Goal: Information Seeking & Learning: Find specific fact

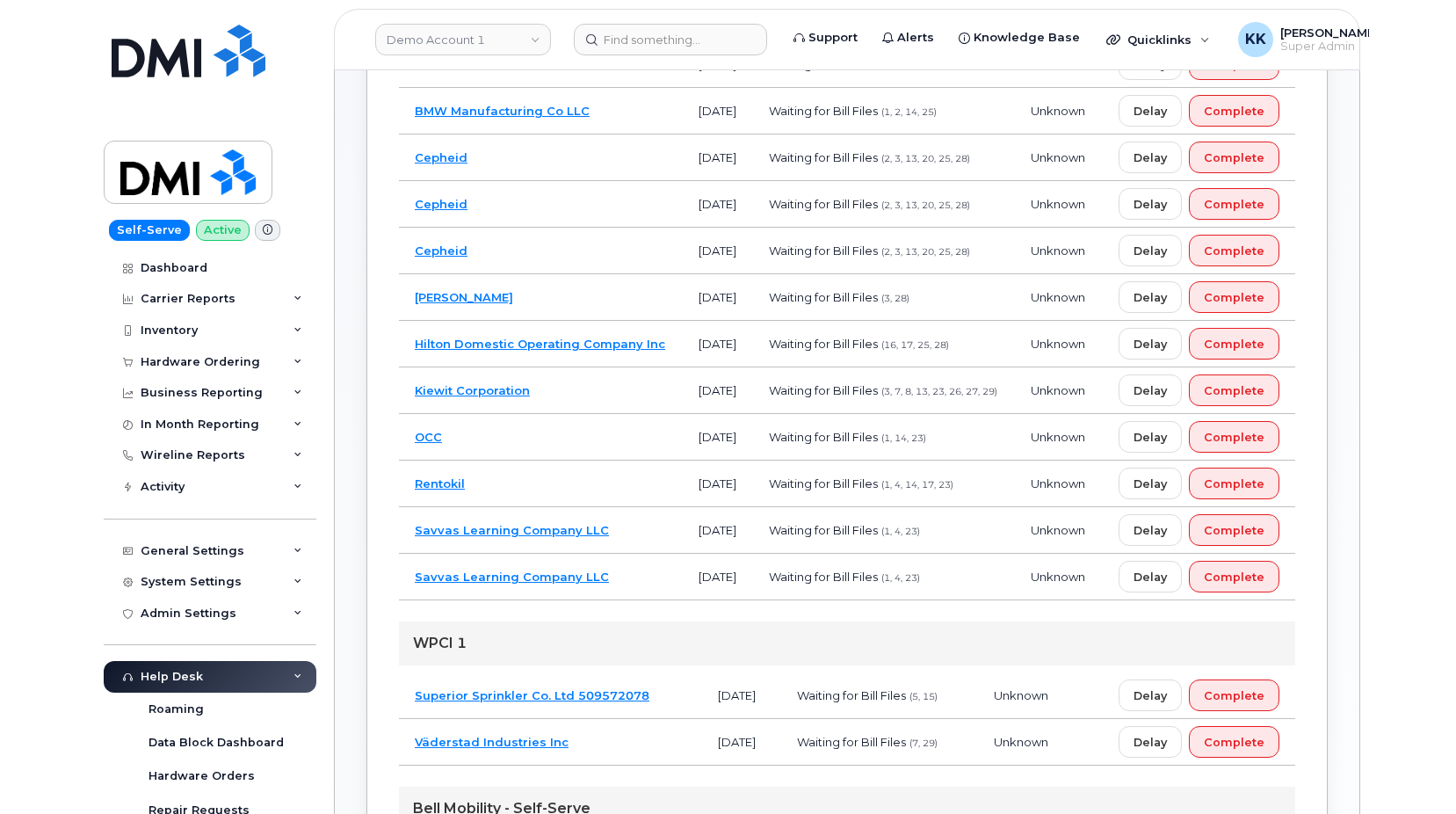
scroll to position [358, 0]
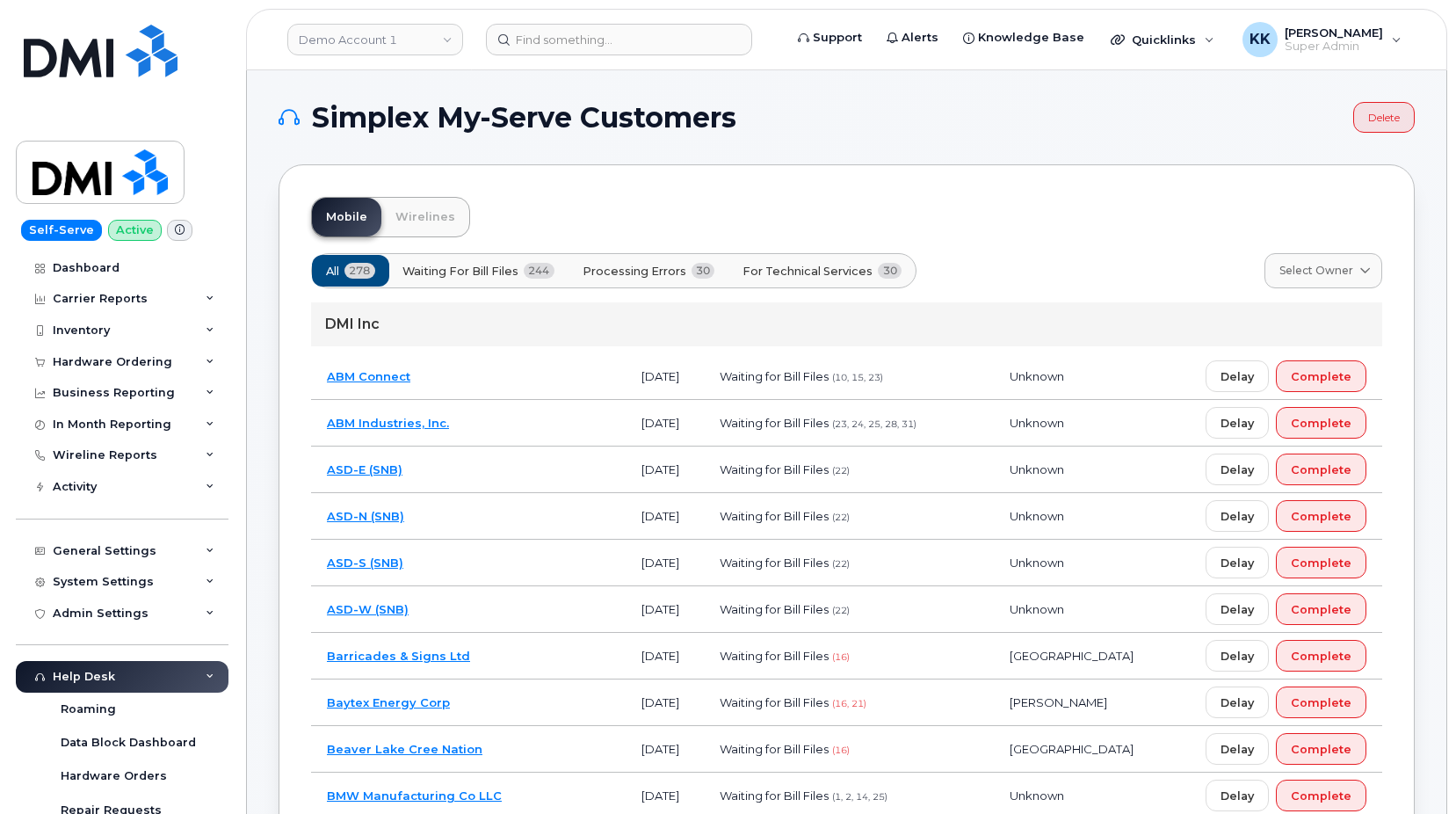
click at [669, 259] on button "Processing Errors 30" at bounding box center [649, 270] width 162 height 31
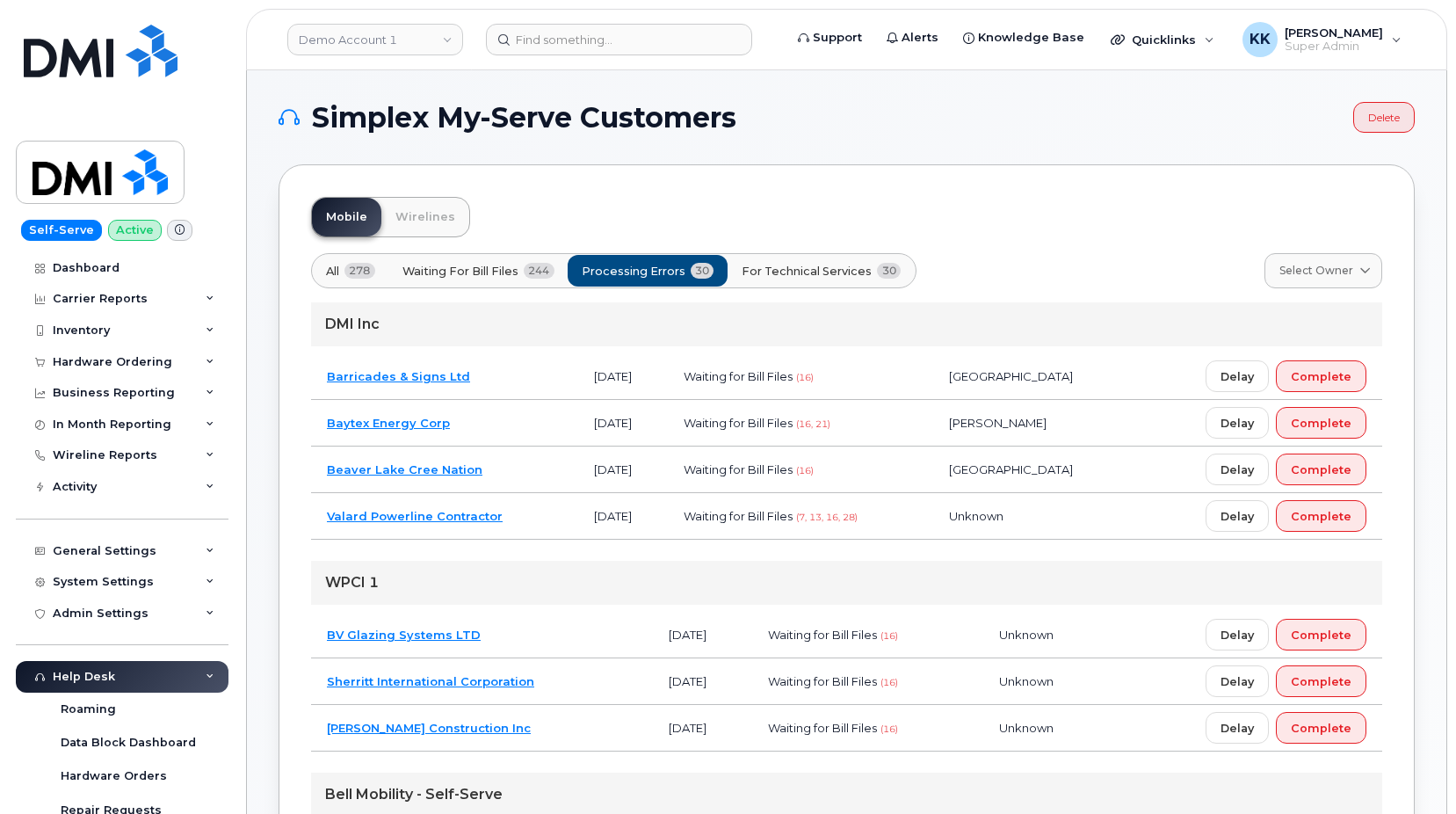
click at [835, 277] on span "For Technical Services" at bounding box center [806, 271] width 130 height 17
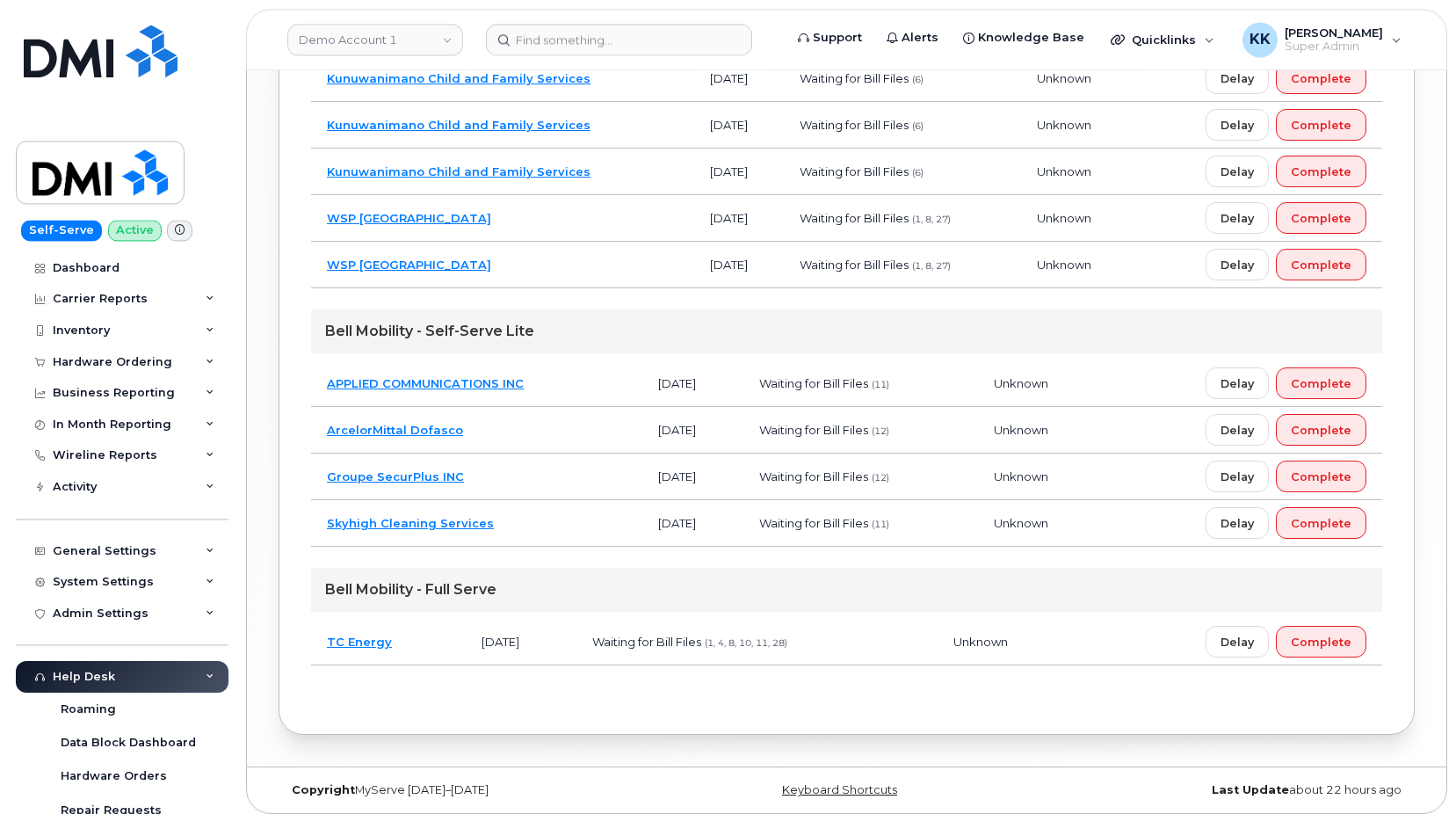
scroll to position [1382, 0]
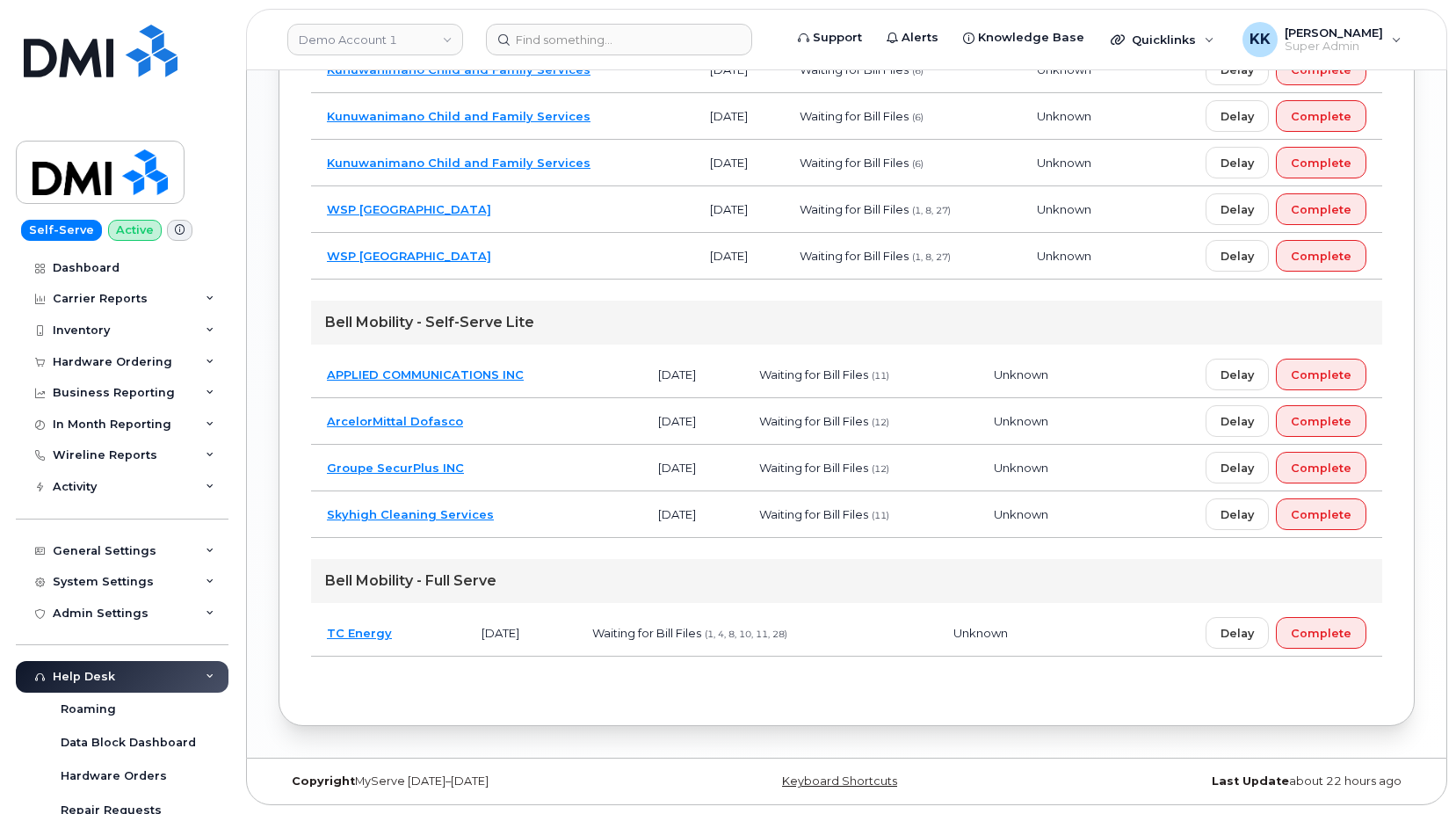
click at [435, 634] on td "TC Energy" at bounding box center [388, 632] width 155 height 47
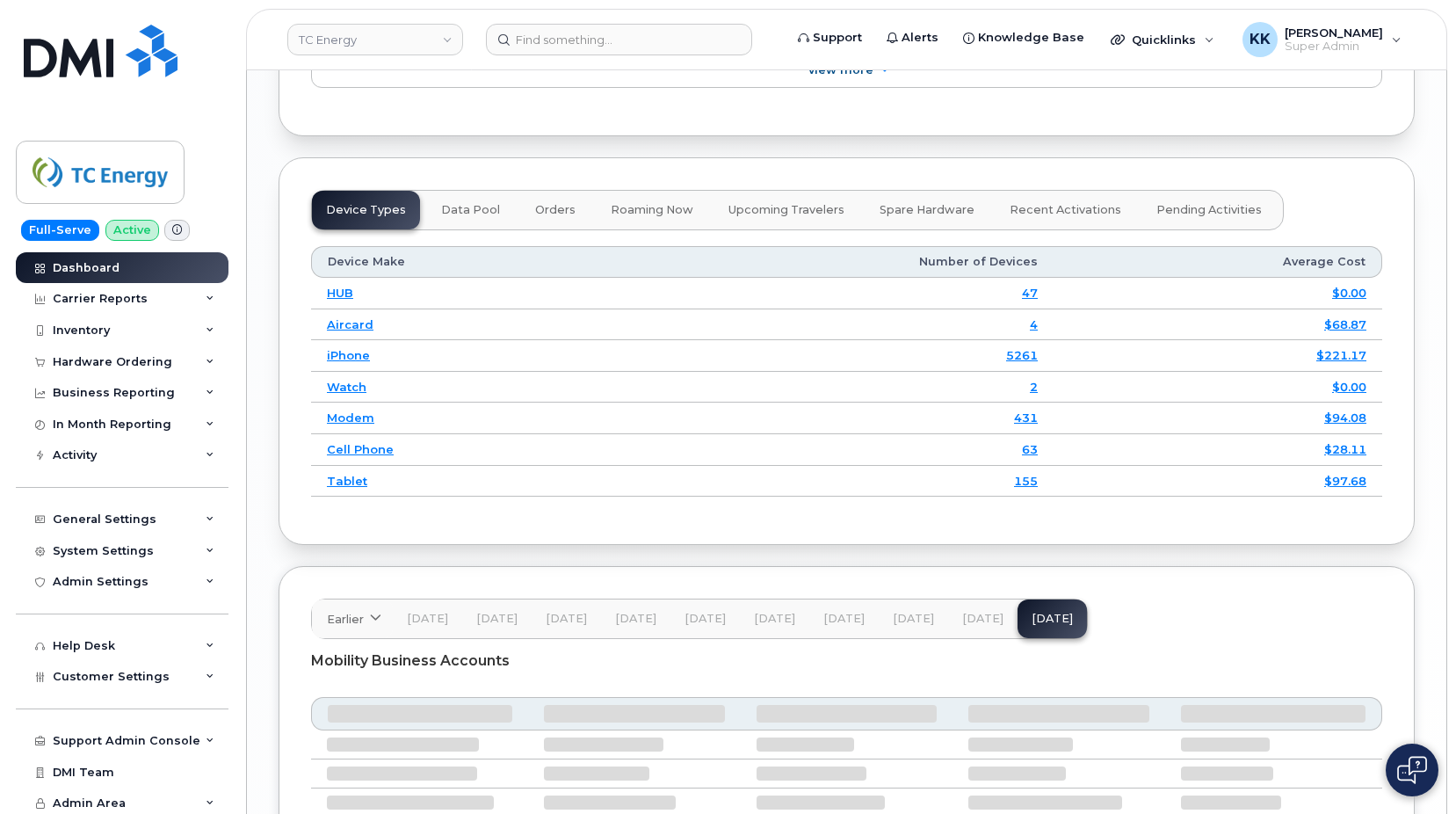
scroll to position [2320, 0]
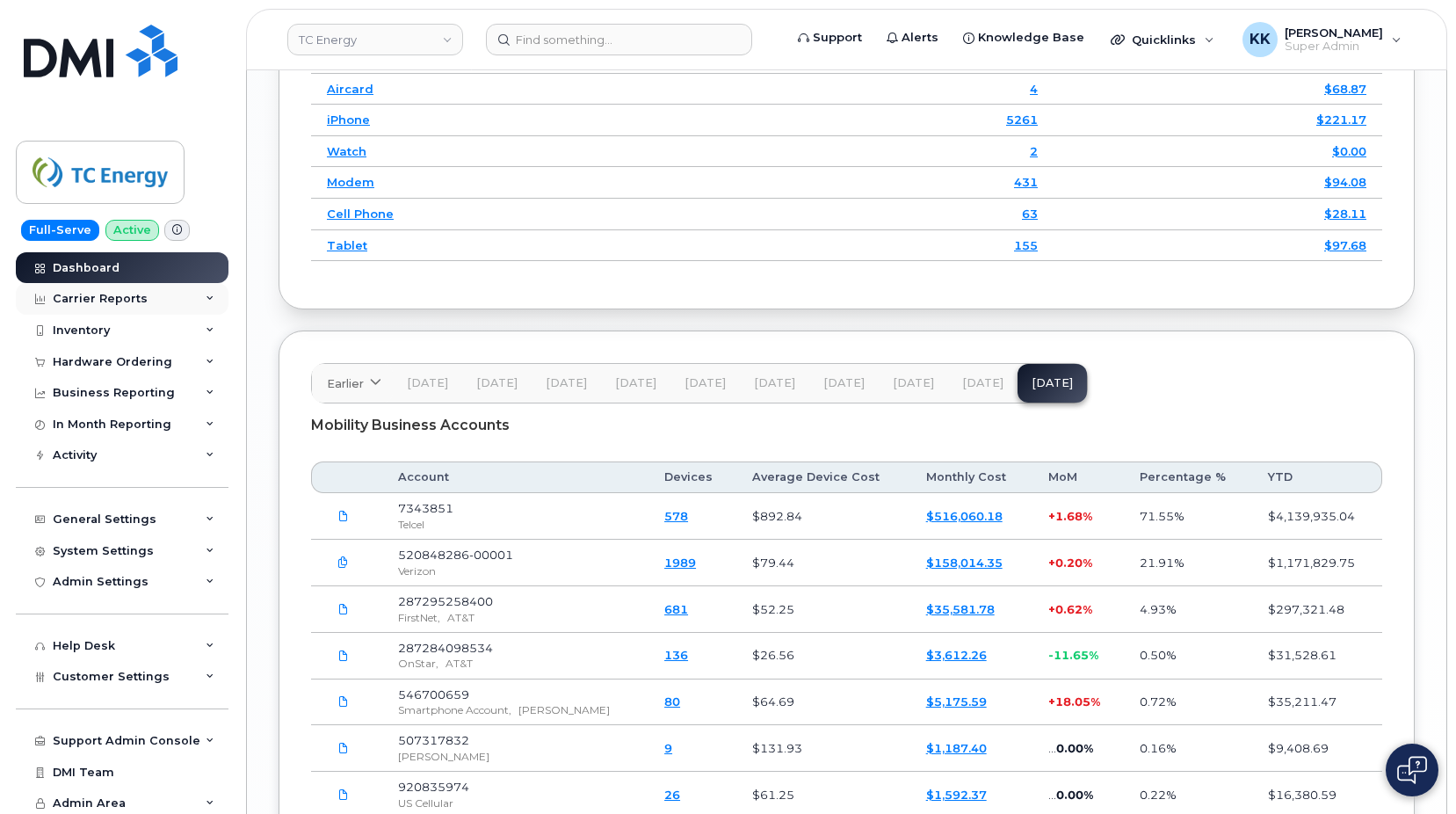
click at [93, 303] on div "Carrier Reports" at bounding box center [100, 298] width 95 height 14
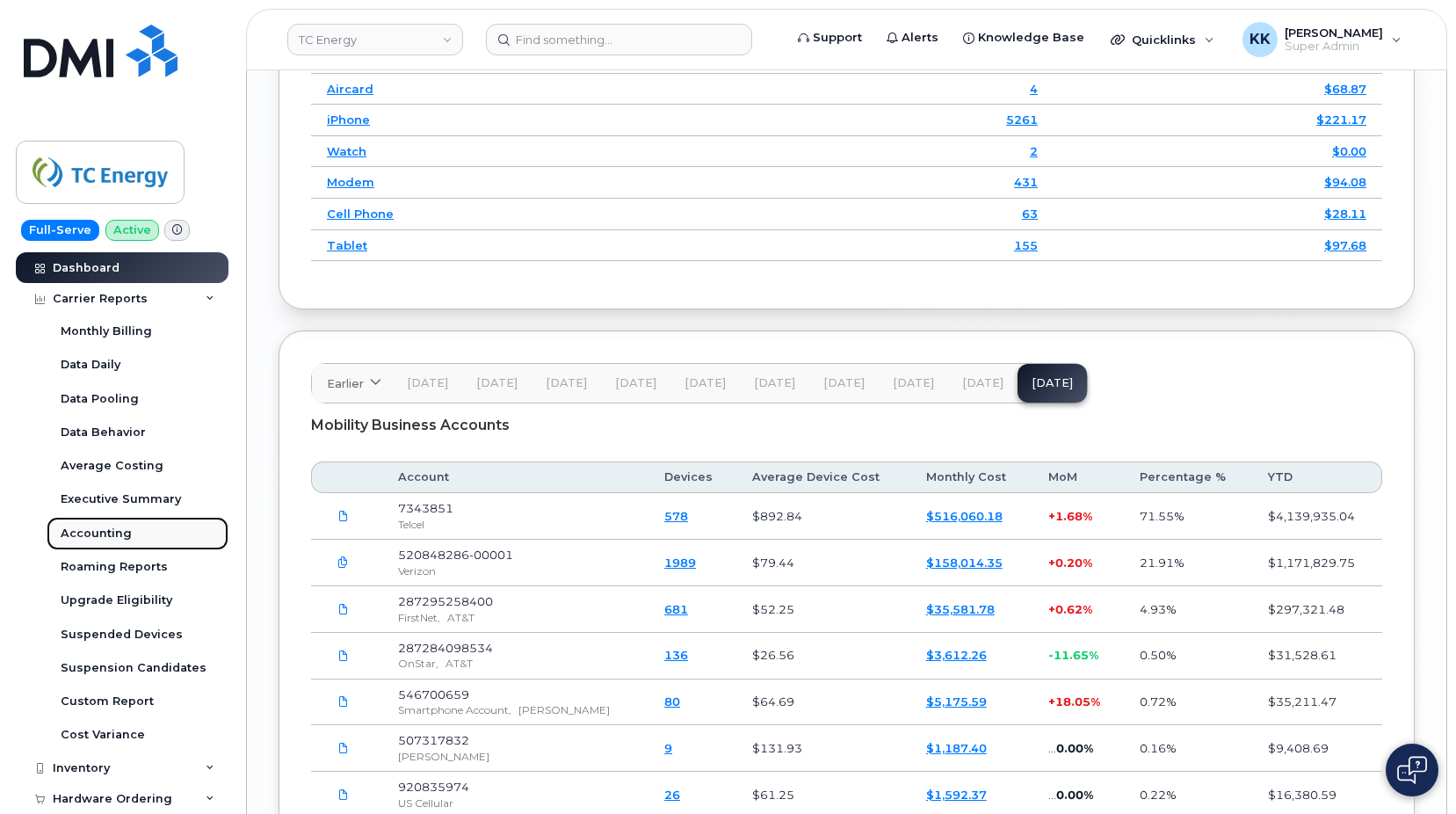
click at [124, 529] on div "Accounting" at bounding box center [96, 533] width 71 height 16
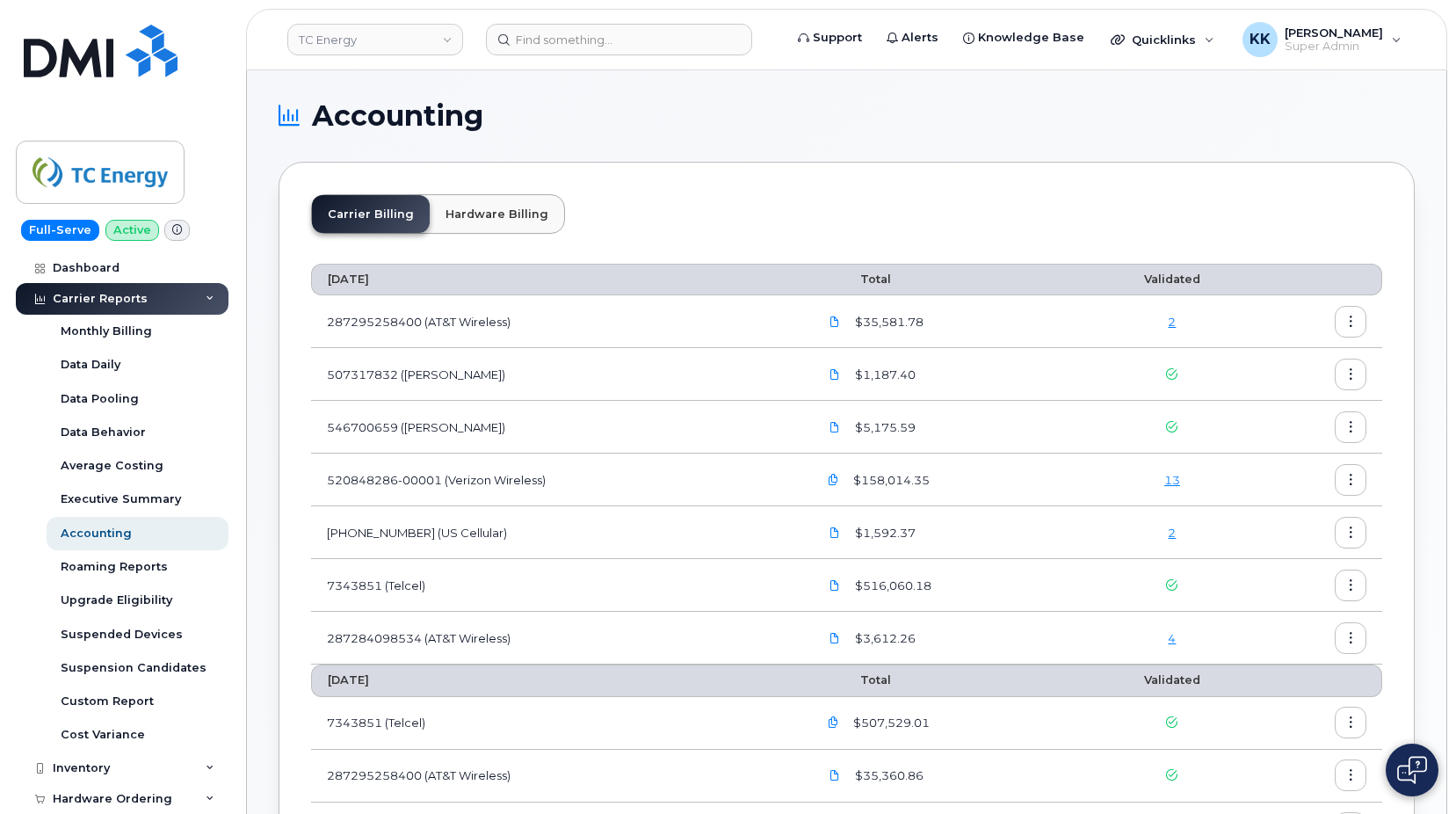
click at [1172, 536] on link "2" at bounding box center [1172, 532] width 8 height 14
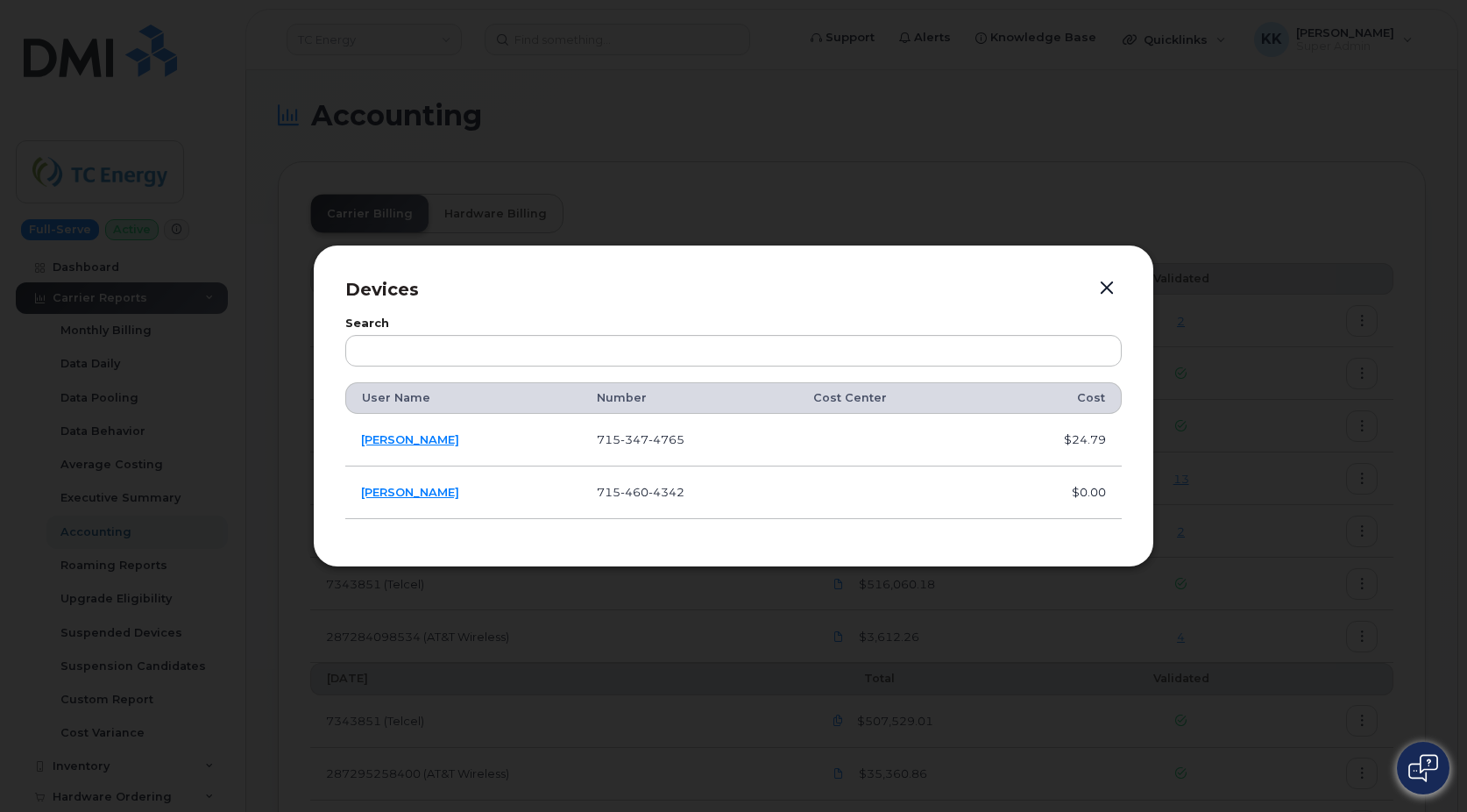
click at [1108, 285] on button "button" at bounding box center [1106, 288] width 27 height 25
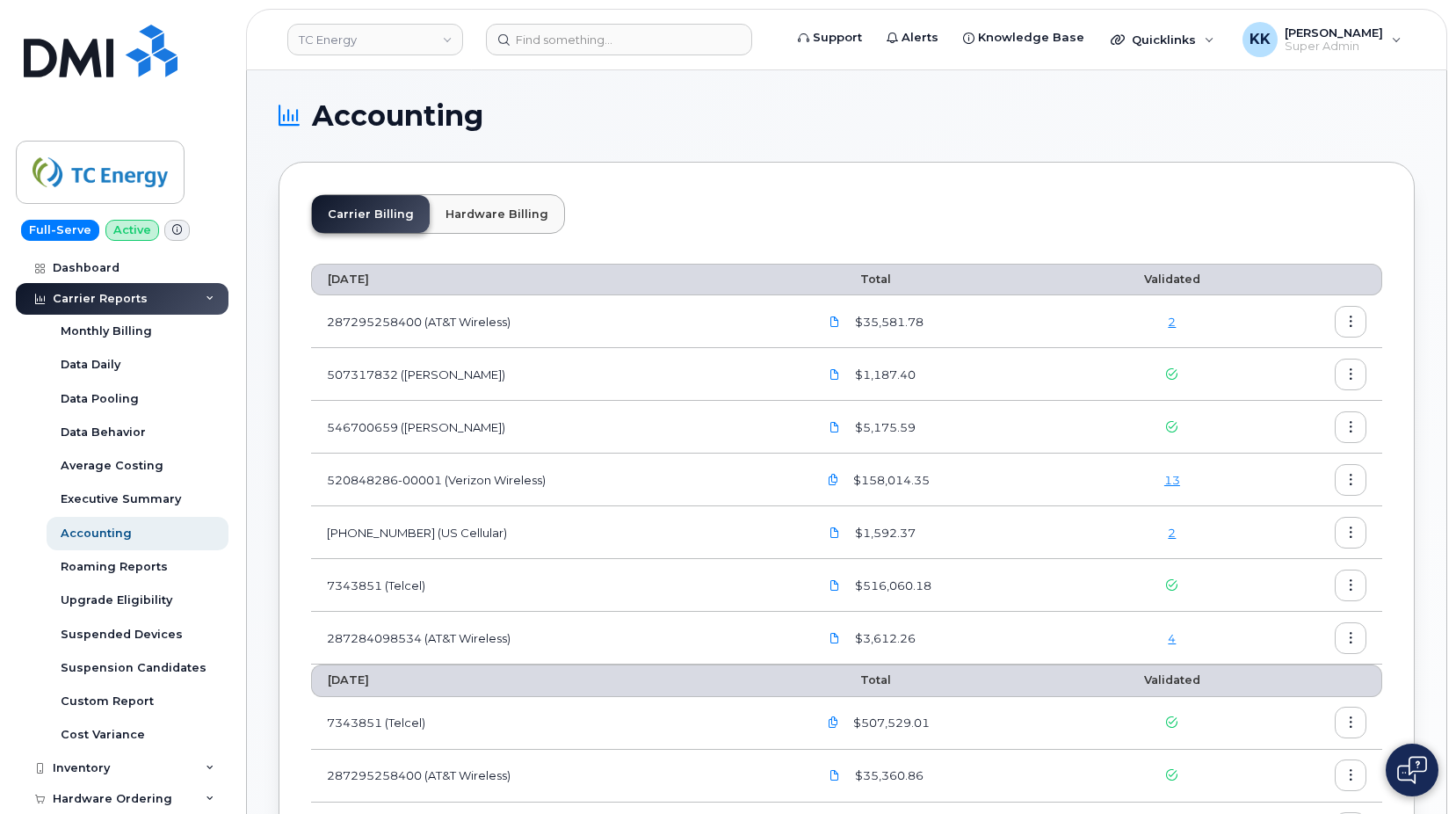
click at [1174, 476] on link "13" at bounding box center [1172, 479] width 16 height 14
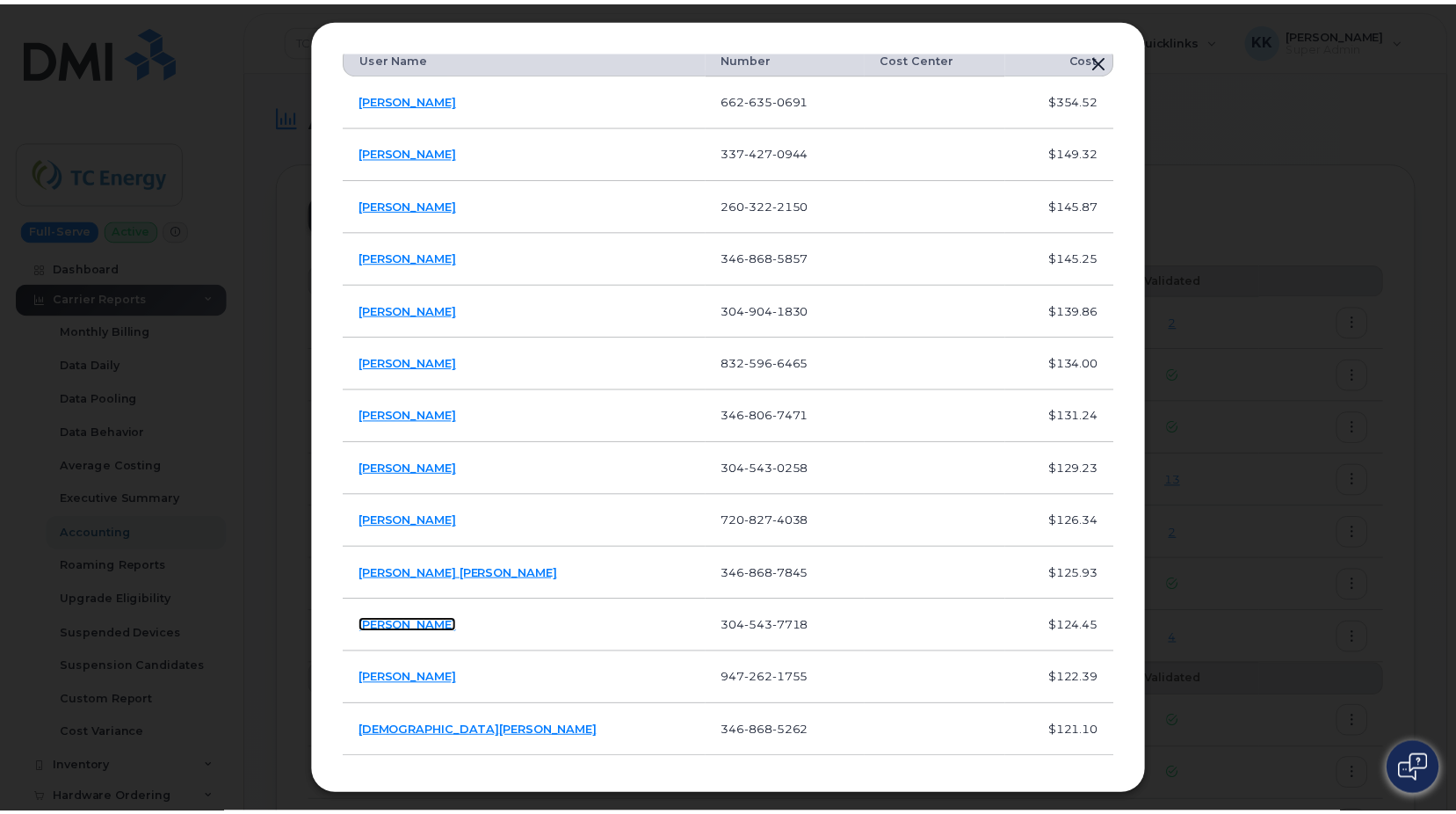
scroll to position [124, 0]
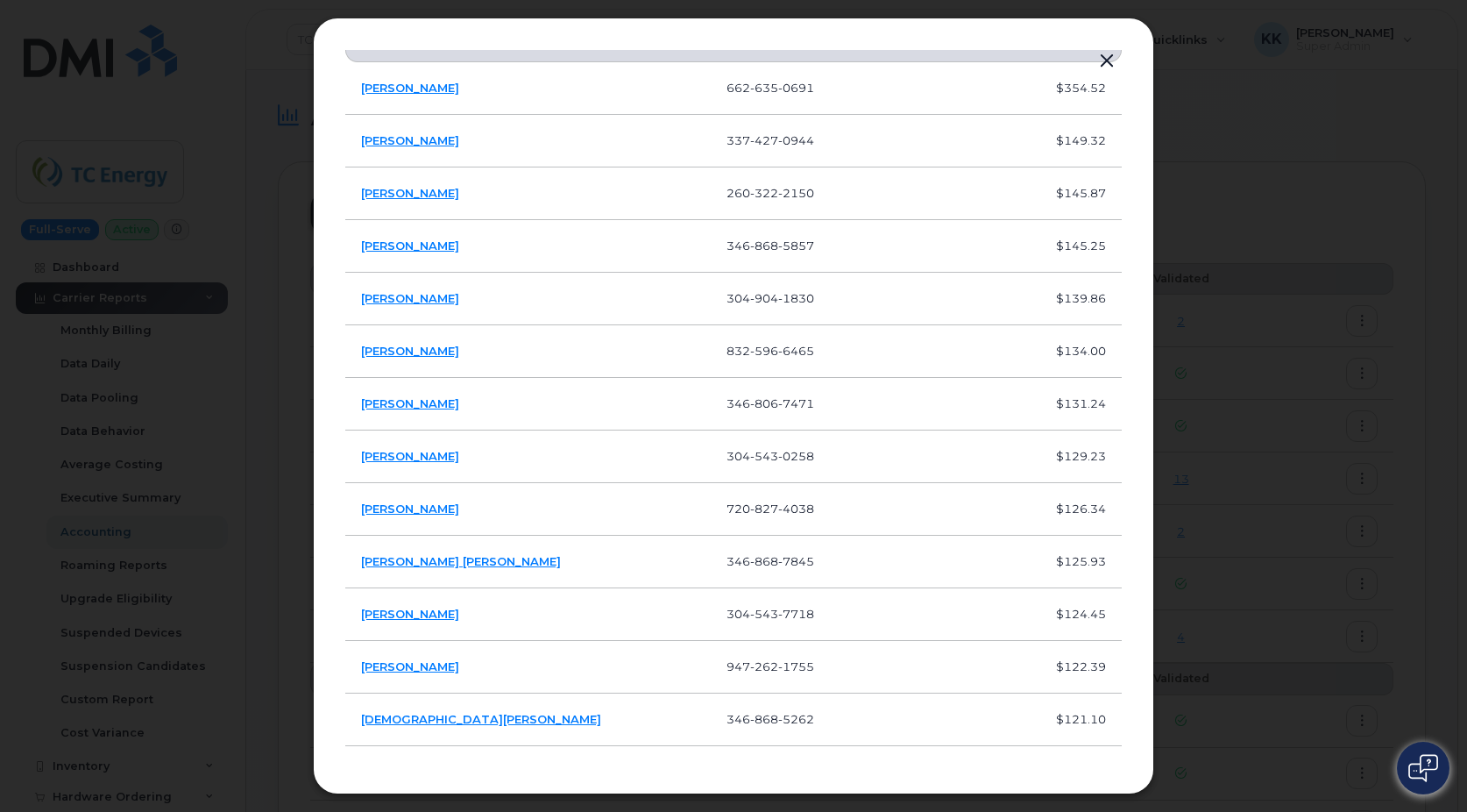
click at [1110, 63] on button "button" at bounding box center [1106, 61] width 27 height 25
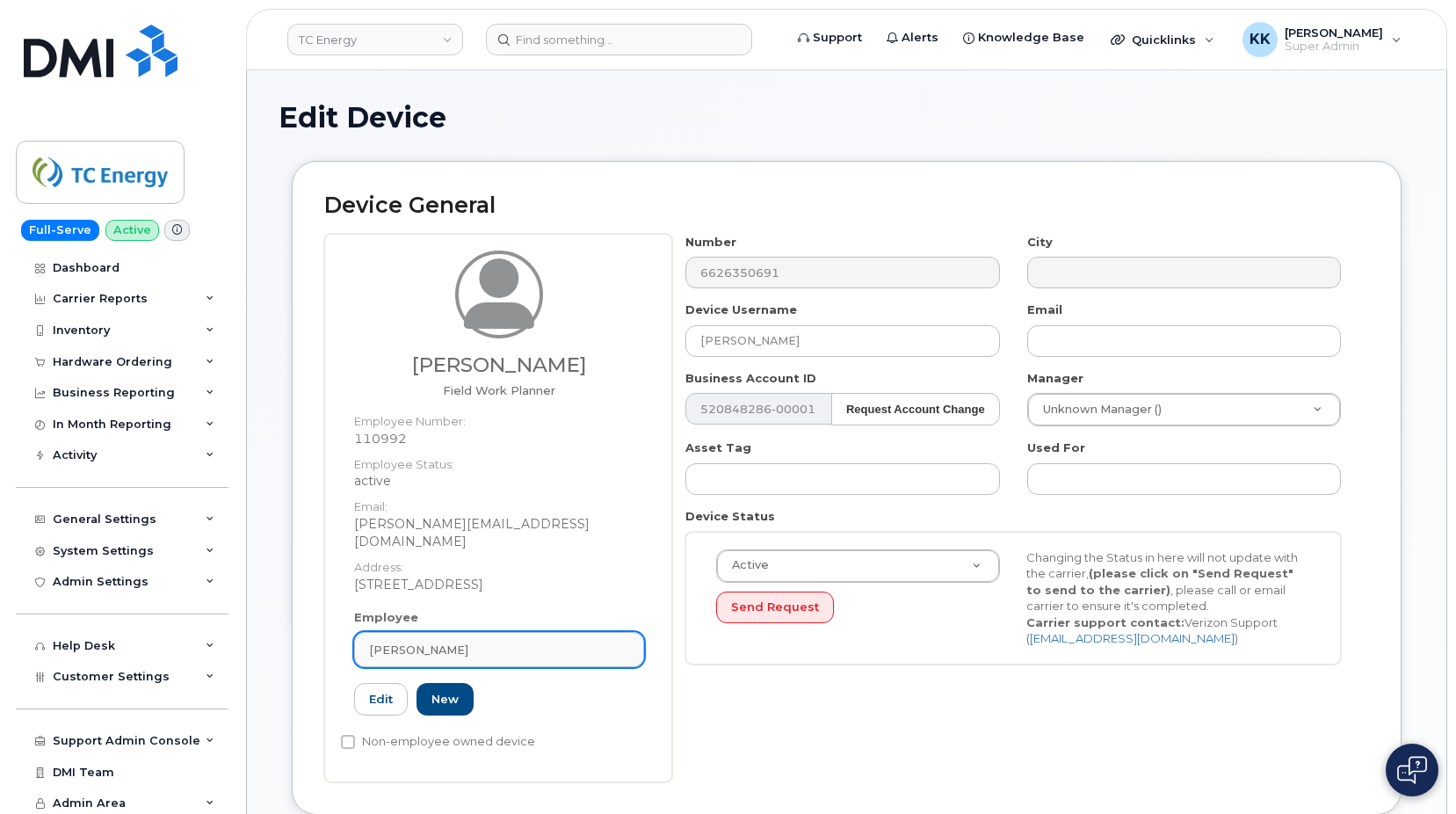
click at [460, 642] on div "[PERSON_NAME]" at bounding box center [499, 650] width 260 height 17
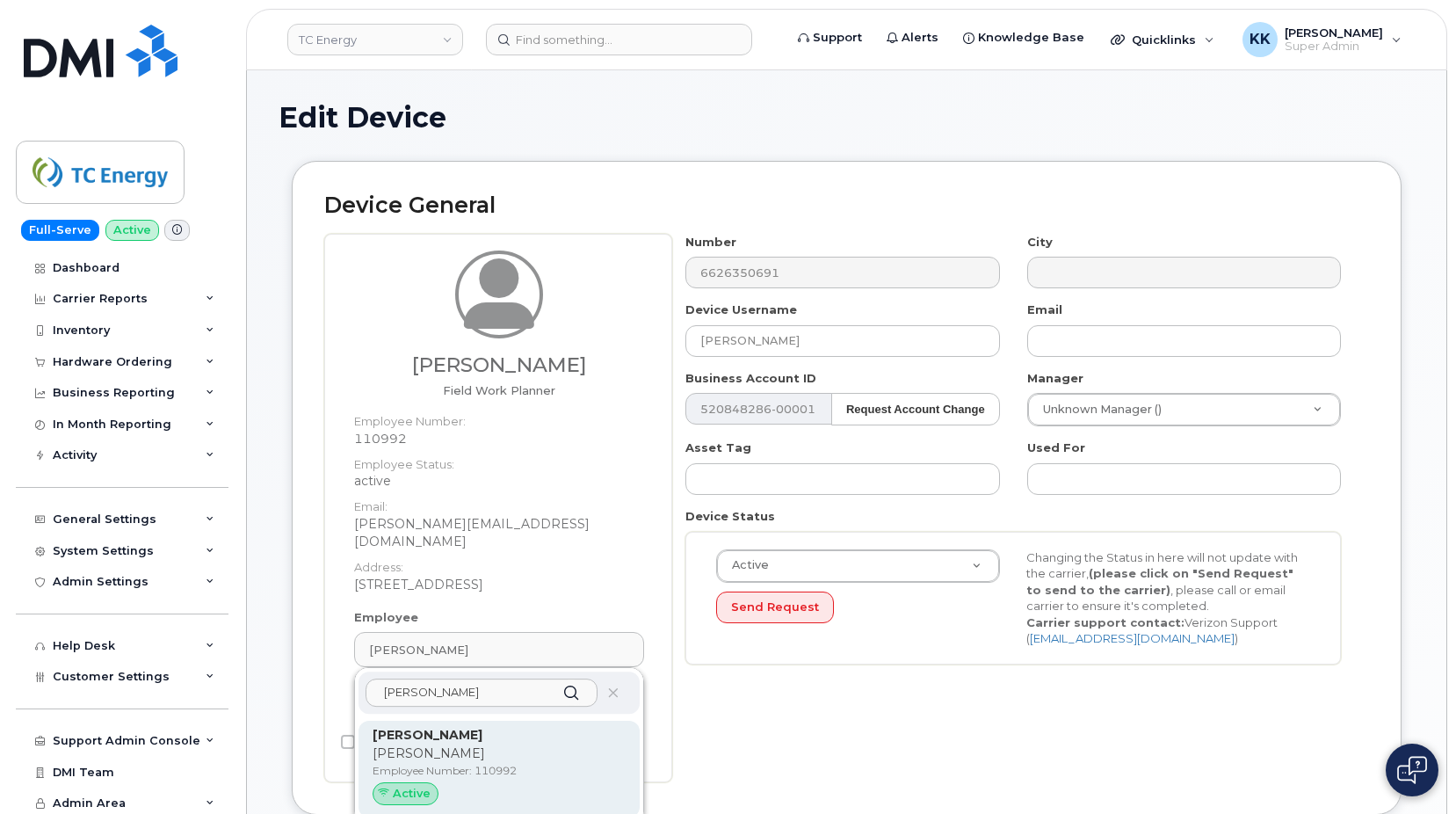
type input "susan adam"
click at [439, 762] on p "Employee Number: 110992" at bounding box center [499, 770] width 253 height 16
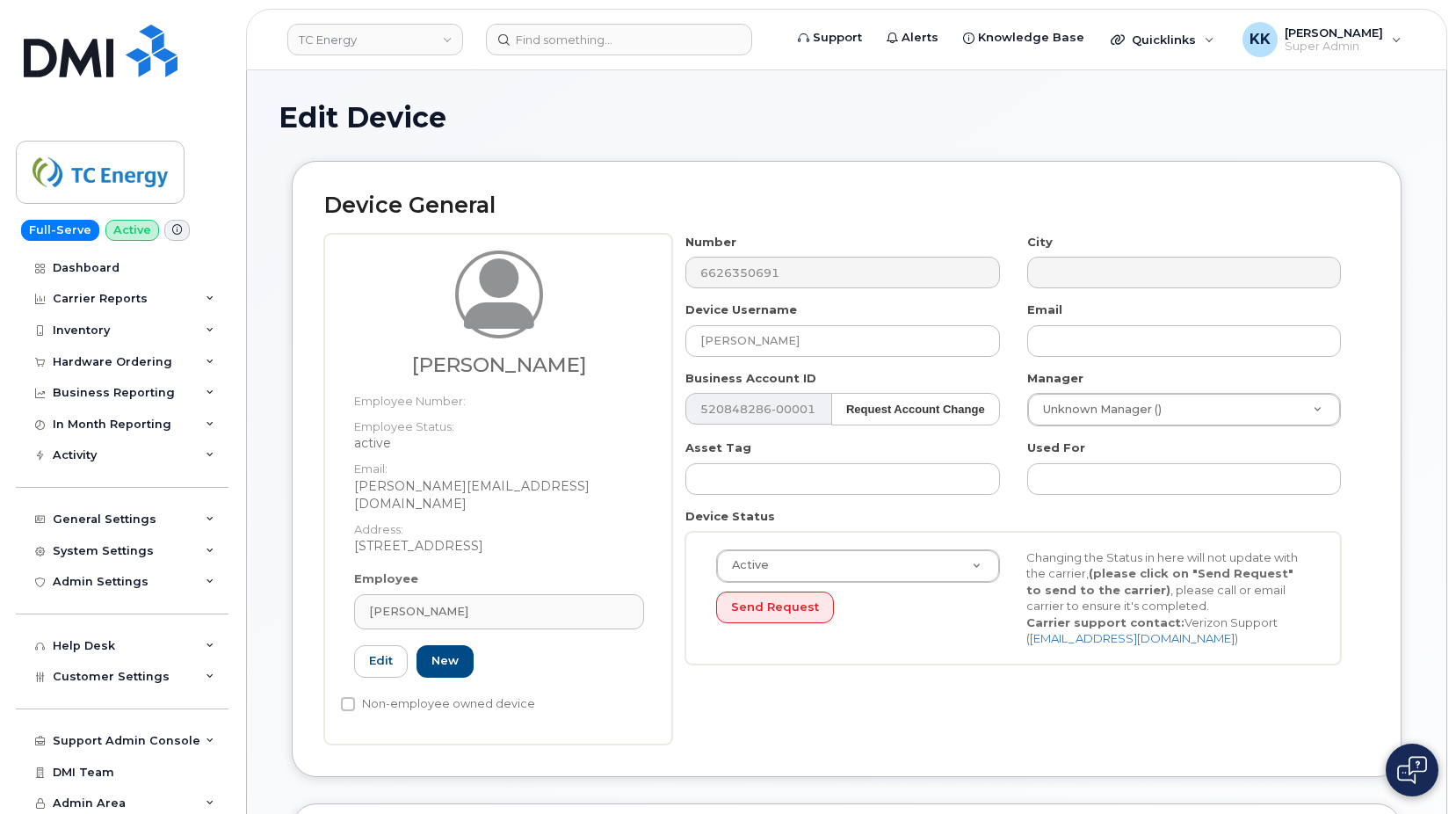
type input "susan_adams@tcenergy.com"
type input "4119887"
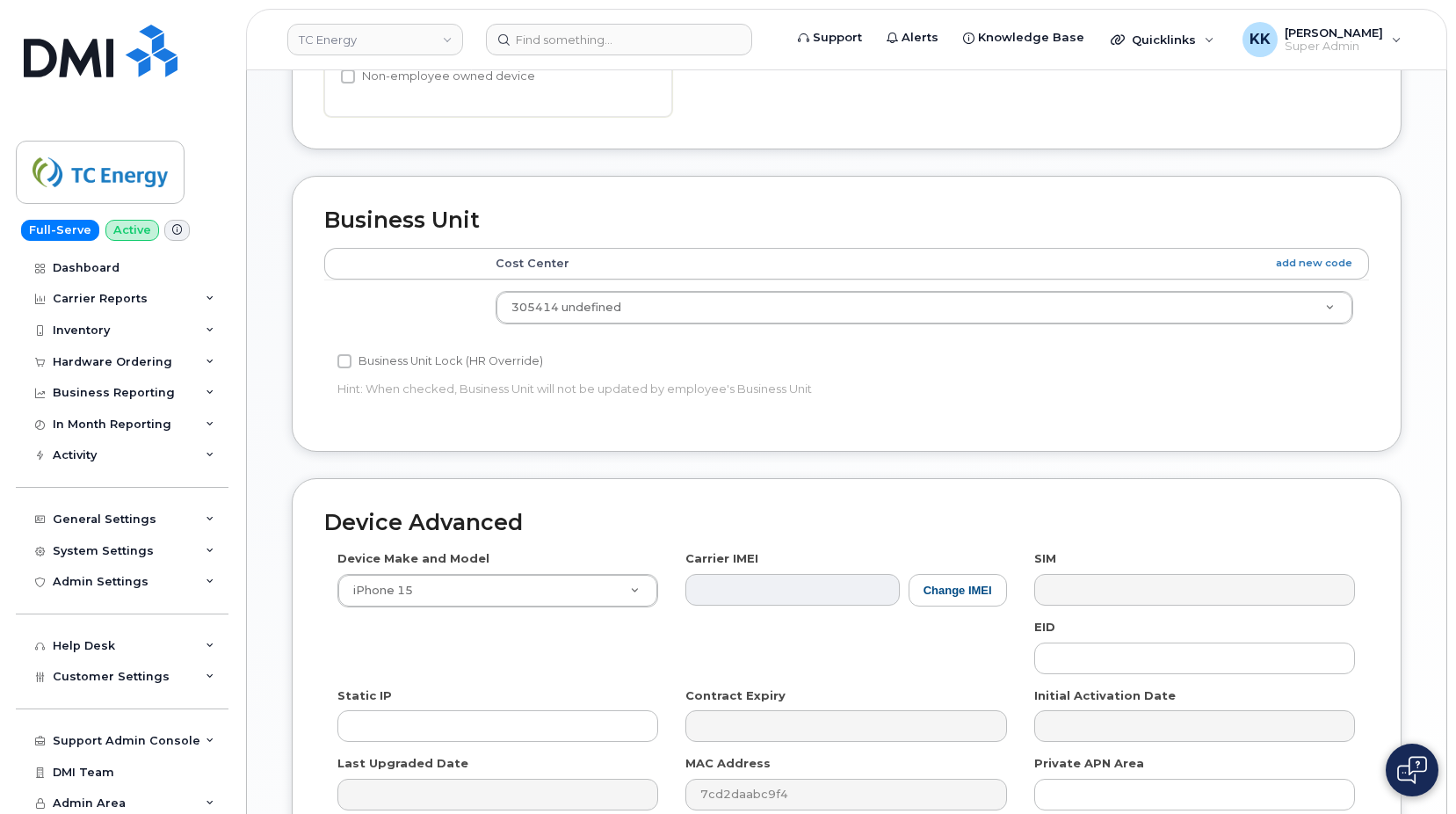
scroll to position [798, 0]
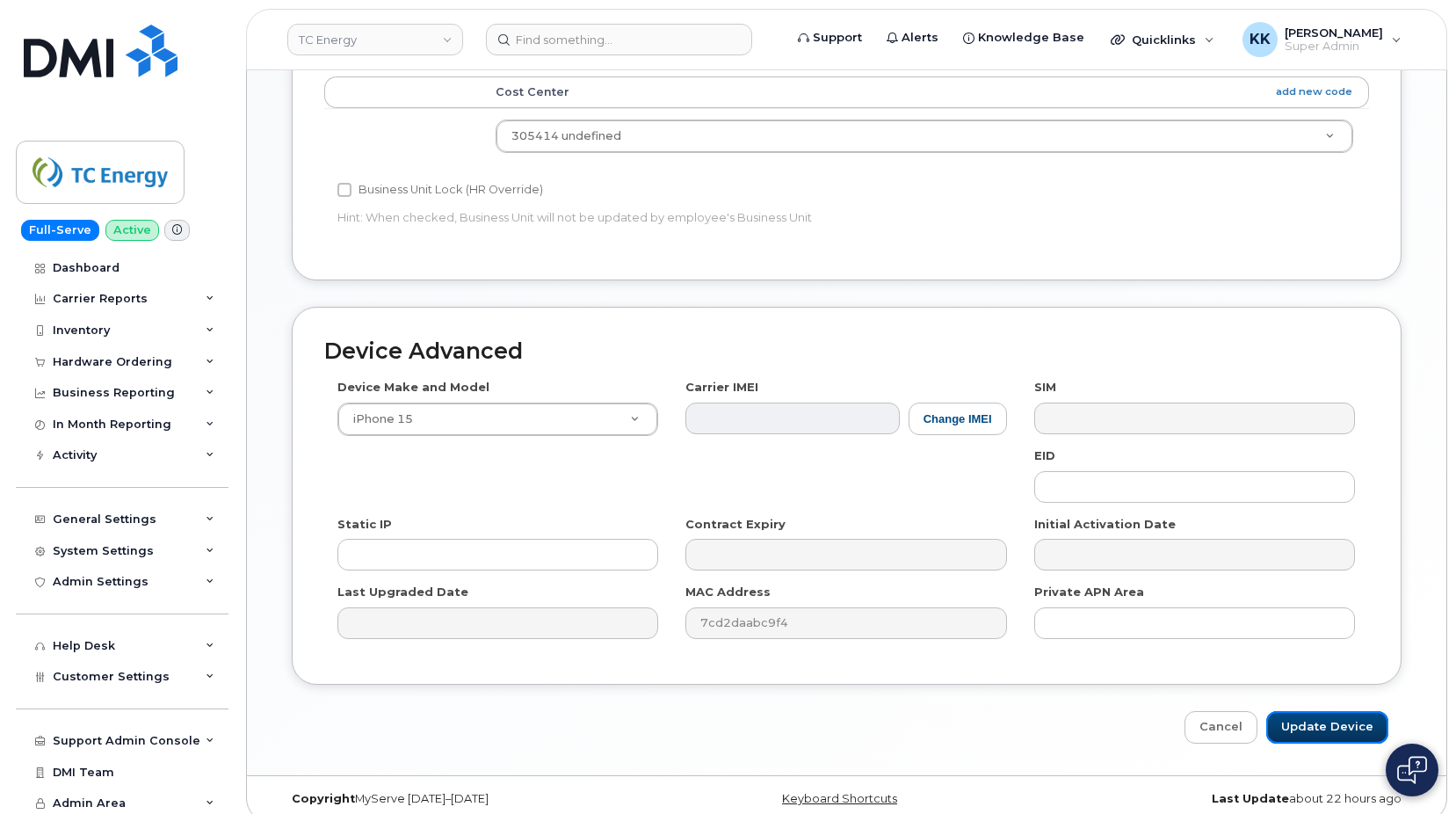
drag, startPoint x: 1309, startPoint y: 702, endPoint x: 1078, endPoint y: 568, distance: 267.1
click at [1308, 711] on input "Update Device" at bounding box center [1327, 726] width 122 height 32
type input "Saving..."
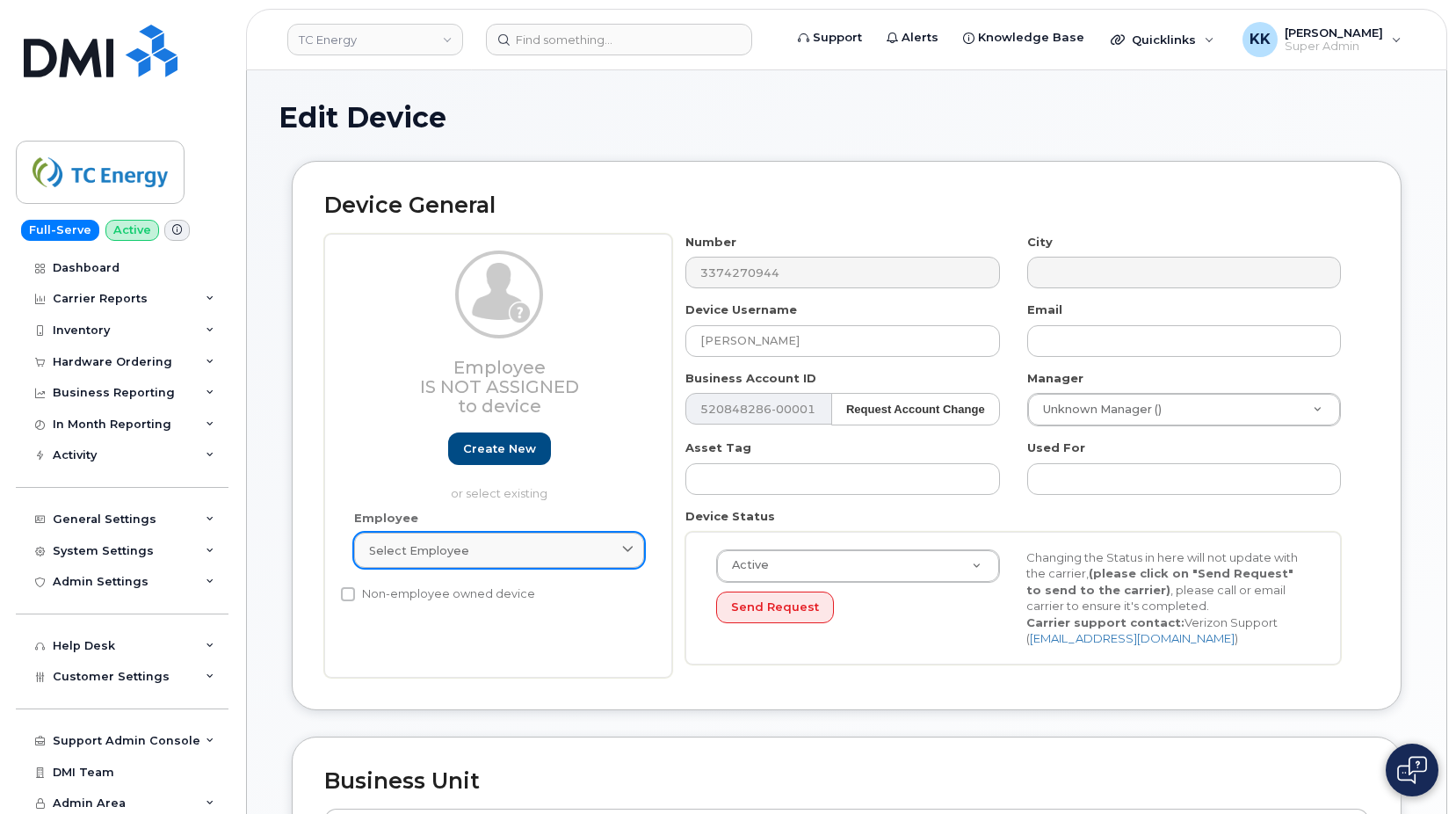
drag, startPoint x: 420, startPoint y: 574, endPoint x: 424, endPoint y: 545, distance: 29.3
click at [421, 571] on div "Employee Select employee Type first three symbols or more" at bounding box center [499, 547] width 316 height 75
click at [424, 545] on span "Select employee" at bounding box center [419, 550] width 101 height 17
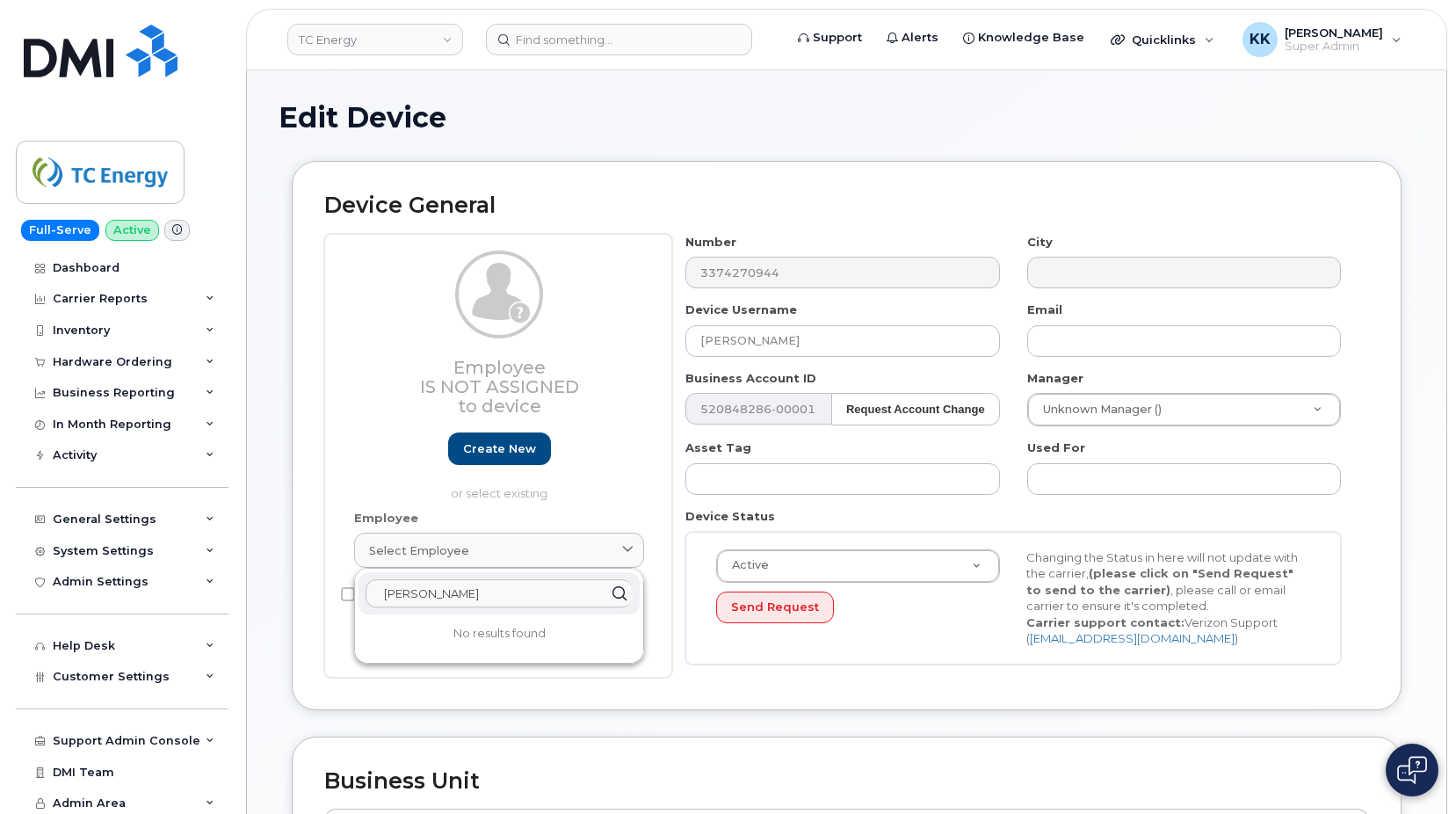
type input "hunter clark"
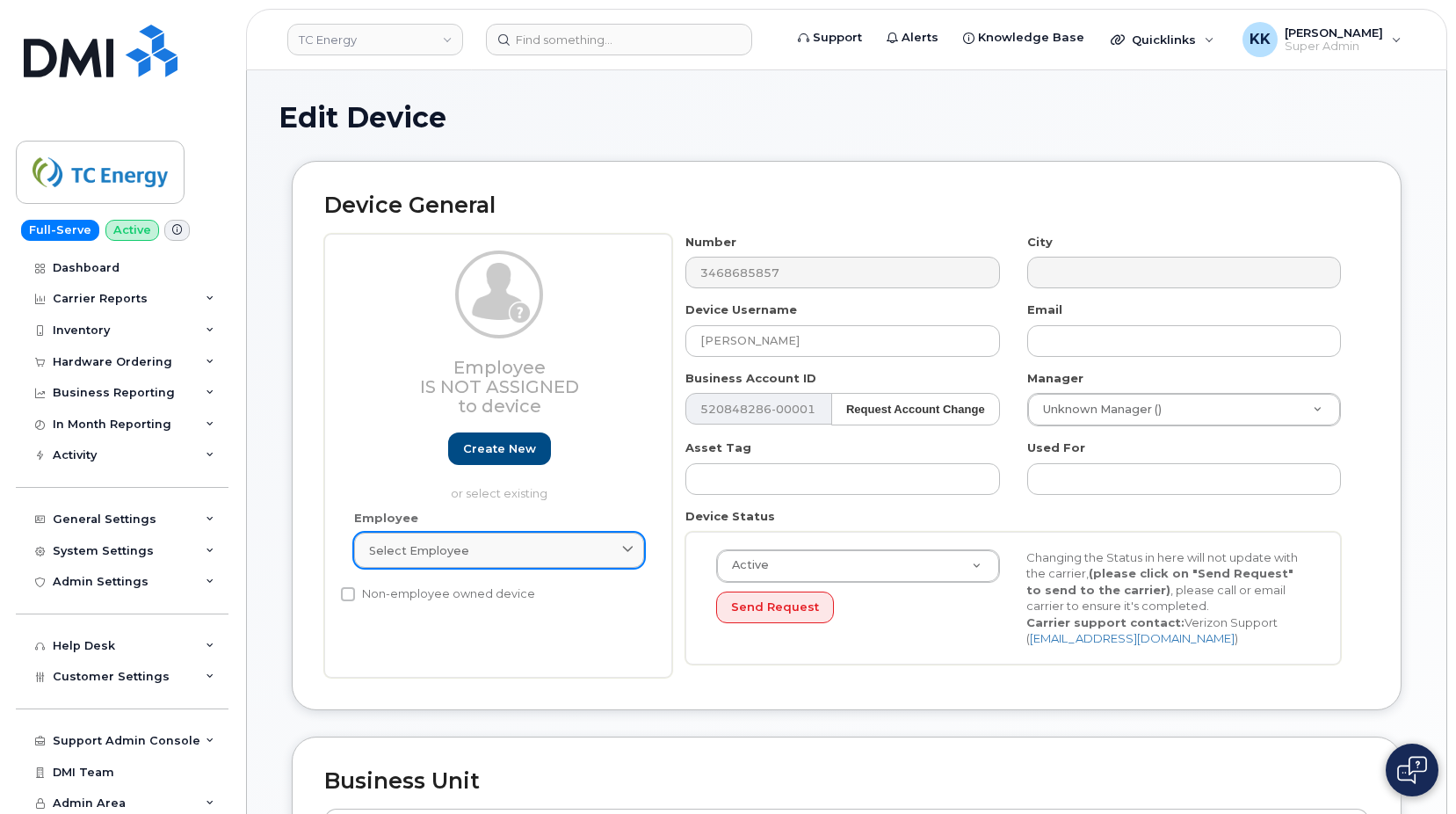
click at [438, 560] on link "Select employee" at bounding box center [499, 550] width 290 height 35
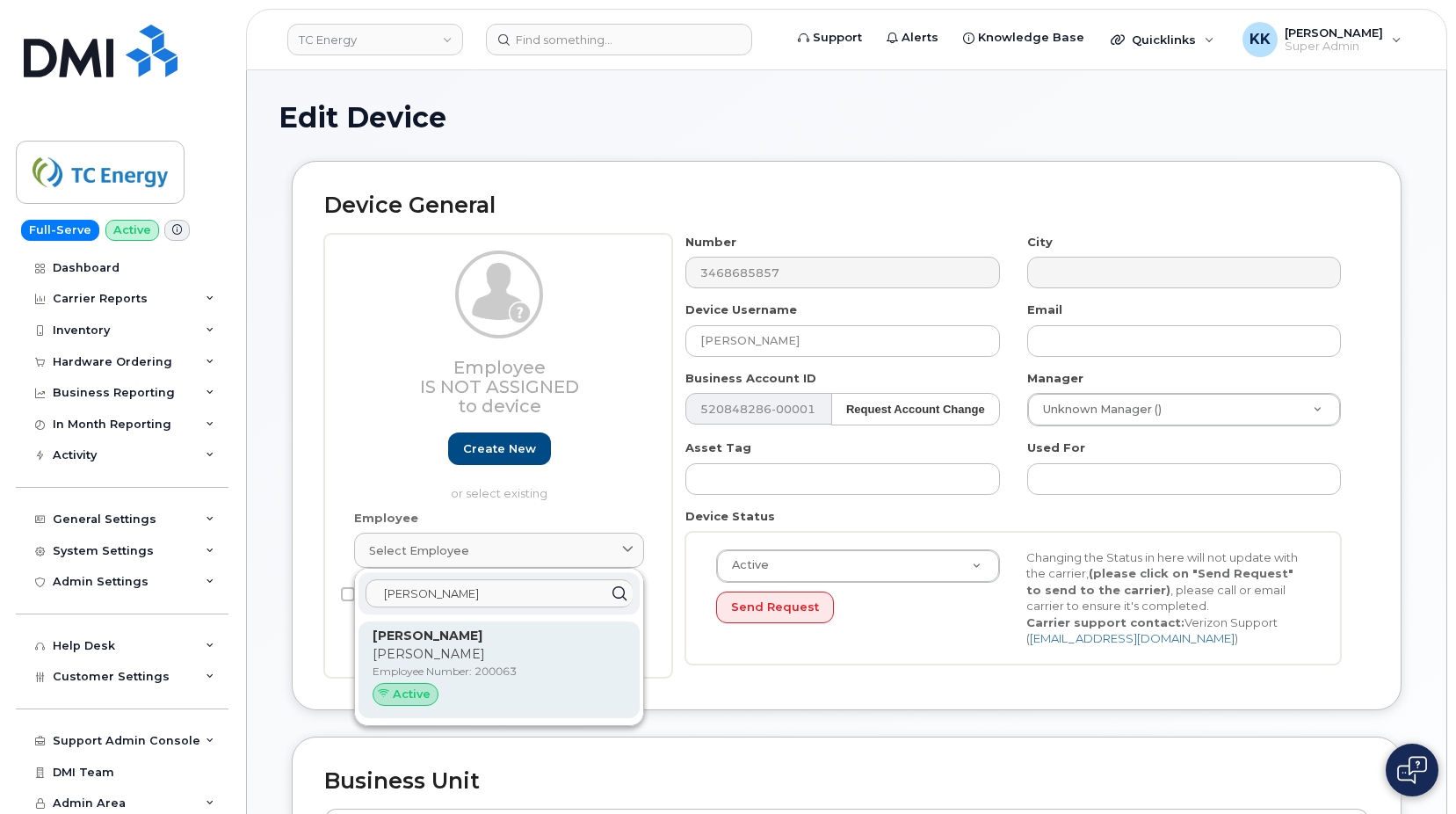
type input "[PERSON_NAME]"
click at [448, 648] on p "[PERSON_NAME]" at bounding box center [499, 655] width 253 height 18
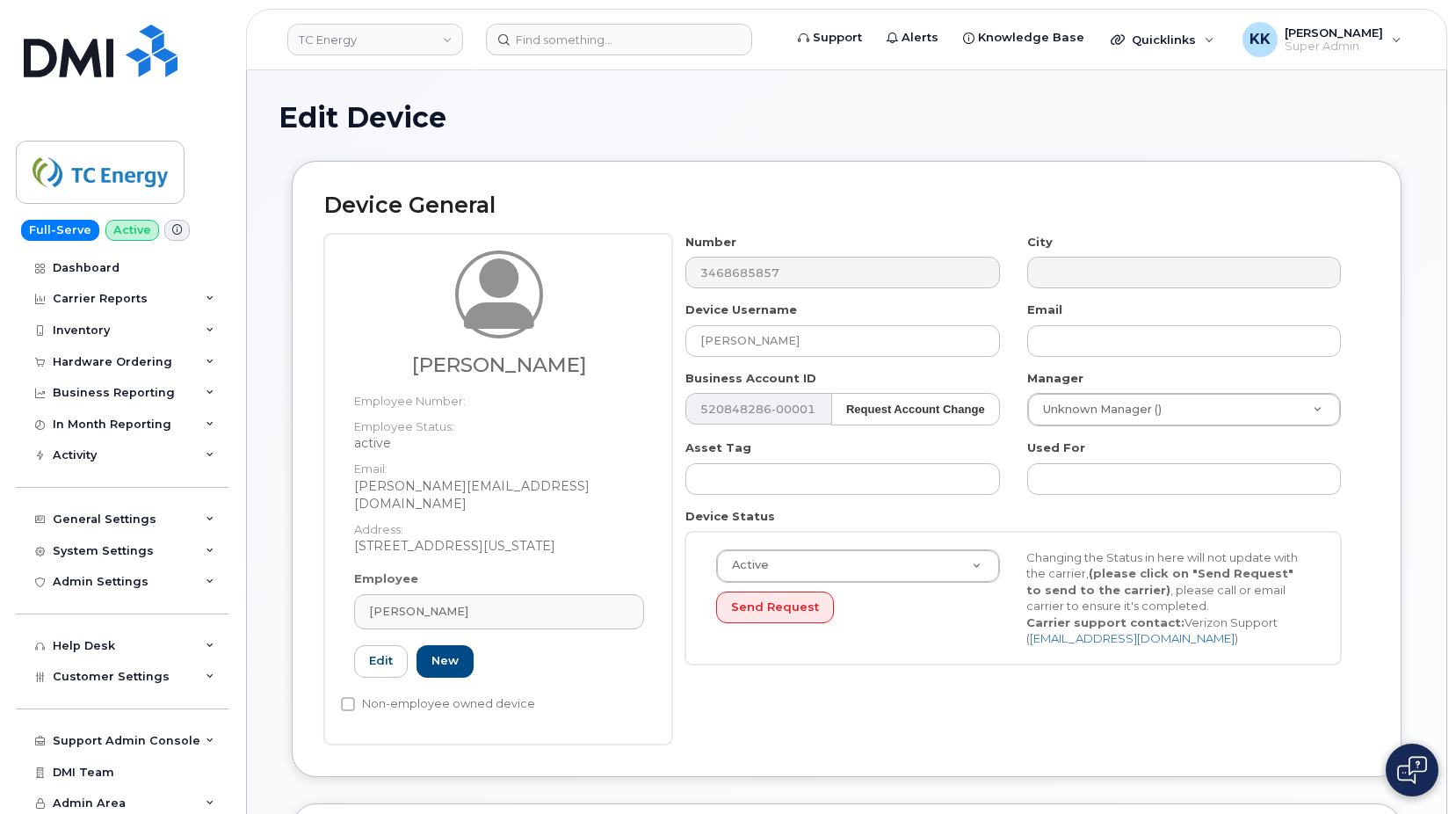
type input "200063"
type input "[PERSON_NAME][EMAIL_ADDRESS][DOMAIN_NAME]"
type input "4119752"
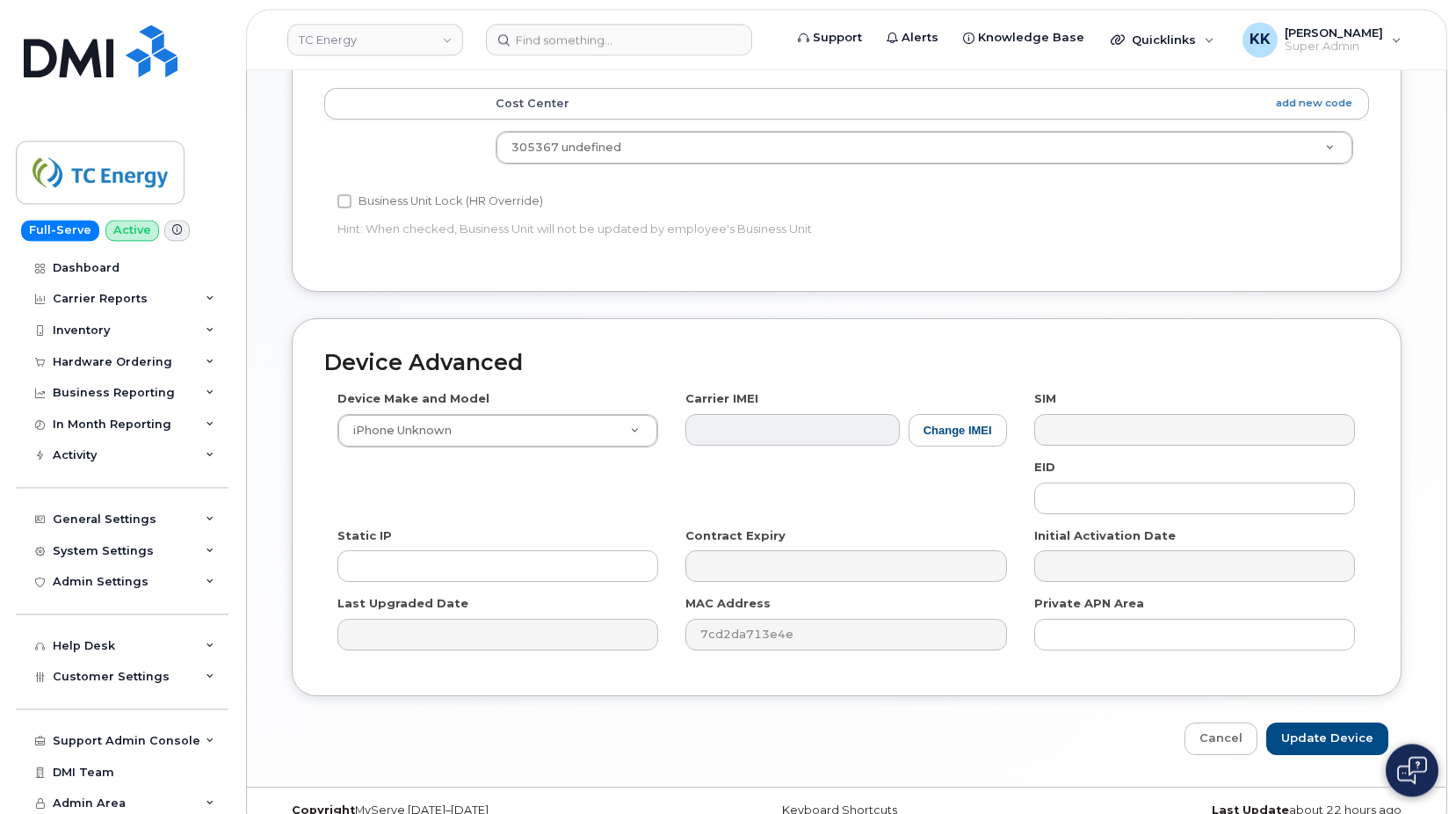
scroll to position [798, 0]
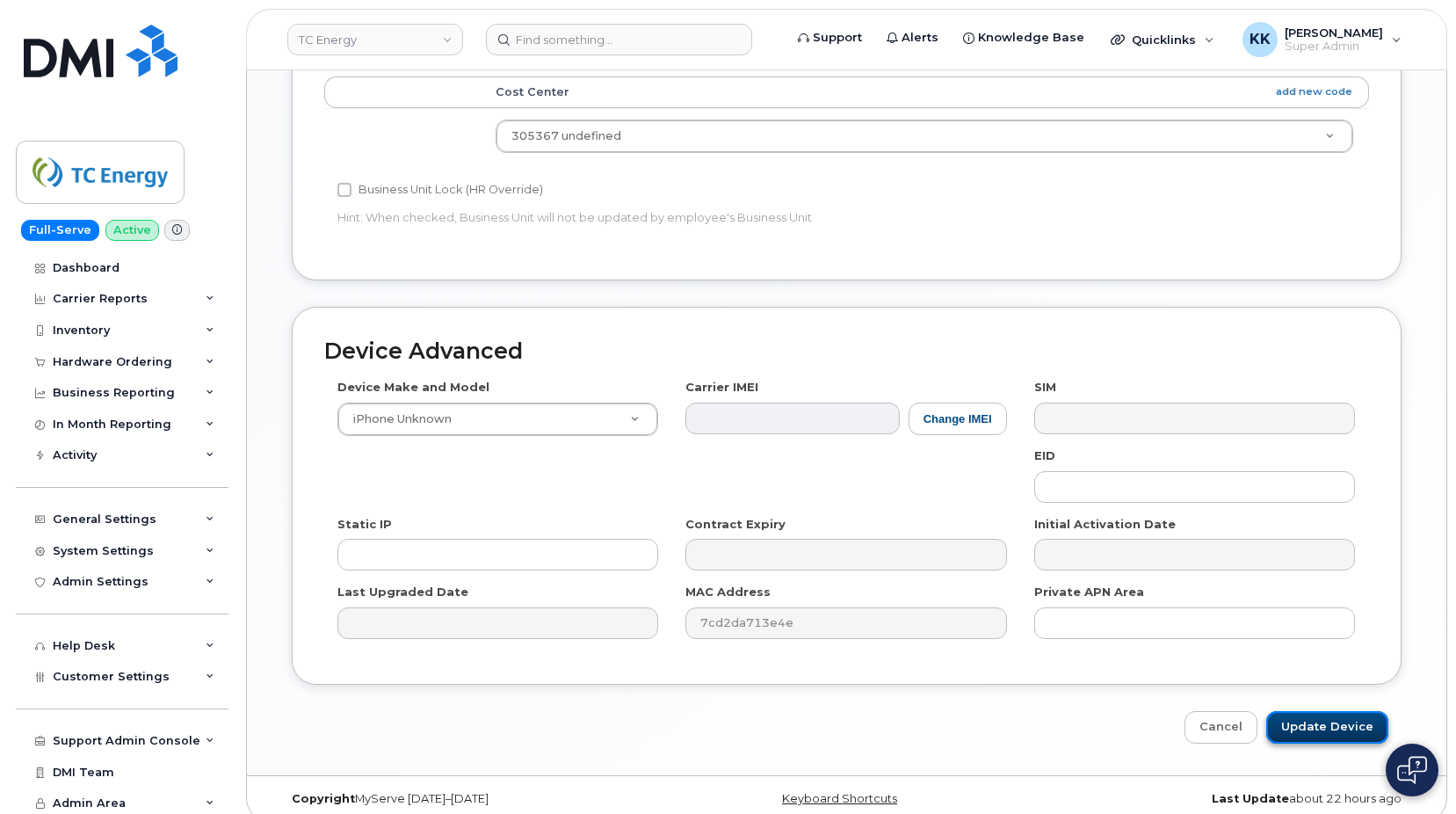
click at [1312, 712] on input "Update Device" at bounding box center [1327, 726] width 122 height 32
type input "Saving..."
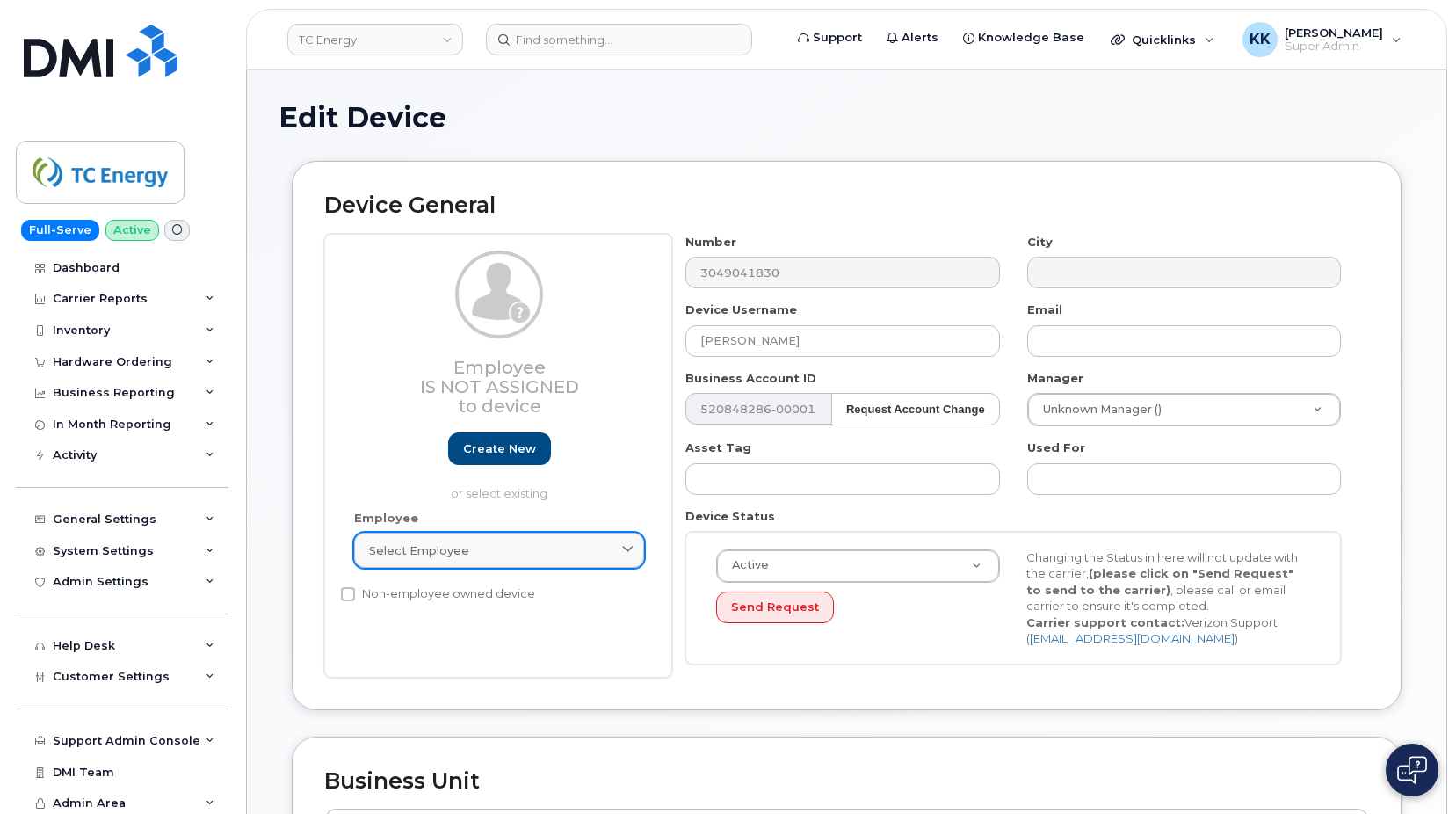
click at [532, 562] on link "Select employee" at bounding box center [499, 550] width 290 height 35
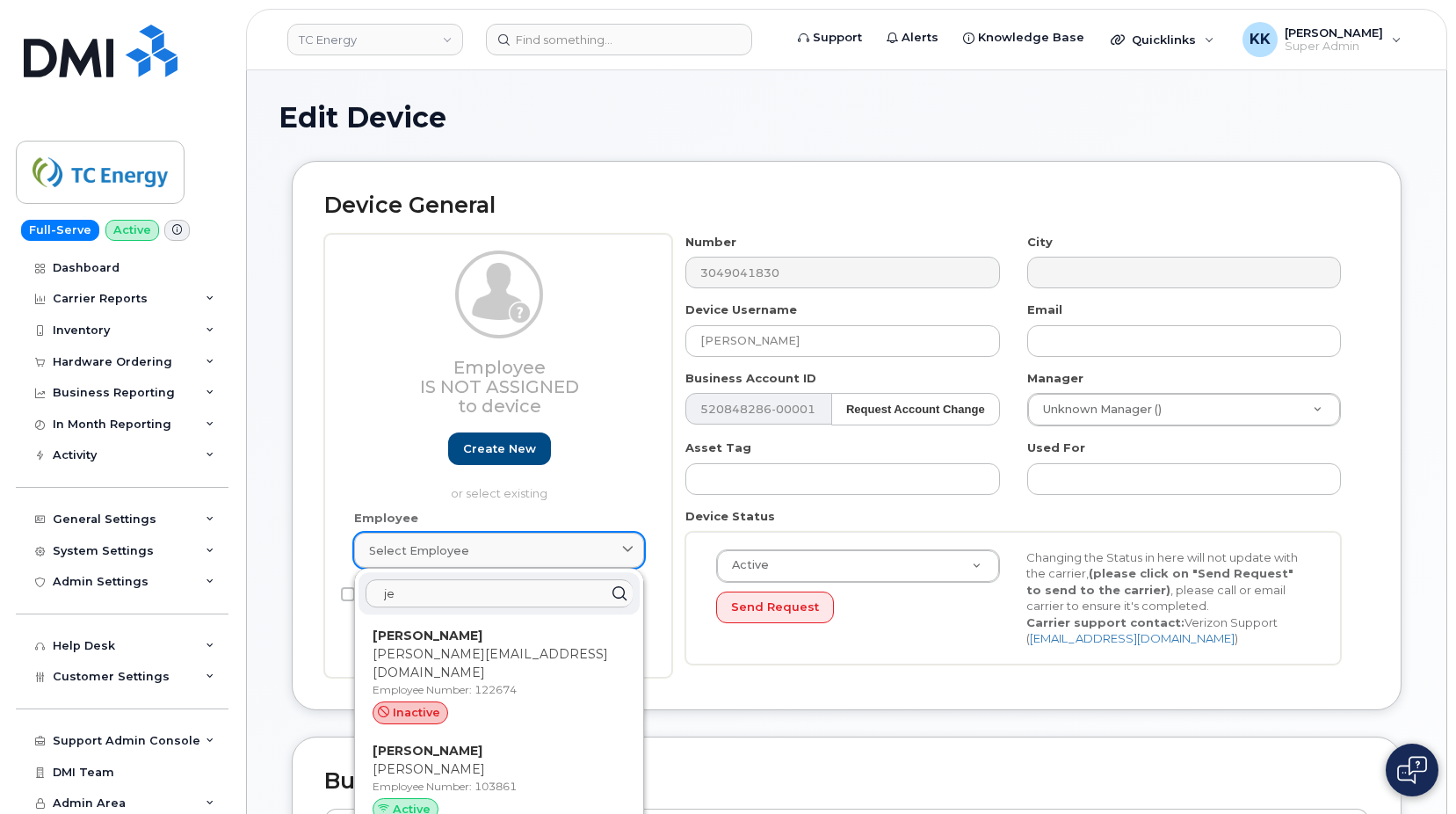
type input "j"
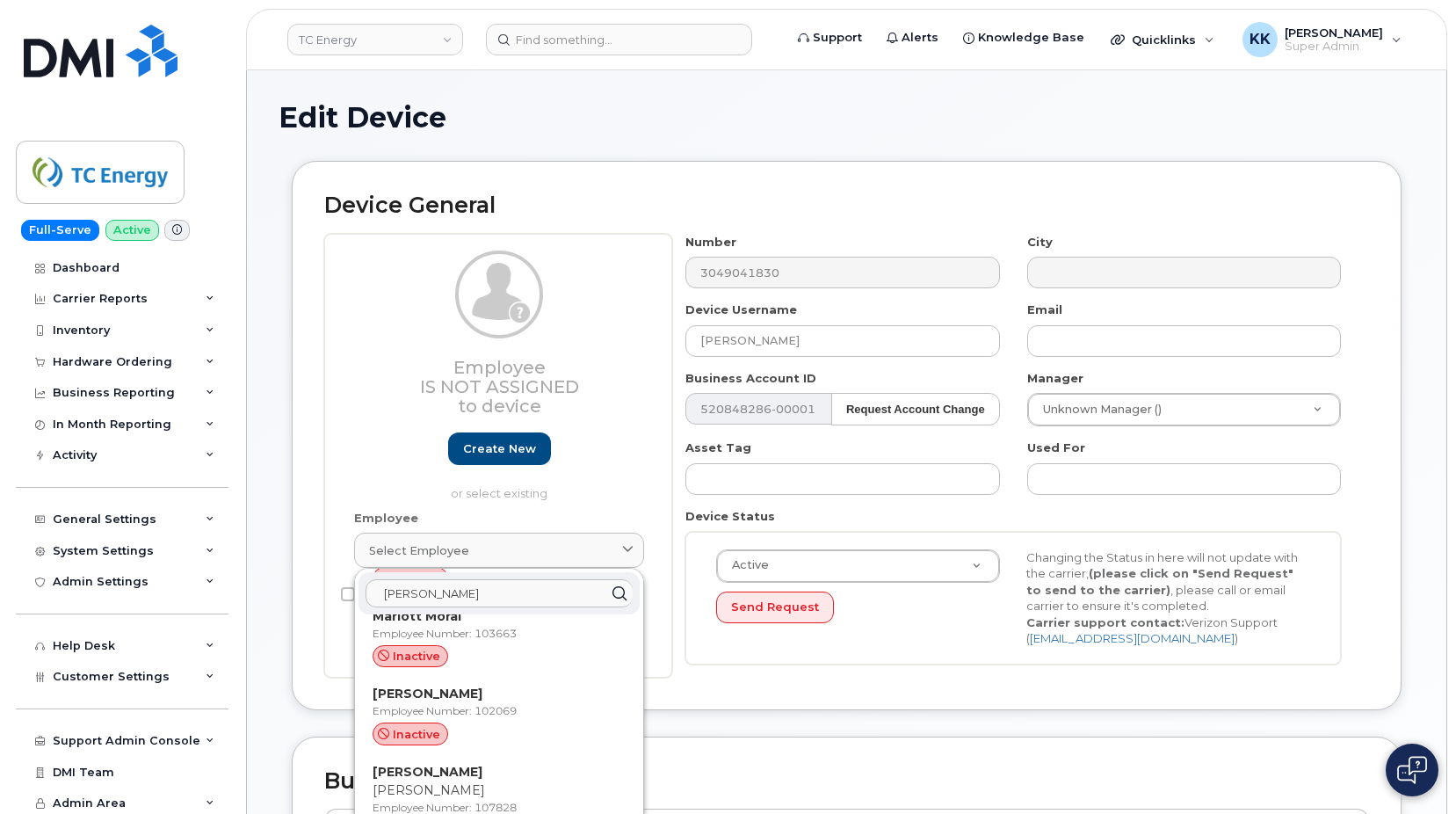
scroll to position [89, 0]
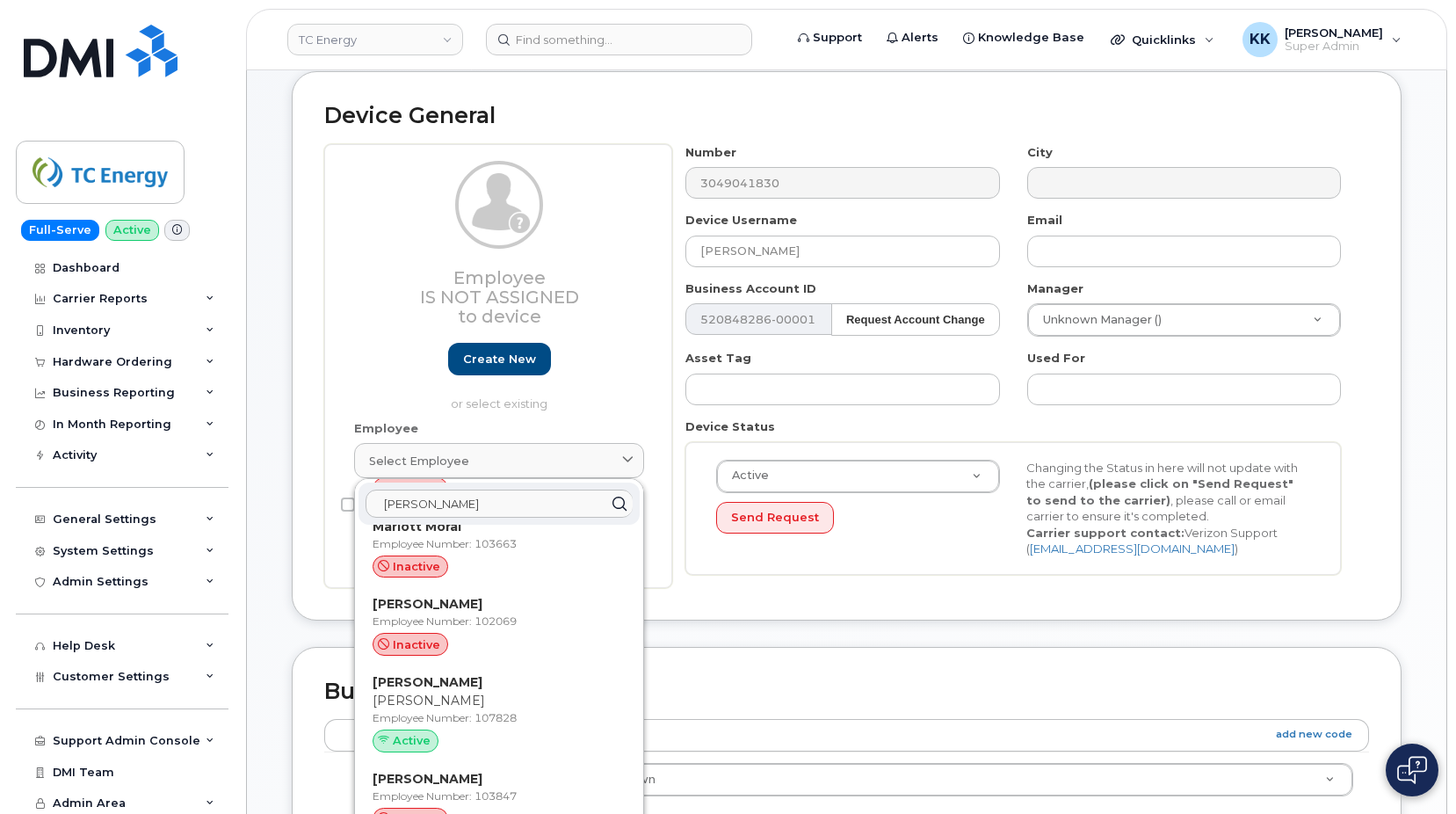
type input "lott"
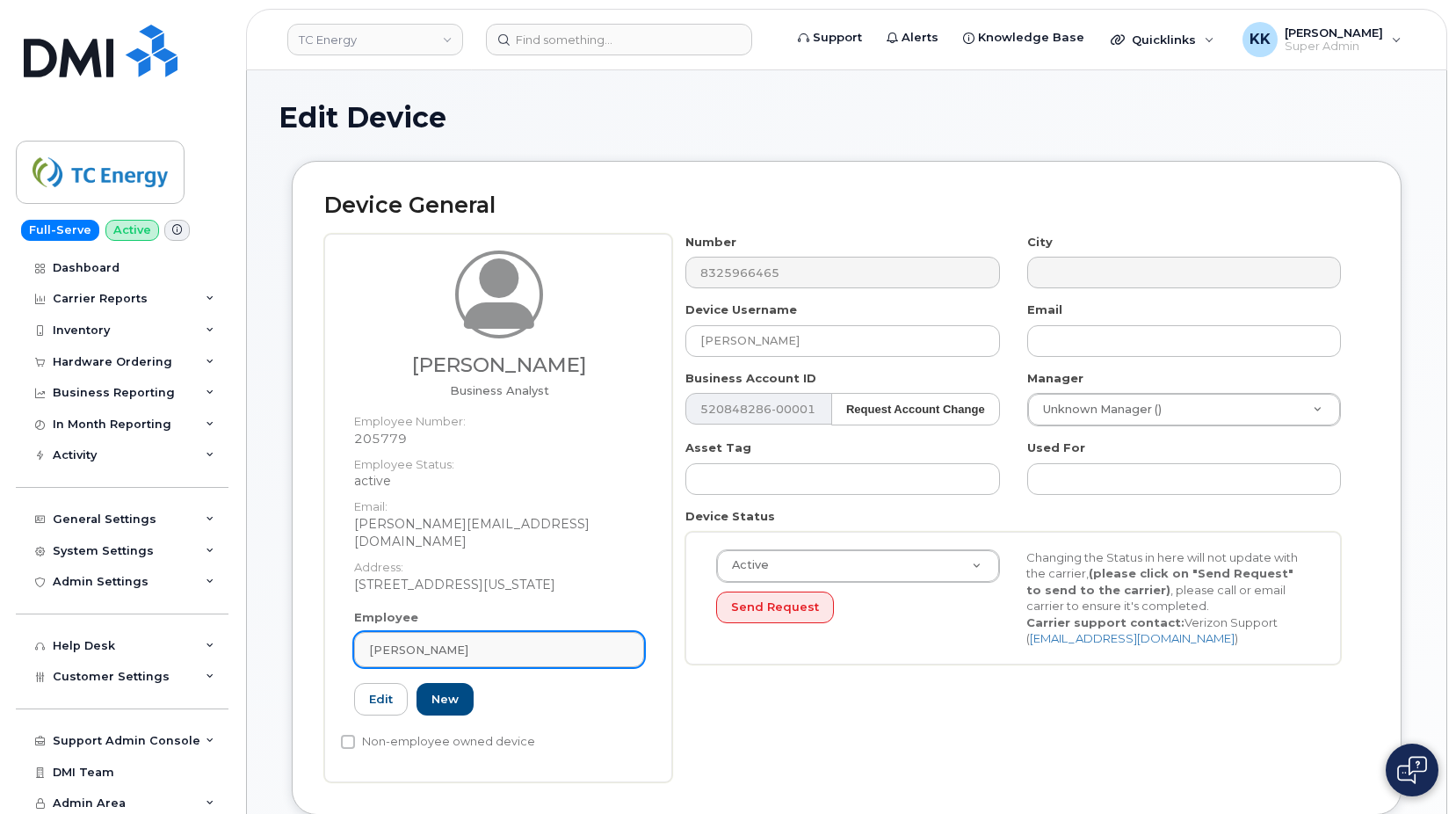
click at [472, 642] on div "Robert Deady" at bounding box center [499, 650] width 260 height 17
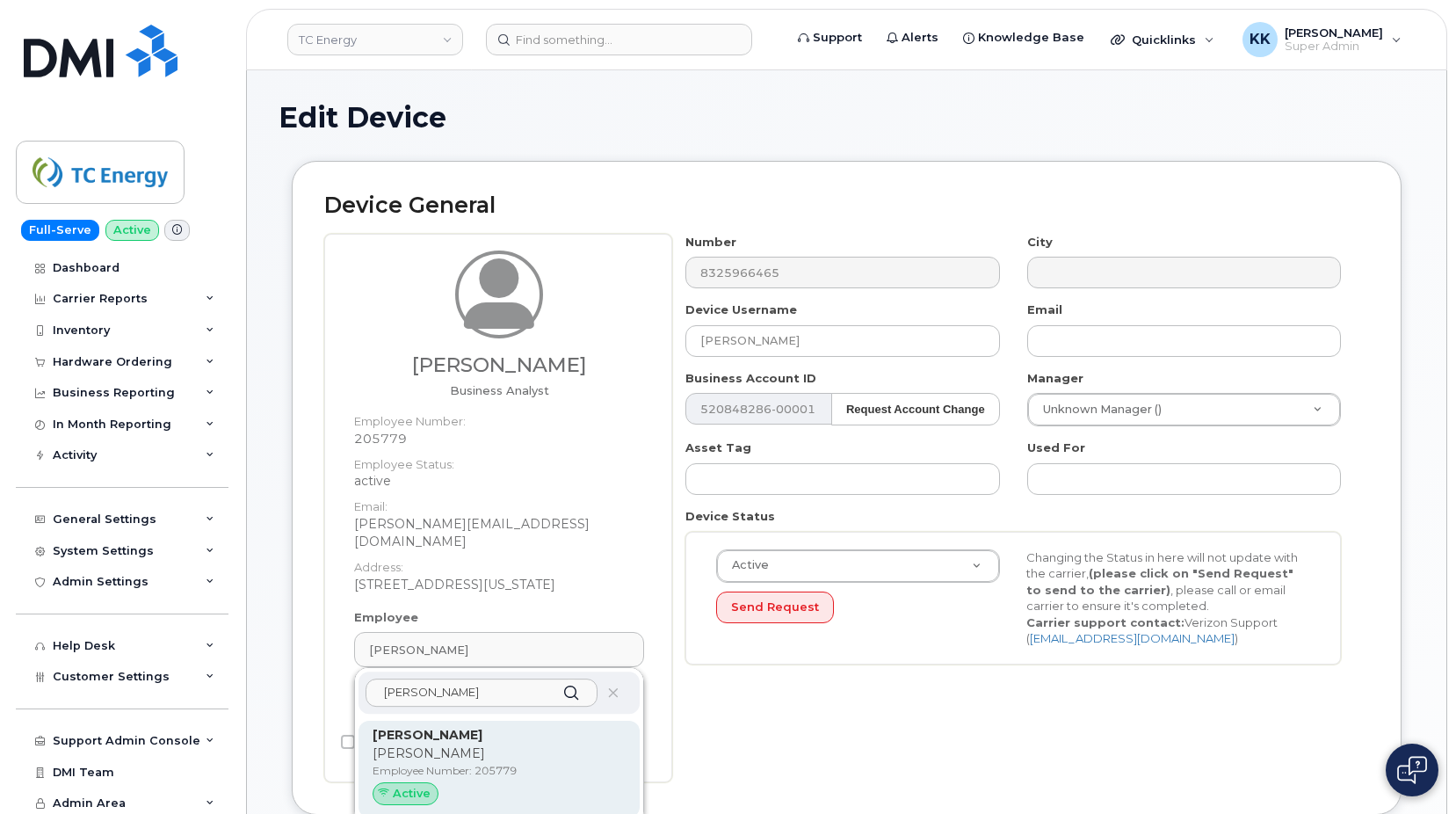
type input "robert dead"
click at [491, 746] on div "Robert Deady Robert Employee Number: 205779 Active" at bounding box center [499, 768] width 253 height 86
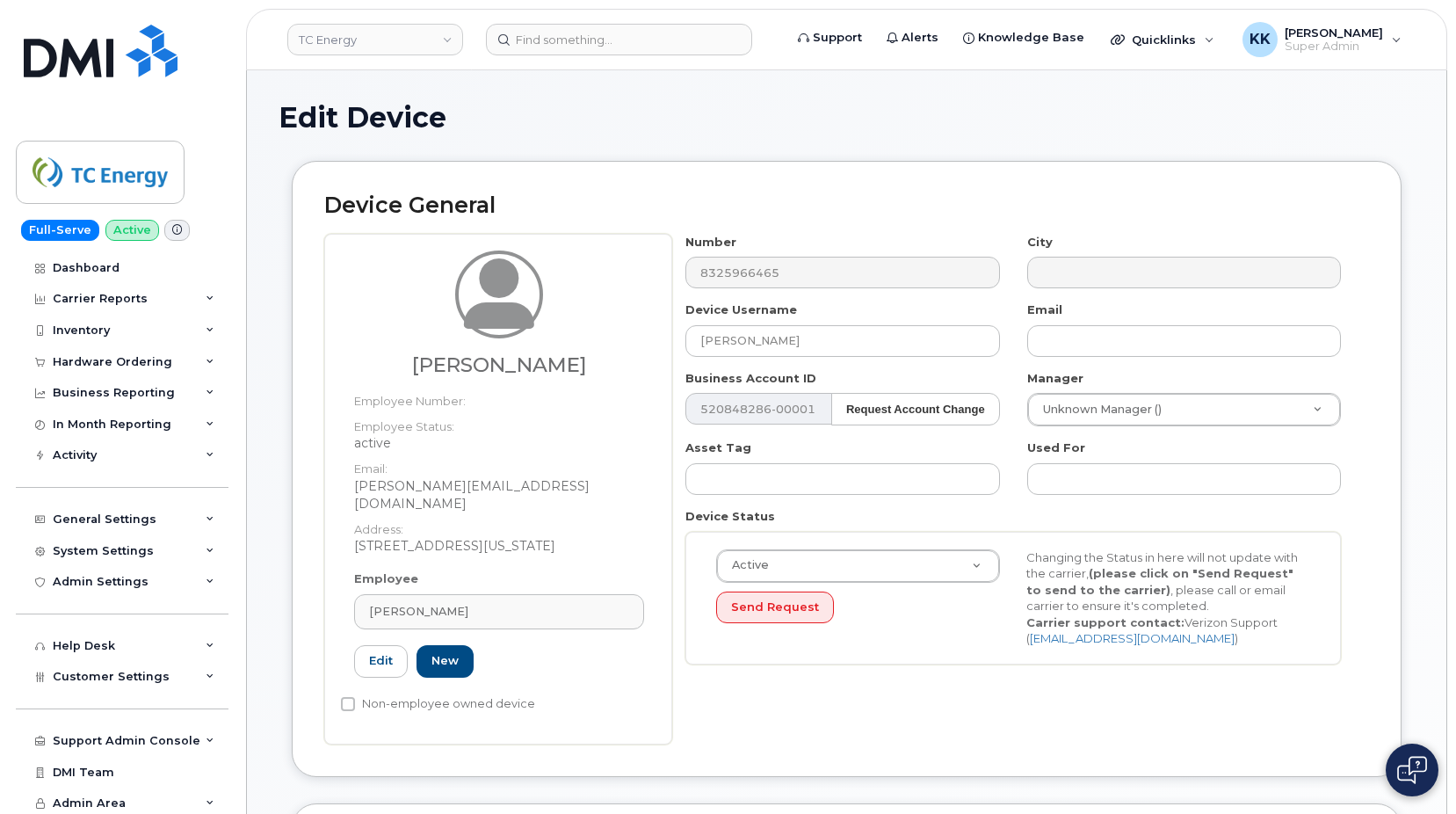
type input "robert_deady@tcenergy.com"
type input "4119963"
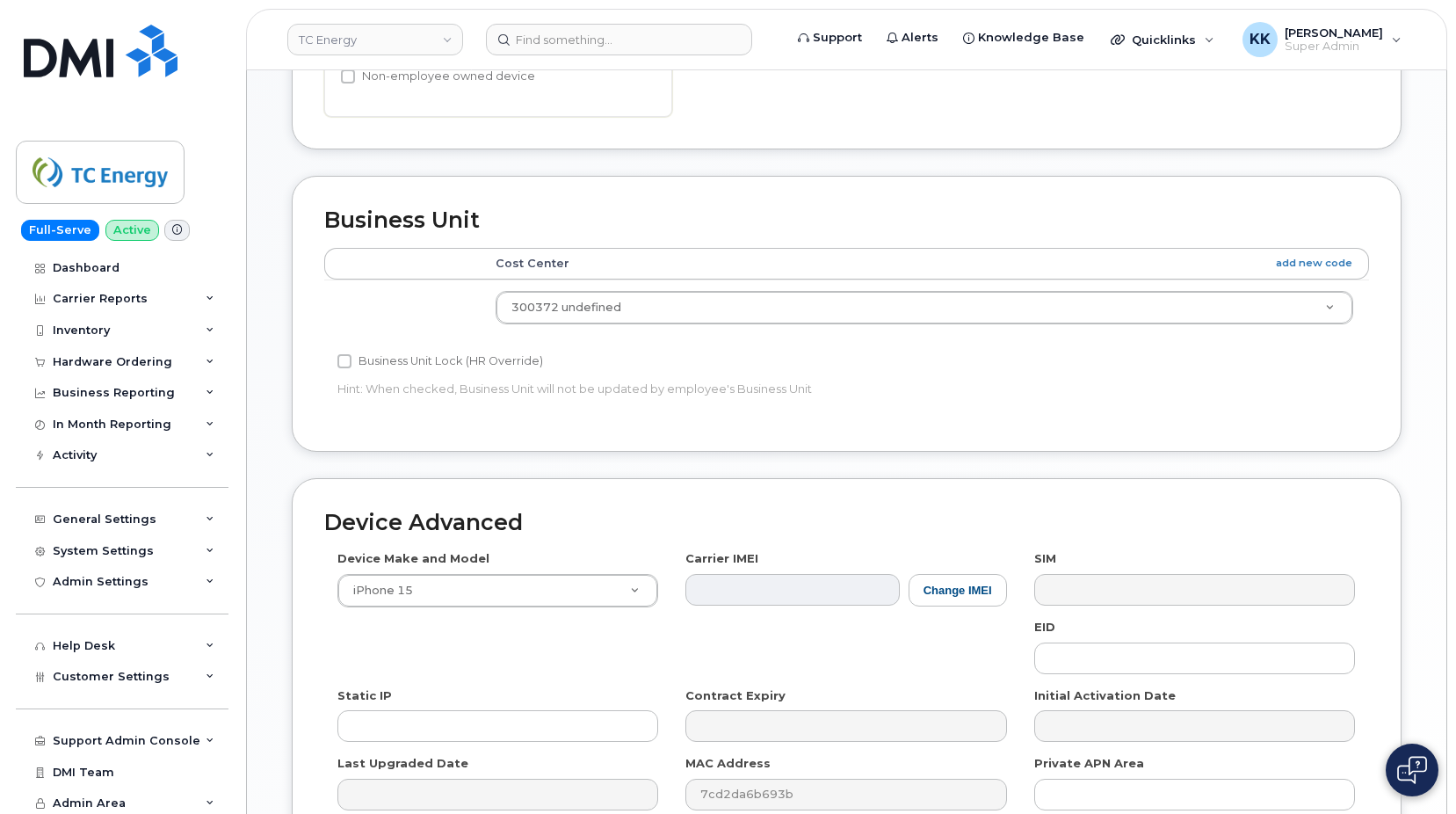
scroll to position [798, 0]
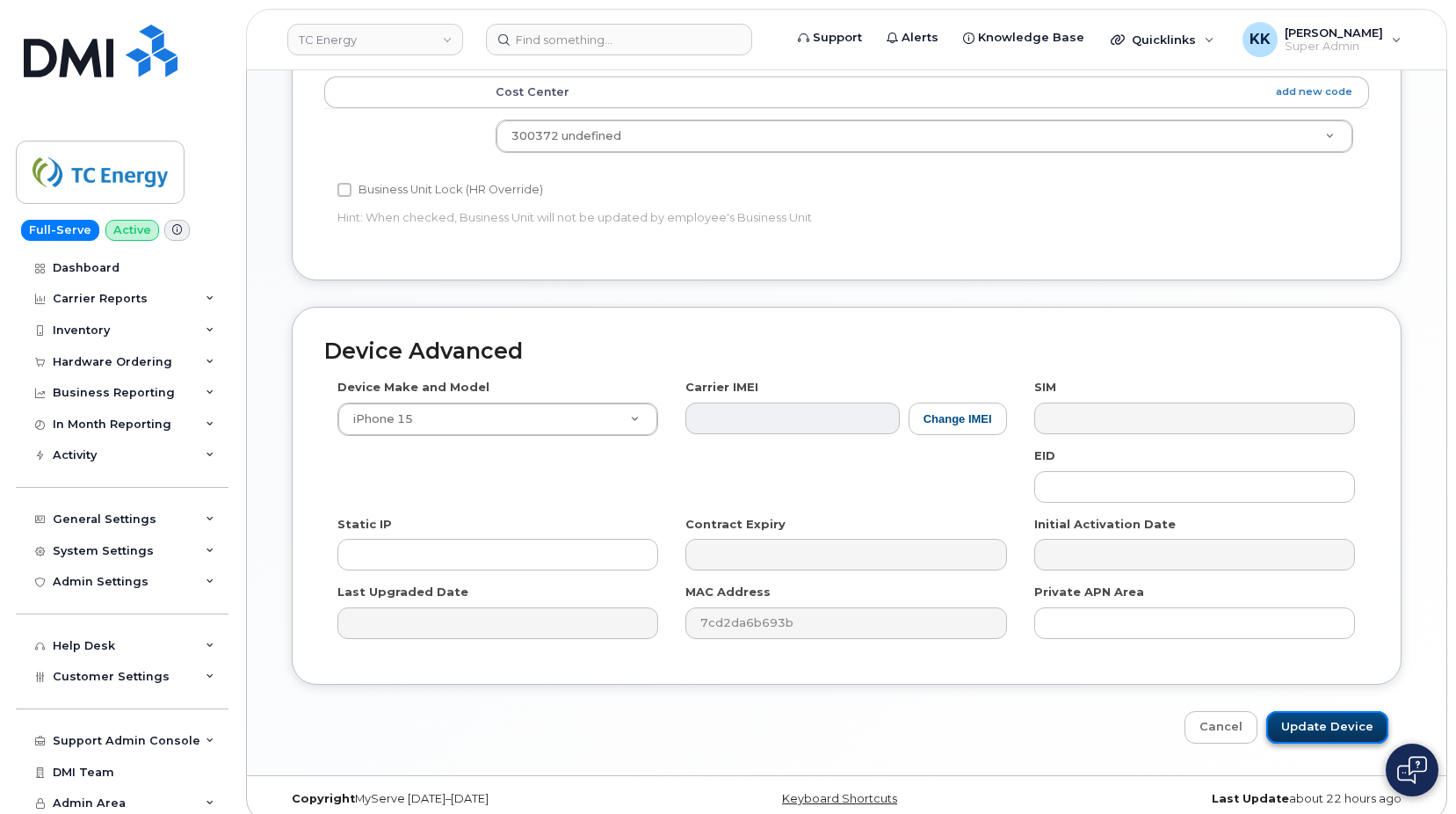
click at [1302, 720] on input "Update Device" at bounding box center [1327, 726] width 122 height 32
type input "Saving..."
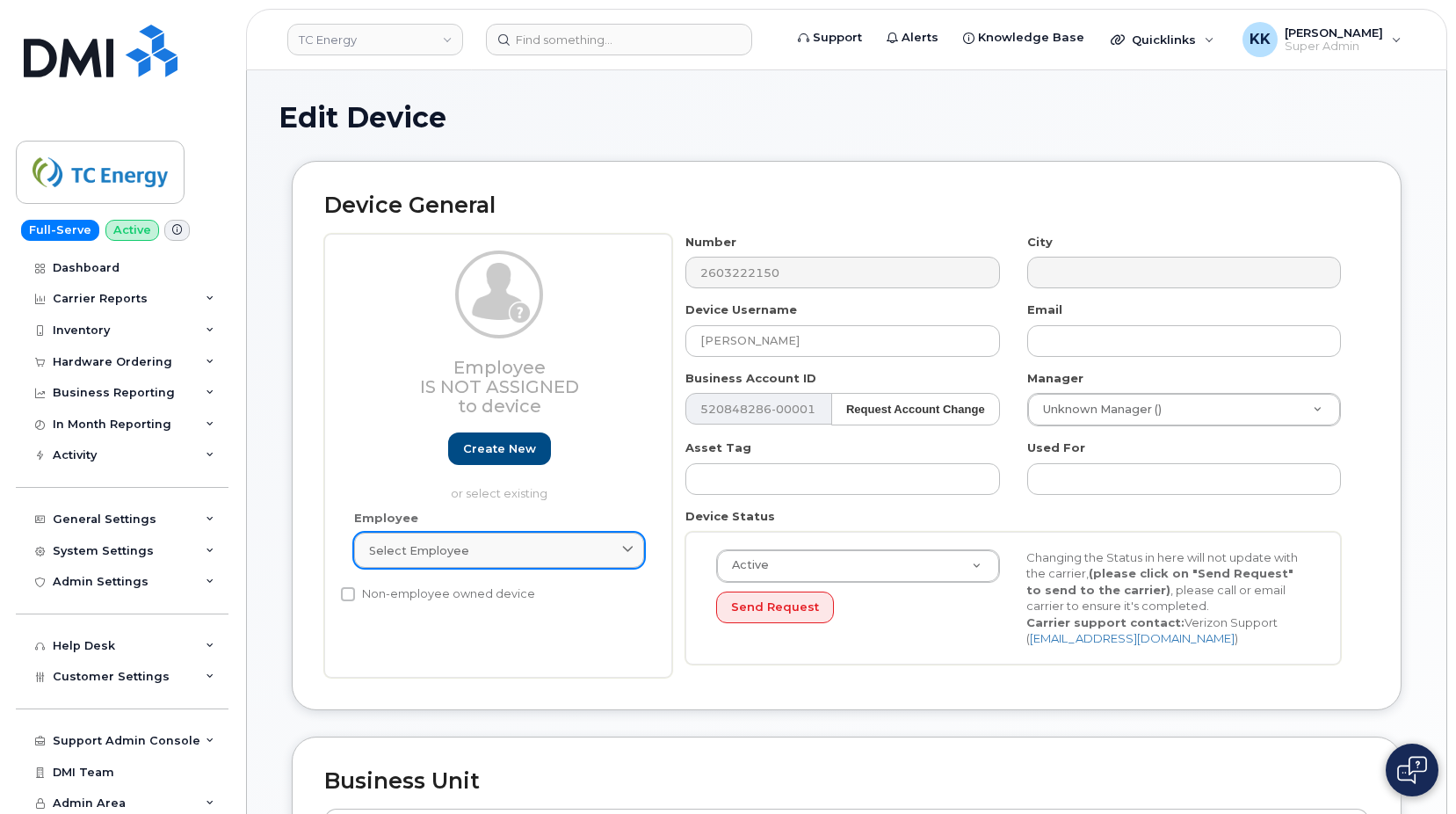
click at [456, 547] on span "Select employee" at bounding box center [419, 550] width 101 height 17
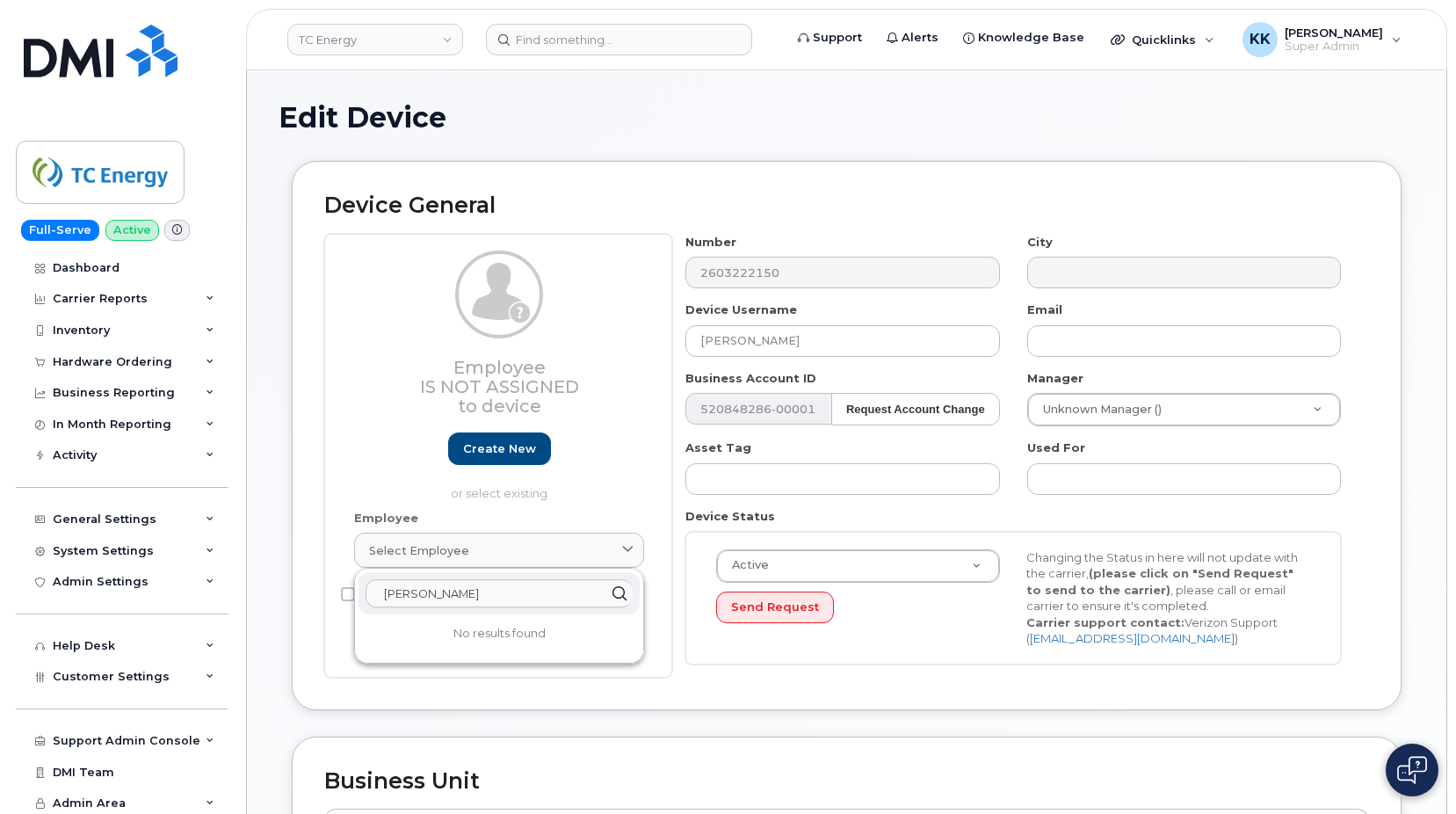
type input "isaac byler"
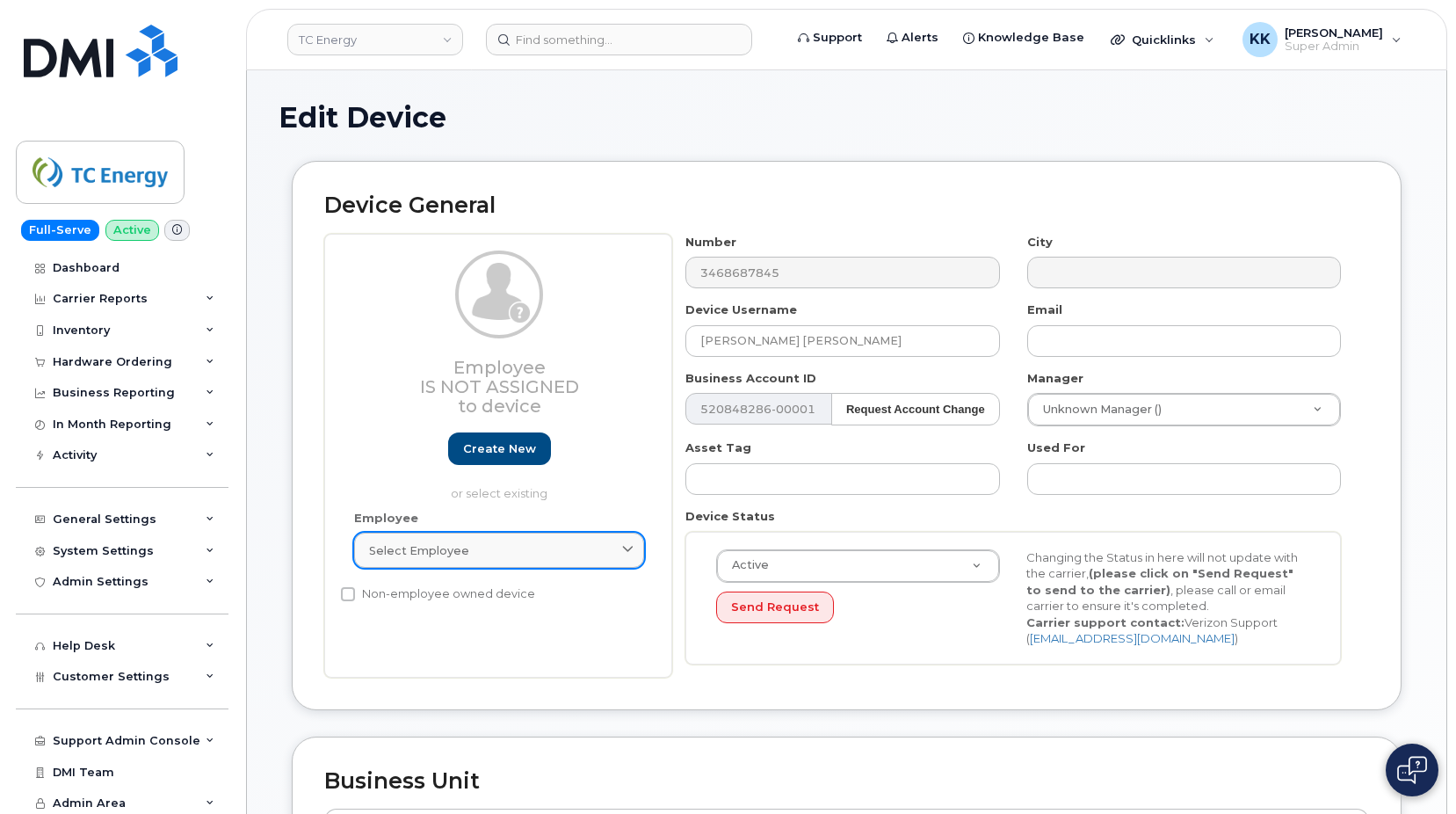
click at [538, 551] on div "Select employee" at bounding box center [499, 550] width 260 height 17
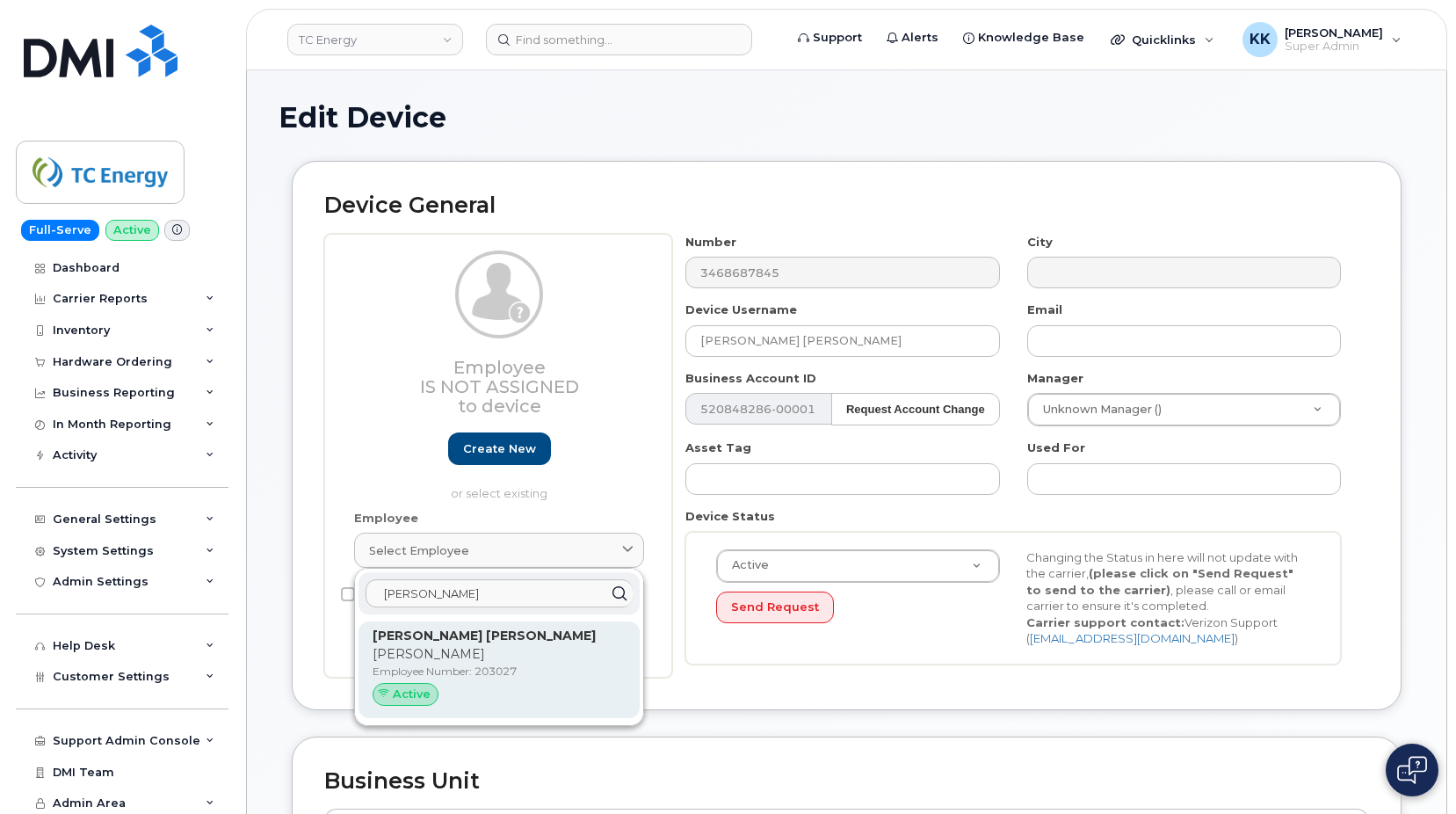
type input "bishman"
click at [515, 662] on p "Bishman" at bounding box center [499, 655] width 253 height 18
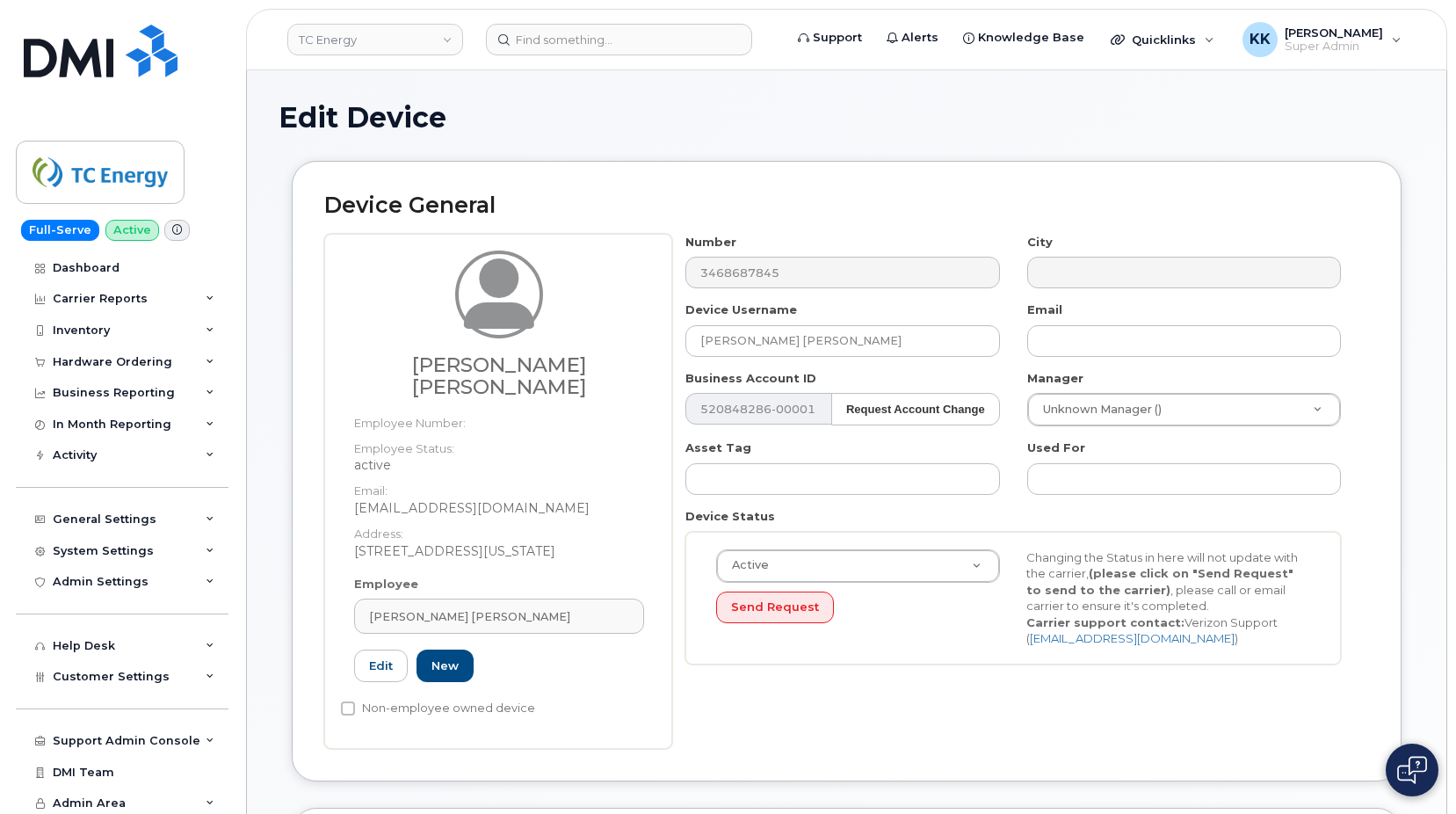
type input "203027"
type input "bishman_arulrajah@tcenergy.com"
type input "4367716"
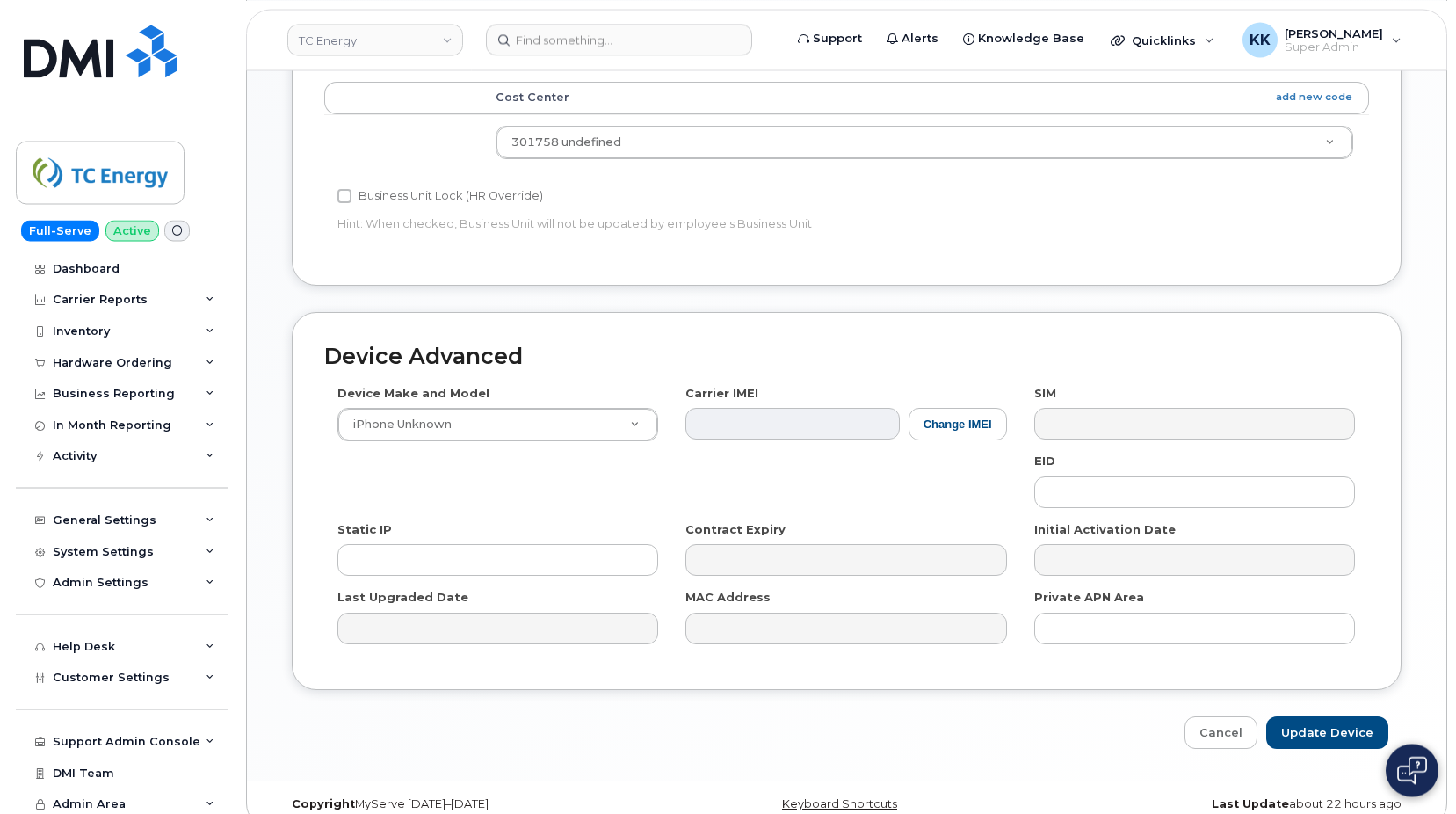
scroll to position [798, 0]
click at [1299, 715] on input "Update Device" at bounding box center [1327, 731] width 122 height 32
type input "Saving..."
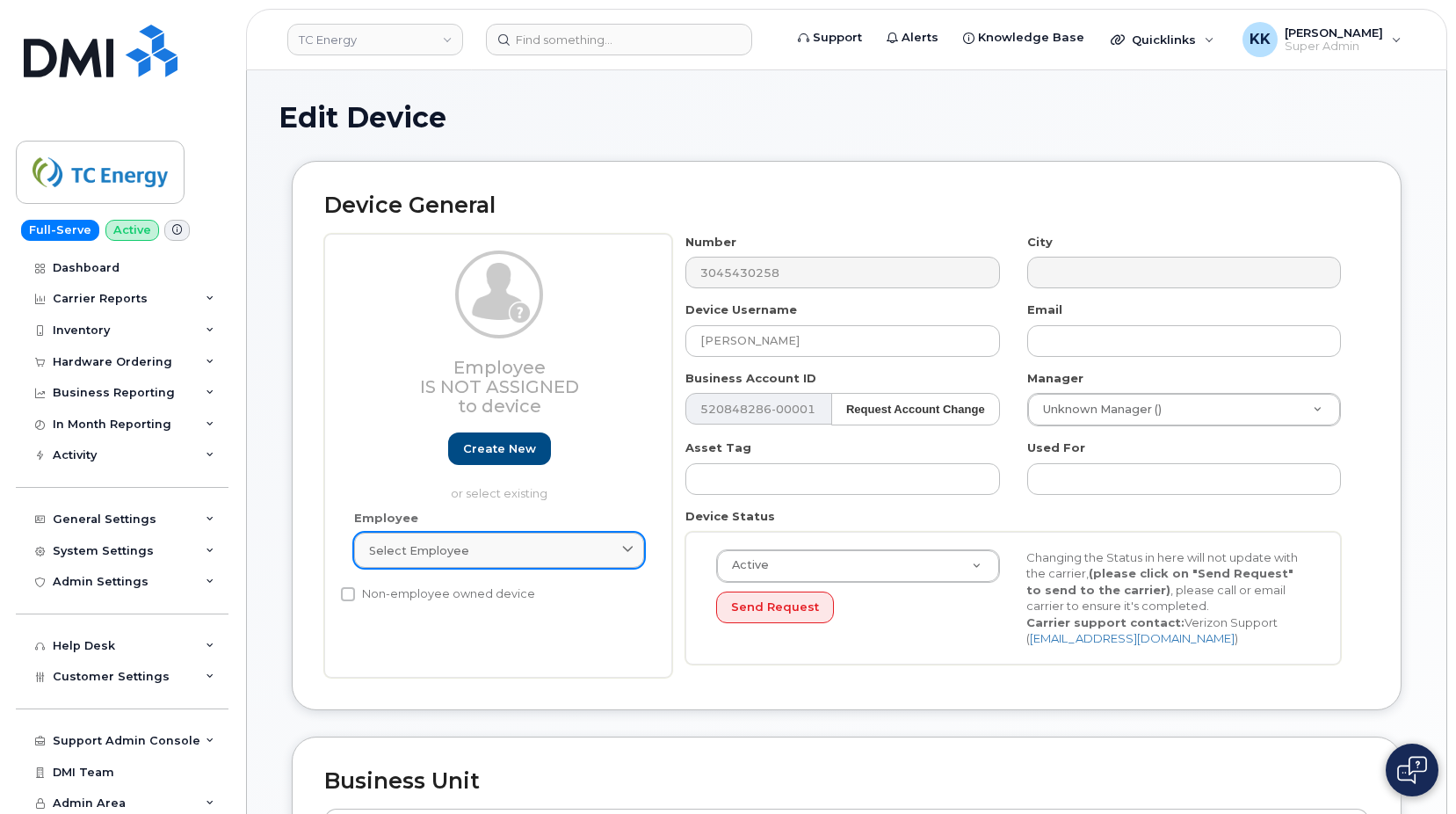
click at [485, 559] on link "Select employee" at bounding box center [499, 550] width 290 height 35
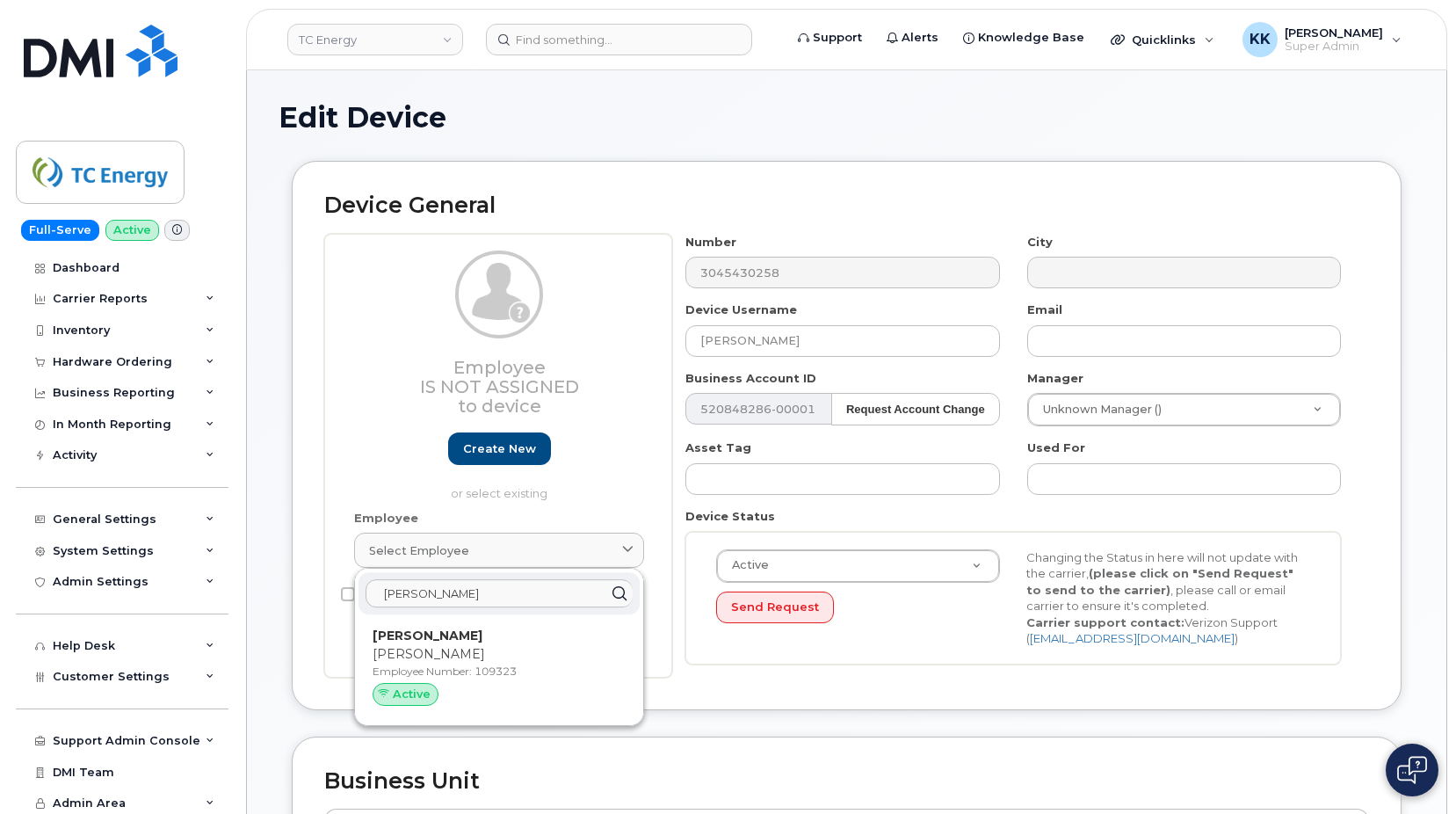
type input "cathy jarv"
click at [472, 665] on div "Cathy Jarvis Cathy Employee Number: 109323 Active" at bounding box center [499, 669] width 253 height 86
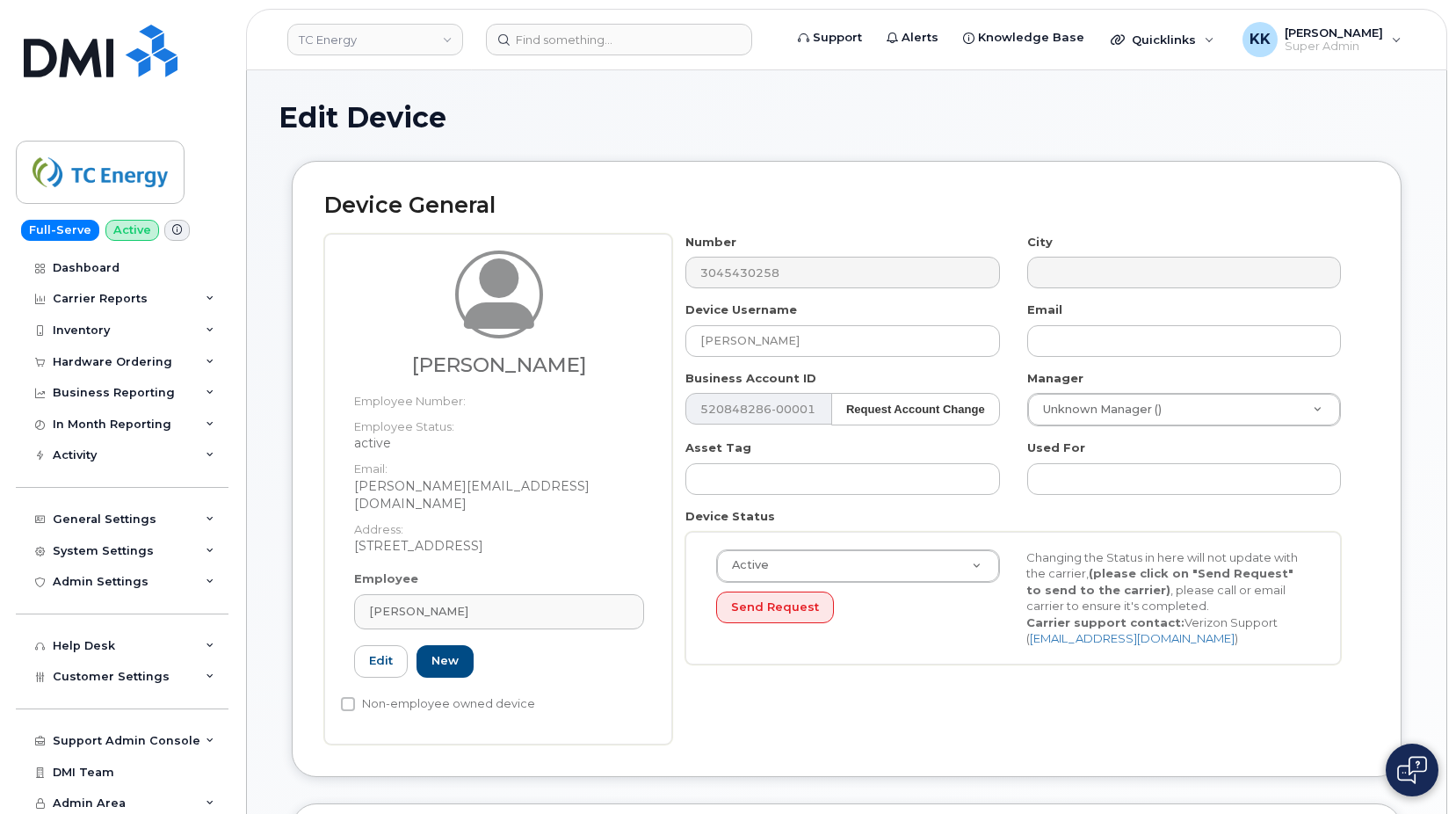
type input "109323"
type input "cathy_jarvis@tcenergy.com"
type input "4805001"
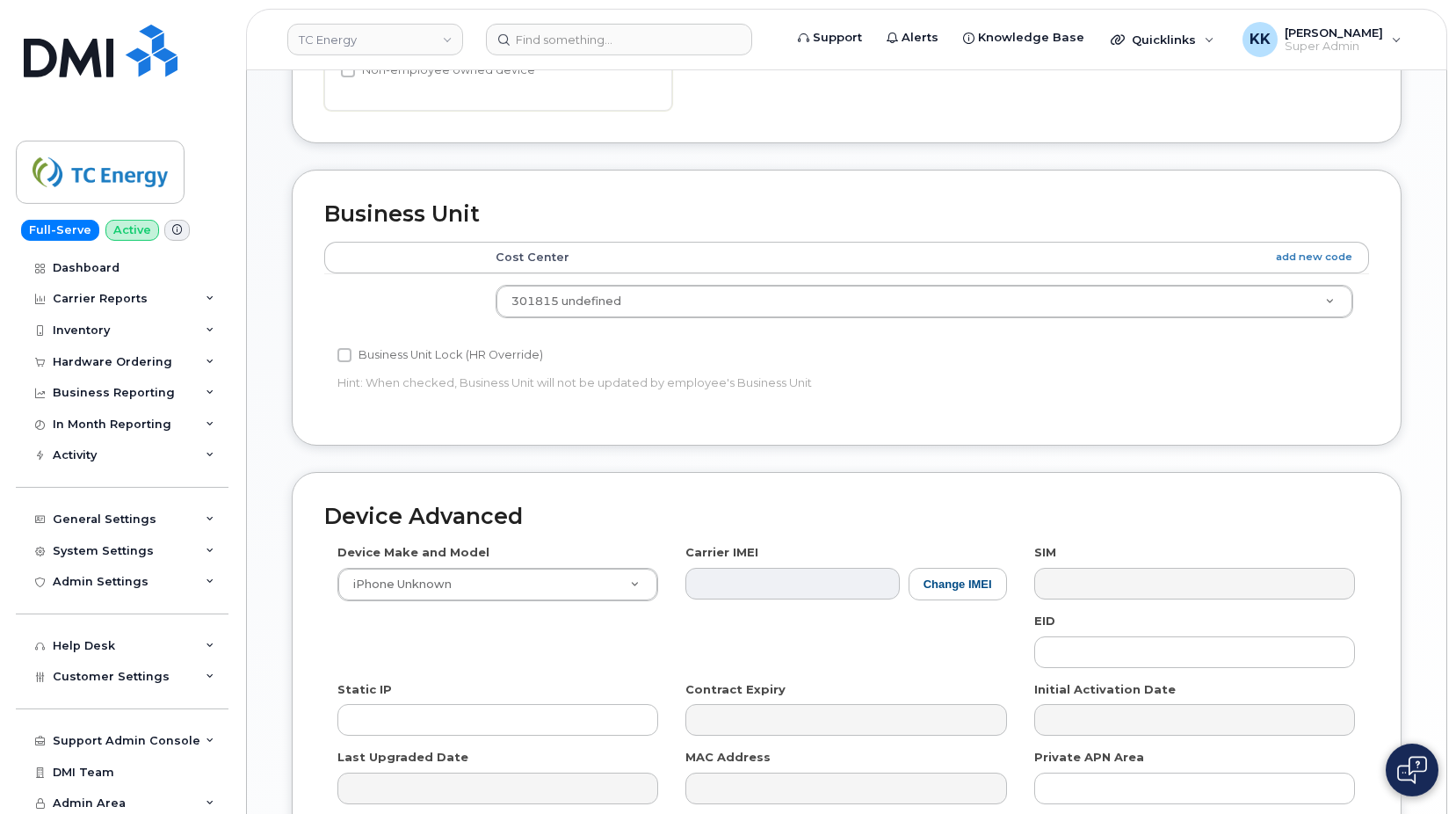
scroll to position [798, 0]
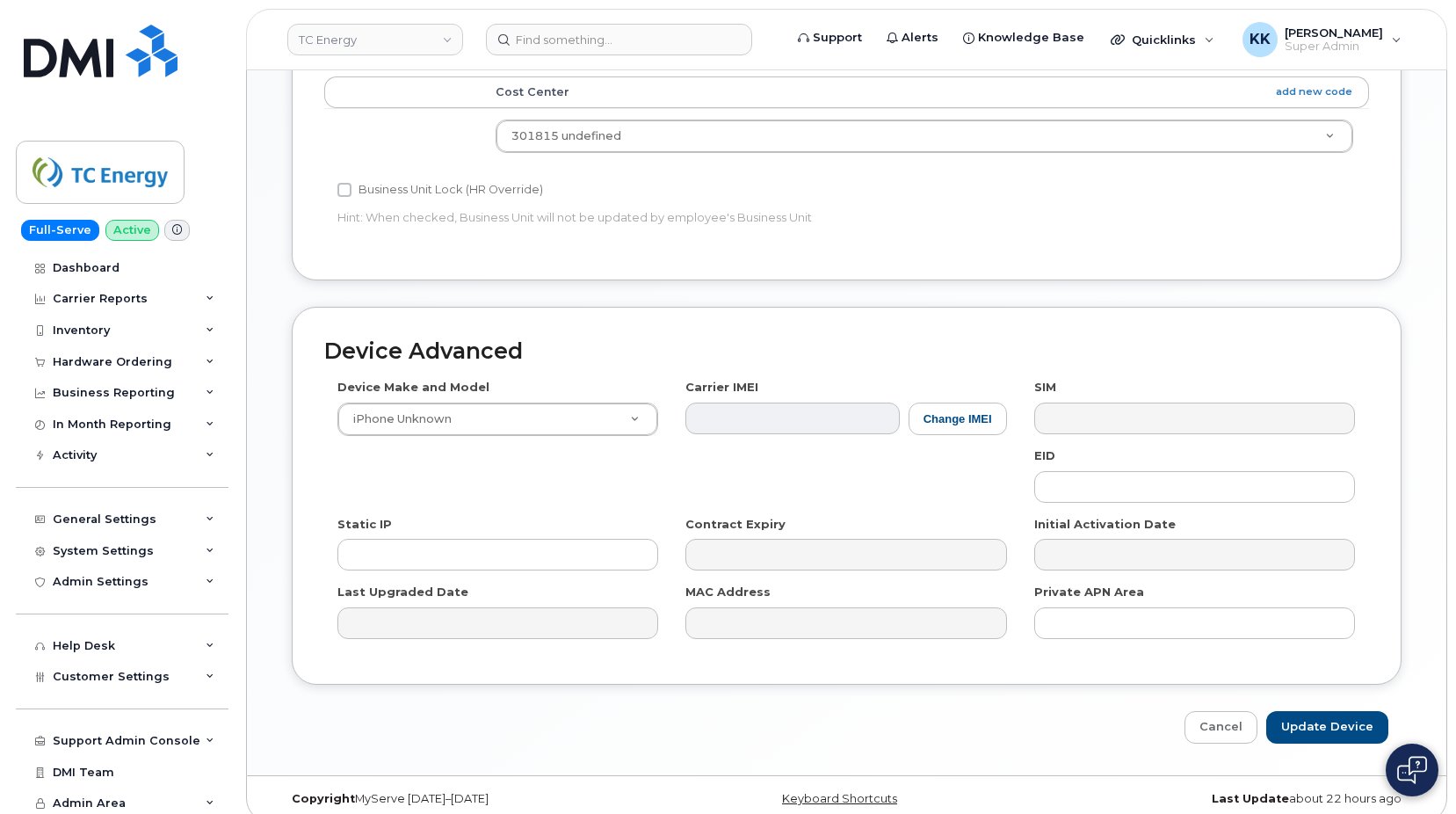
click at [1339, 726] on div "Edit Device Device General Cathy Jarvis Employee Number: Employee Status: activ…" at bounding box center [846, 23] width 1200 height 1504
click at [1340, 722] on input "Update Device" at bounding box center [1327, 726] width 122 height 32
type input "Saving..."
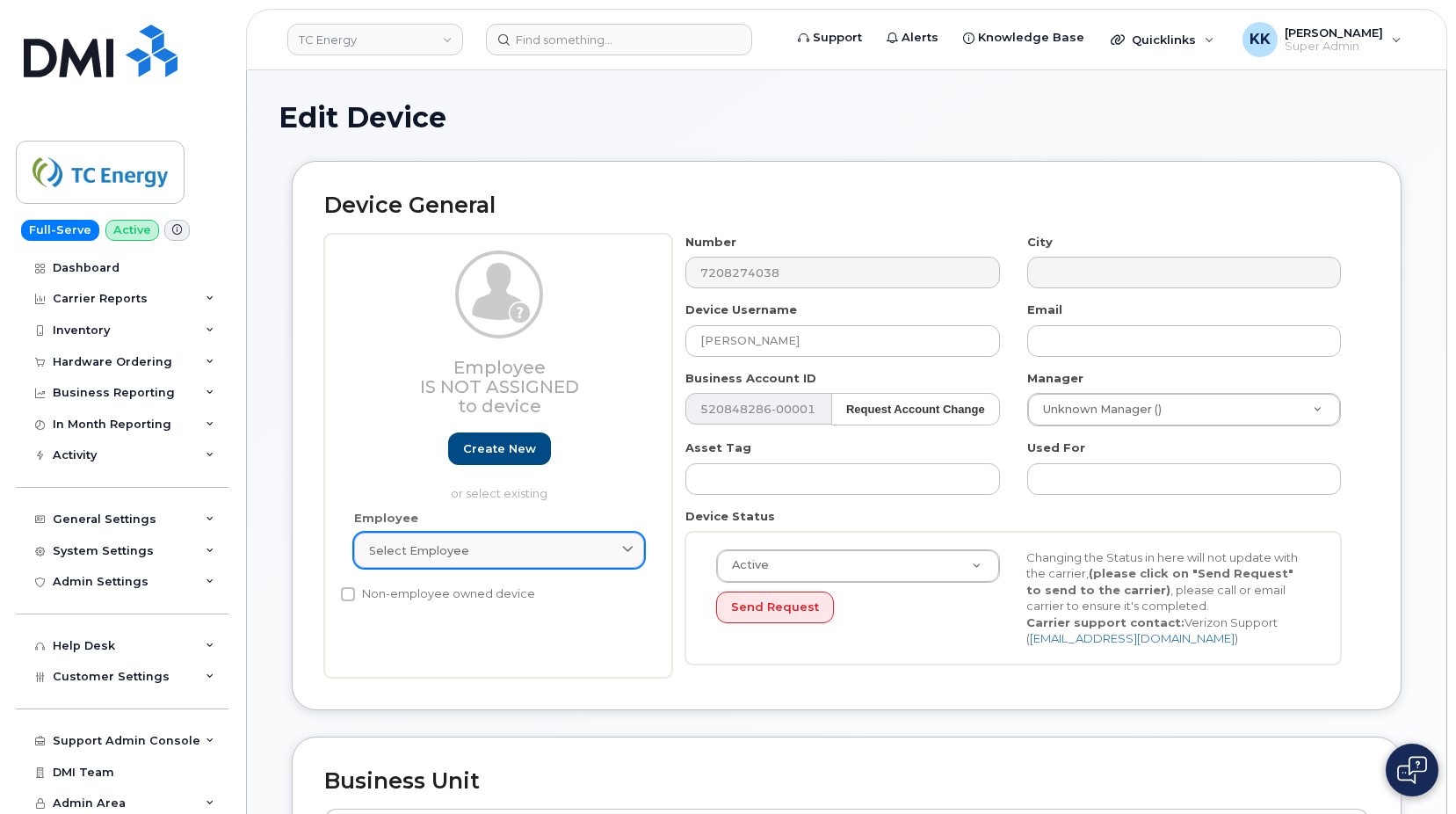
click at [391, 547] on span "Select employee" at bounding box center [419, 550] width 101 height 17
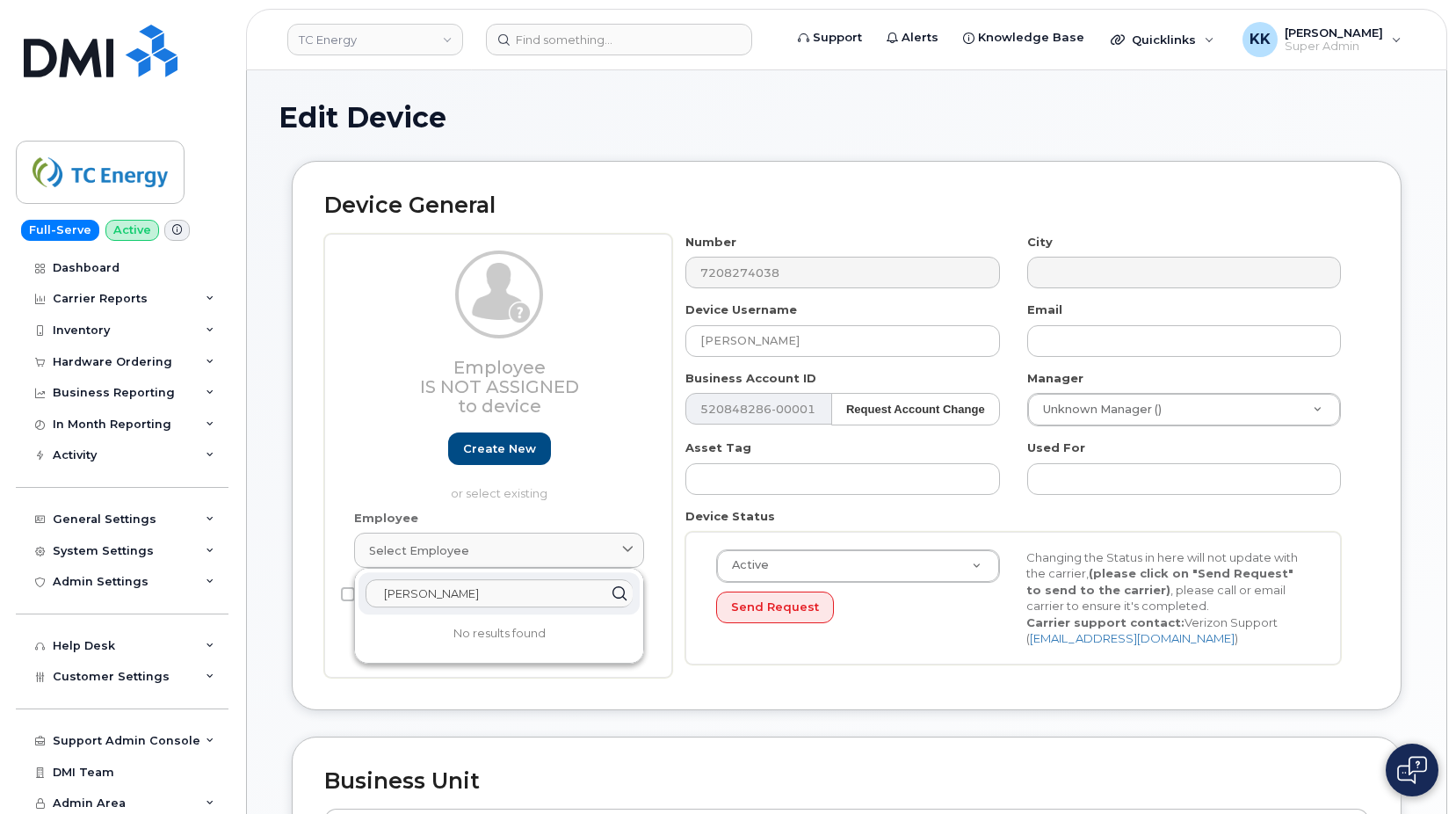
drag, startPoint x: 493, startPoint y: 578, endPoint x: 468, endPoint y: 590, distance: 27.7
click at [468, 590] on div "[PERSON_NAME]" at bounding box center [499, 593] width 281 height 42
drag, startPoint x: 468, startPoint y: 590, endPoint x: 282, endPoint y: 588, distance: 186.0
click at [365, 588] on input "[PERSON_NAME]" at bounding box center [499, 593] width 267 height 28
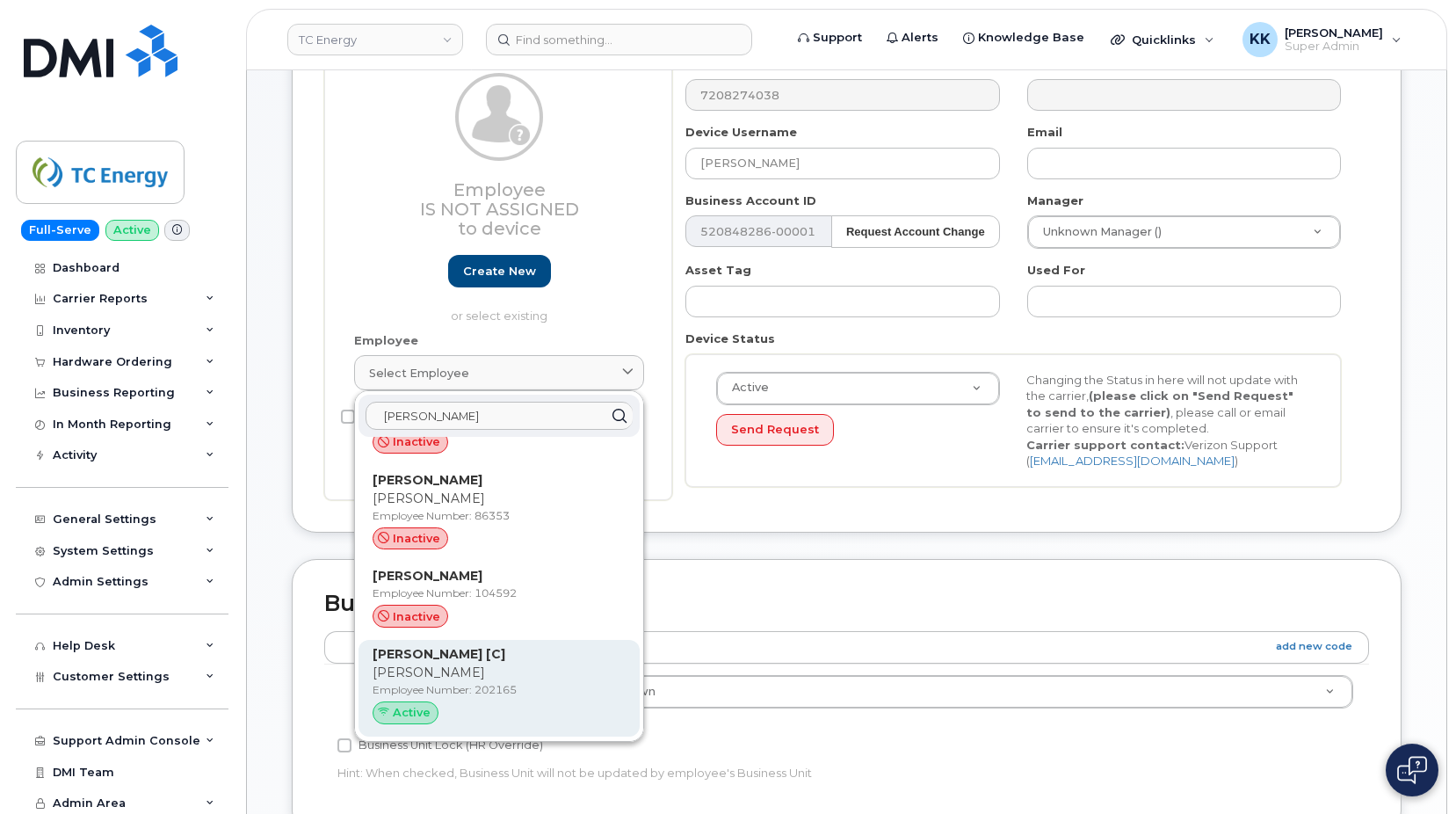
scroll to position [179, 0]
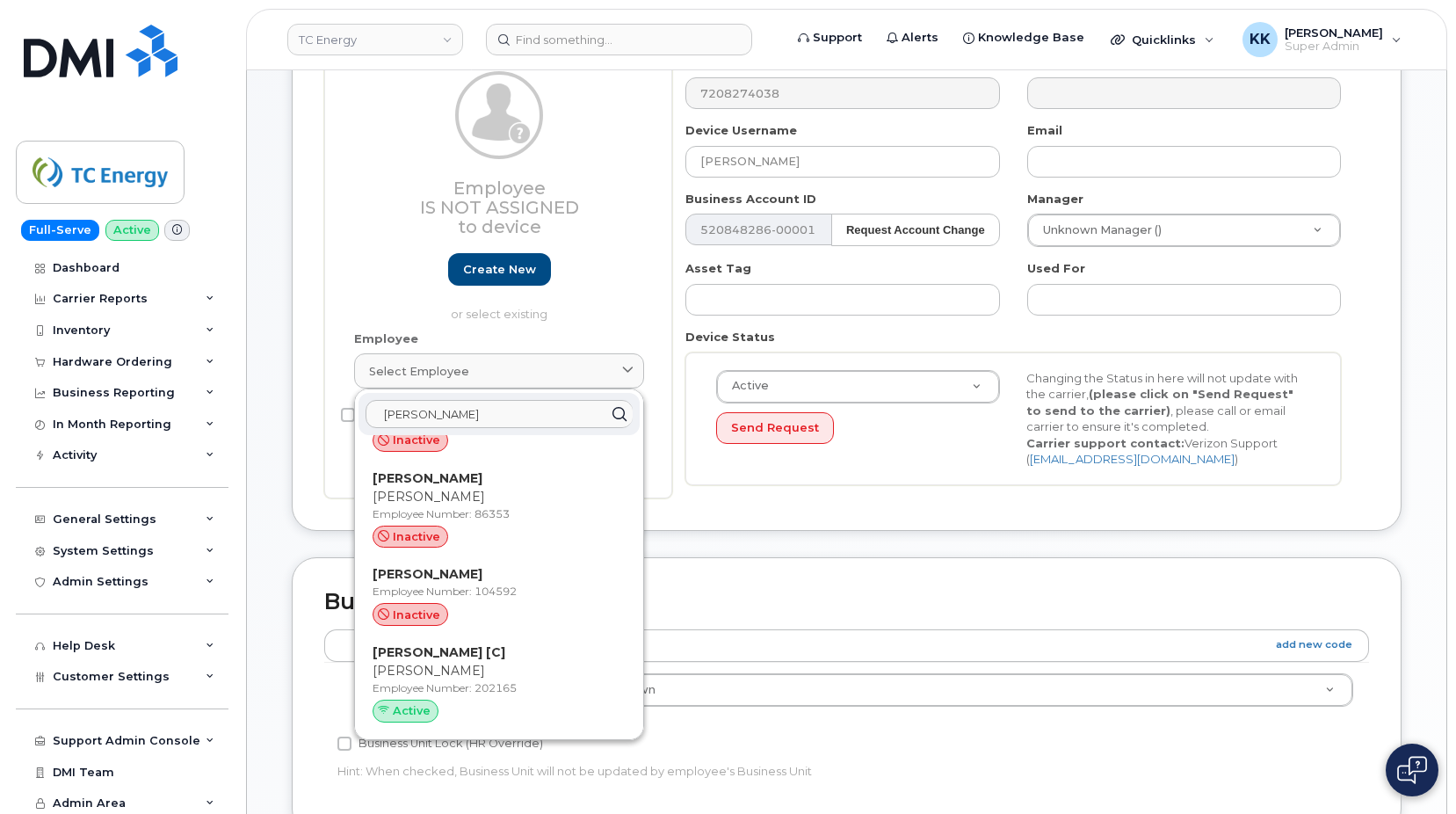
type input "manning"
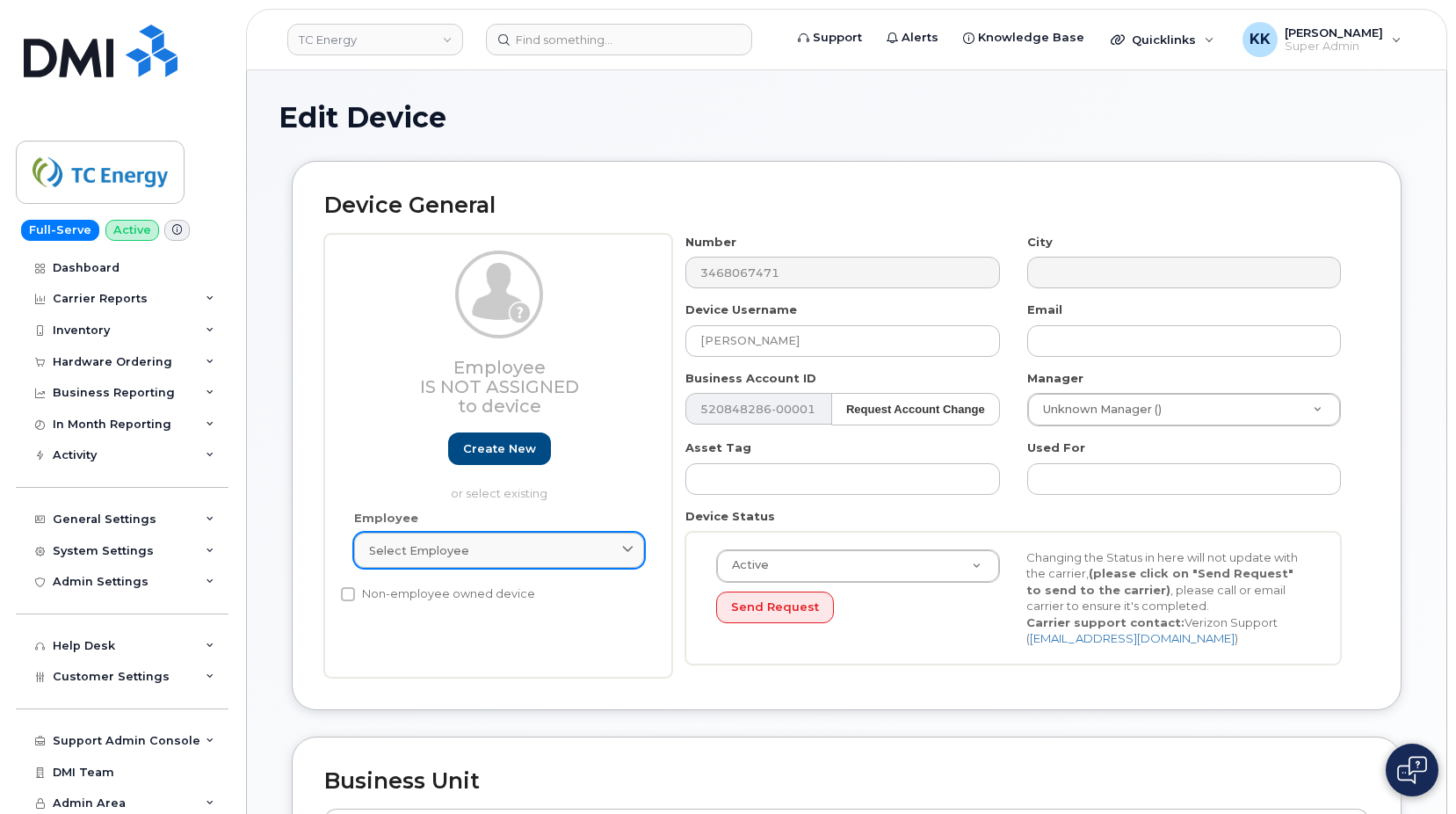
click at [461, 566] on link "Select employee" at bounding box center [499, 550] width 290 height 35
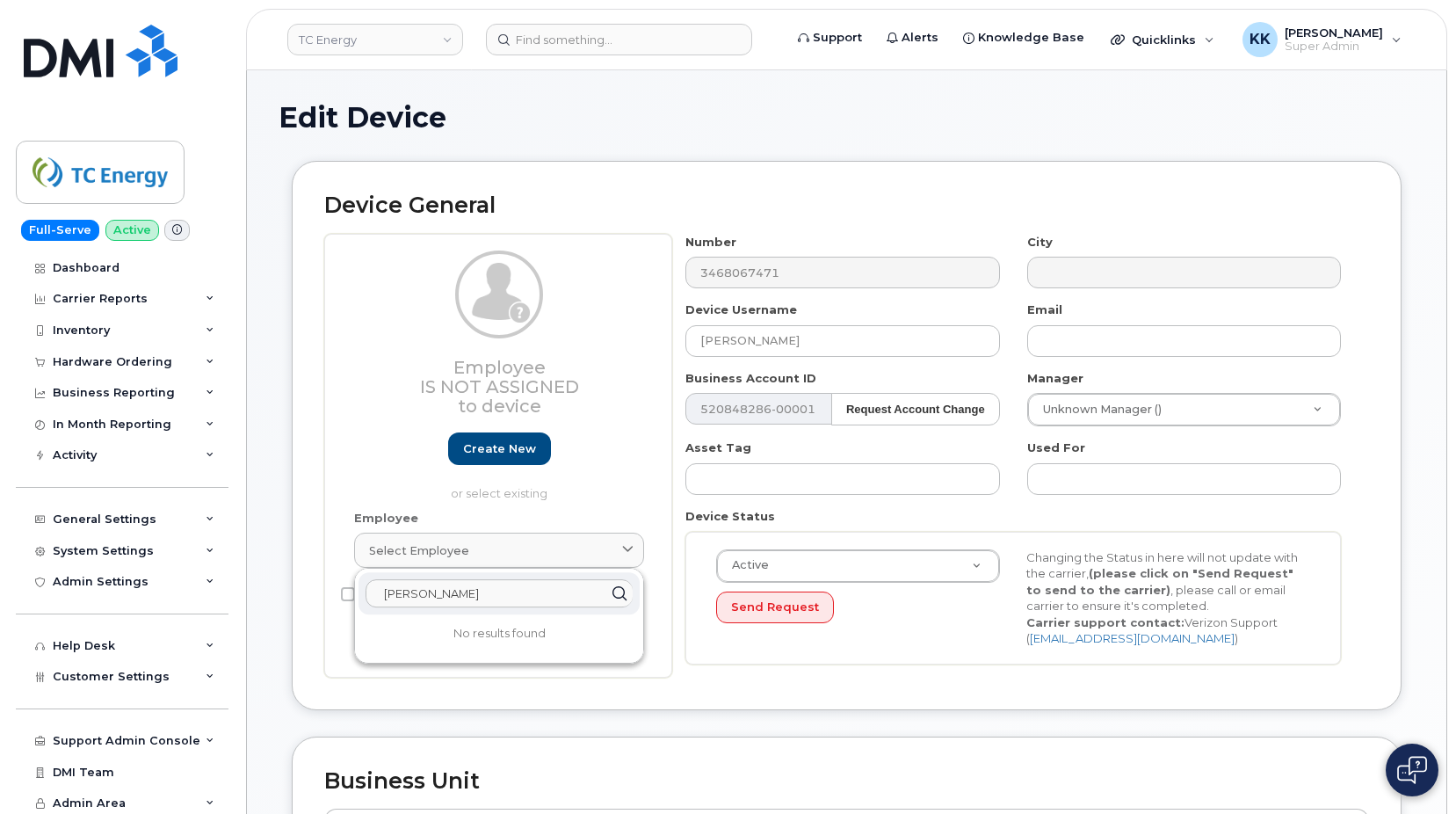
drag, startPoint x: 515, startPoint y: 589, endPoint x: 102, endPoint y: 587, distance: 413.0
click at [365, 587] on input "andy lut" at bounding box center [499, 593] width 267 height 28
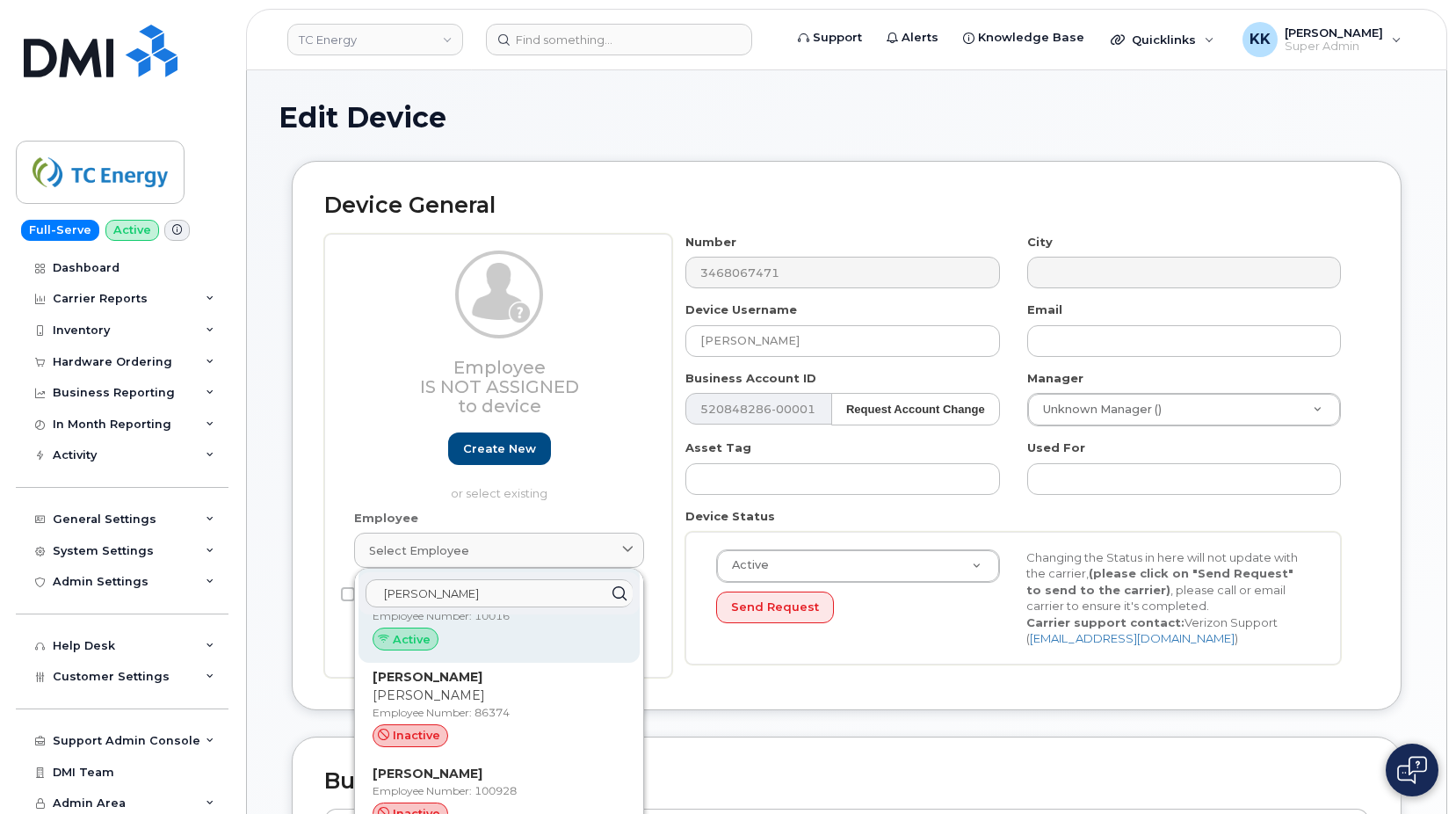
scroll to position [423, 0]
type input "lutz"
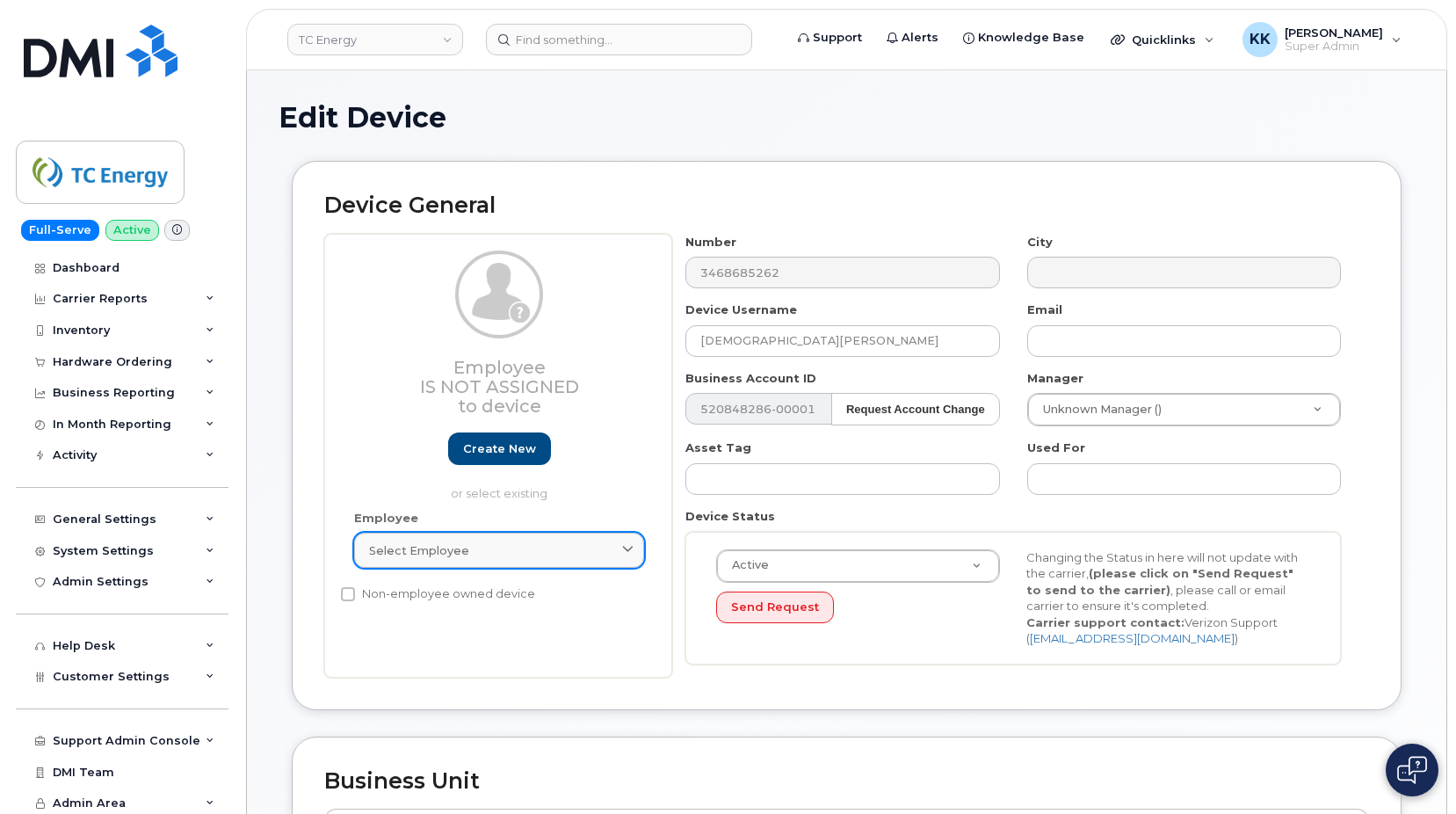
click at [453, 553] on span "Select employee" at bounding box center [419, 550] width 101 height 17
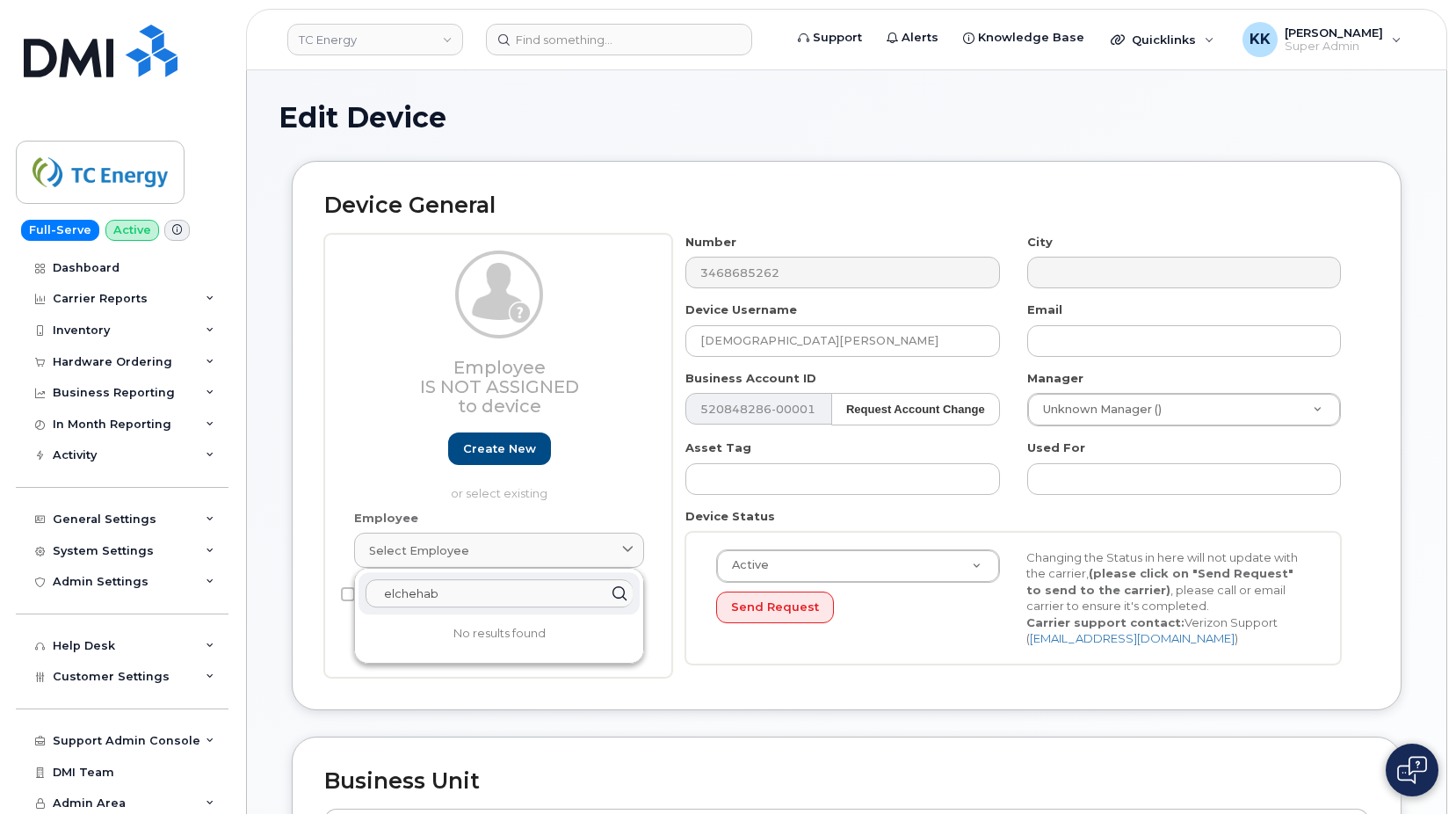
click at [453, 589] on input "elchehab" at bounding box center [499, 593] width 267 height 28
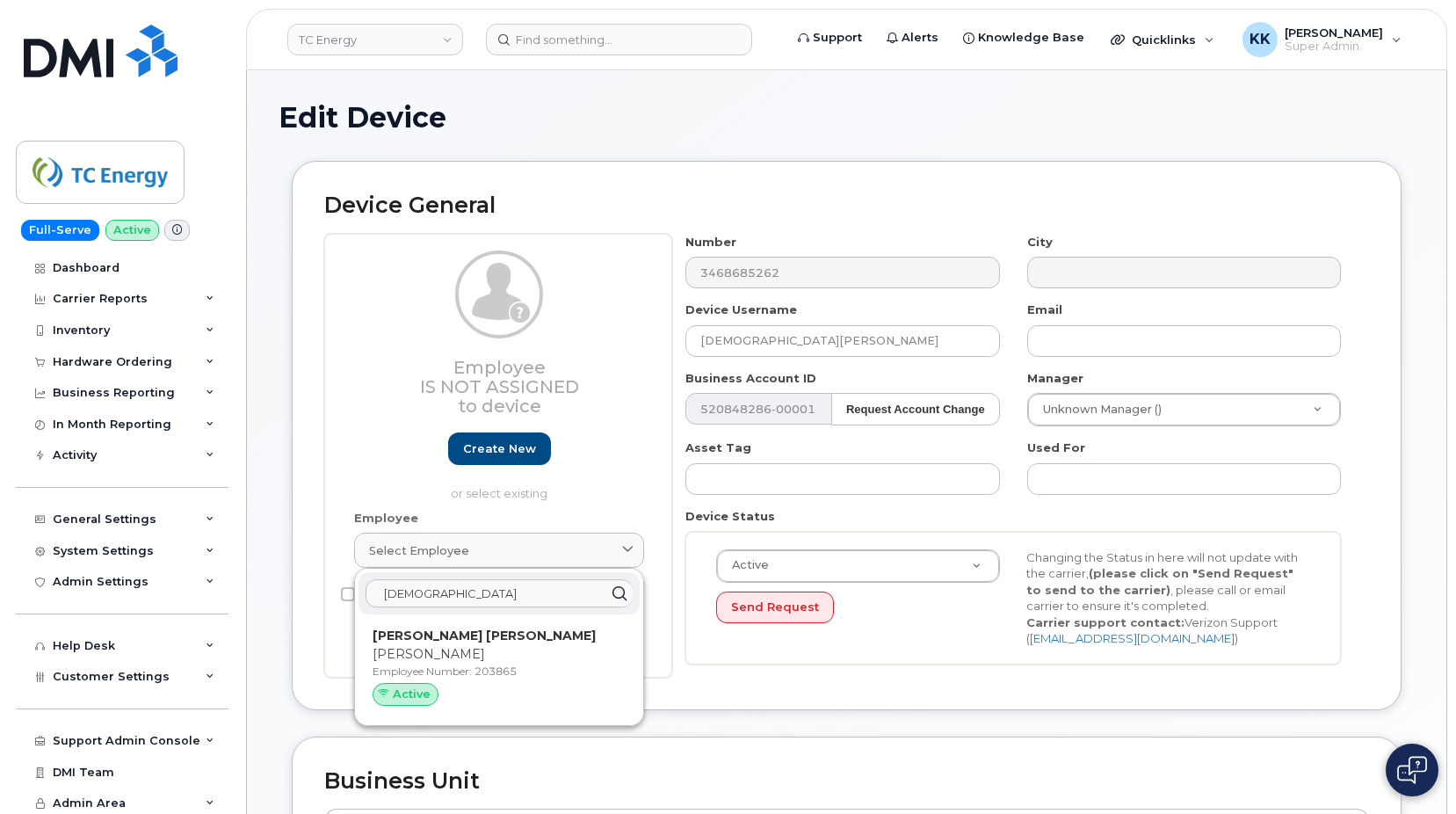
type input "zulema"
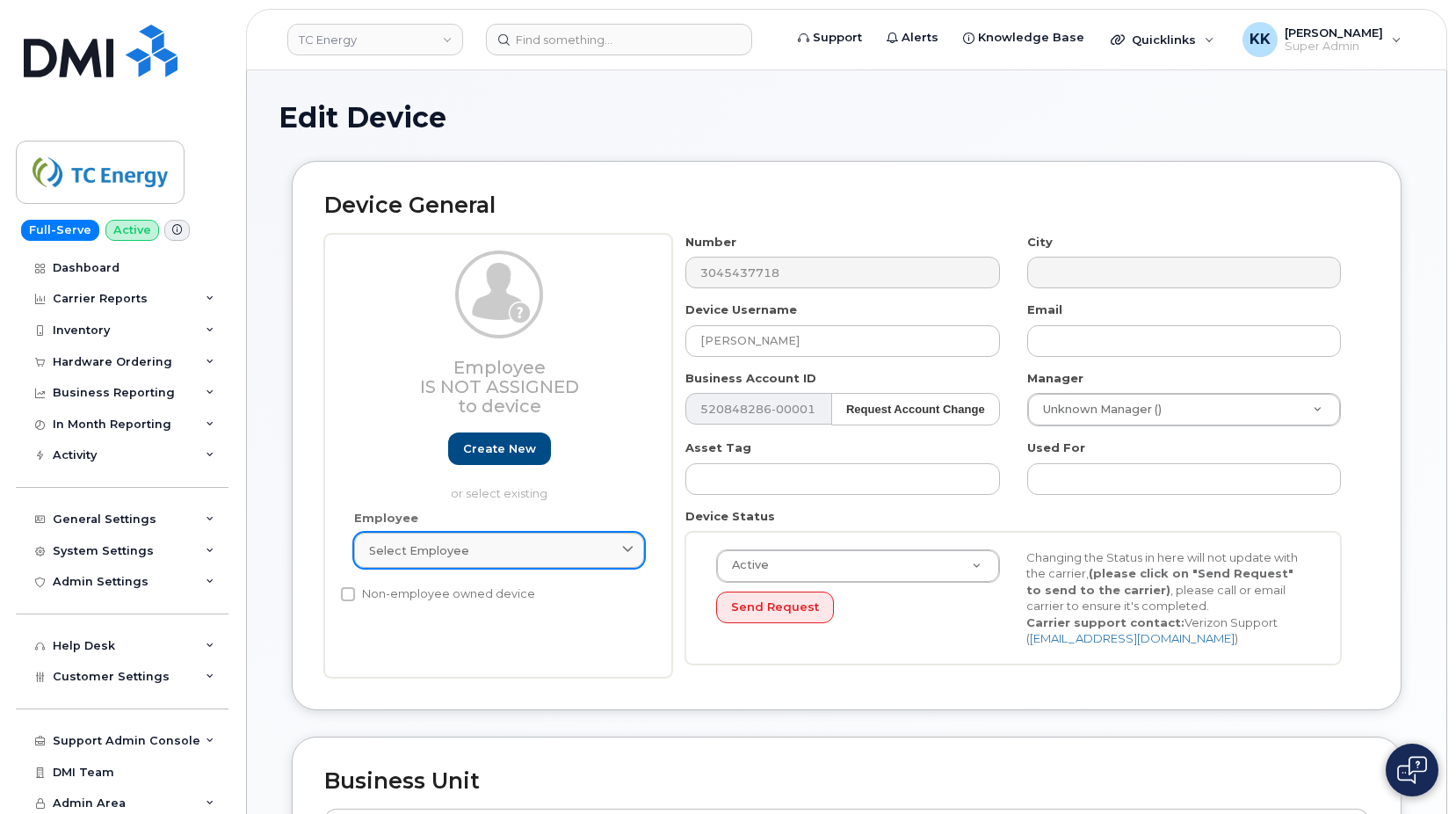
click at [419, 562] on link "Select employee" at bounding box center [499, 550] width 290 height 35
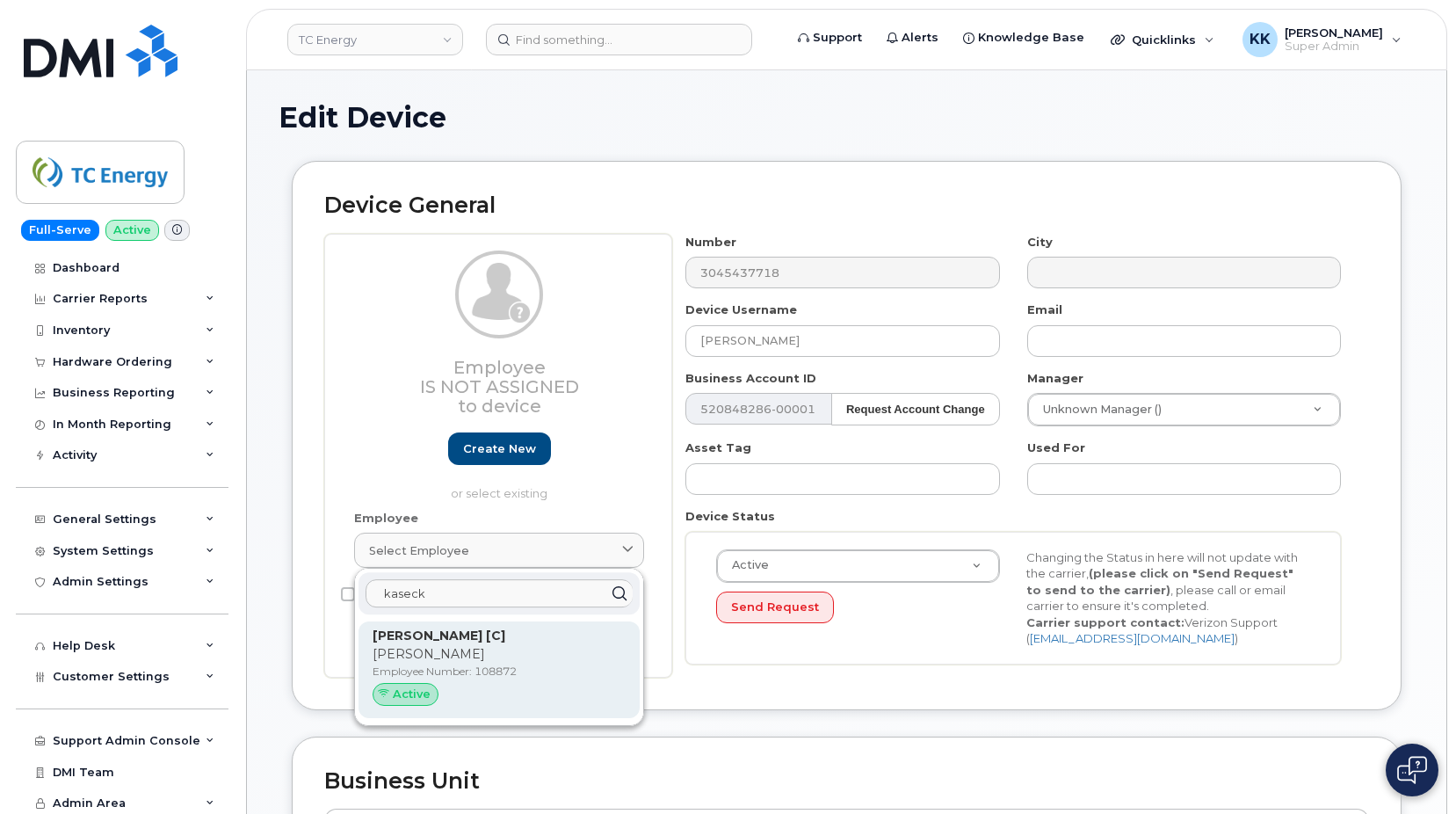
type input "kaseck"
click at [469, 666] on p "Employee Number: 108872" at bounding box center [499, 671] width 253 height 16
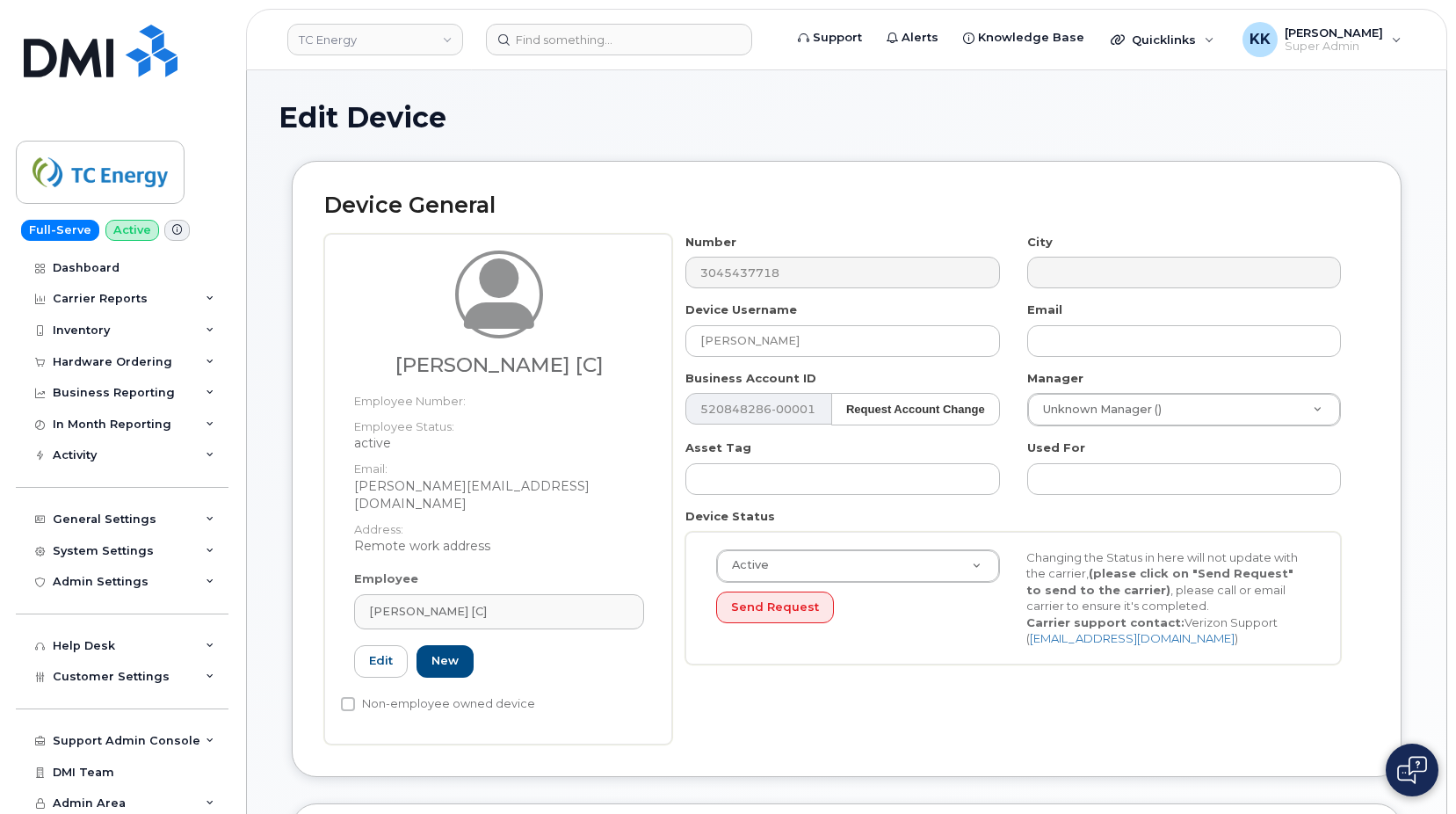
type input "108872"
type input "[PERSON_NAME] [C]"
type input "[PERSON_NAME][EMAIL_ADDRESS][DOMAIN_NAME]"
type input "4805004"
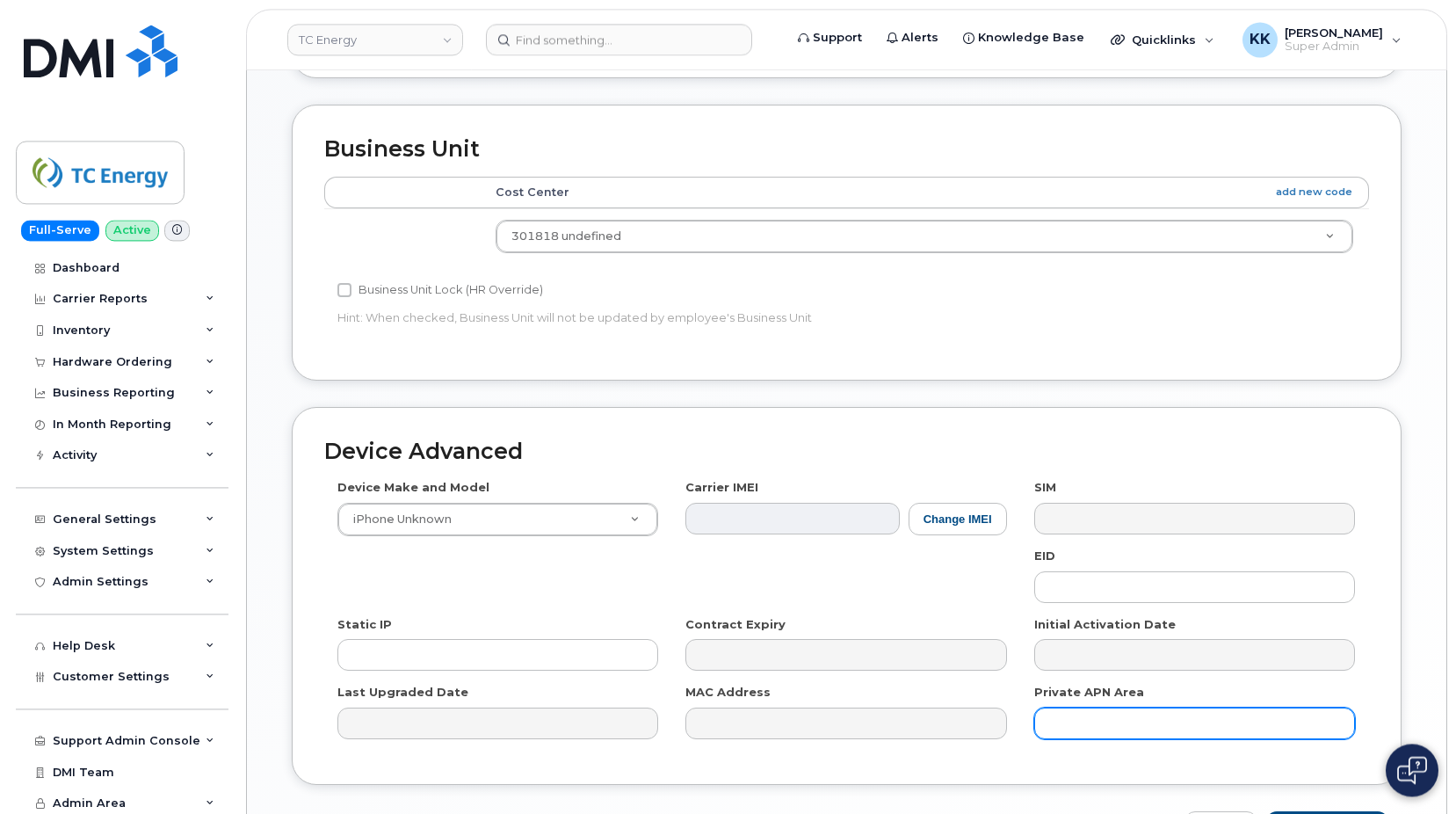
scroll to position [798, 0]
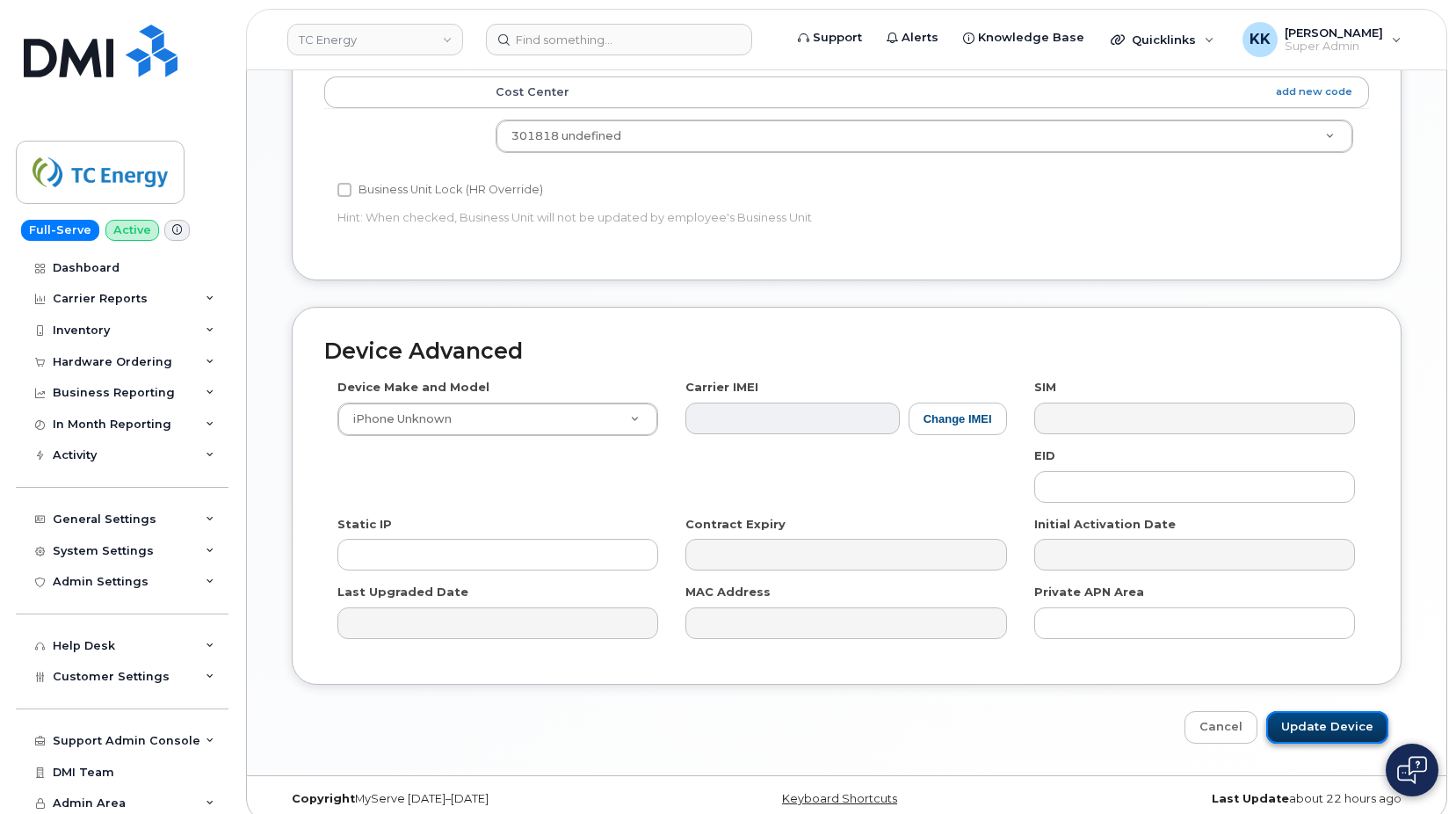
click at [1337, 711] on input "Update Device" at bounding box center [1327, 726] width 122 height 32
type input "Saving..."
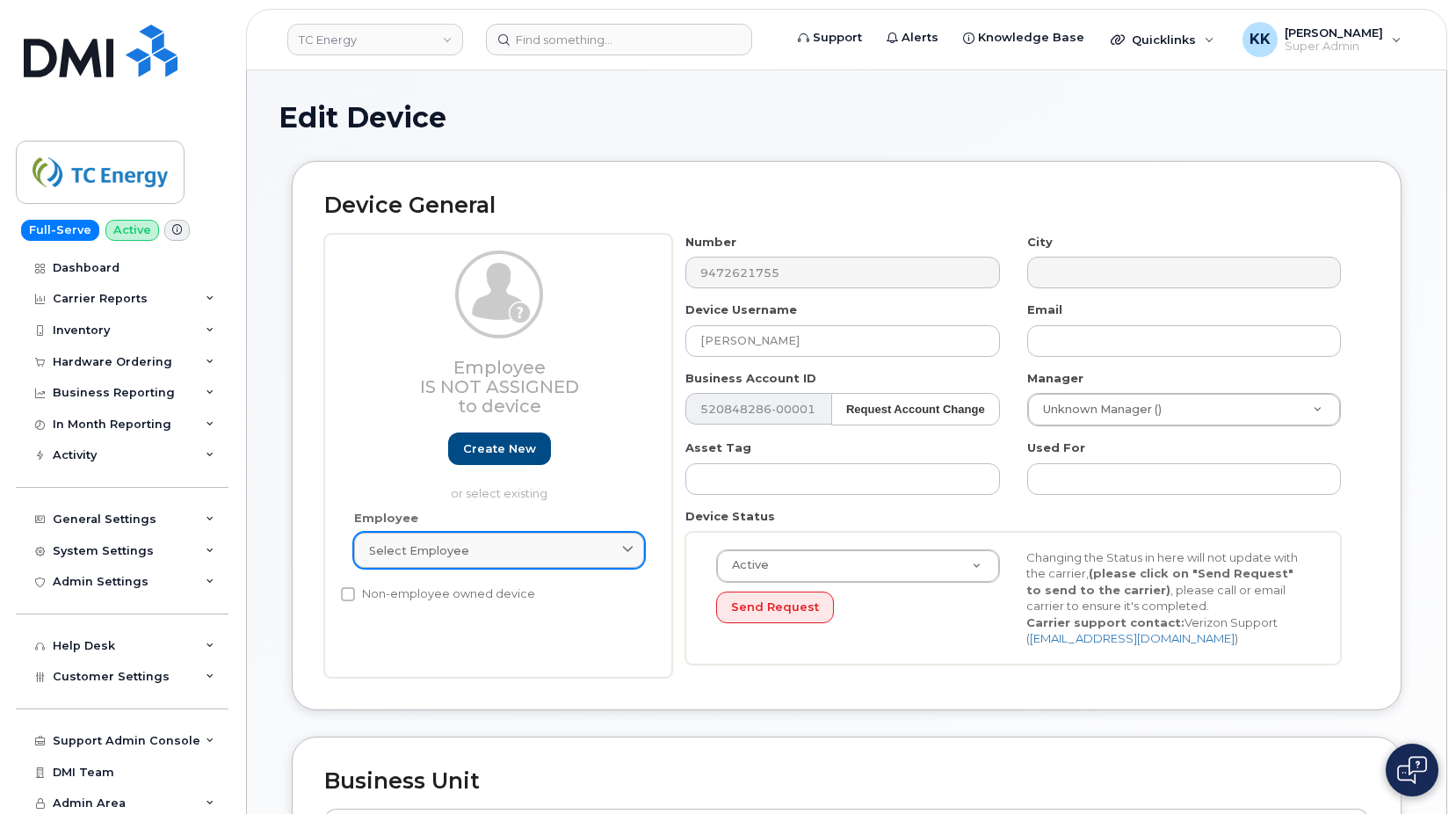
click at [515, 552] on div "Select employee" at bounding box center [499, 550] width 260 height 17
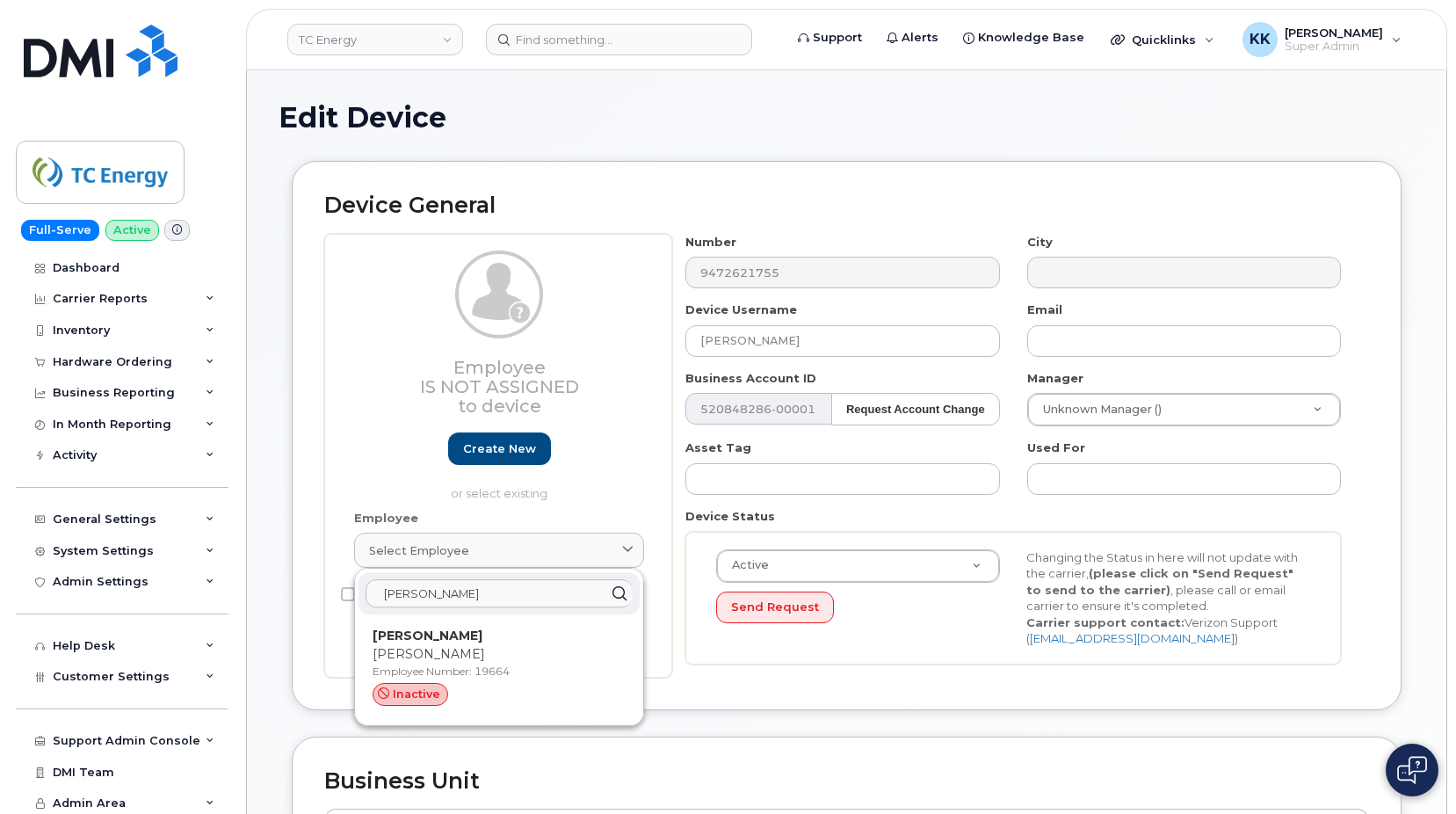
type input "bramer"
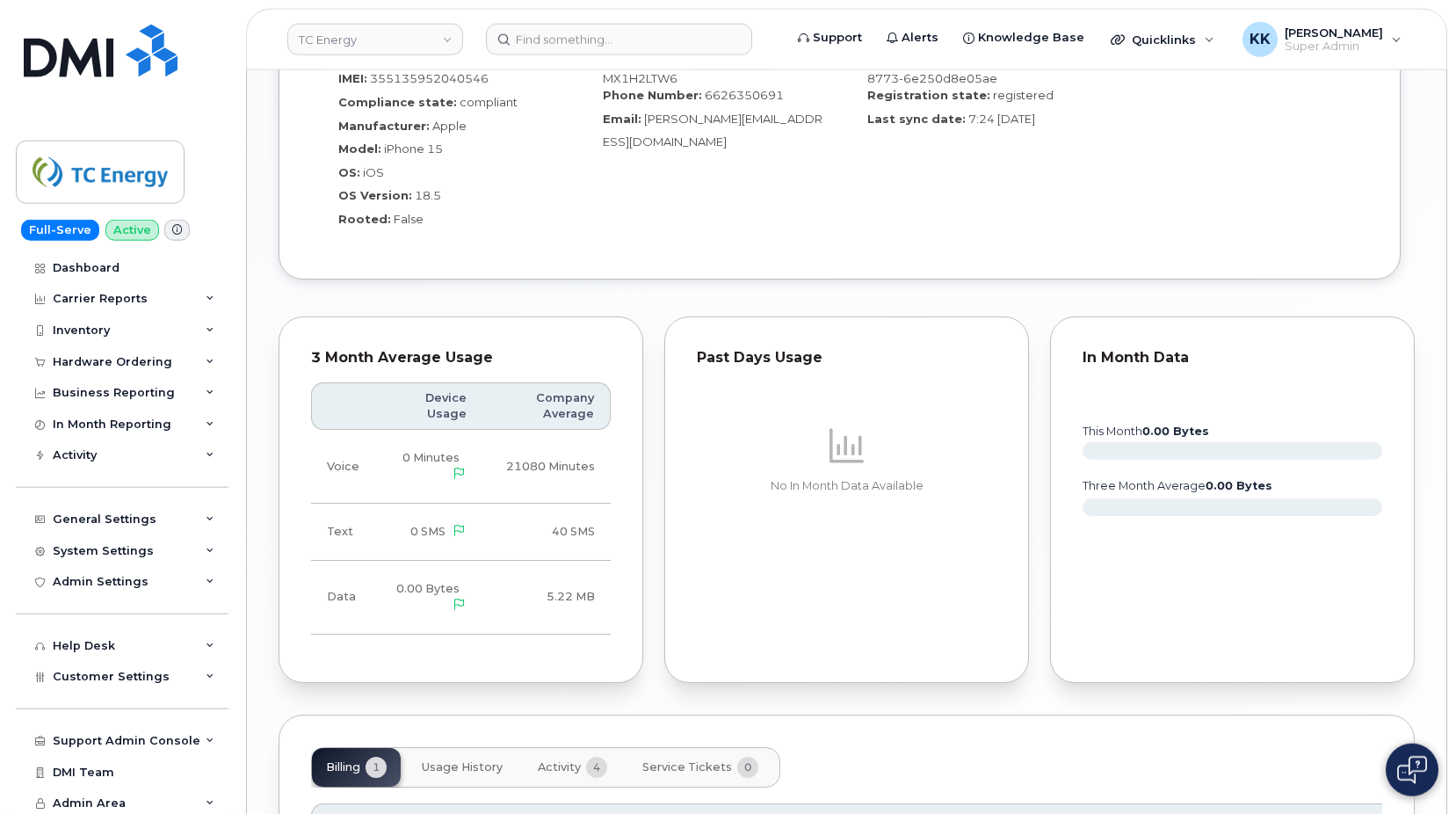
scroll to position [1563, 0]
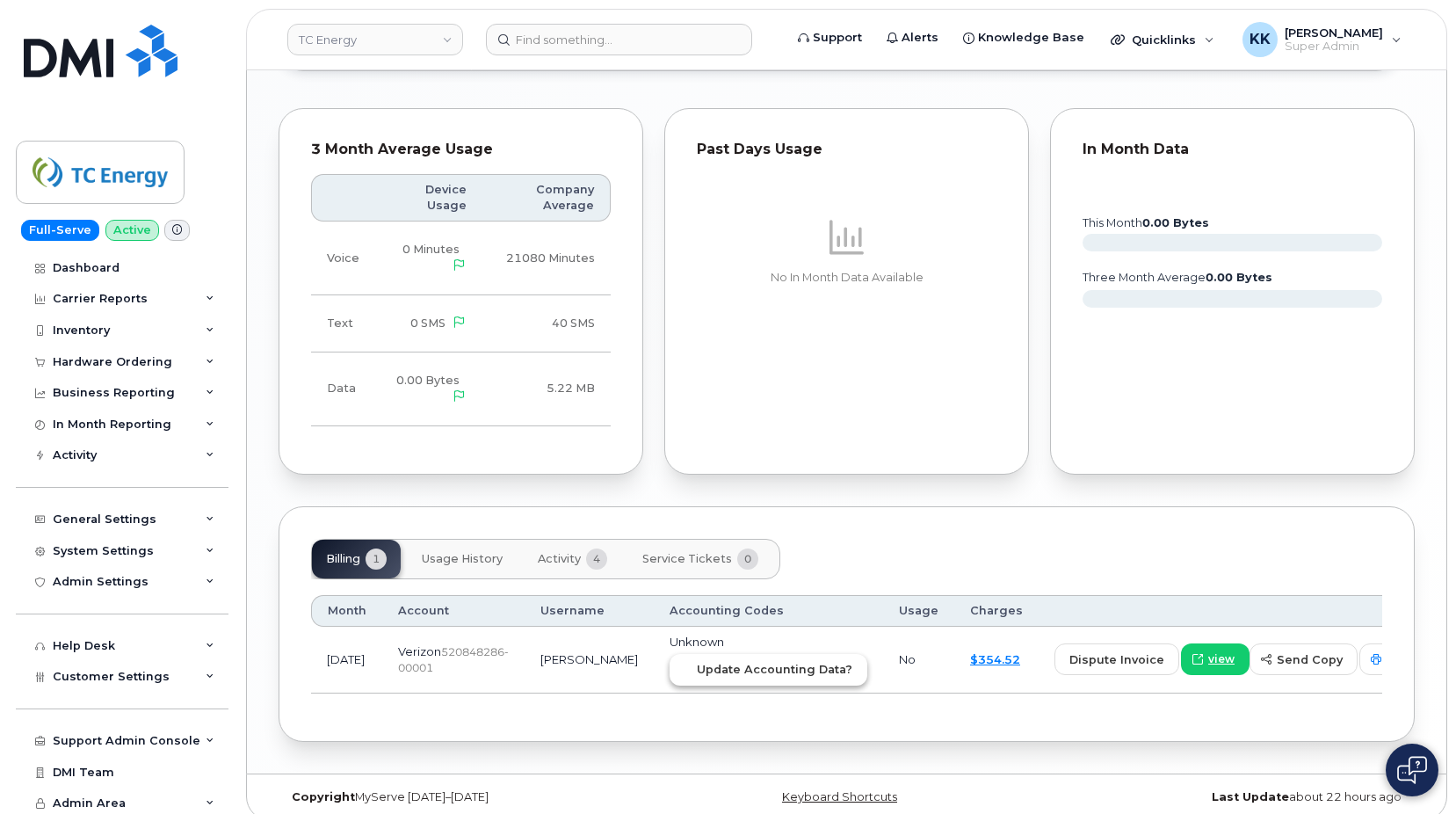
click at [732, 661] on span "Update Accounting Data?" at bounding box center [775, 669] width 156 height 17
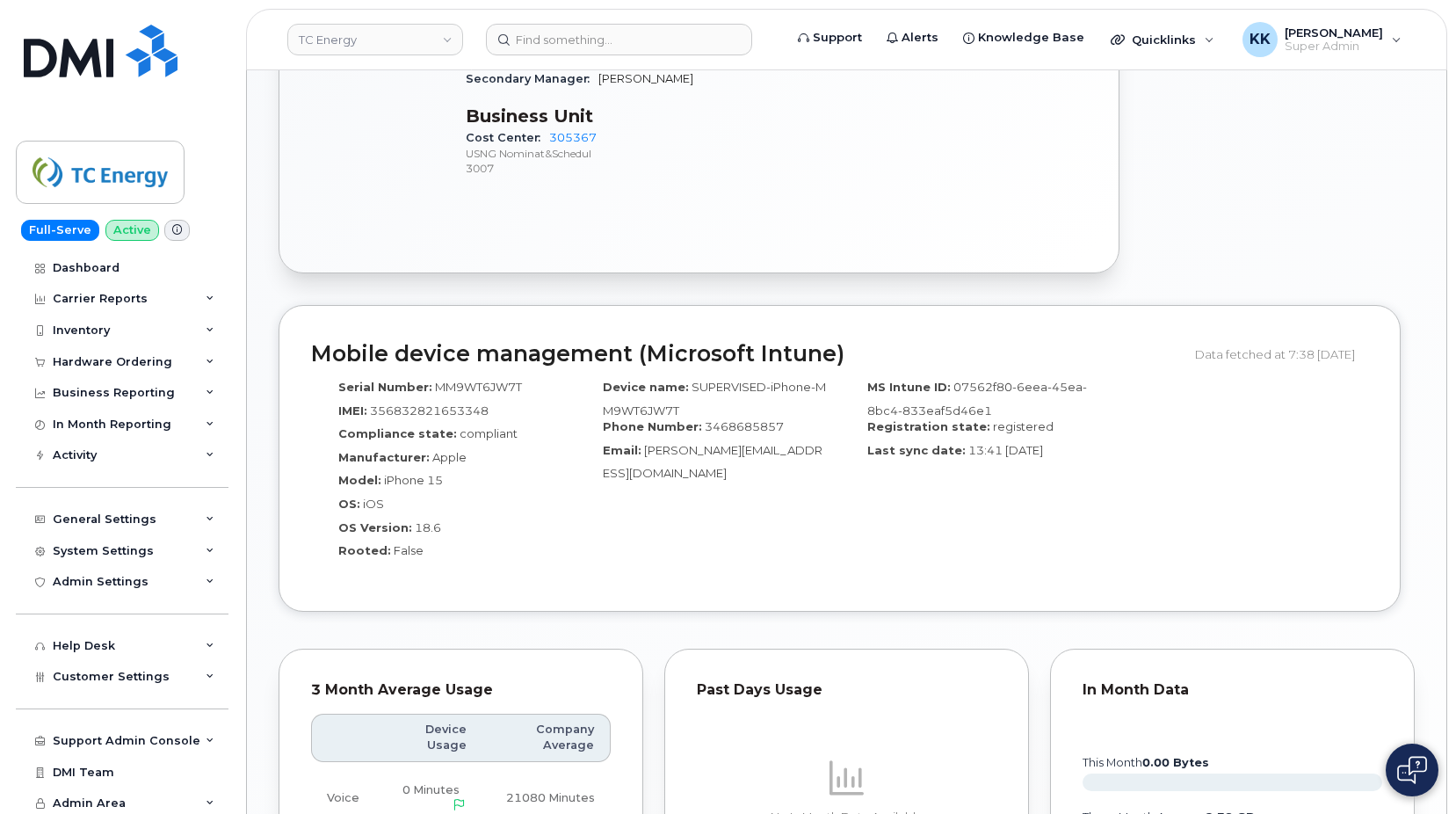
scroll to position [1330, 0]
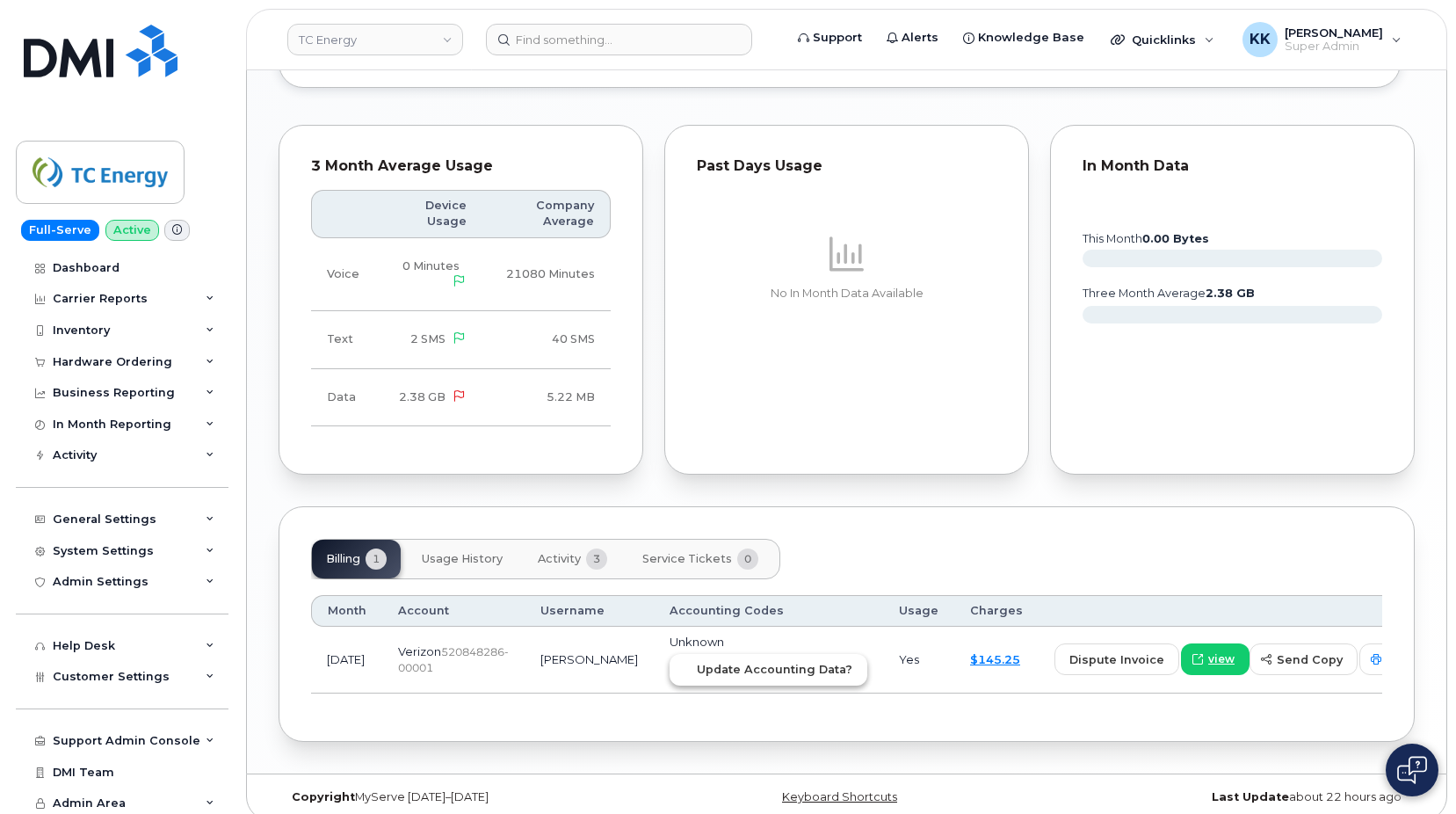
click at [739, 661] on span "Update Accounting Data?" at bounding box center [775, 669] width 156 height 17
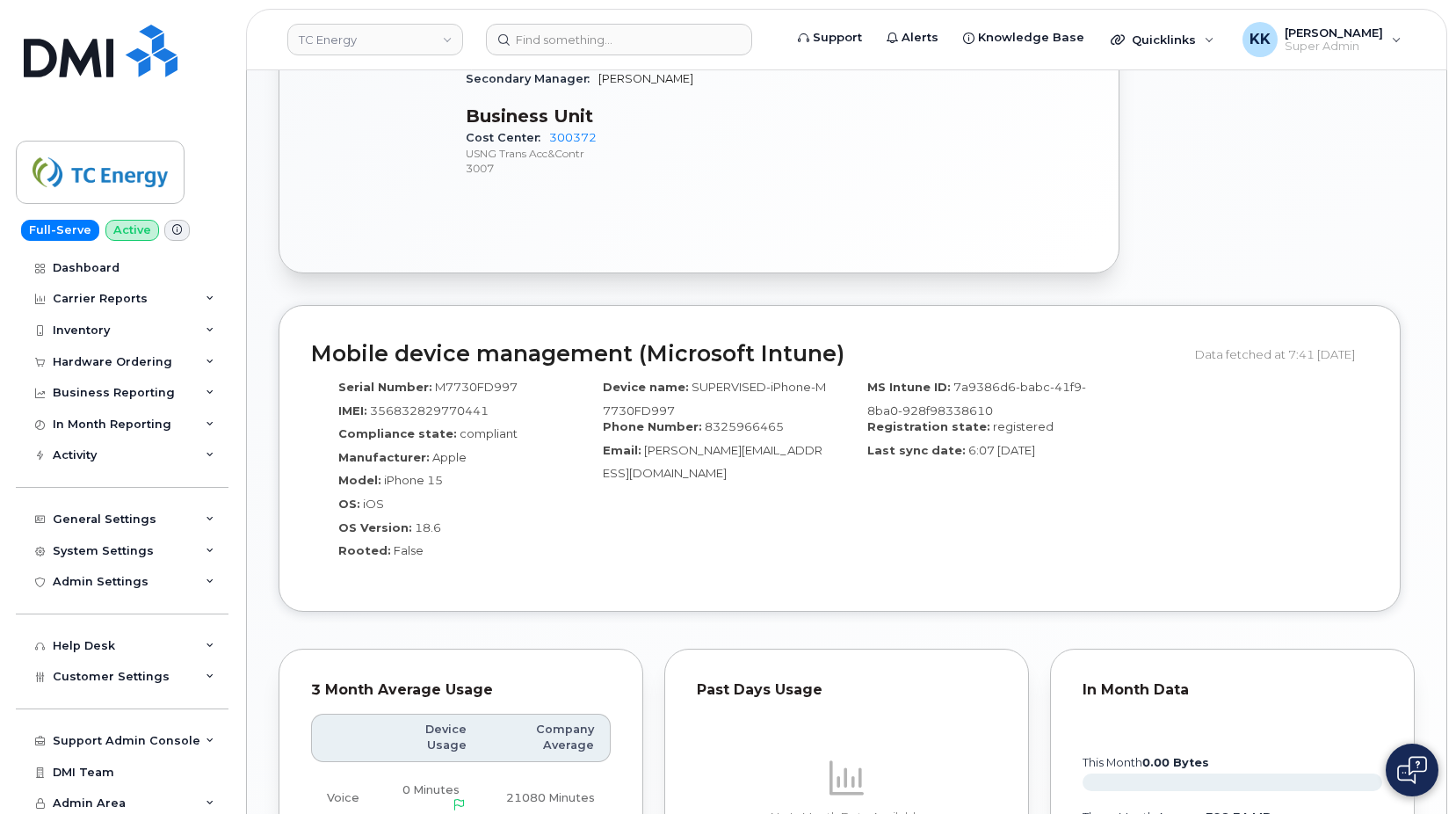
scroll to position [1255, 0]
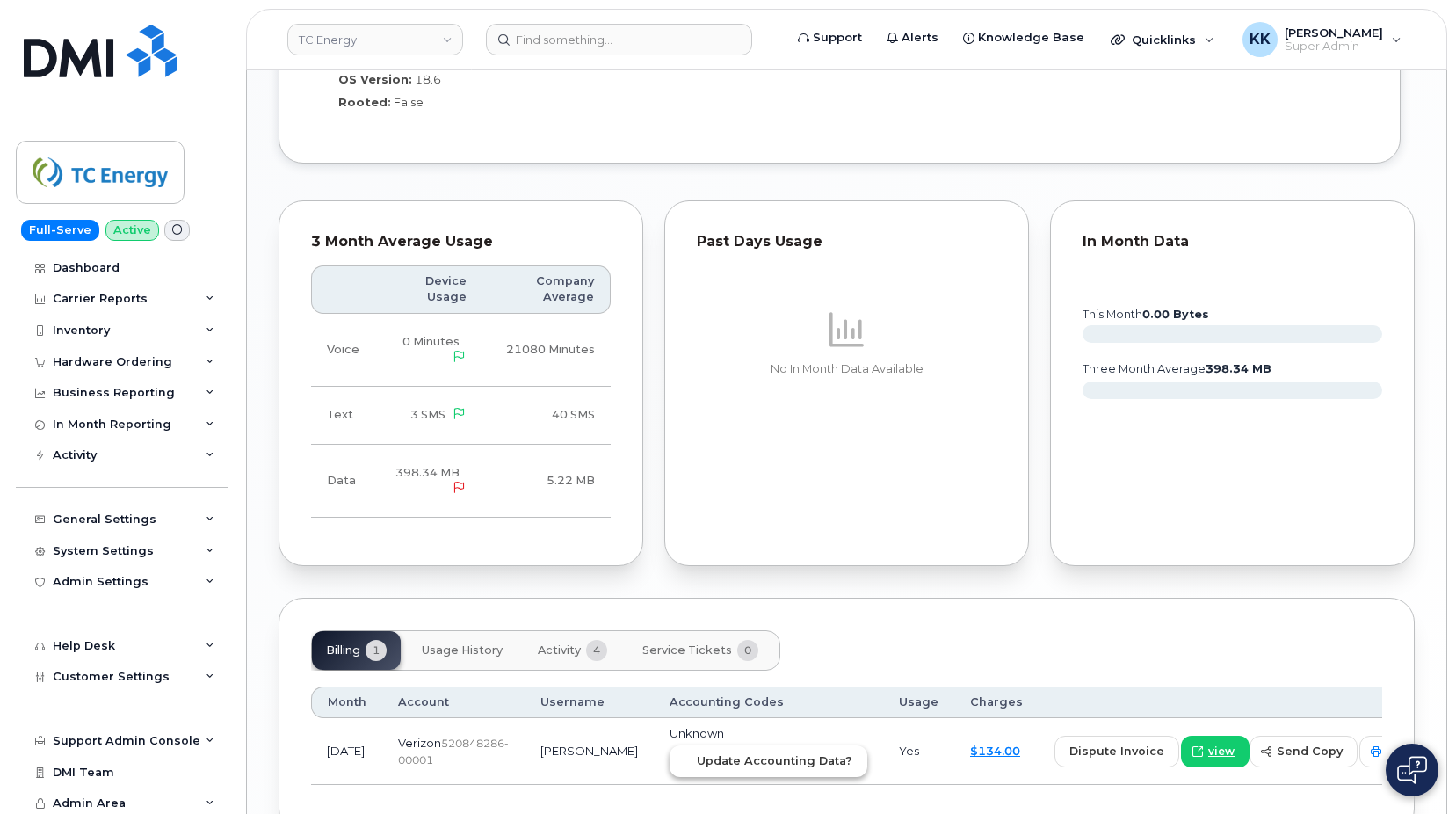
click at [720, 745] on button "Update Accounting Data?" at bounding box center [768, 761] width 197 height 31
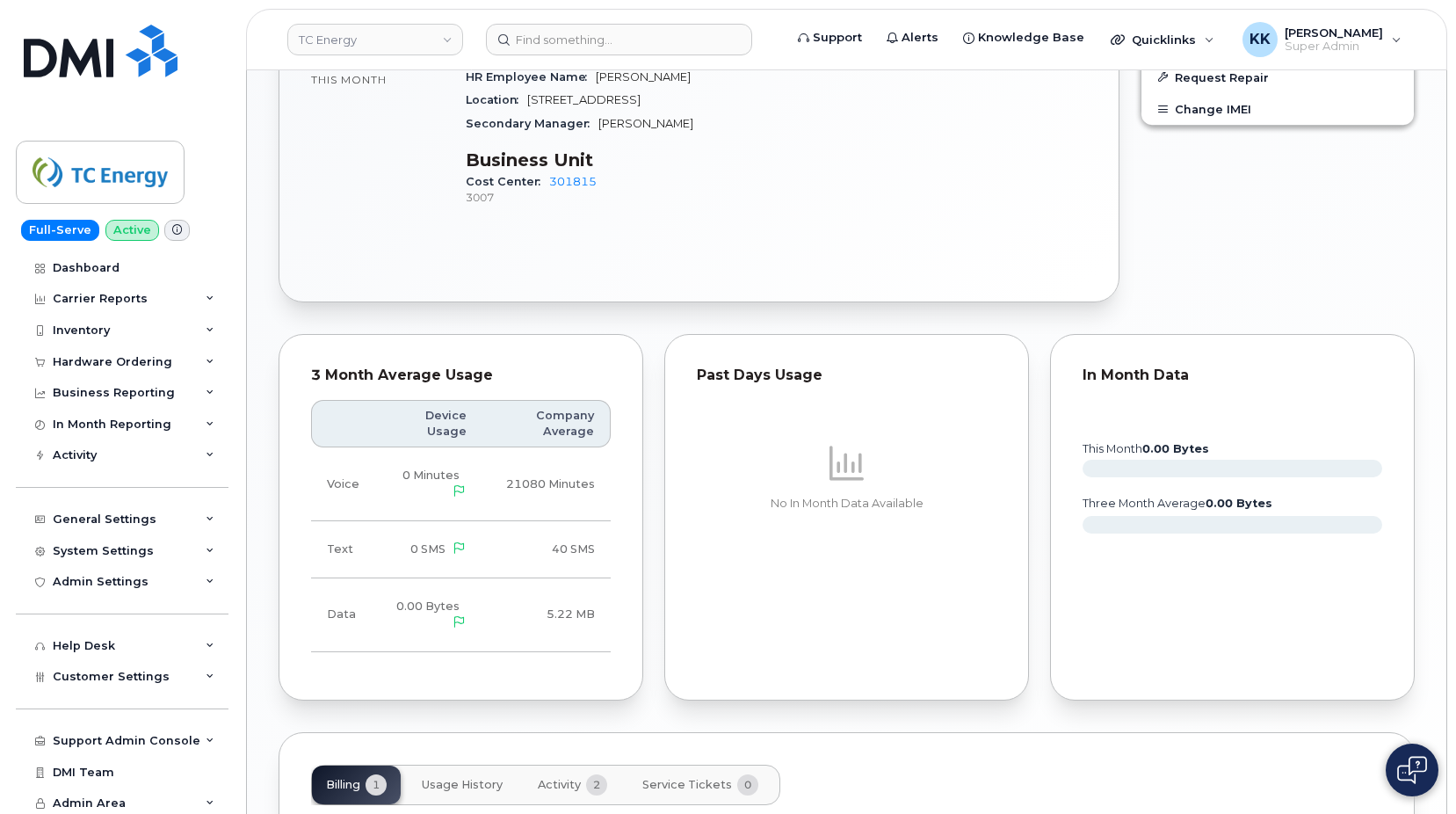
scroll to position [1032, 0]
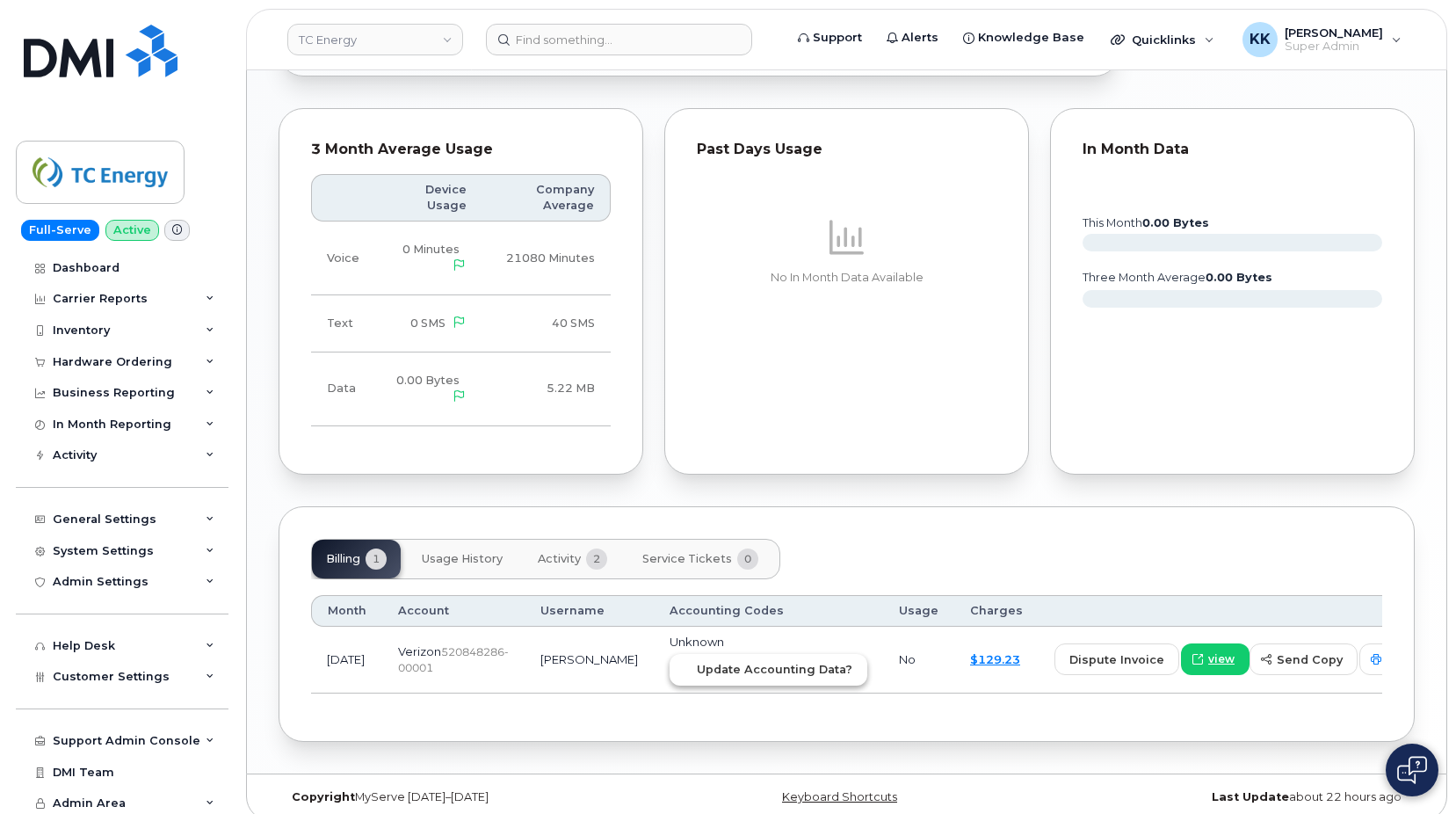
click at [708, 661] on span "Update Accounting Data?" at bounding box center [775, 669] width 156 height 17
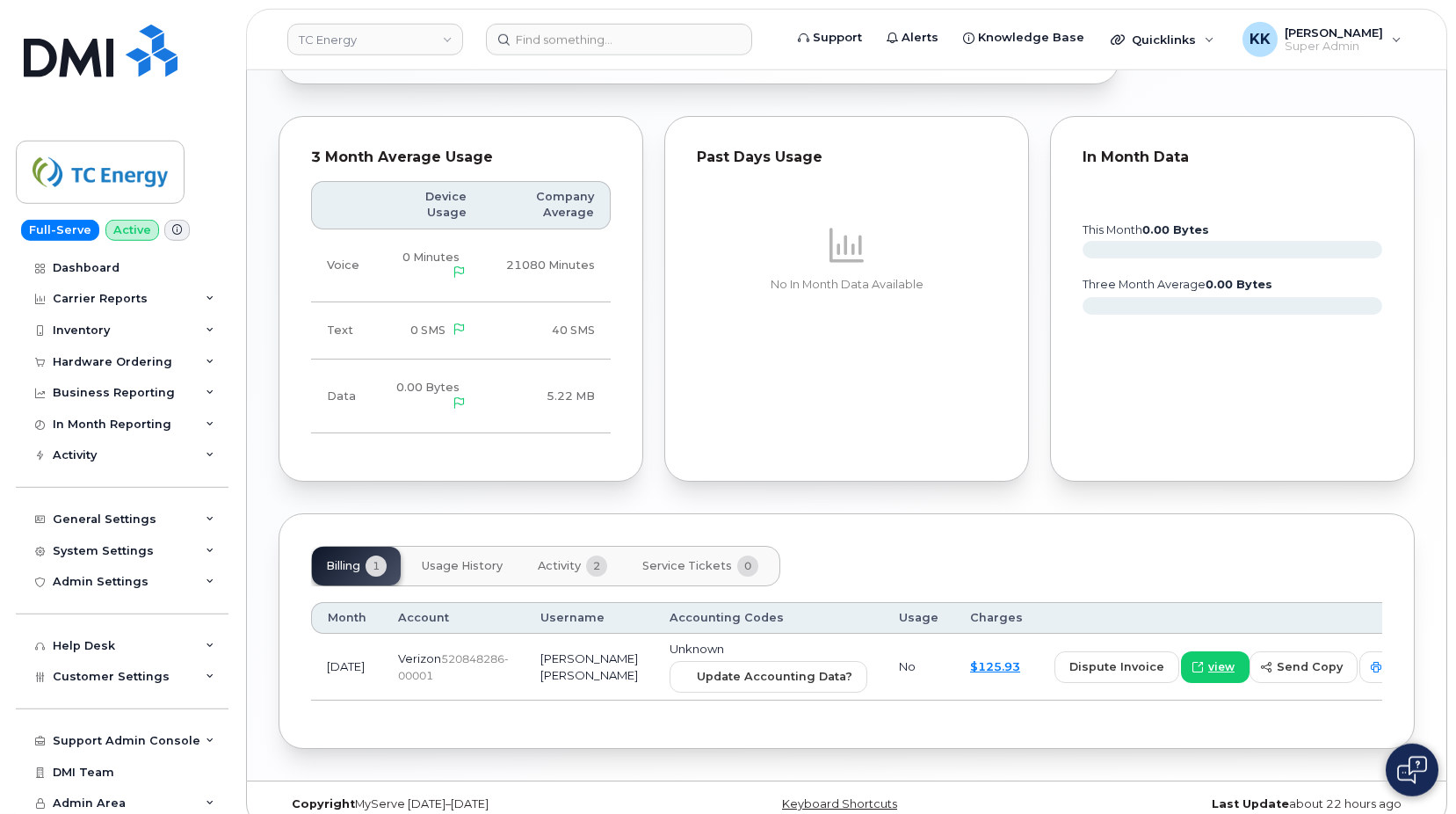
scroll to position [1047, 0]
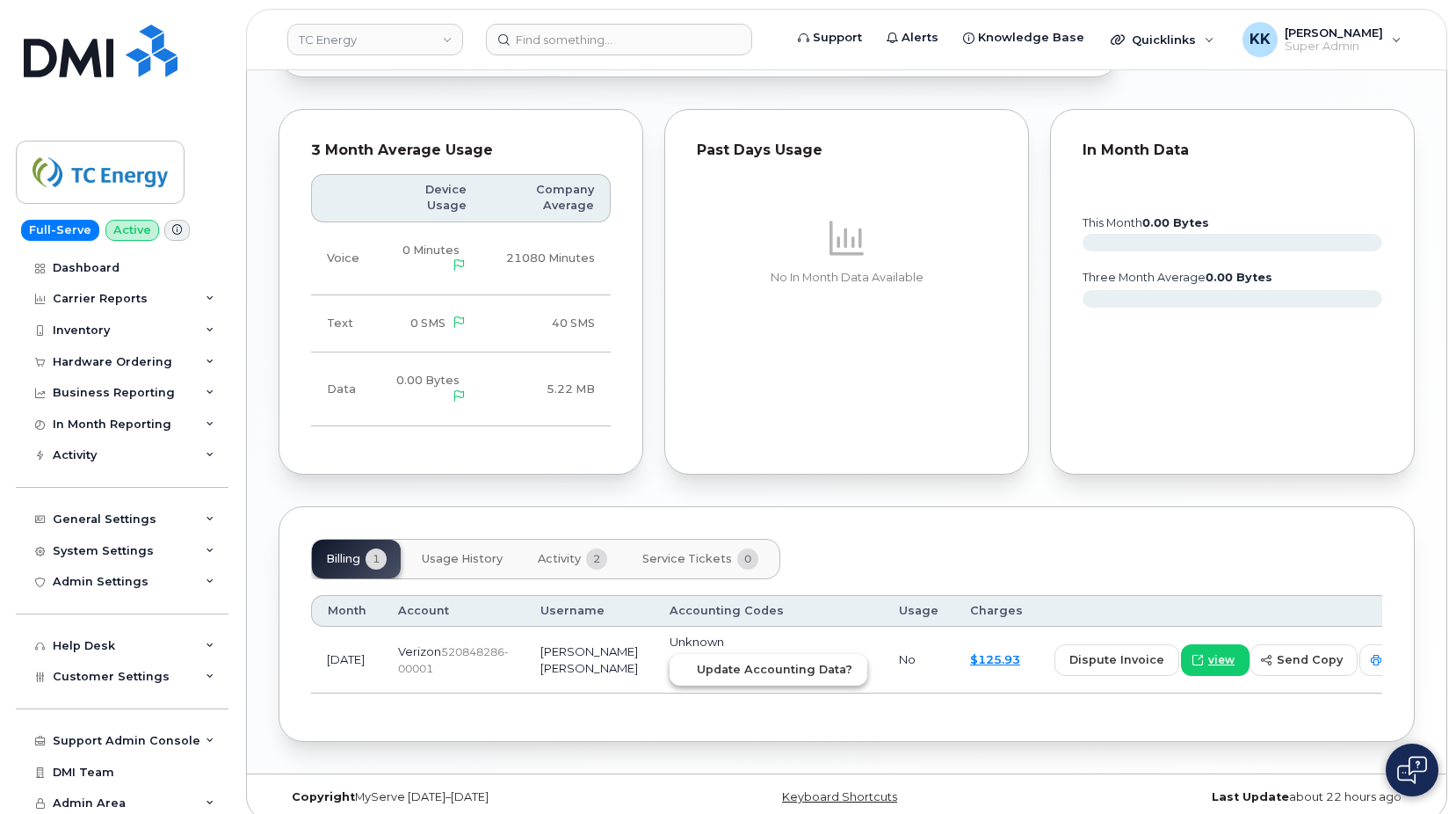
click at [735, 661] on span "Update Accounting Data?" at bounding box center [775, 669] width 156 height 17
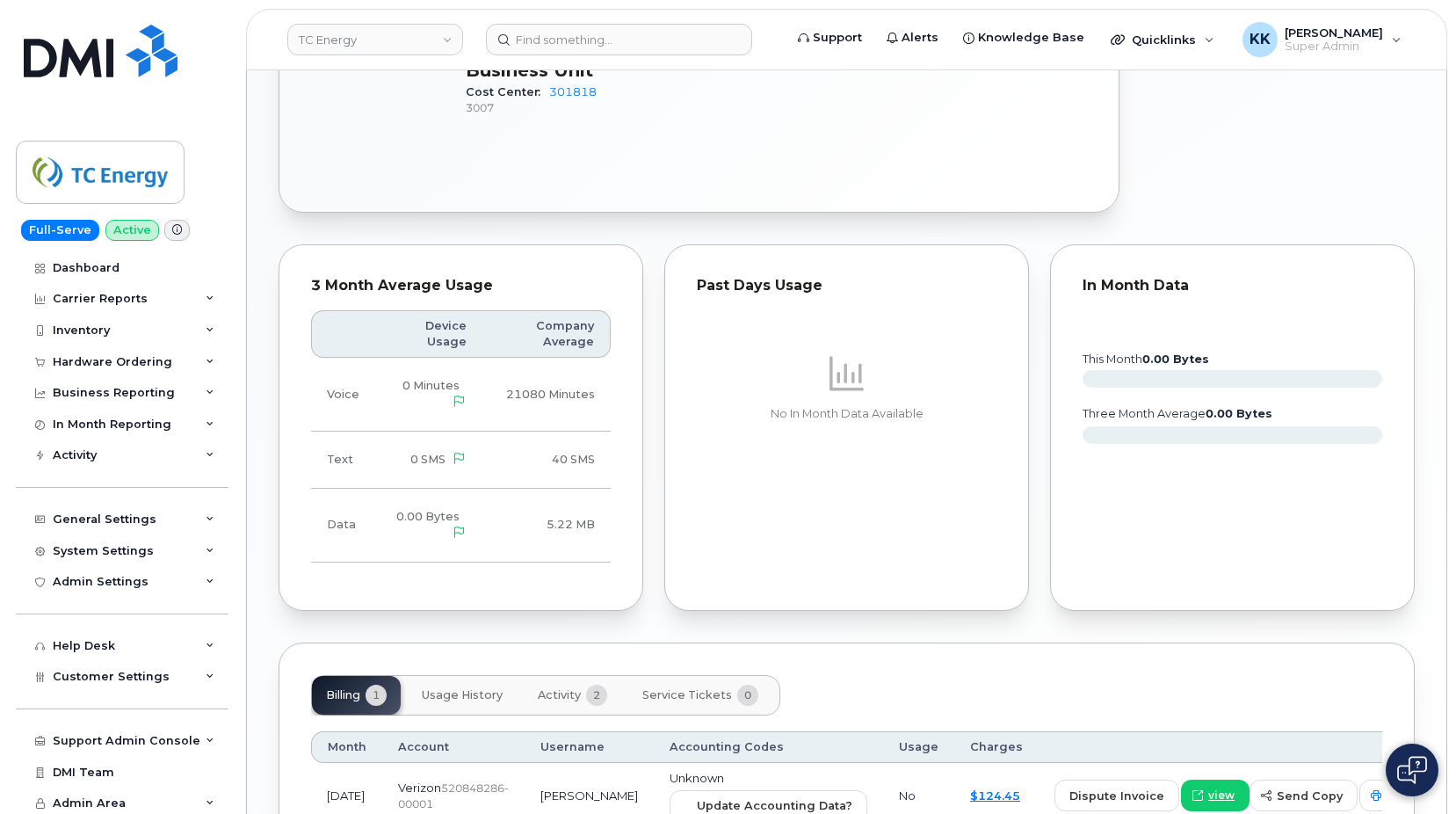
scroll to position [1032, 0]
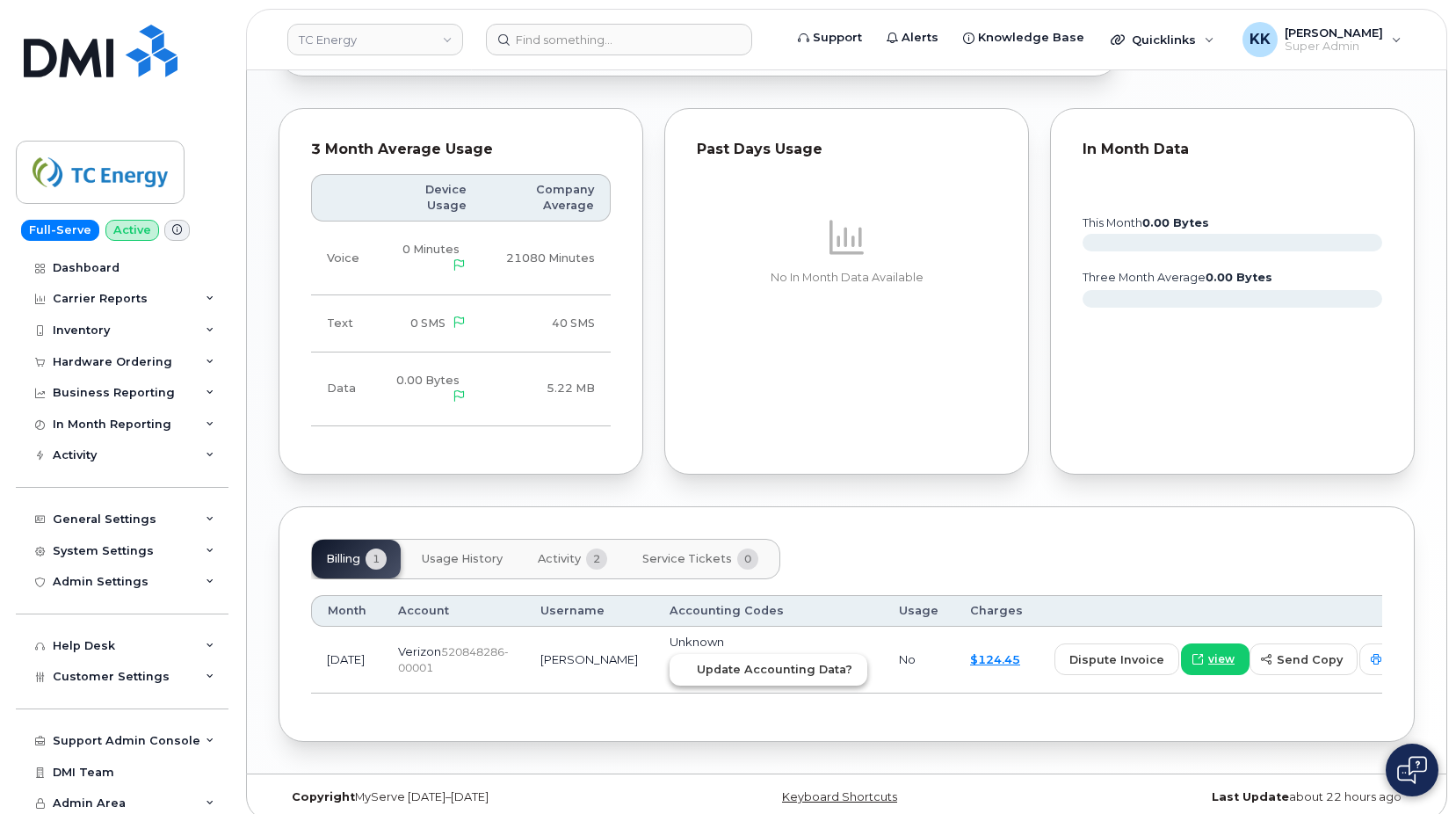
click at [697, 661] on span "Update Accounting Data?" at bounding box center [775, 669] width 156 height 17
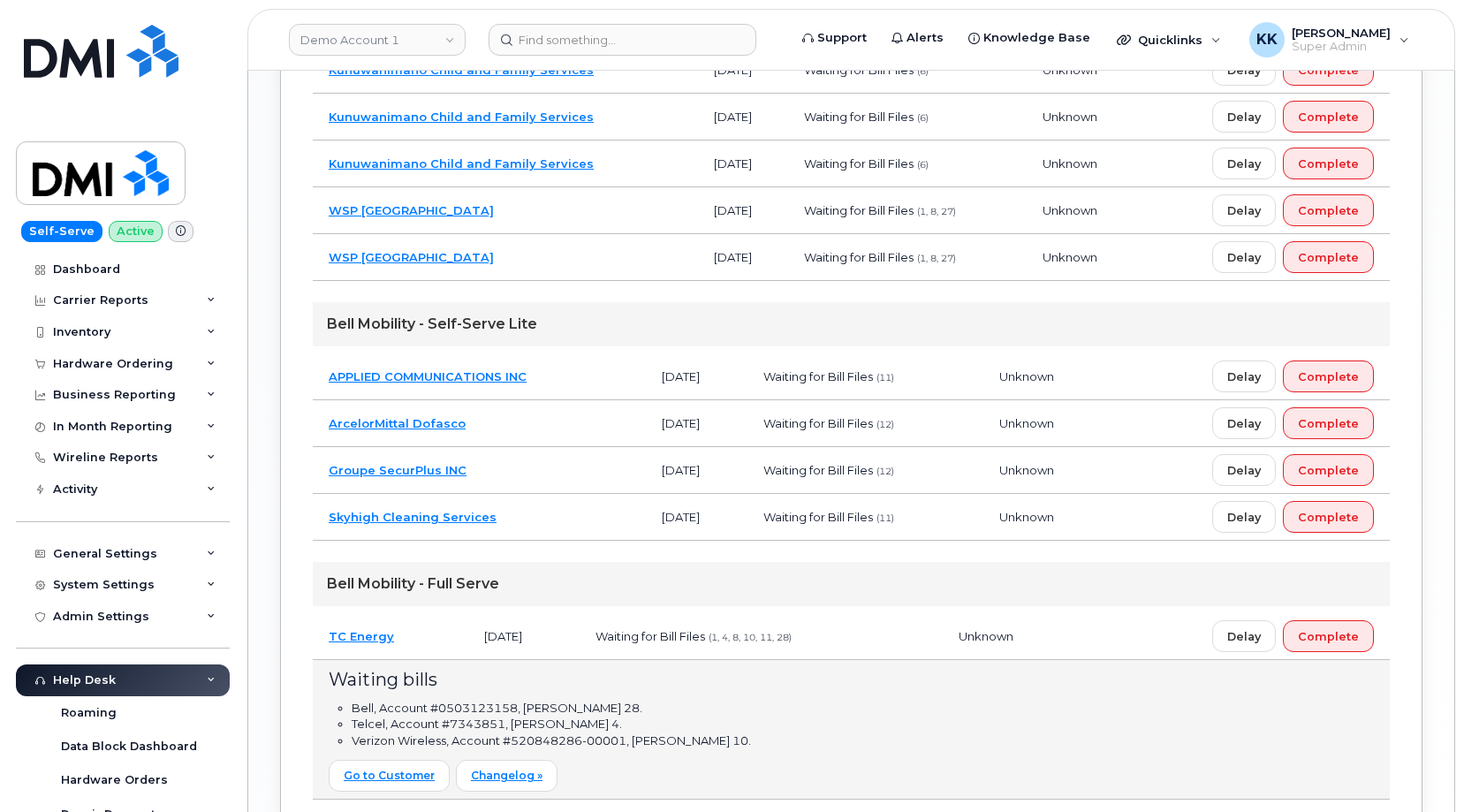
scroll to position [1389, 0]
click at [431, 632] on td "TC Energy" at bounding box center [390, 636] width 156 height 47
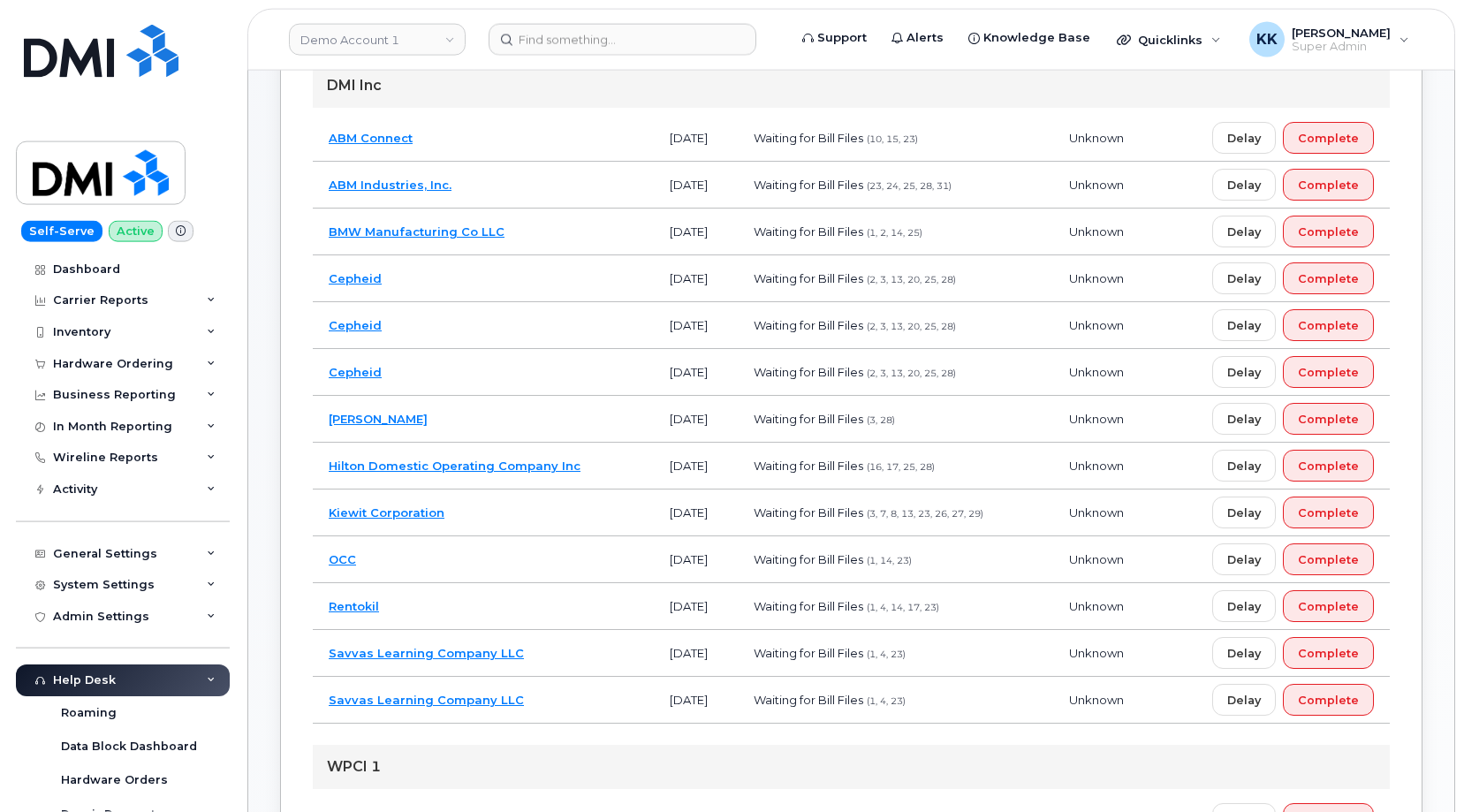
scroll to position [309, 0]
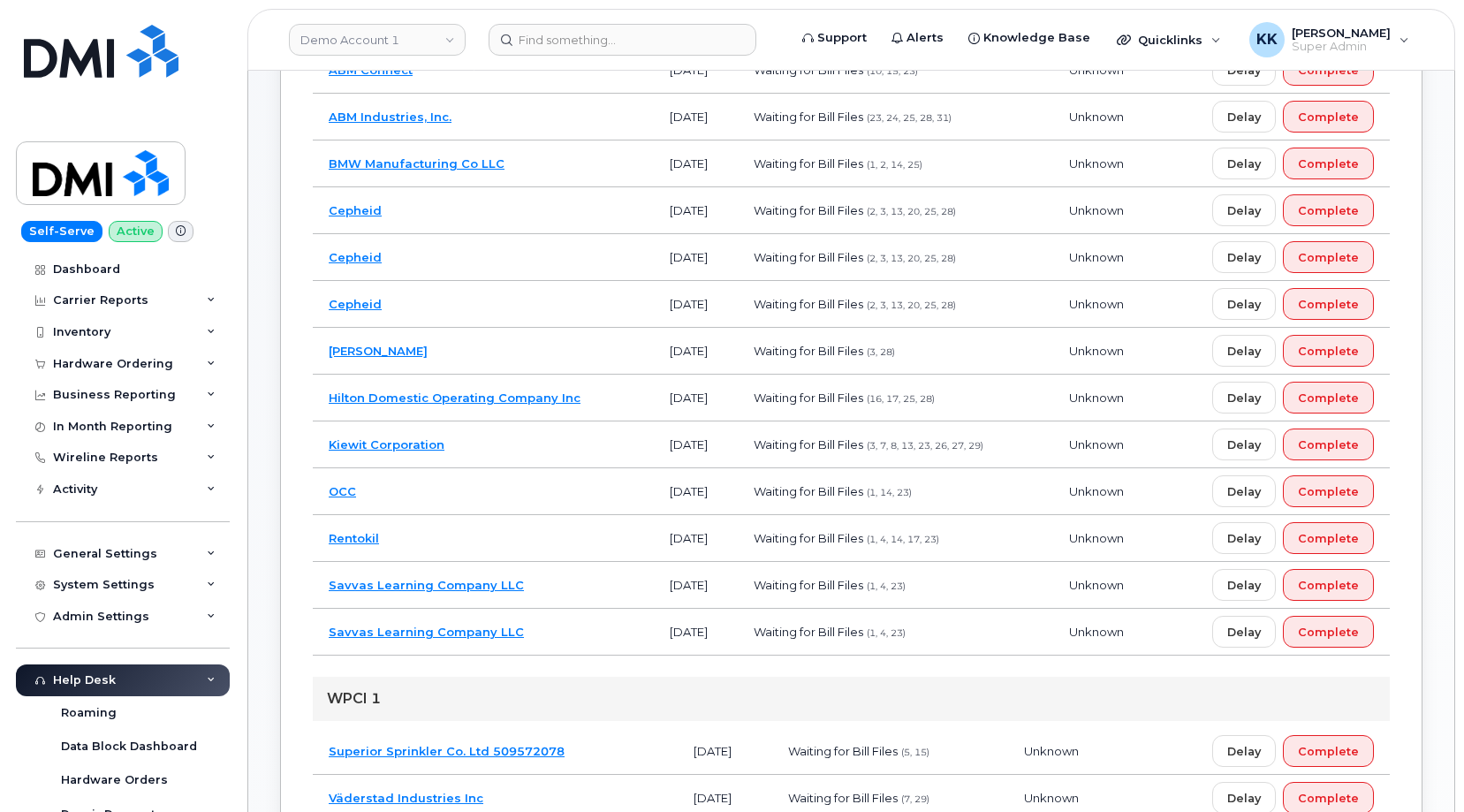
click at [477, 544] on td "Rentokil" at bounding box center [483, 539] width 341 height 47
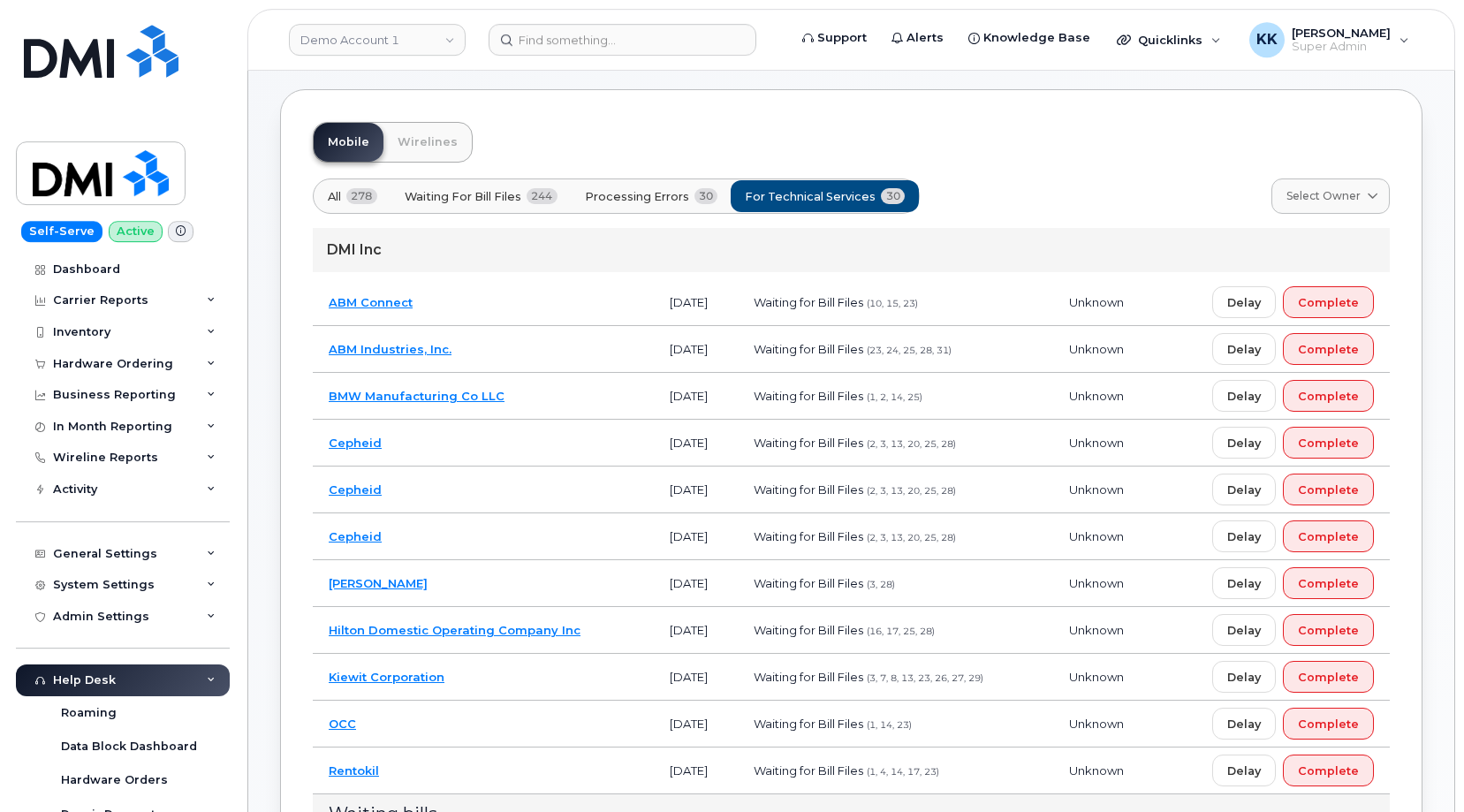
scroll to position [38, 0]
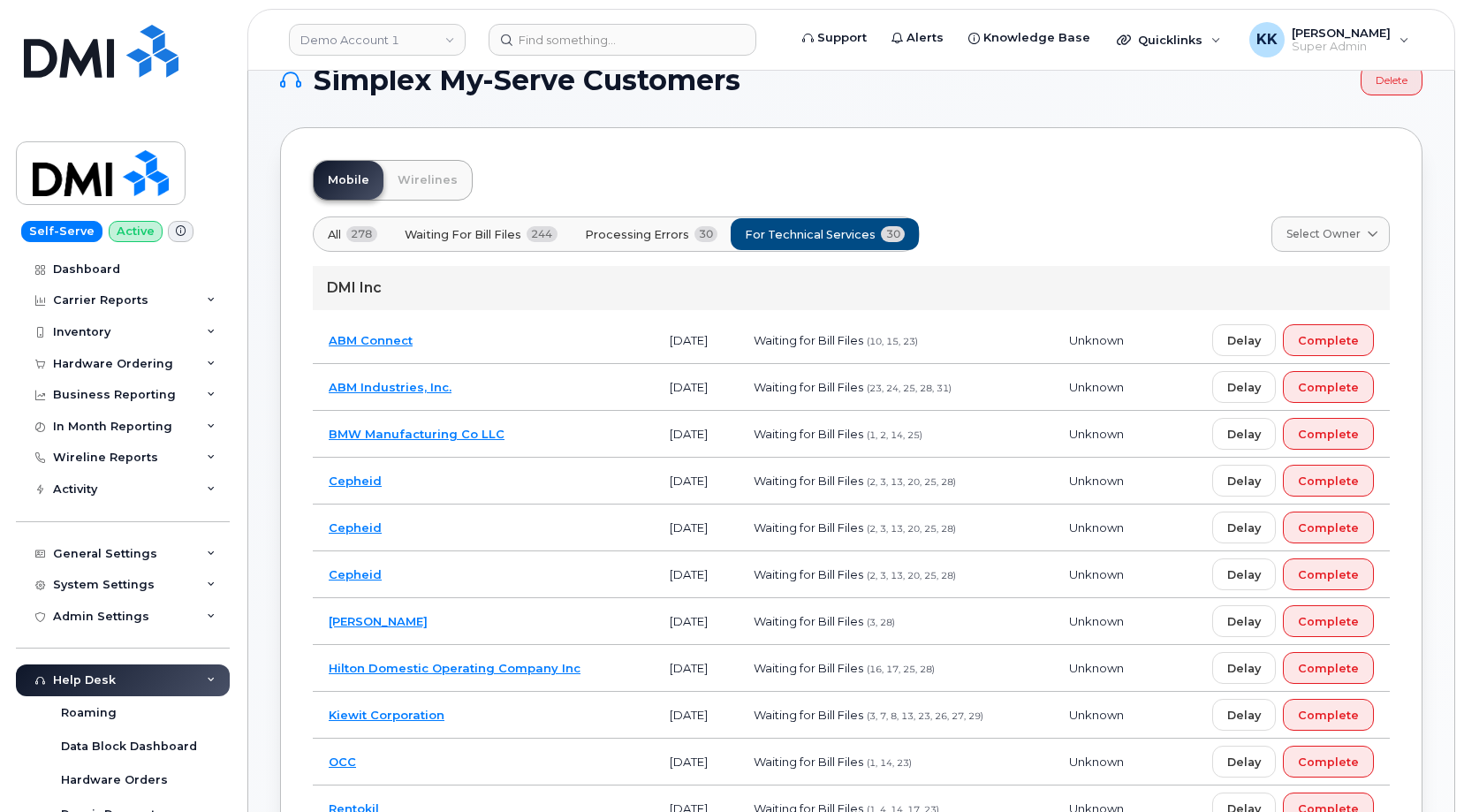
click at [509, 386] on td "ABM Industries, Inc." at bounding box center [483, 387] width 341 height 47
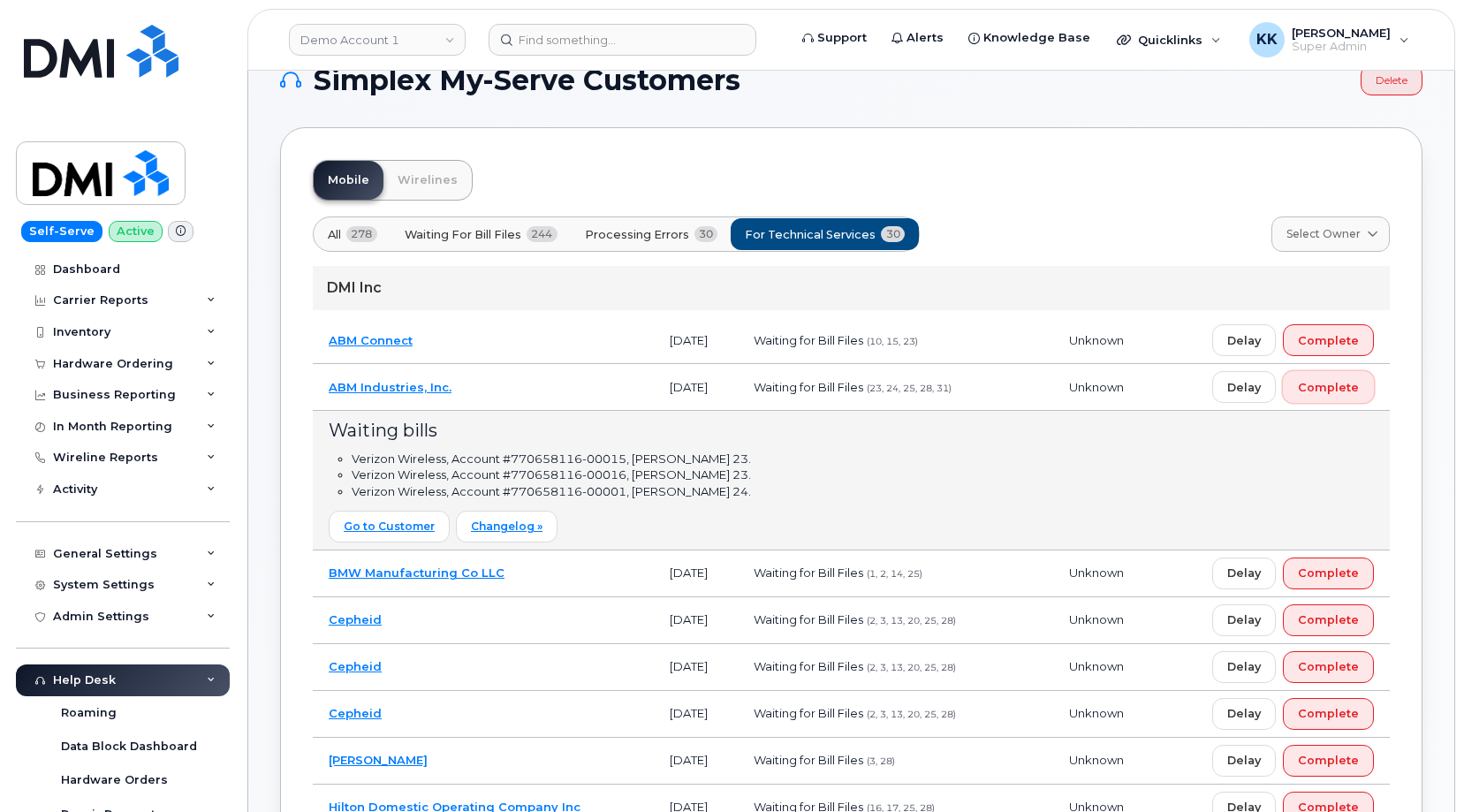
click at [1327, 400] on button "Complete" at bounding box center [1329, 387] width 91 height 32
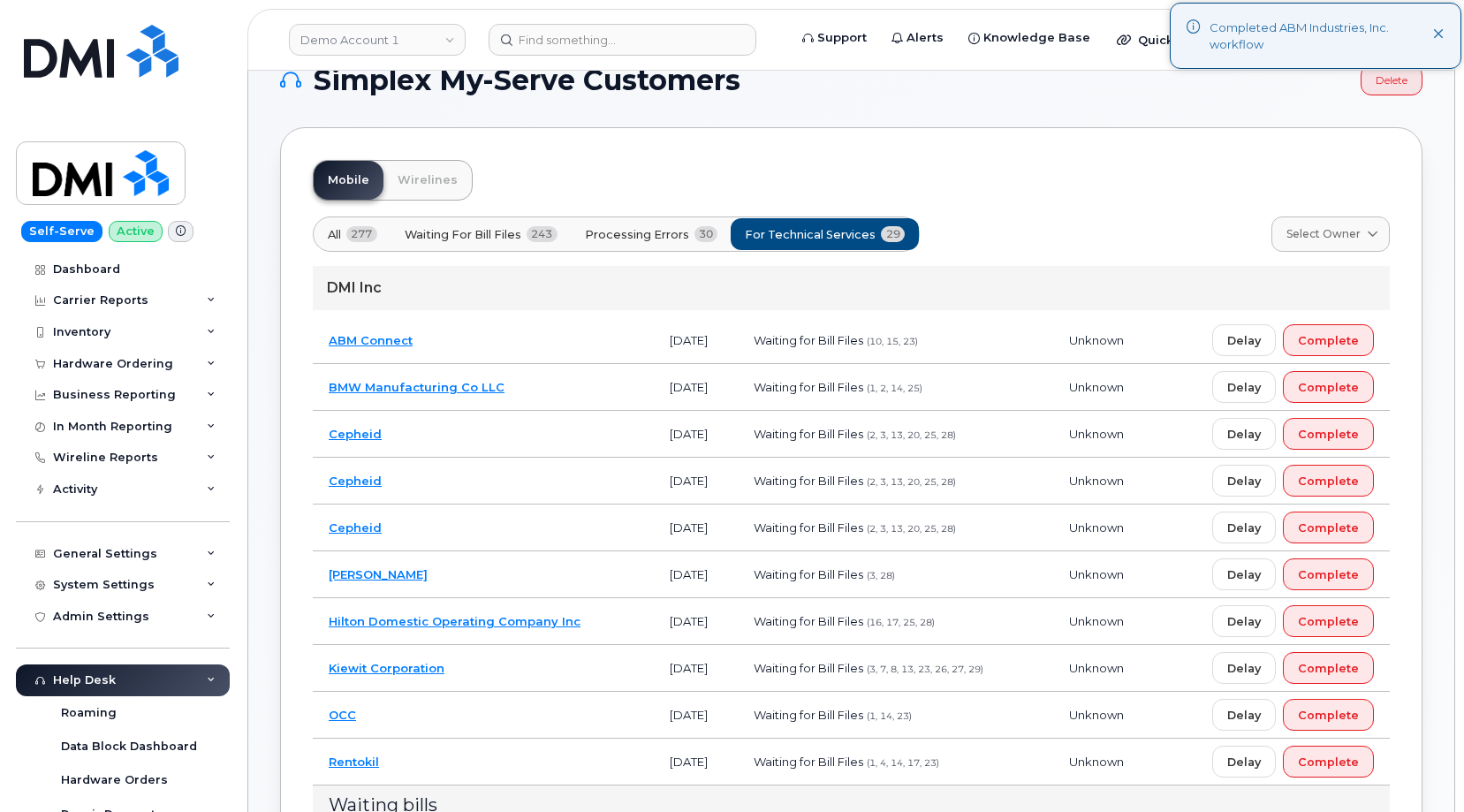
click at [612, 387] on td "BMW Manufacturing Co LLC" at bounding box center [483, 387] width 341 height 47
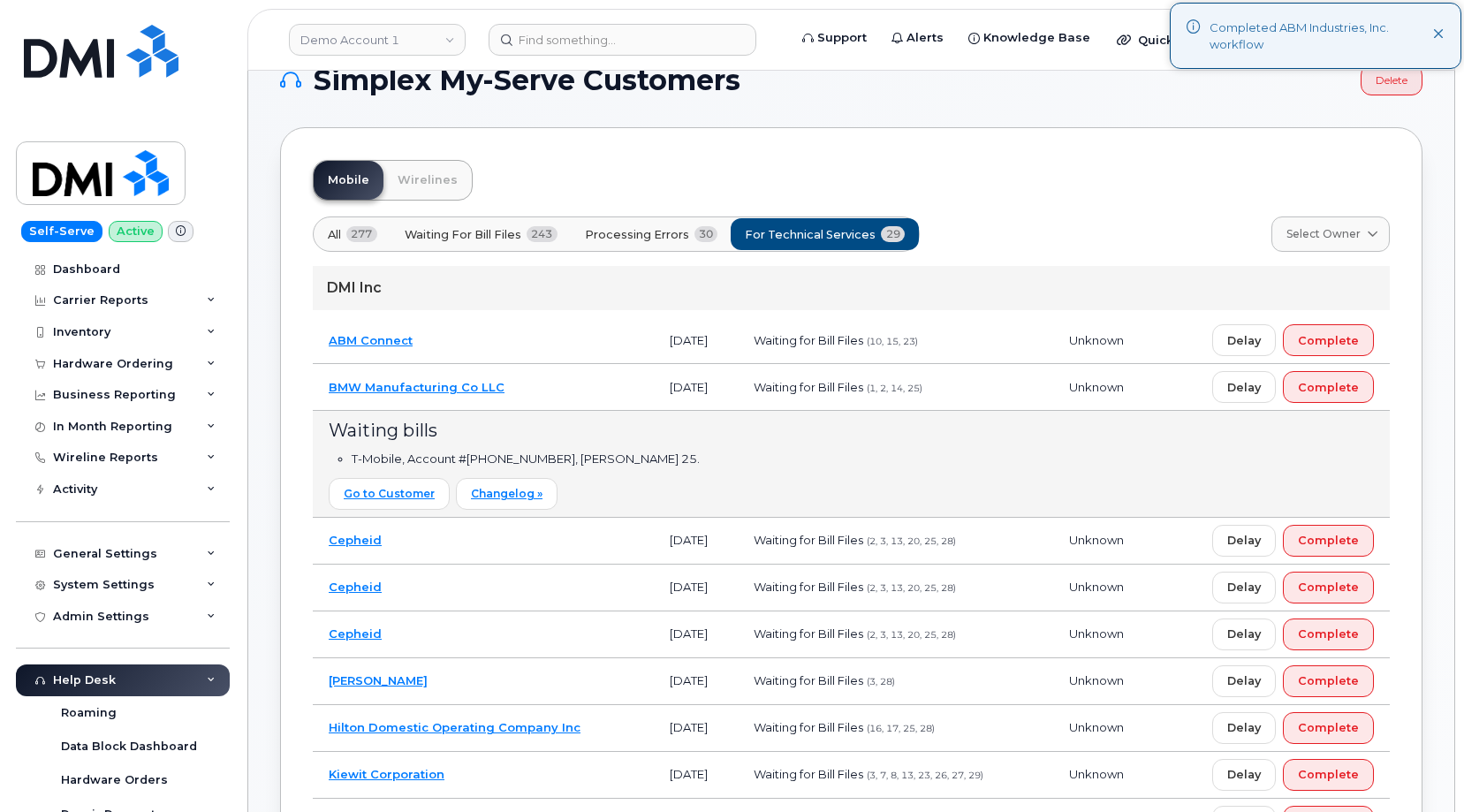
click at [612, 387] on td "BMW Manufacturing Co LLC" at bounding box center [483, 387] width 341 height 47
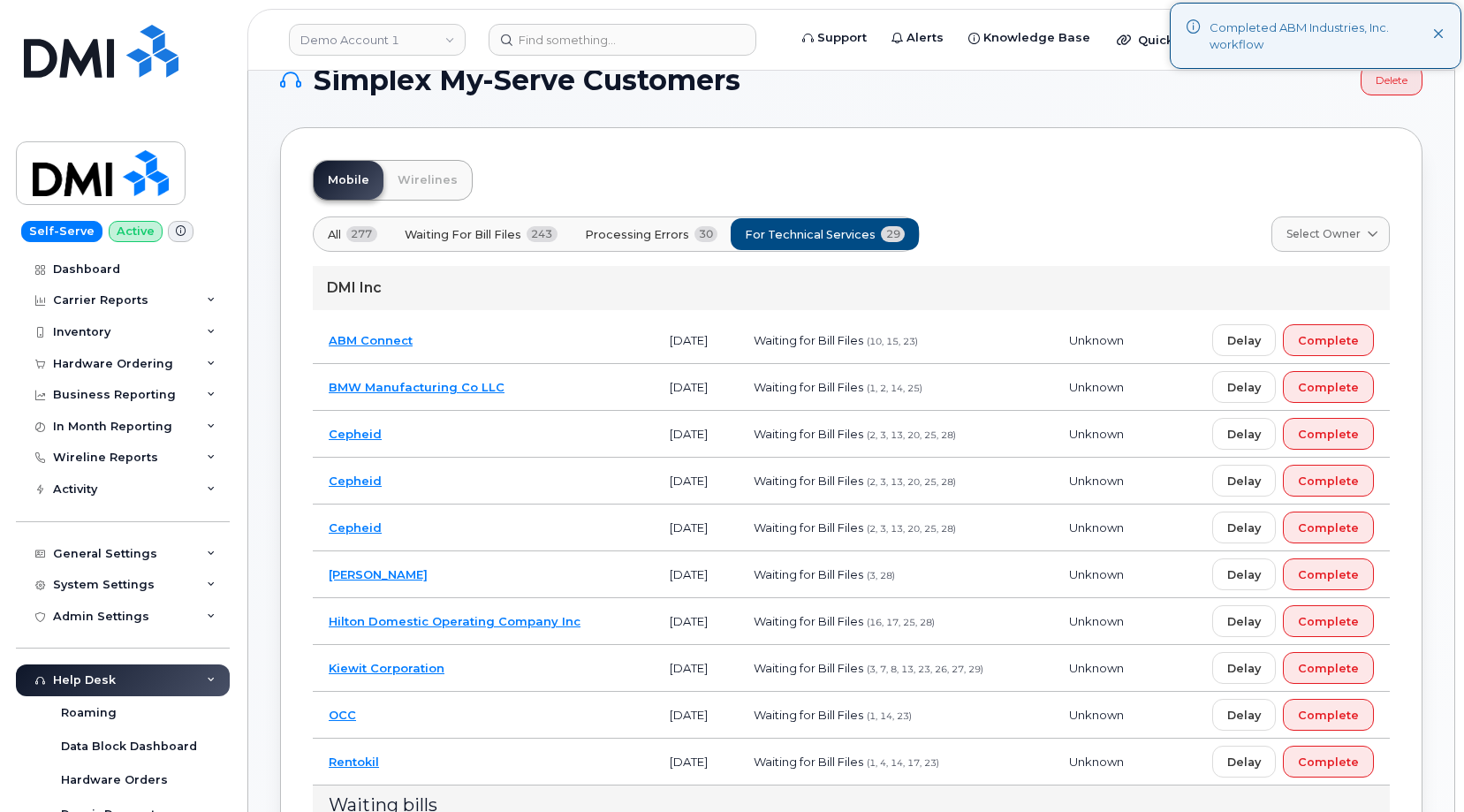
click at [577, 576] on td "[PERSON_NAME]" at bounding box center [483, 575] width 341 height 47
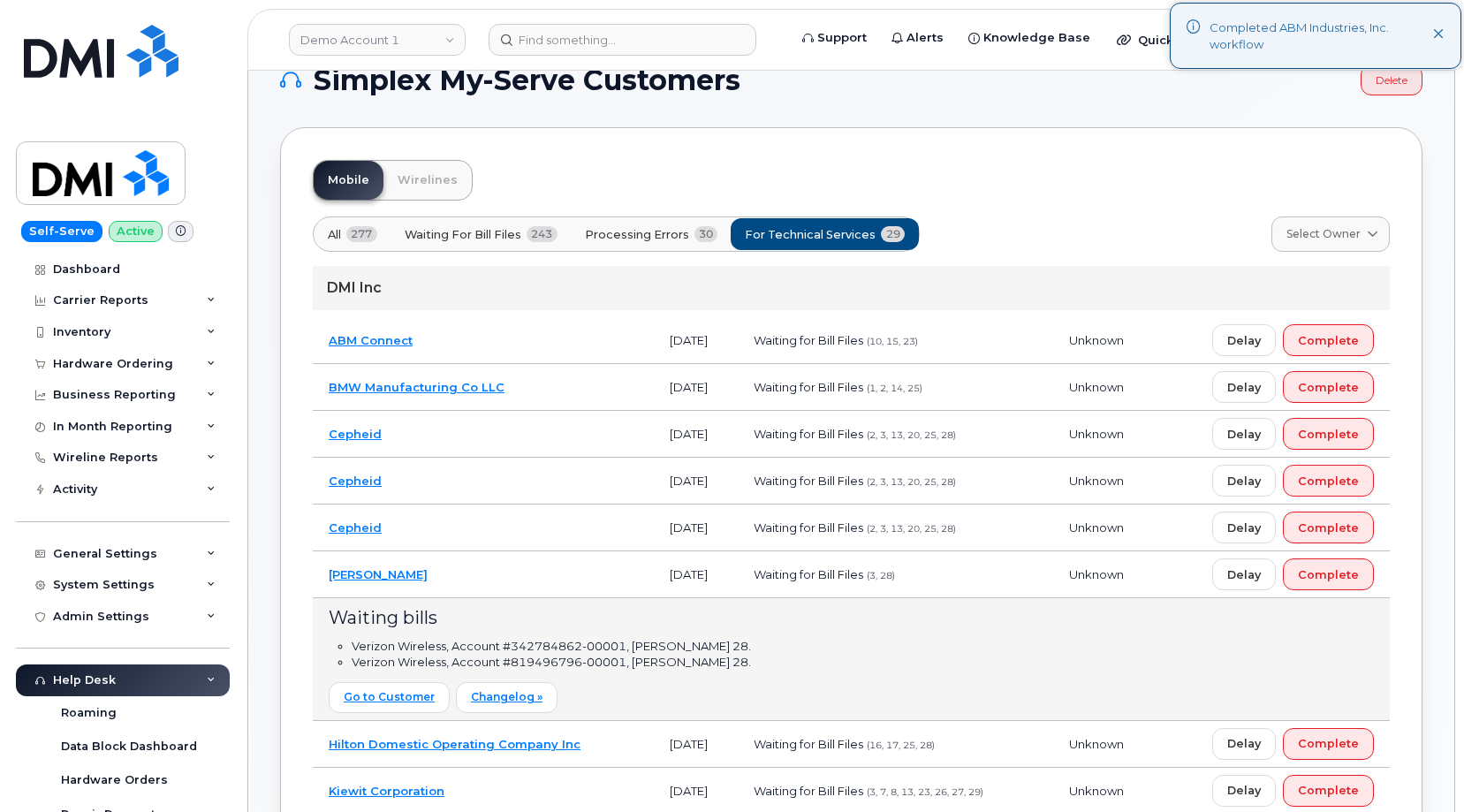
click at [578, 576] on td "[PERSON_NAME]" at bounding box center [483, 575] width 341 height 47
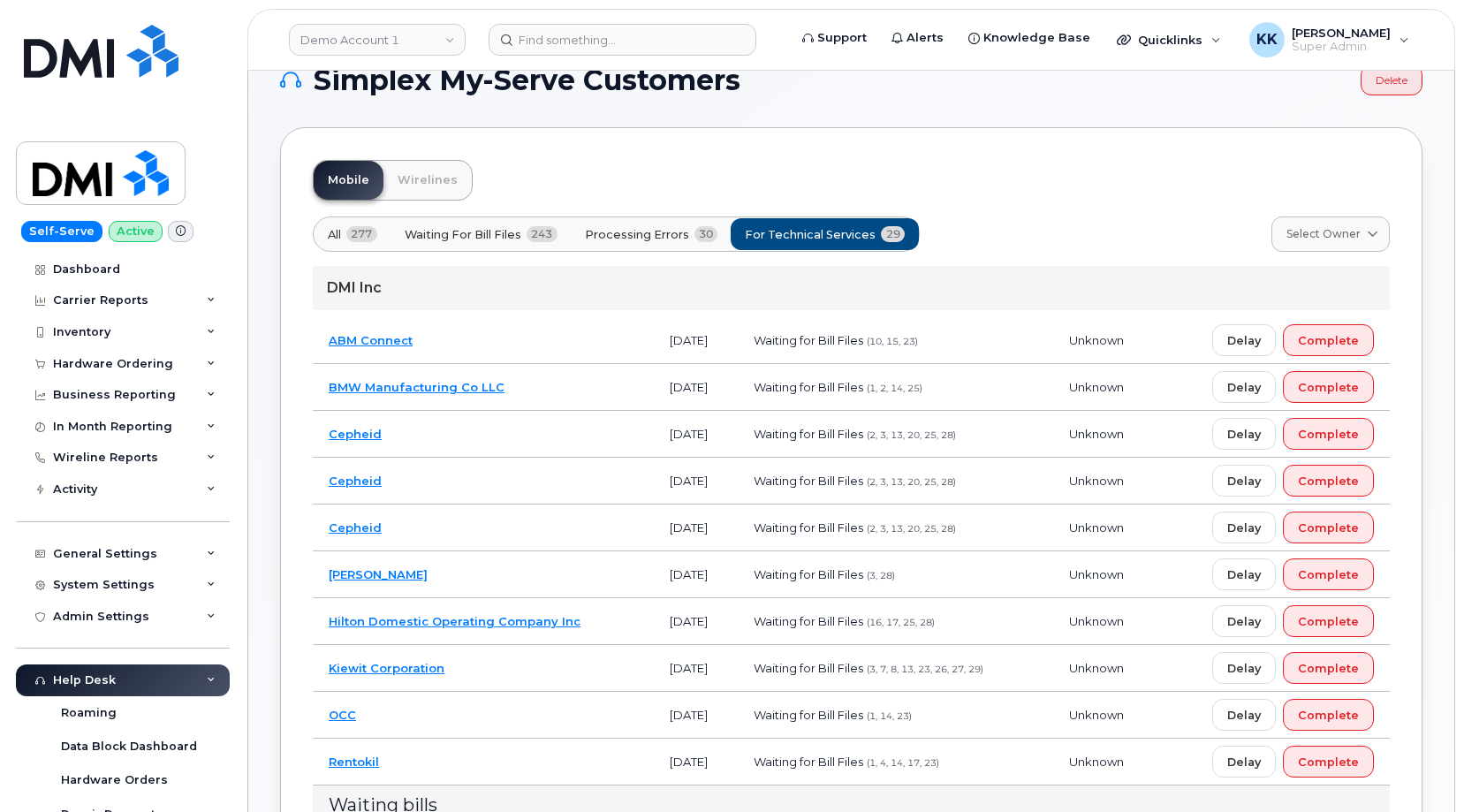
click at [588, 339] on td "ABM Connect" at bounding box center [483, 340] width 341 height 47
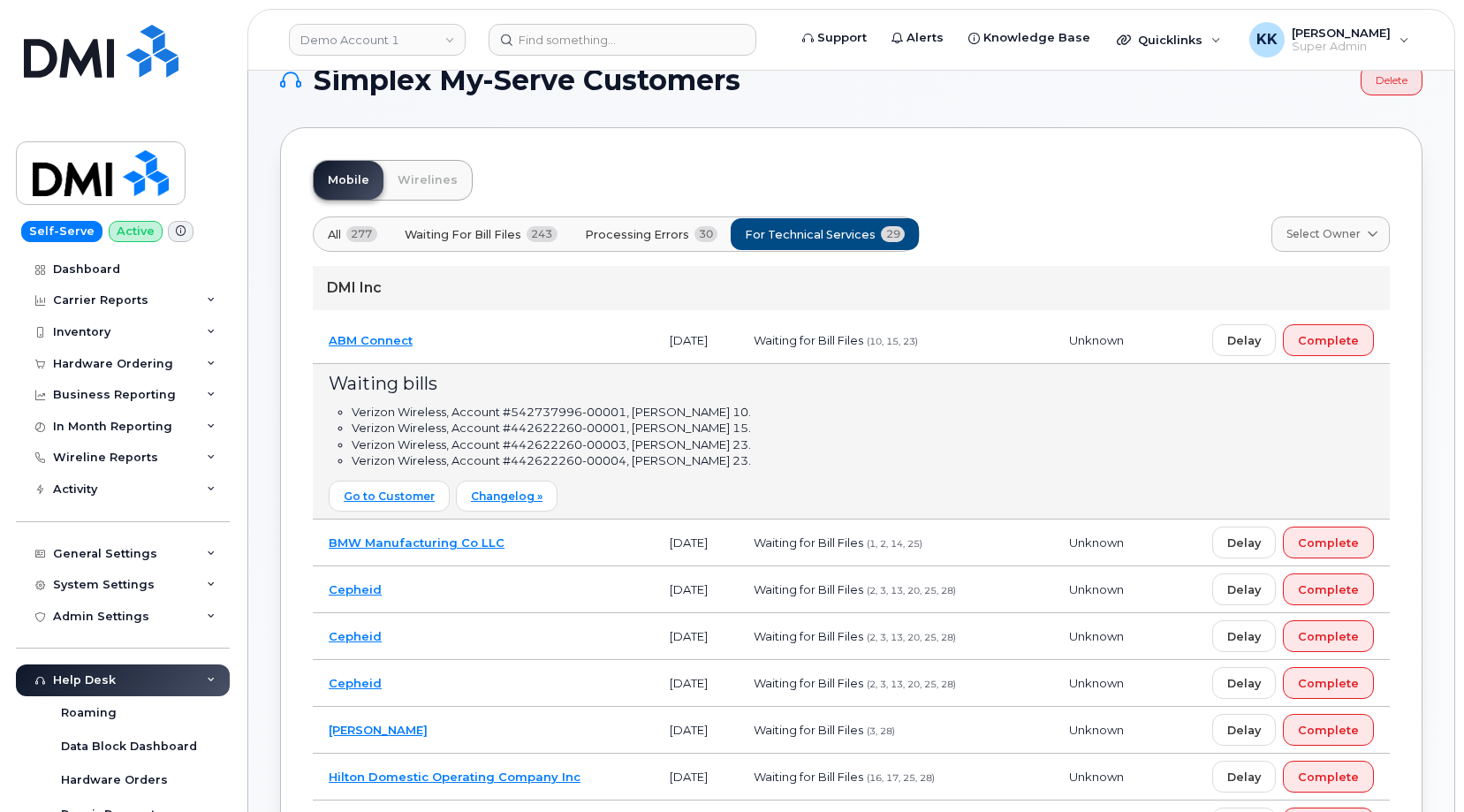
click at [589, 339] on td "ABM Connect" at bounding box center [483, 340] width 341 height 47
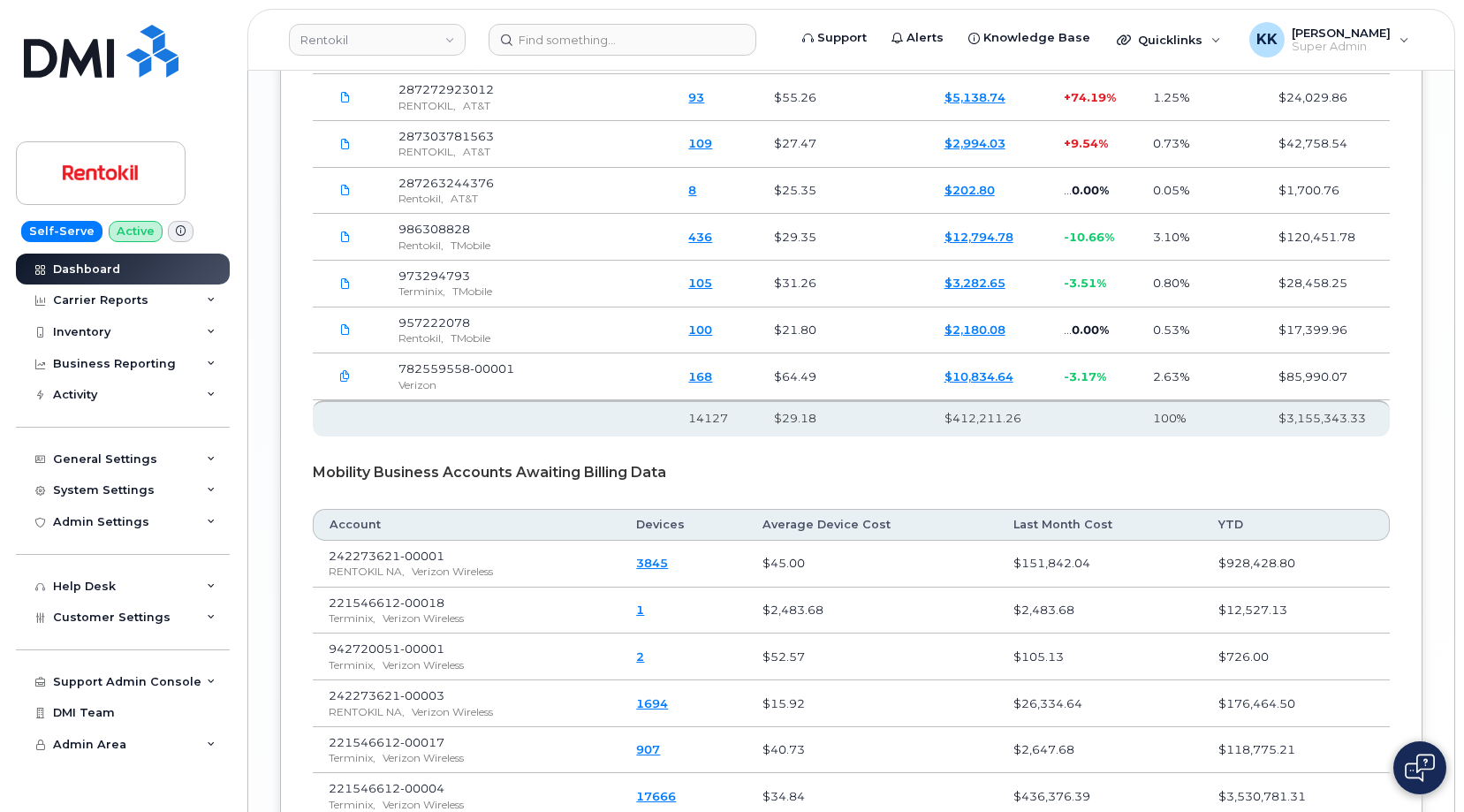
scroll to position [2849, 0]
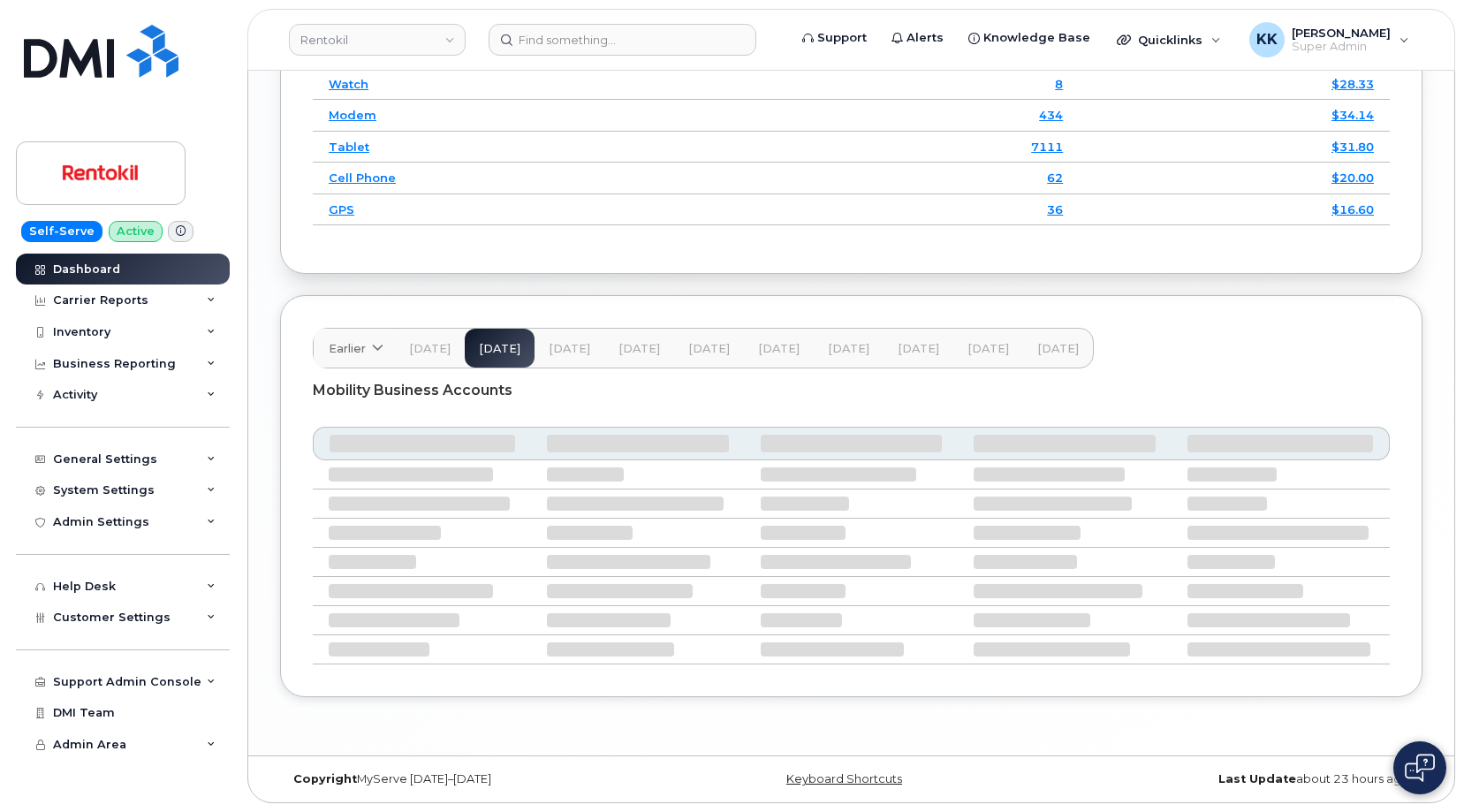
scroll to position [2594, 0]
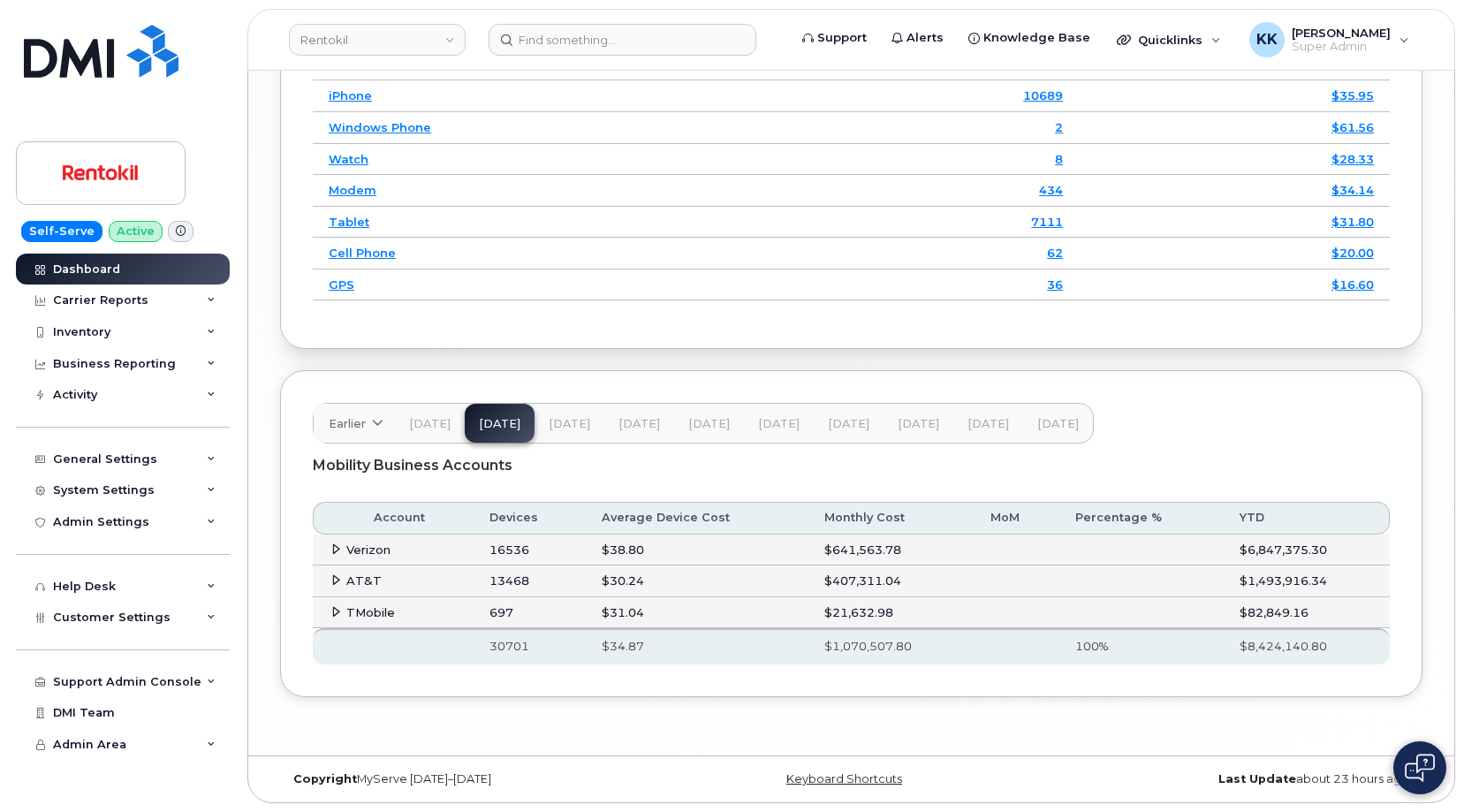
click at [333, 555] on span at bounding box center [336, 548] width 14 height 14
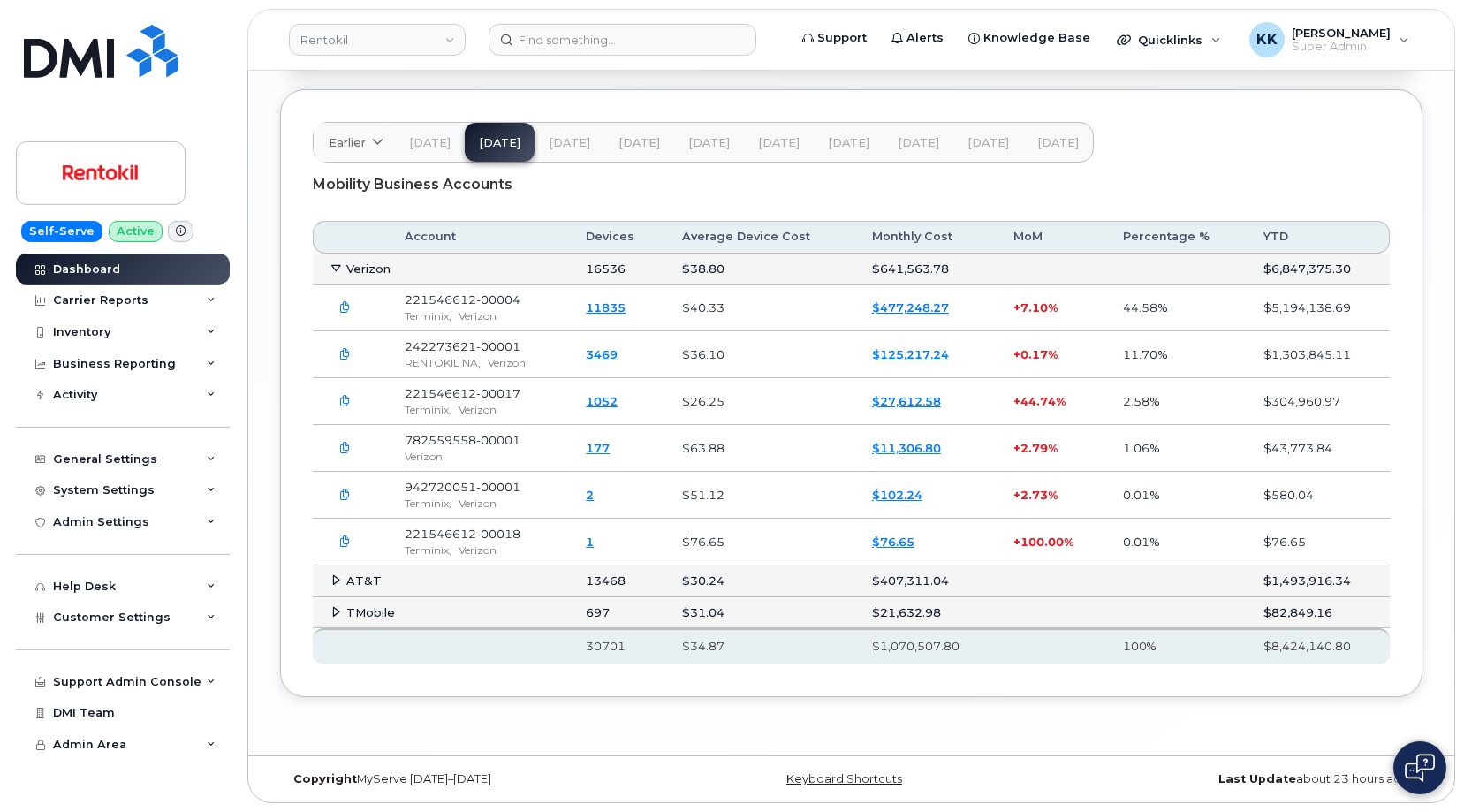
scroll to position [2774, 0]
click at [698, 150] on span "[DATE]" at bounding box center [708, 143] width 42 height 14
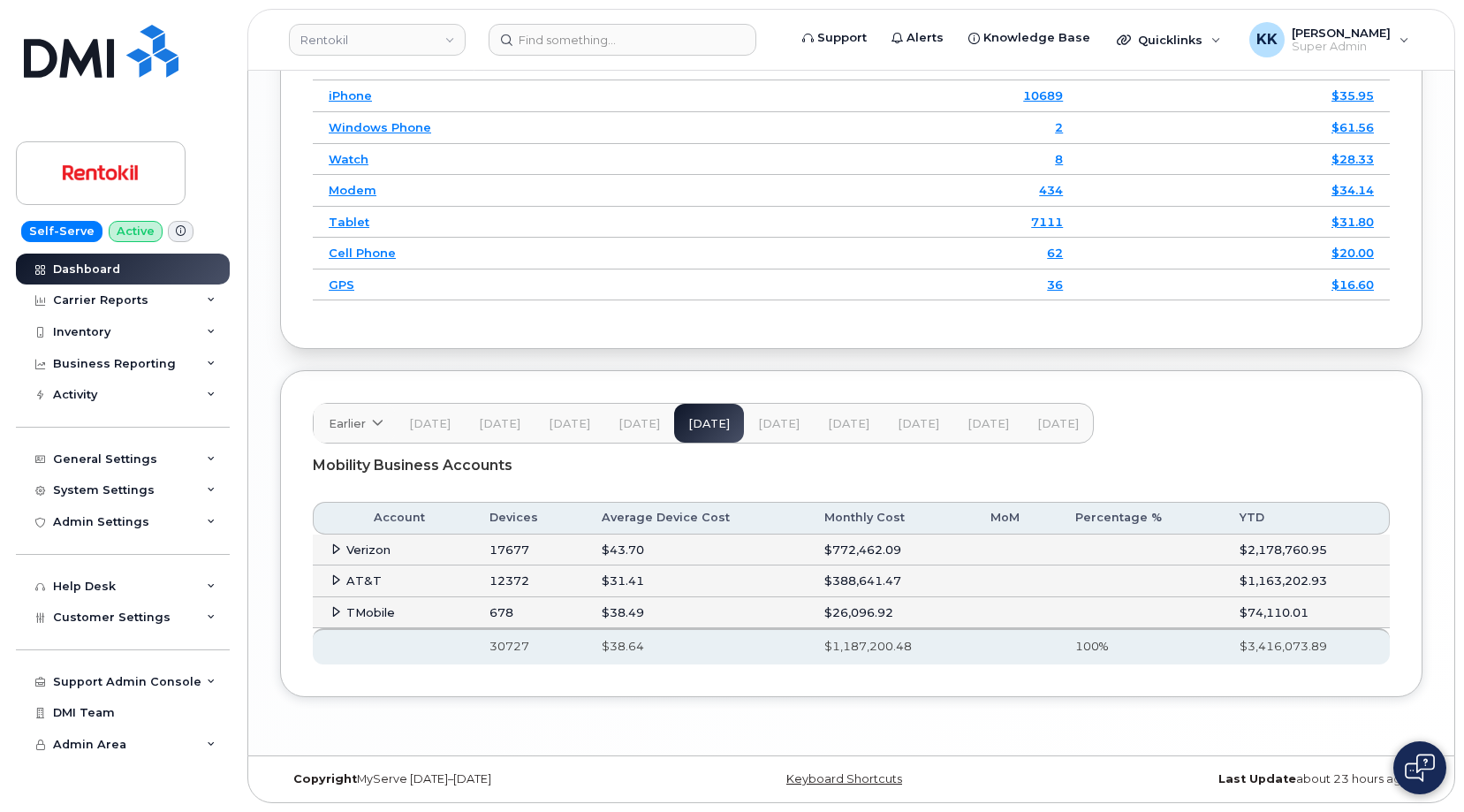
scroll to position [2594, 0]
click at [336, 548] on icon at bounding box center [336, 549] width 11 height 11
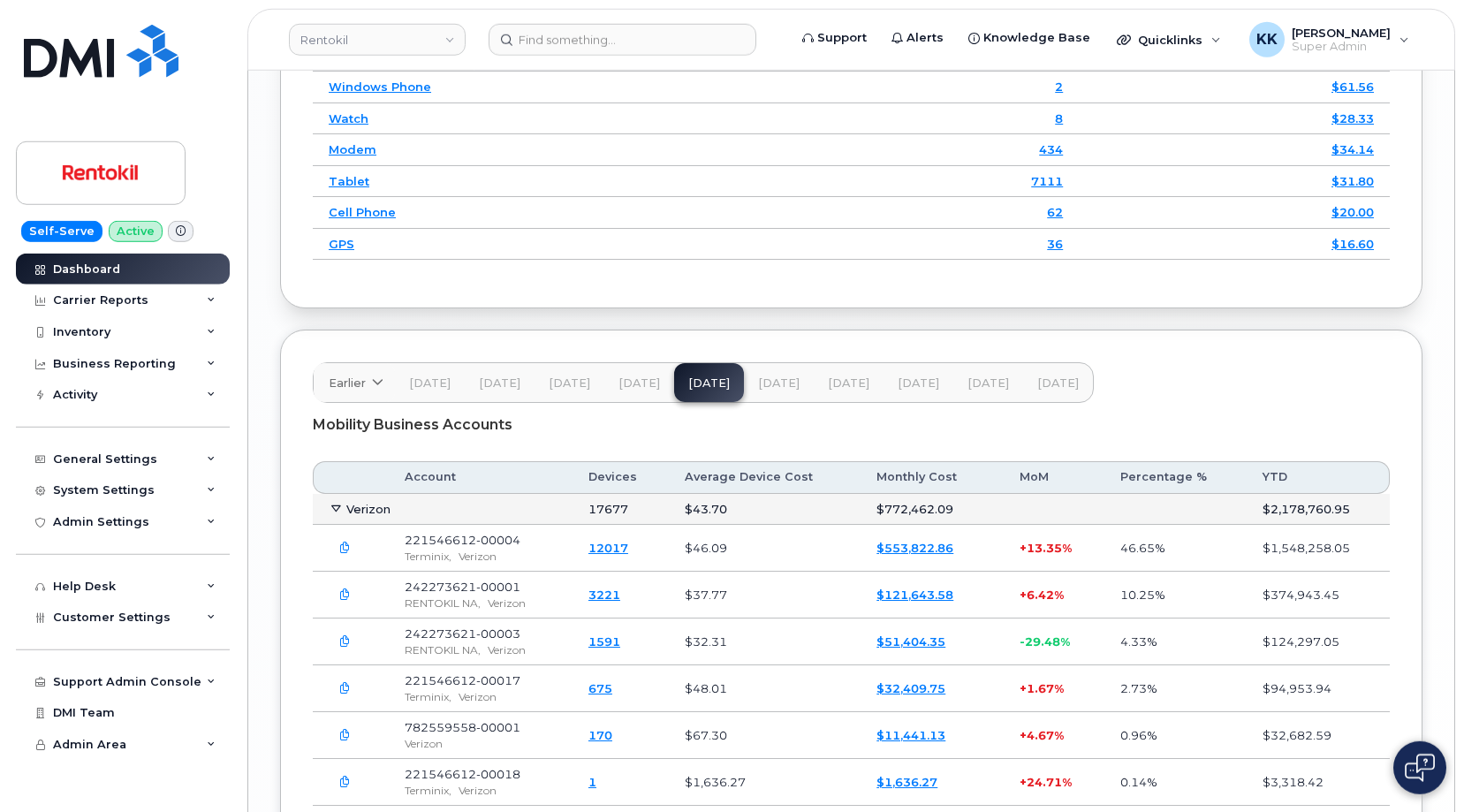
scroll to position [2414, 0]
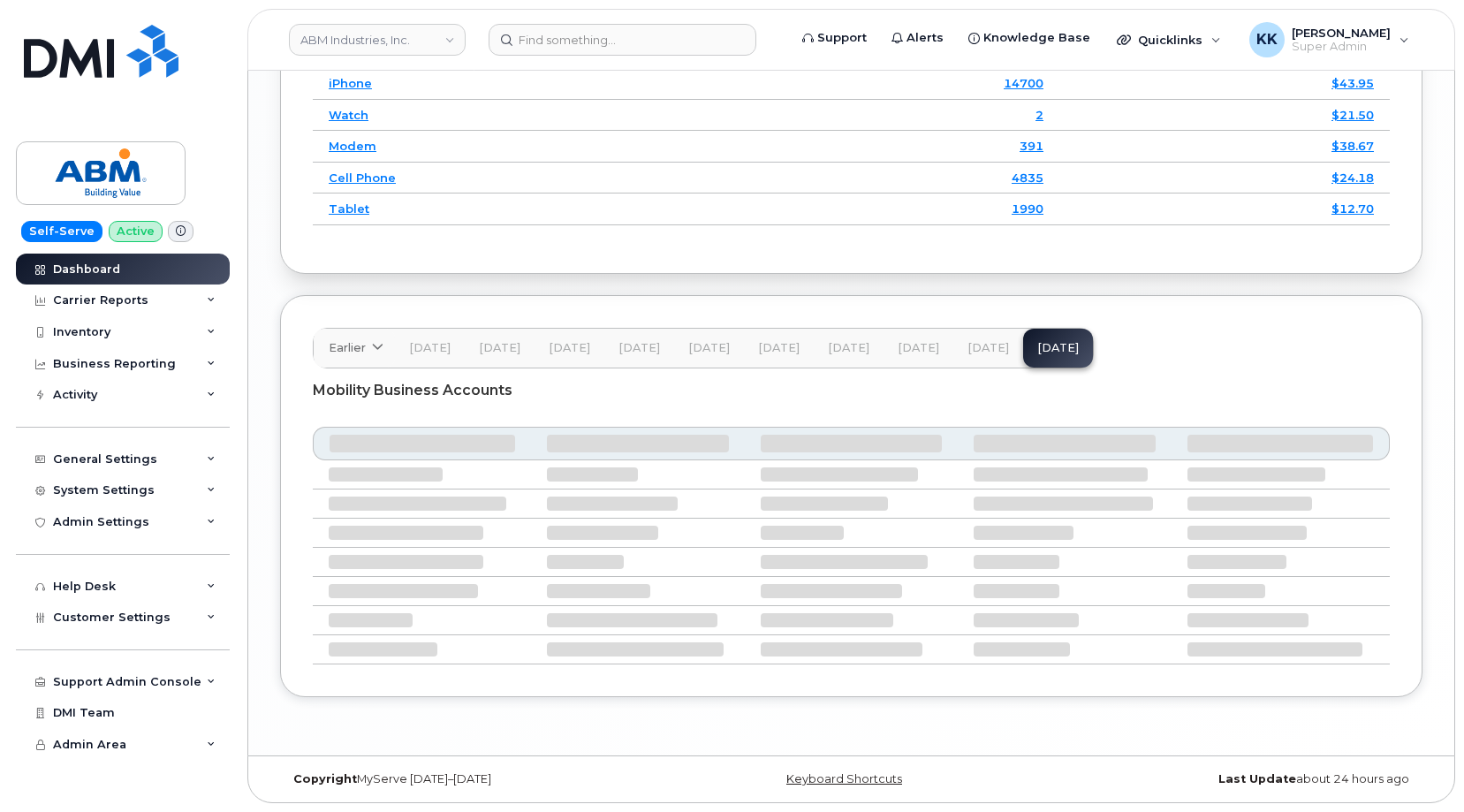
scroll to position [2412, 0]
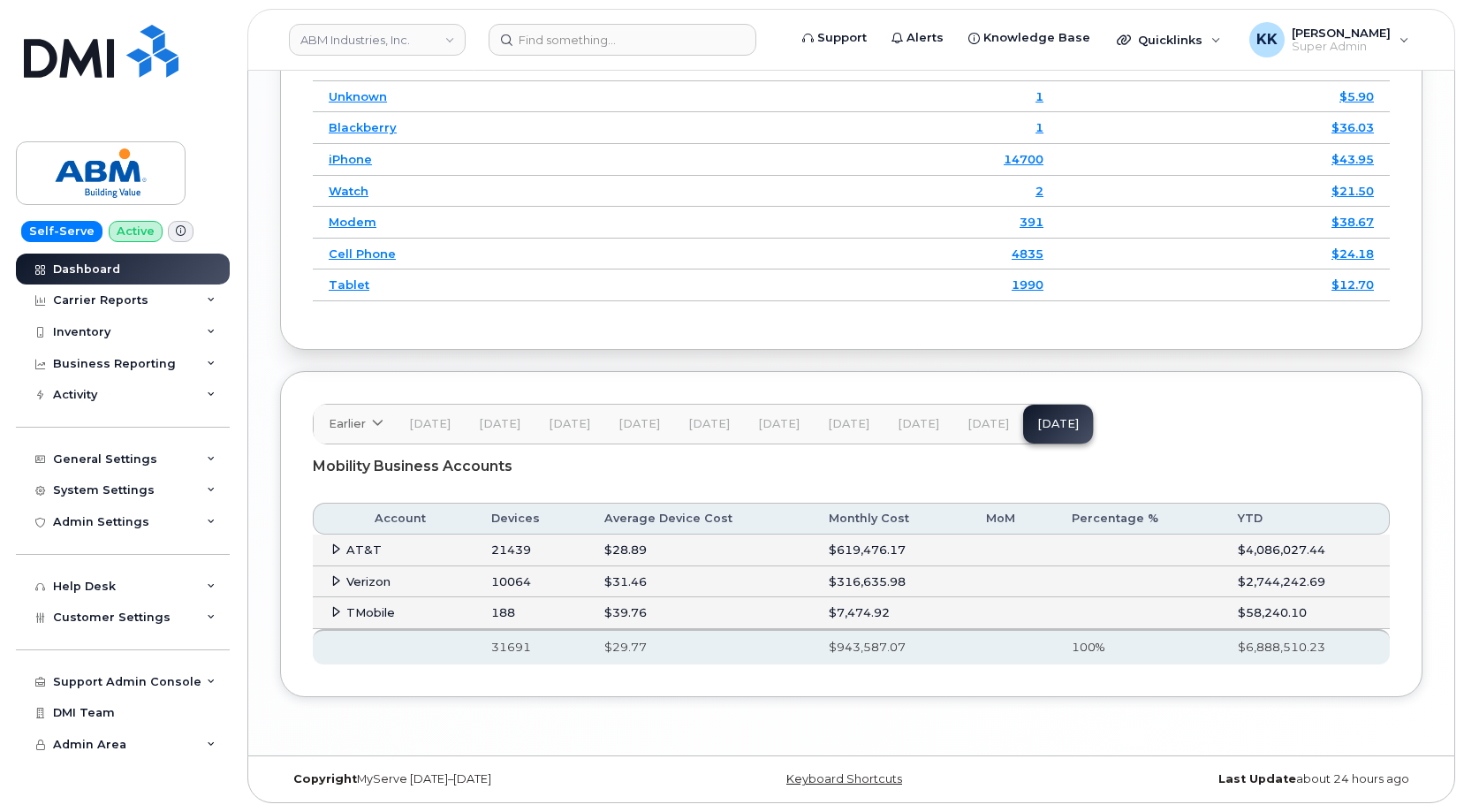
click at [332, 577] on icon at bounding box center [336, 580] width 11 height 11
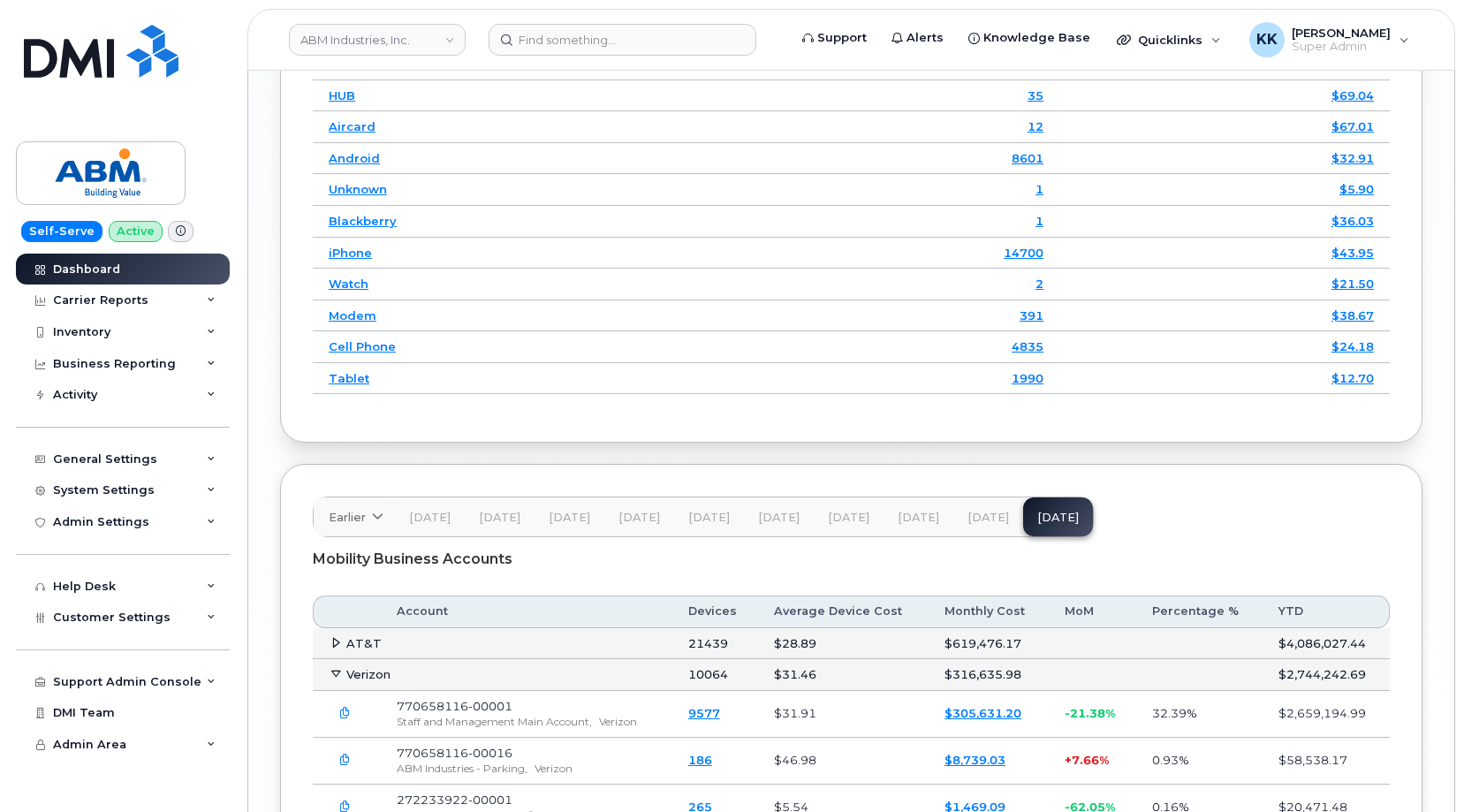
scroll to position [2562, 0]
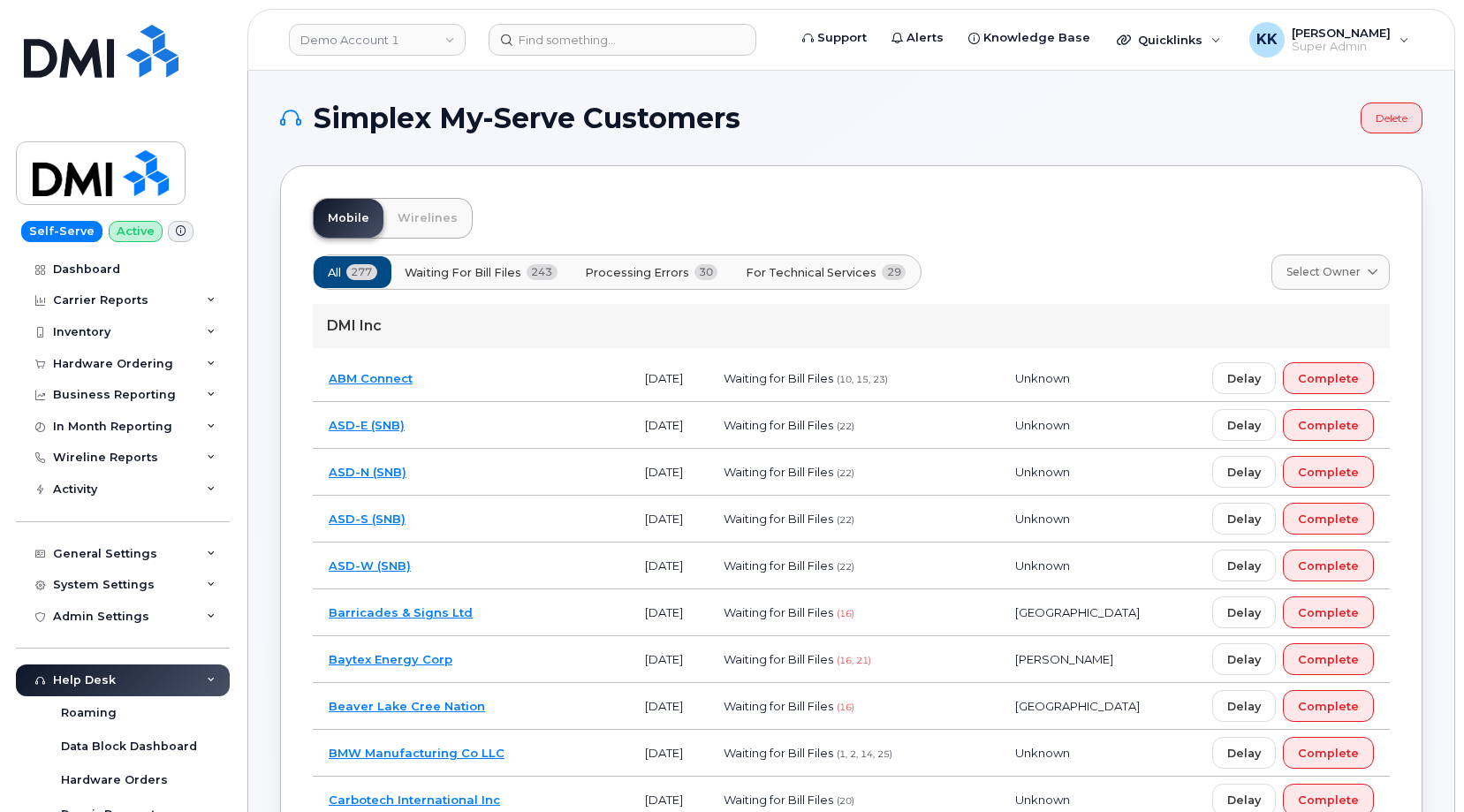
click at [806, 268] on span "For Technical Services" at bounding box center [810, 273] width 131 height 17
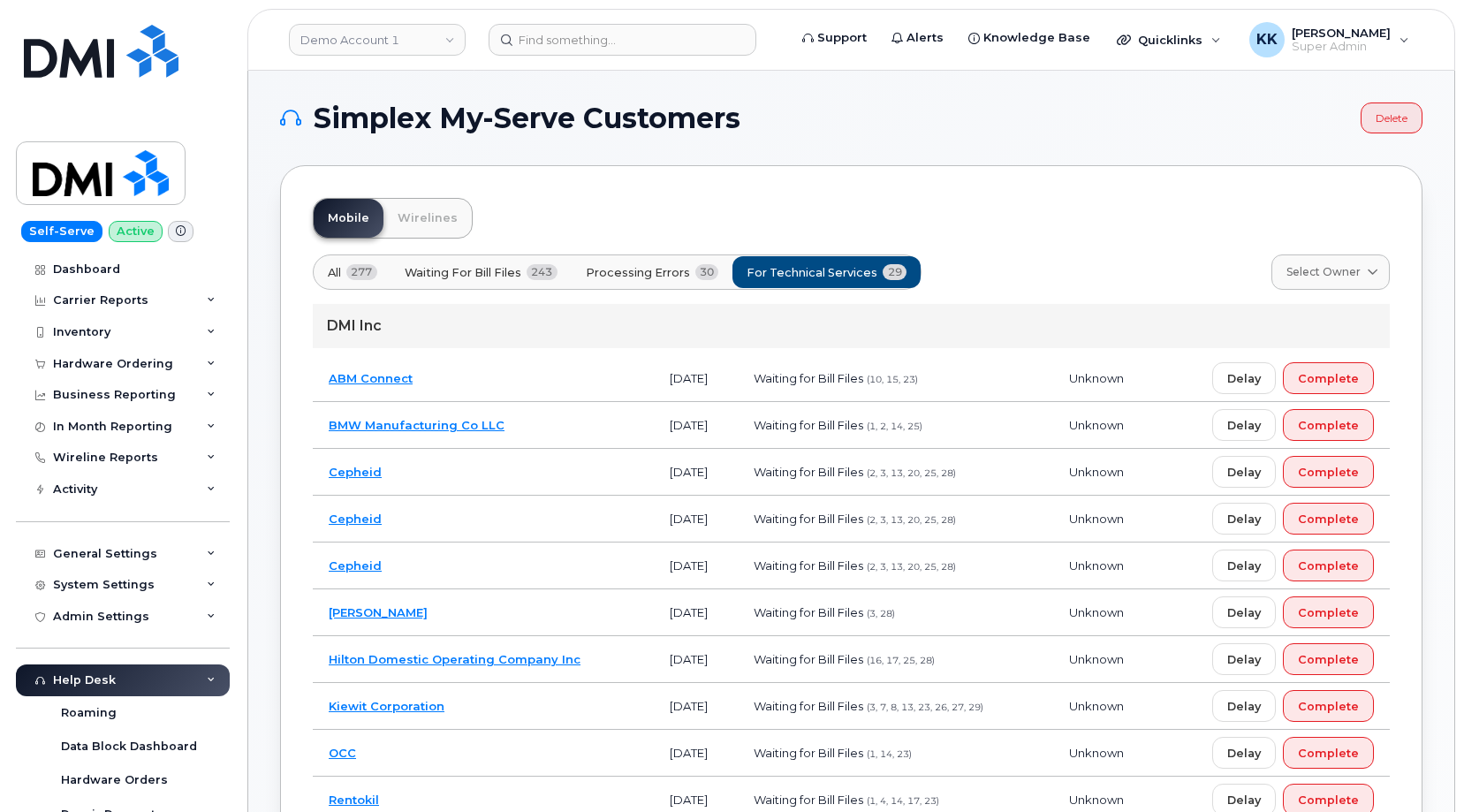
click at [668, 272] on span "Processing Errors" at bounding box center [638, 273] width 104 height 17
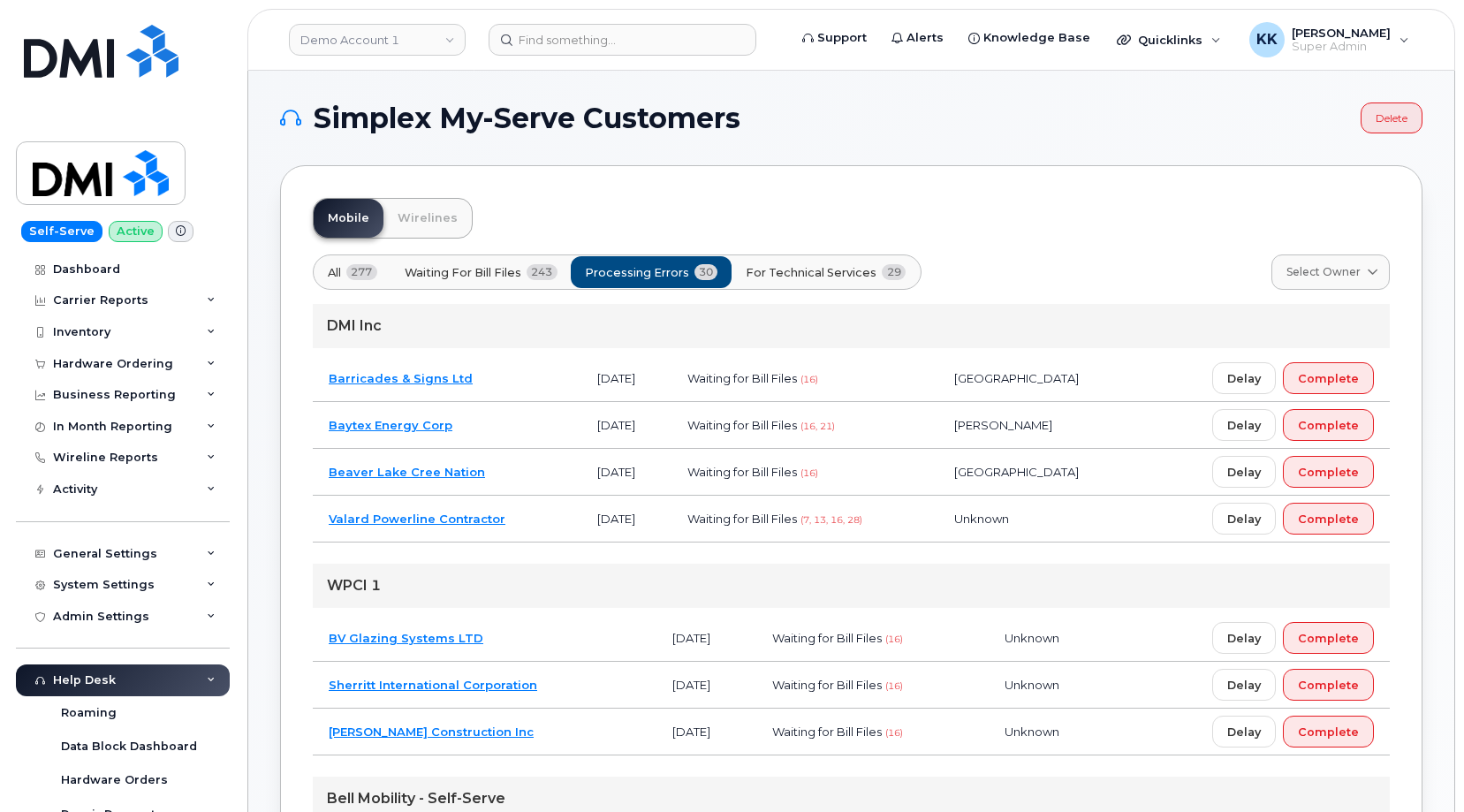
click at [790, 270] on span "For Technical Services" at bounding box center [810, 273] width 131 height 17
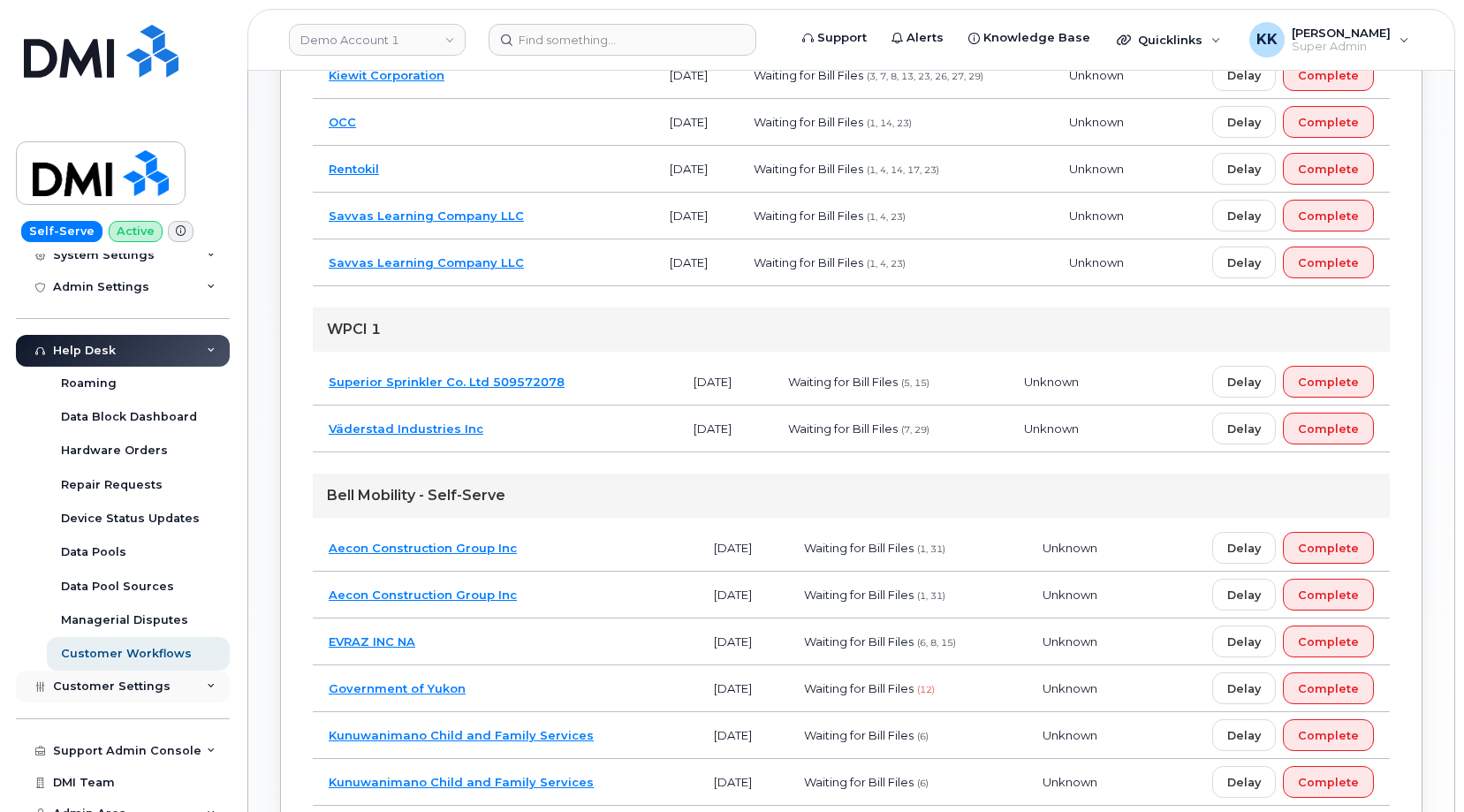
scroll to position [339, 0]
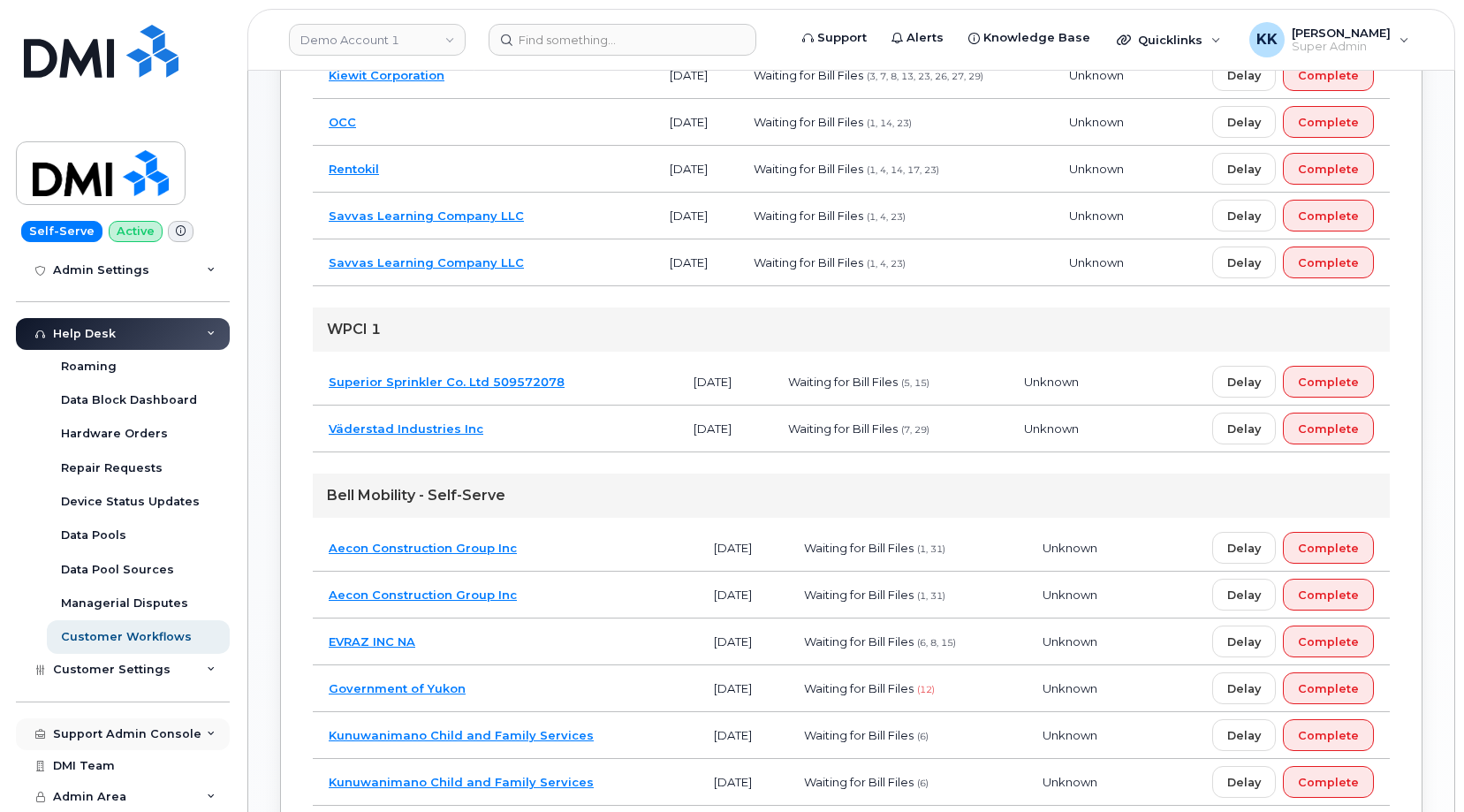
click at [107, 729] on div "Support Admin Console" at bounding box center [127, 733] width 148 height 14
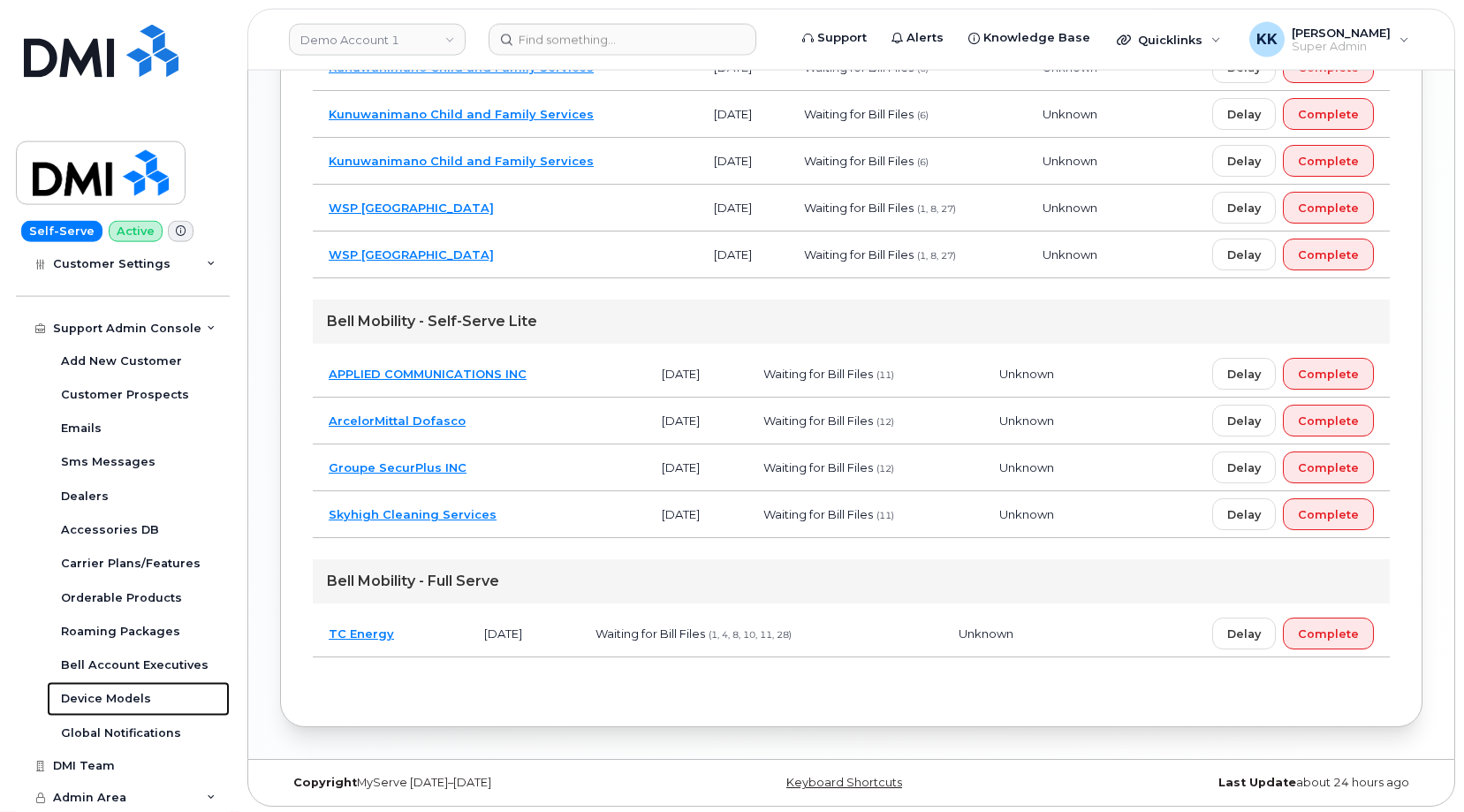
scroll to position [1349, 0]
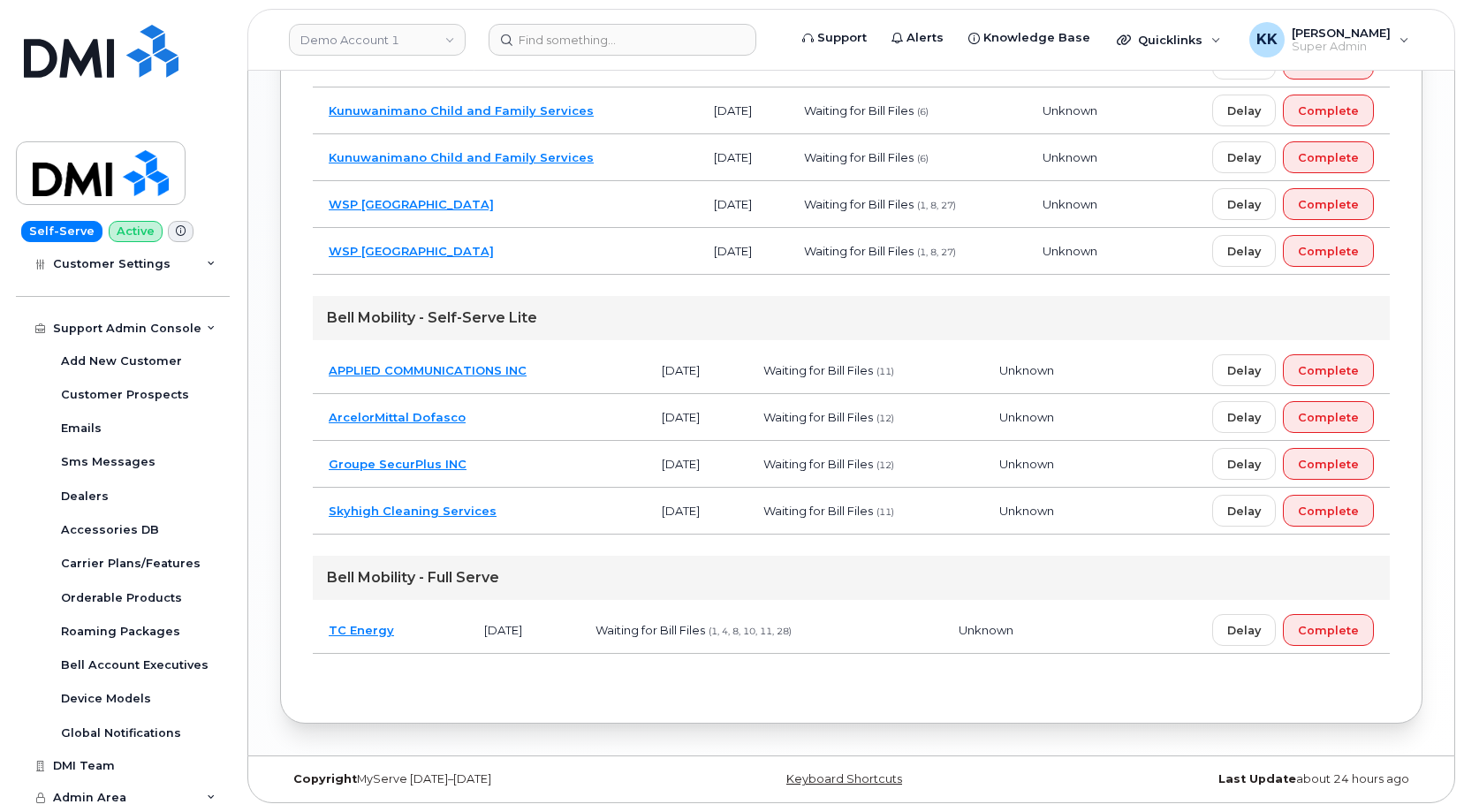
click at [530, 470] on td "Groupe SecurPlus INC" at bounding box center [478, 464] width 333 height 47
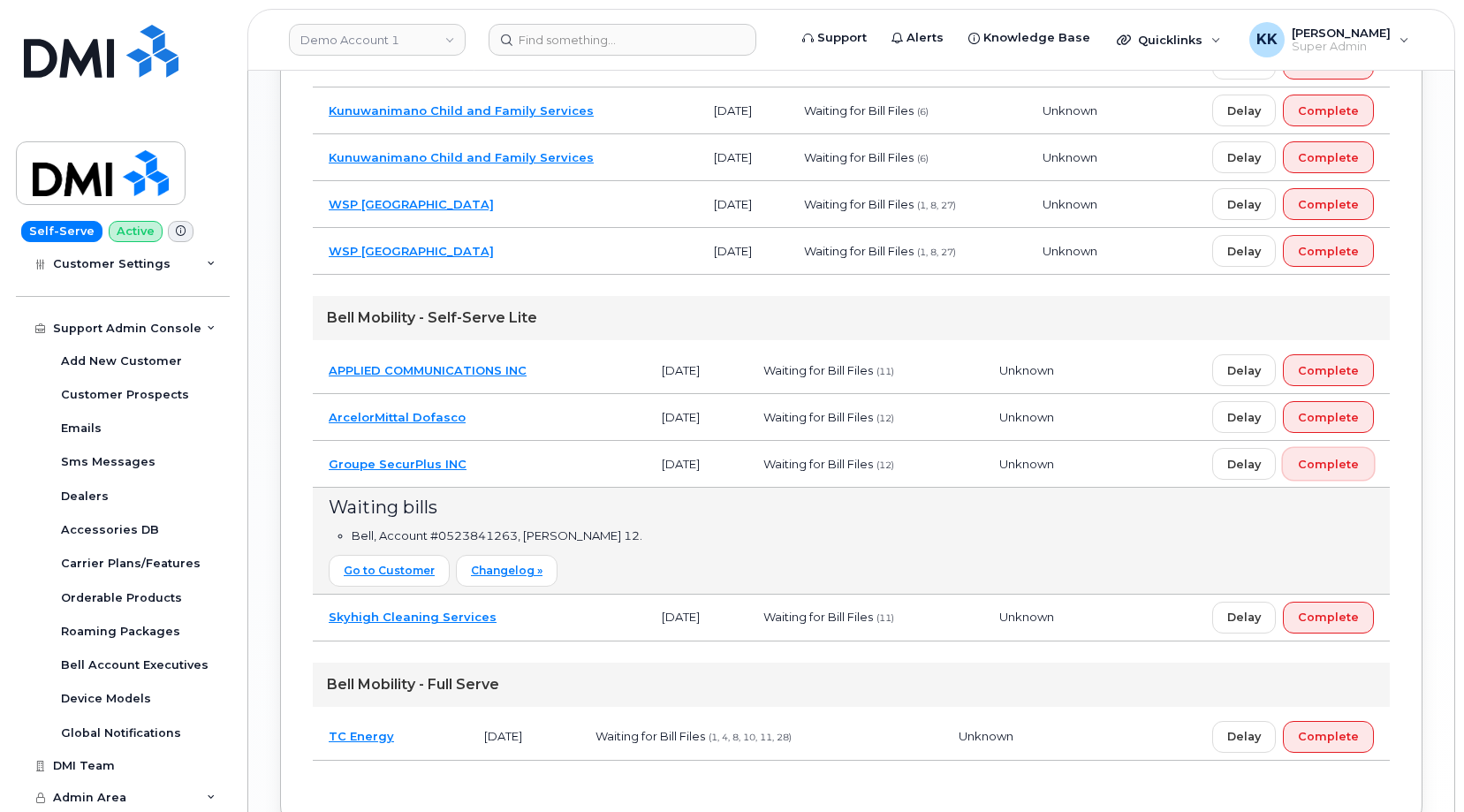
click at [1331, 461] on span "Complete" at bounding box center [1329, 464] width 61 height 17
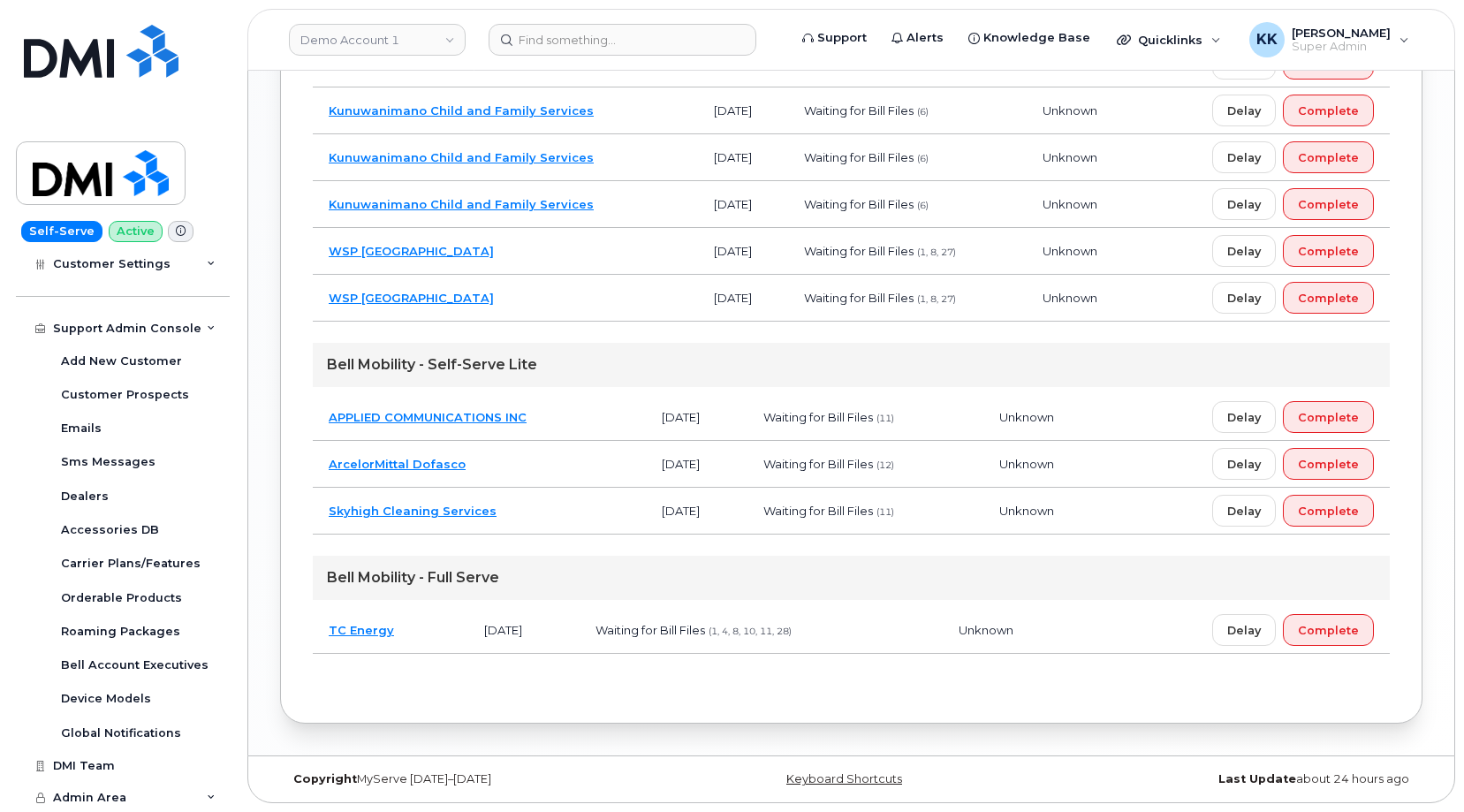
click at [593, 416] on td "APPLIED COMMUNICATIONS INC" at bounding box center [478, 417] width 333 height 47
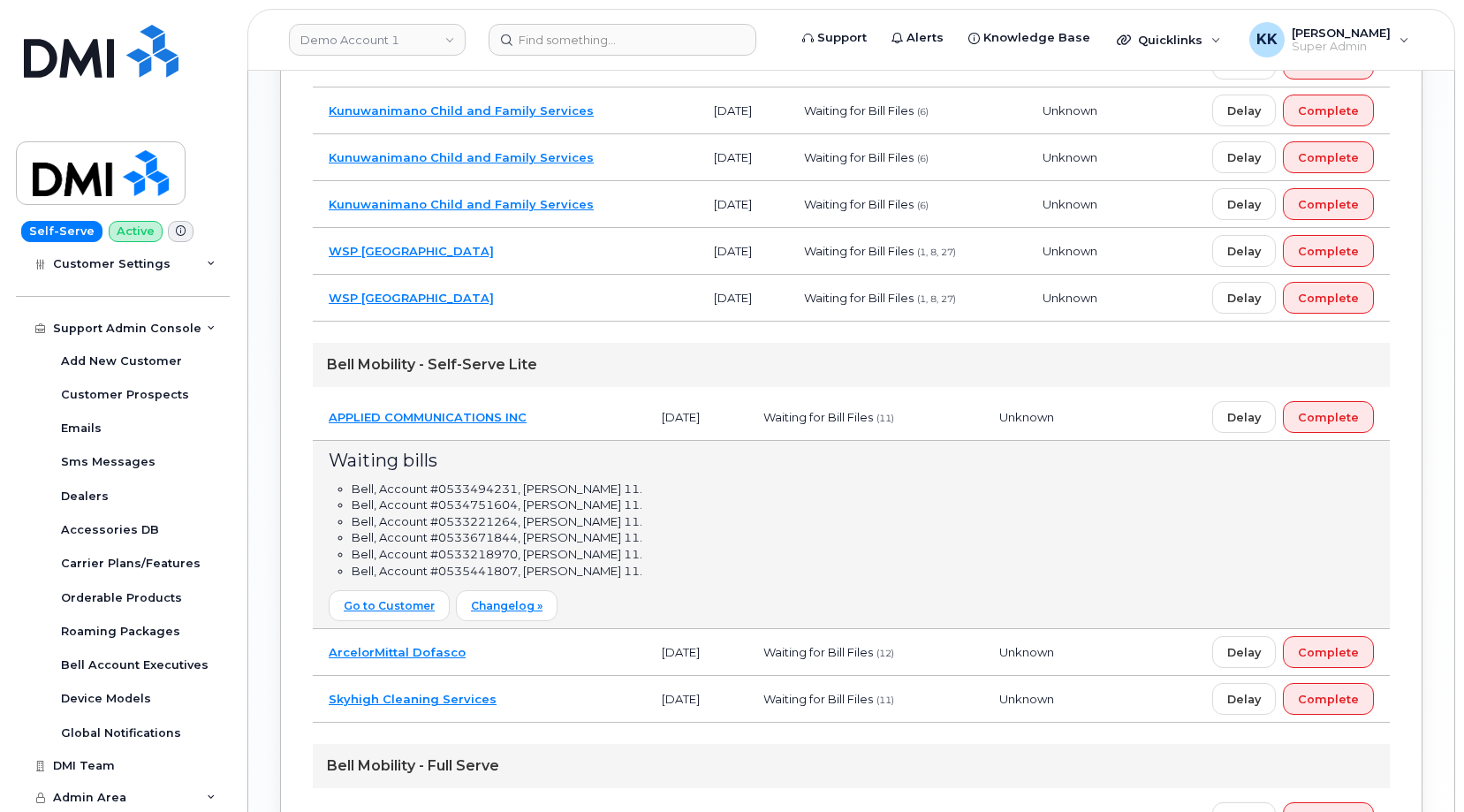
click at [574, 409] on td "APPLIED COMMUNICATIONS INC" at bounding box center [478, 417] width 333 height 47
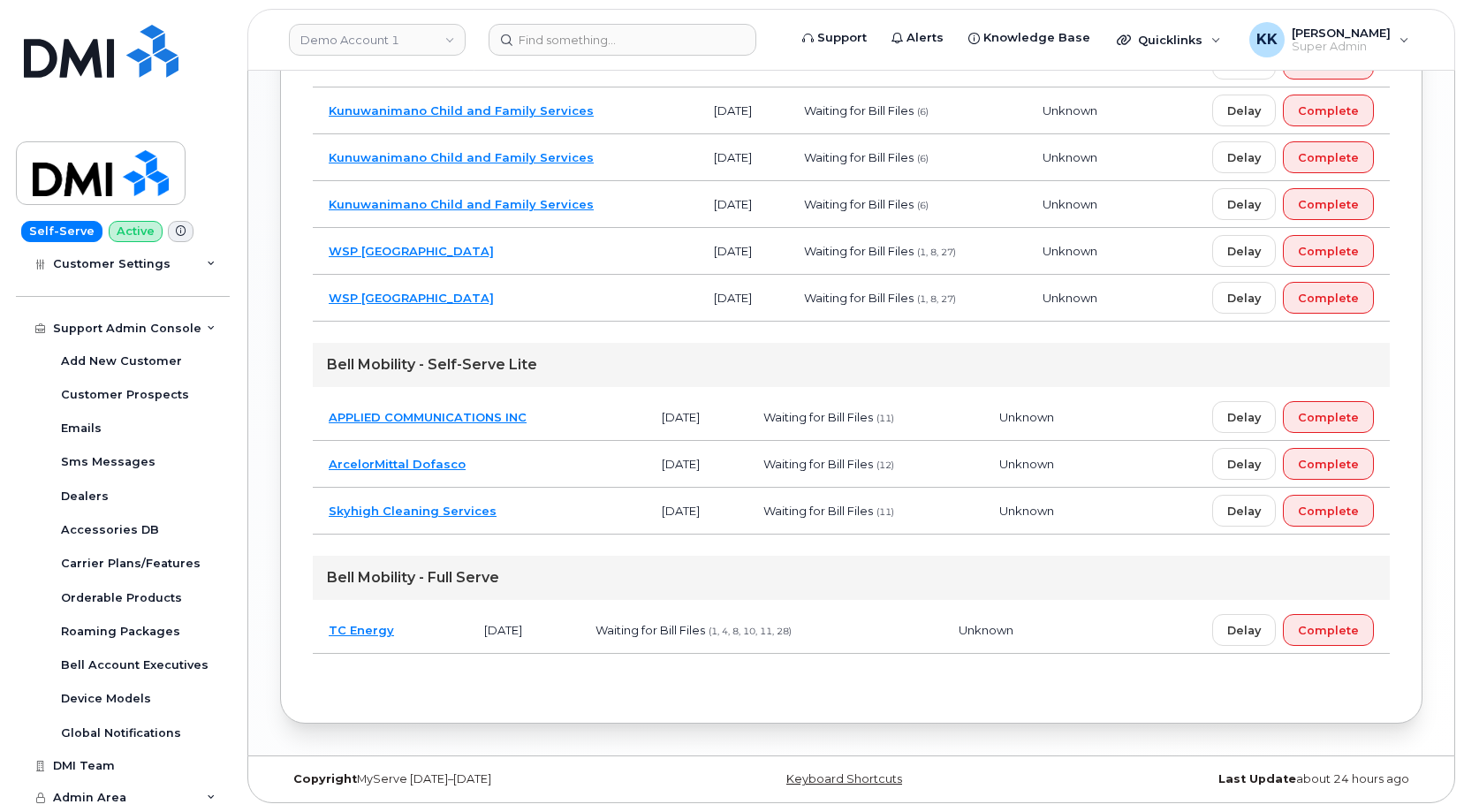
click at [524, 460] on td "ArcelorMittal Dofasco" at bounding box center [478, 464] width 333 height 47
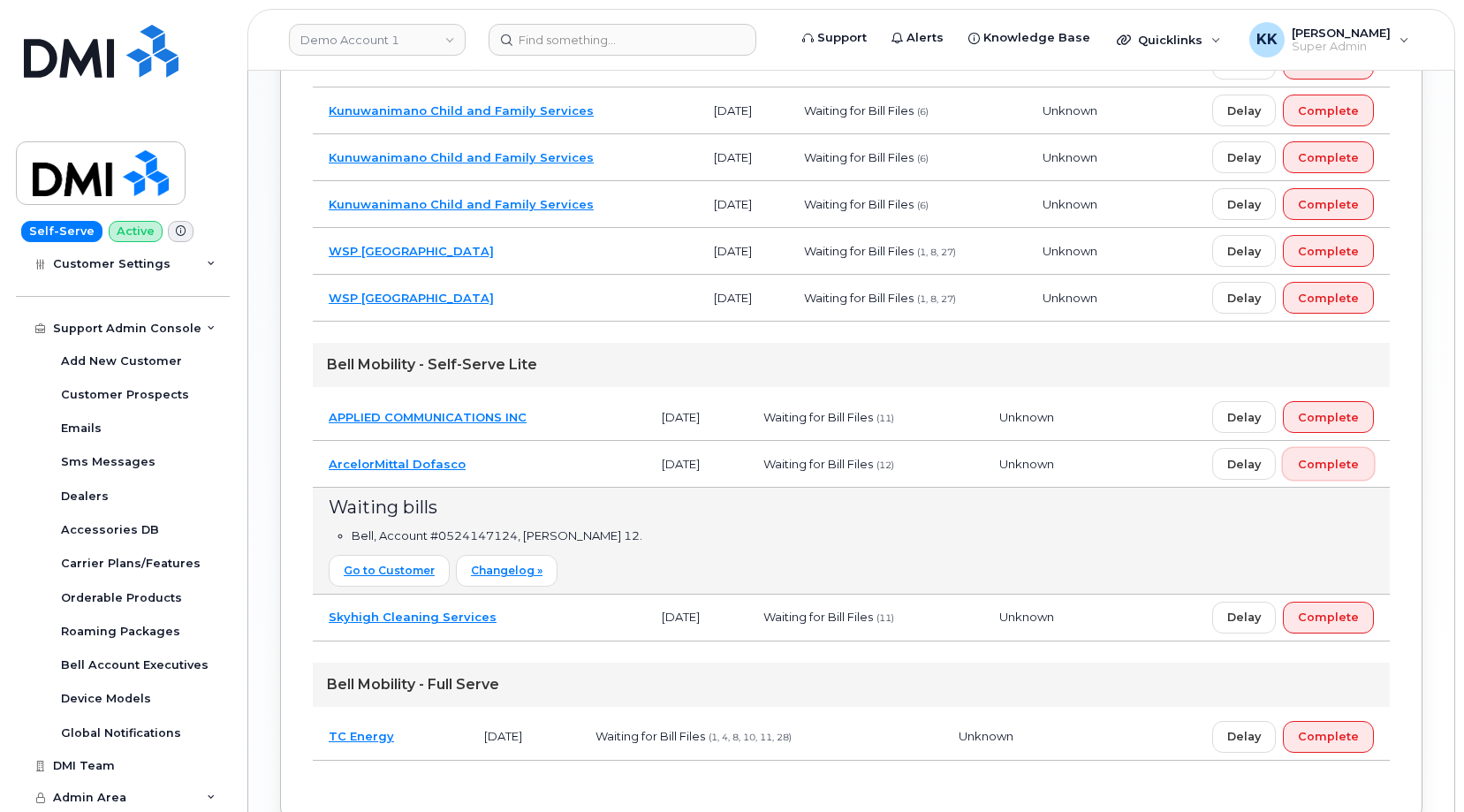
click at [1336, 457] on span "Complete" at bounding box center [1329, 464] width 61 height 17
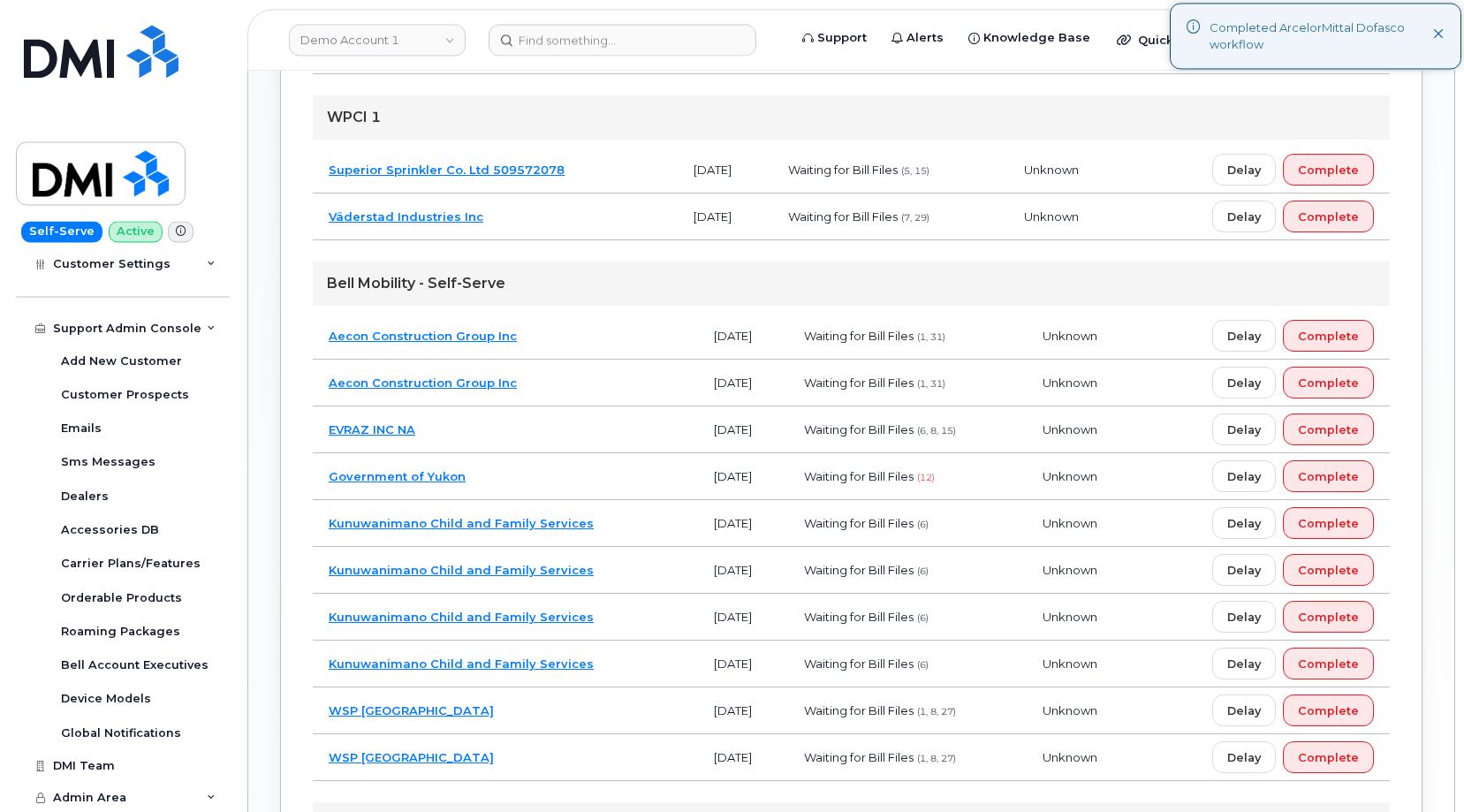
scroll to position [805, 0]
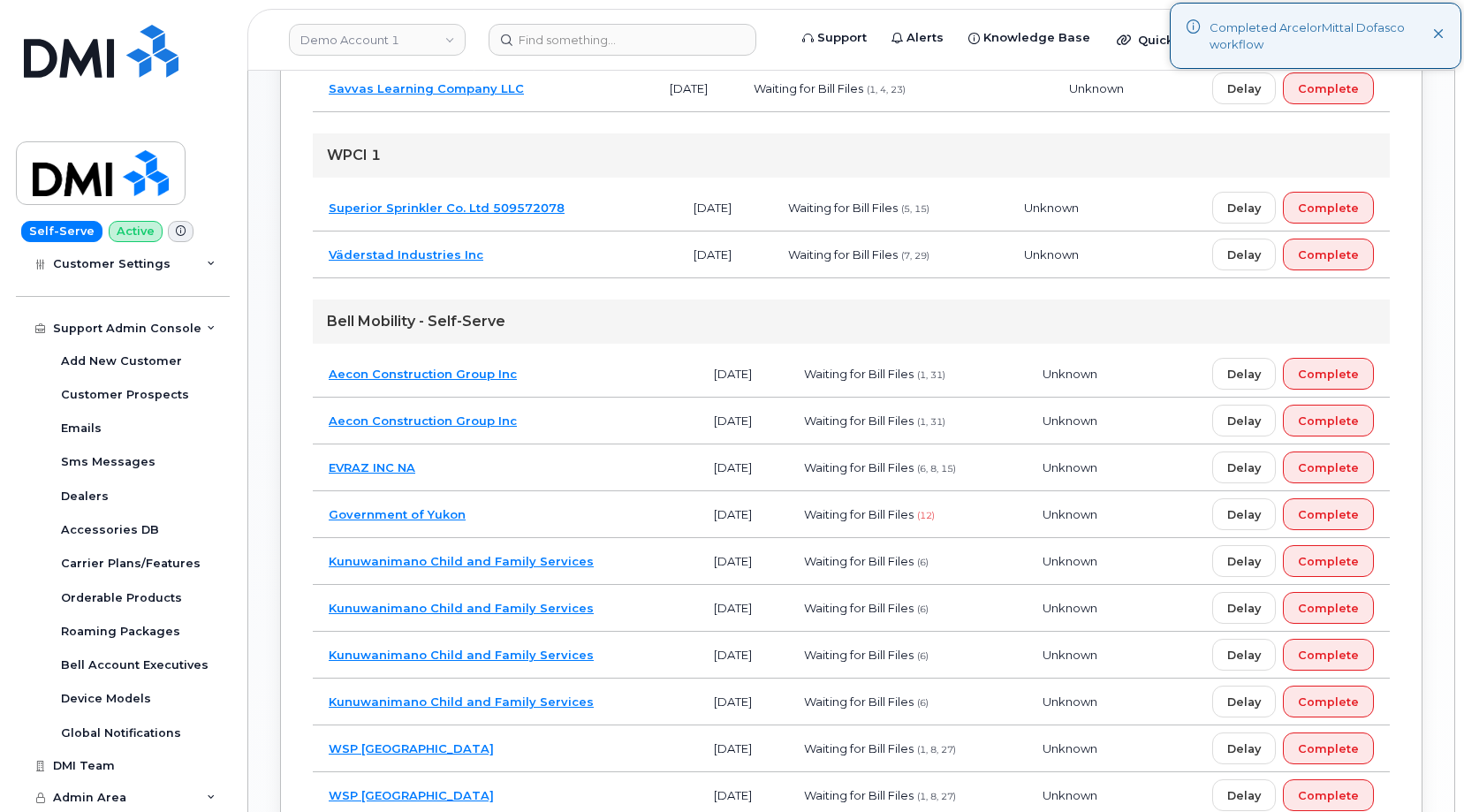
click at [589, 506] on td "Government of Yukon" at bounding box center [505, 514] width 386 height 47
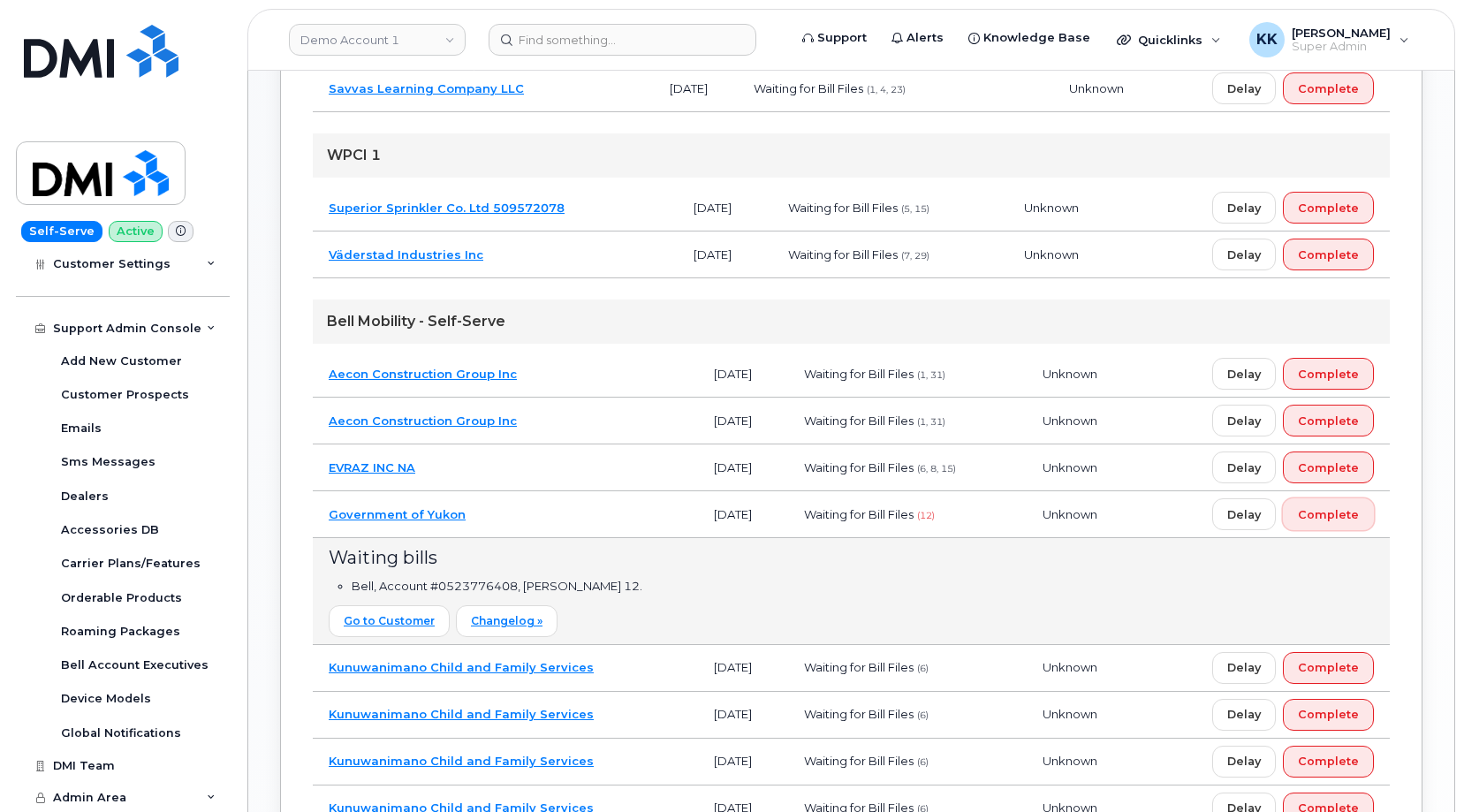
click at [1338, 517] on span "Complete" at bounding box center [1329, 514] width 61 height 17
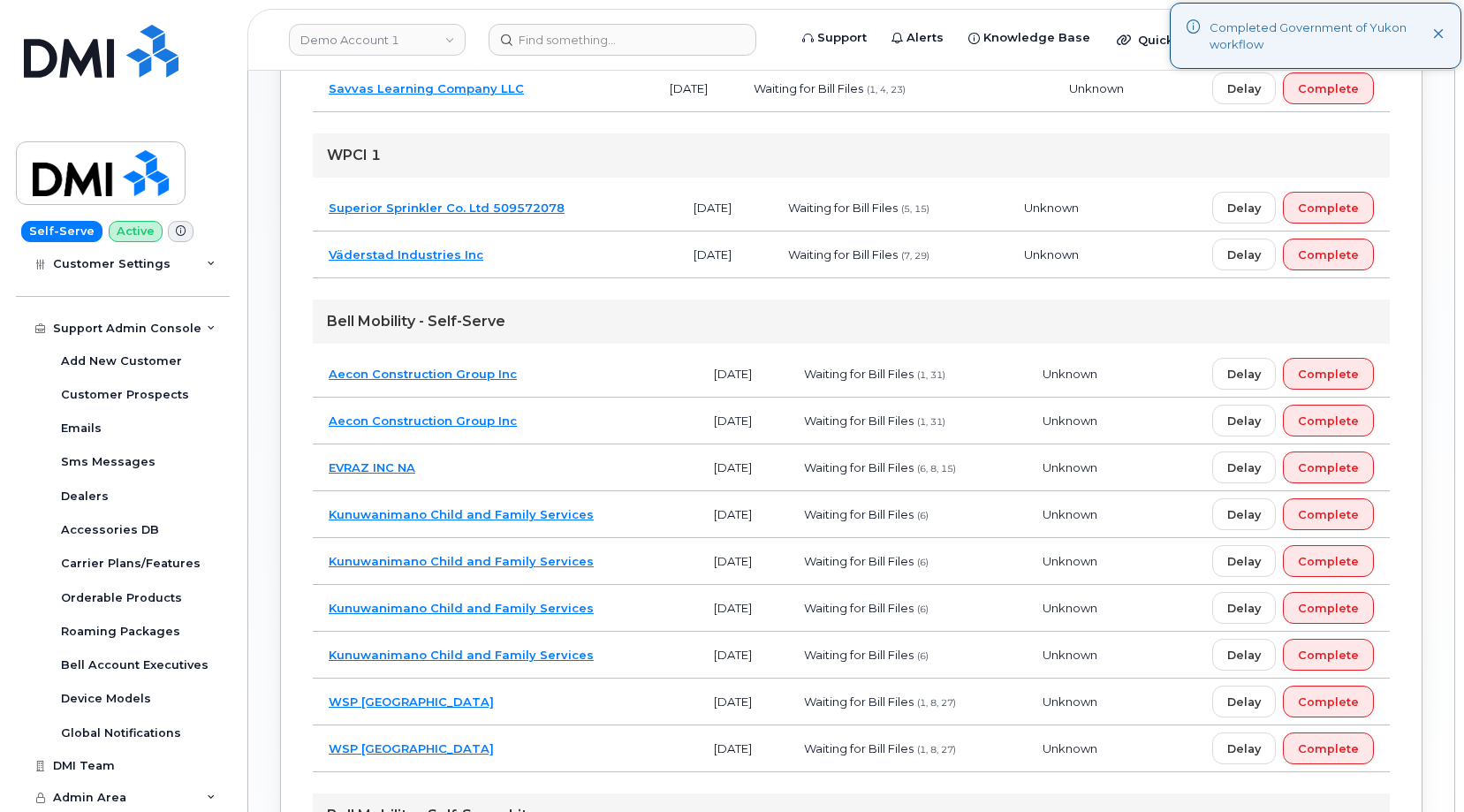
click at [619, 480] on td "EVRAZ INC NA" at bounding box center [505, 467] width 386 height 47
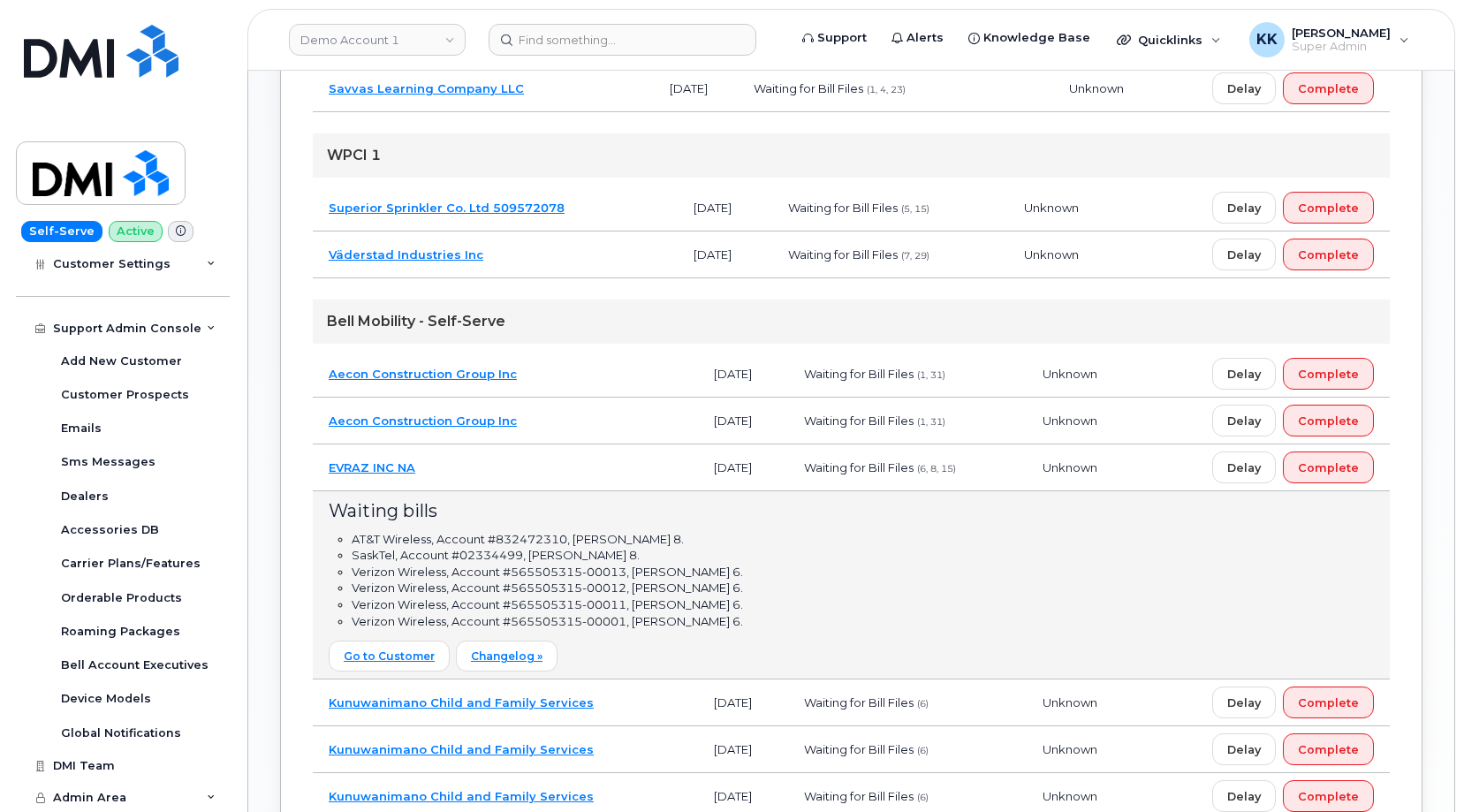
click at [574, 468] on td "EVRAZ INC NA" at bounding box center [505, 467] width 386 height 47
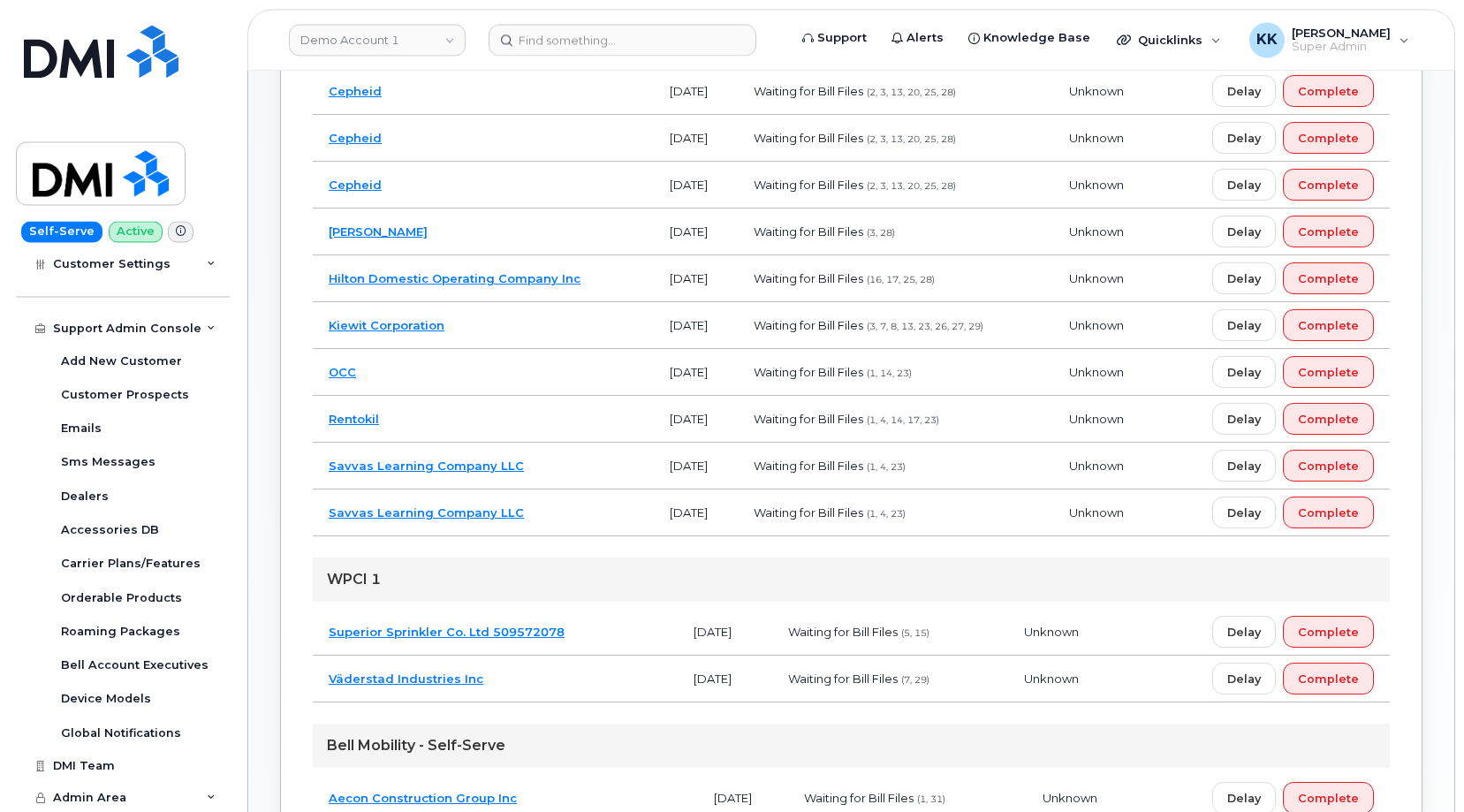
scroll to position [264, 0]
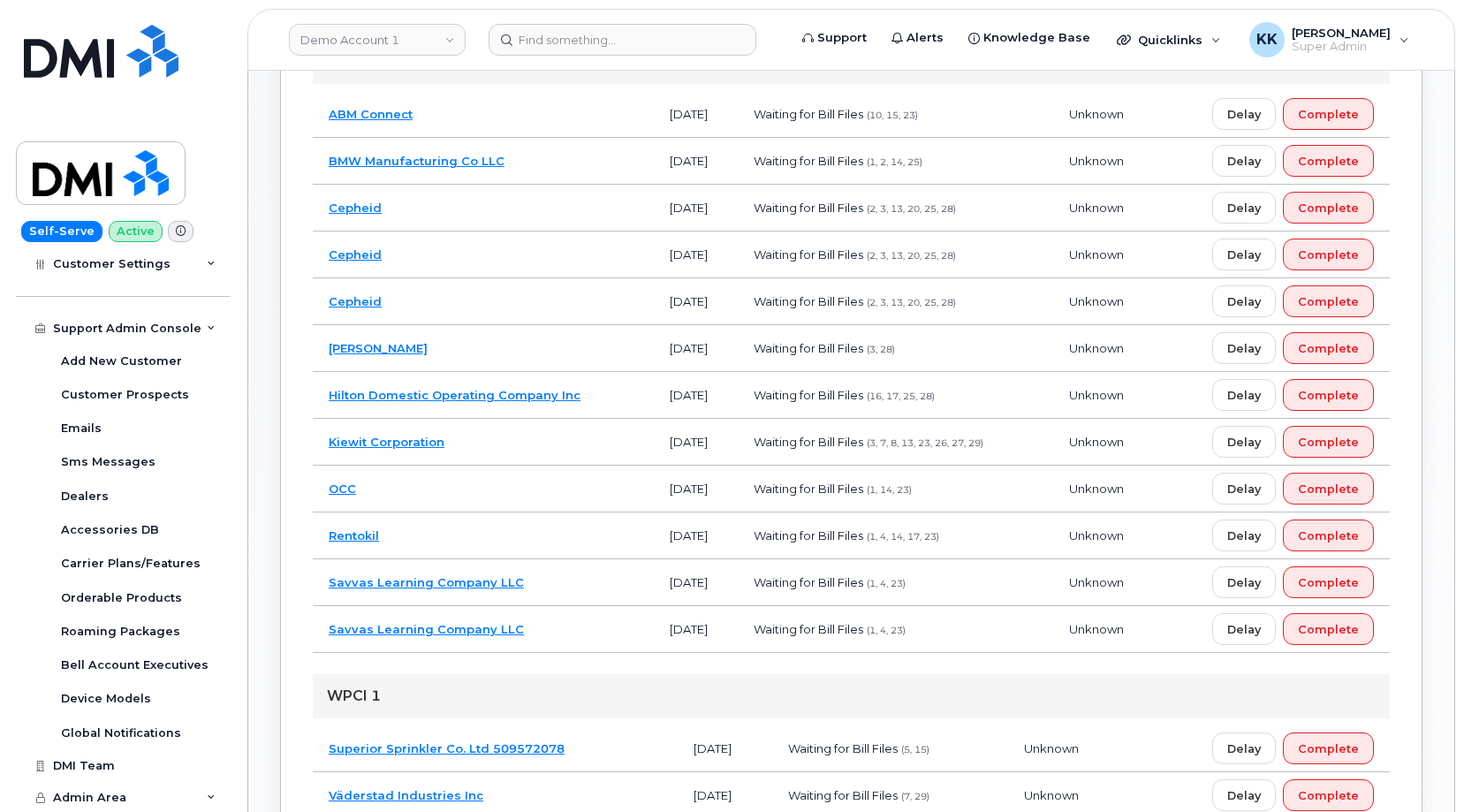
click at [620, 400] on td "Hilton Domestic Operating Company Inc" at bounding box center [483, 395] width 341 height 47
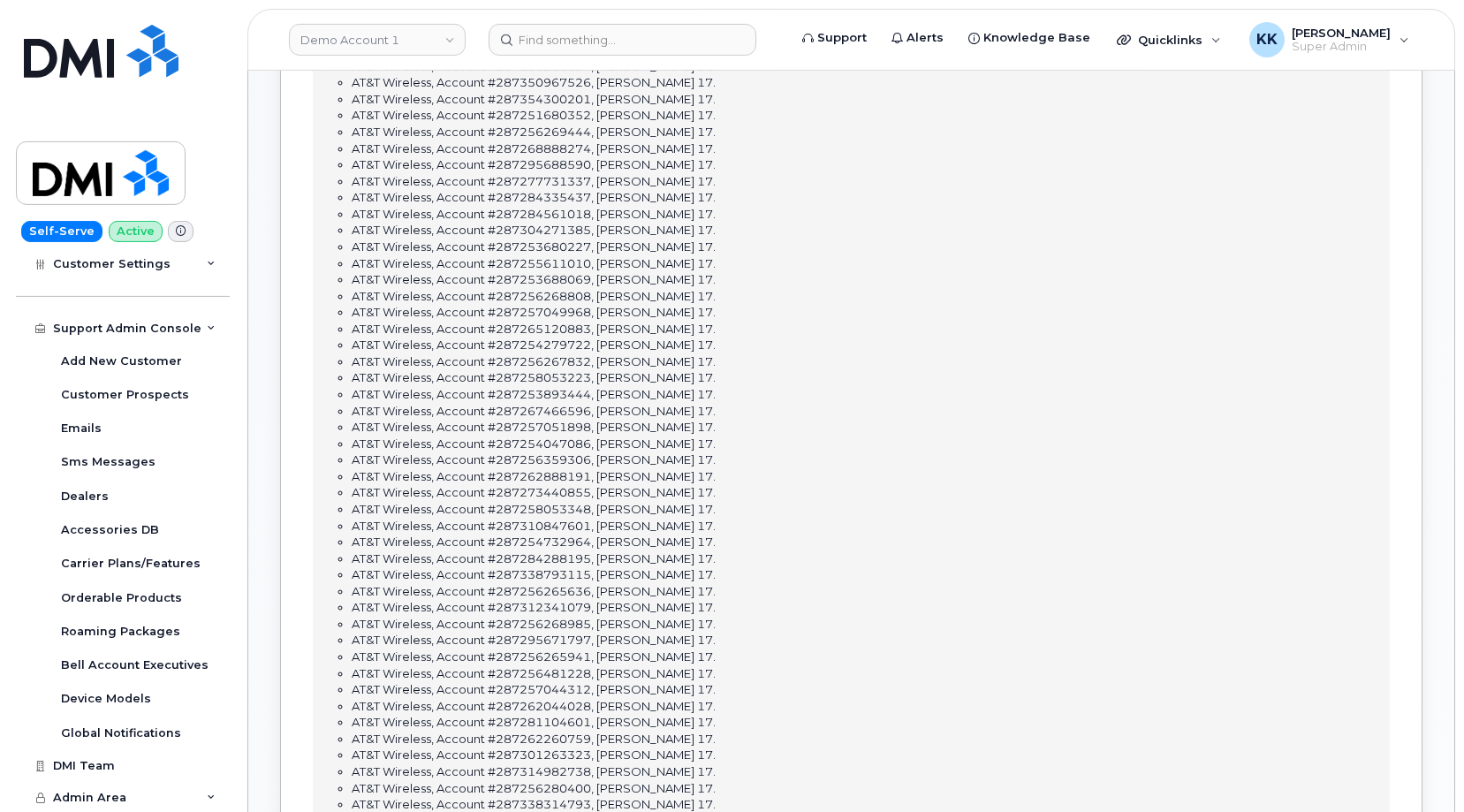
scroll to position [1165, 0]
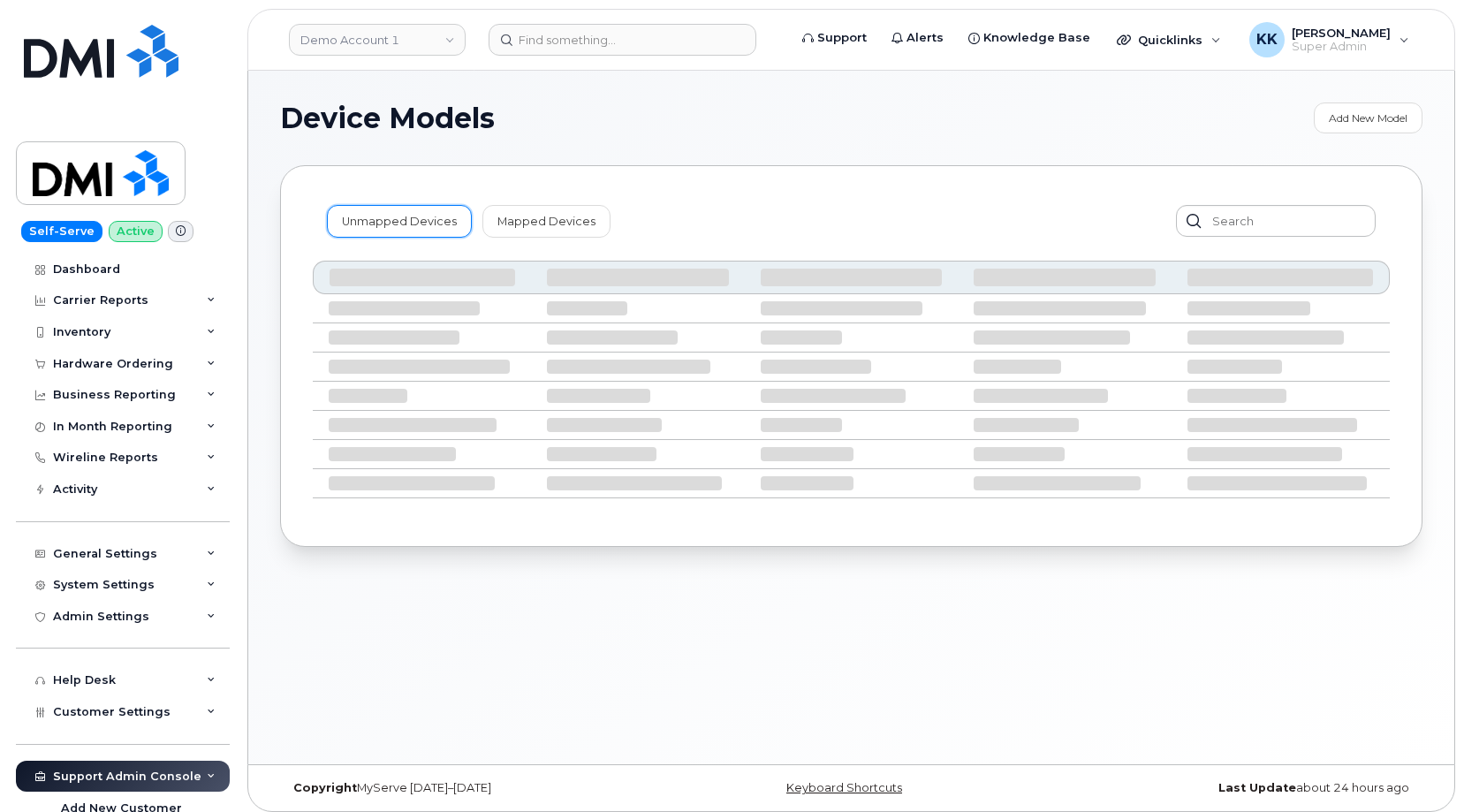
click at [373, 221] on link "Unmapped Devices" at bounding box center [400, 221] width 145 height 32
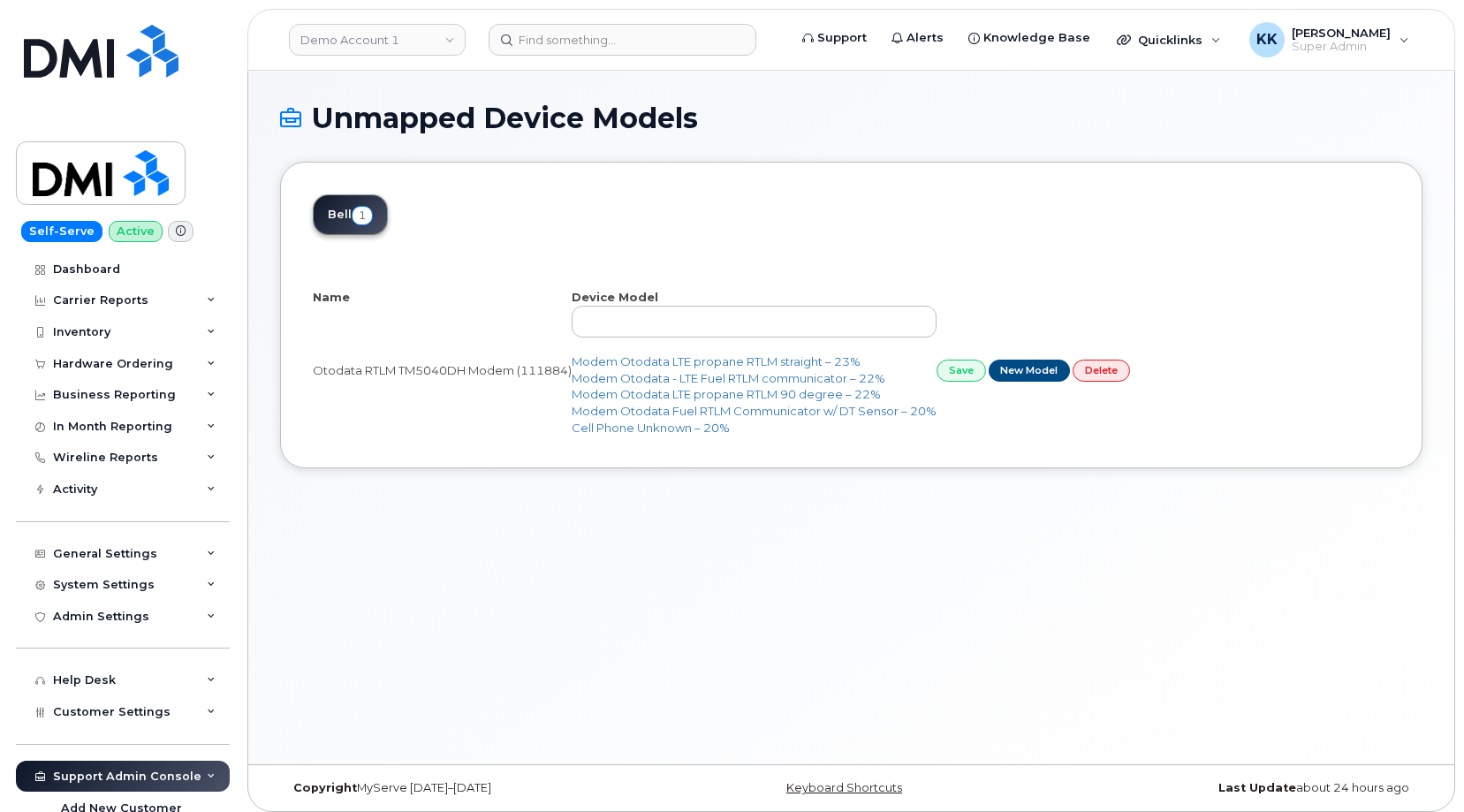
select select "25"
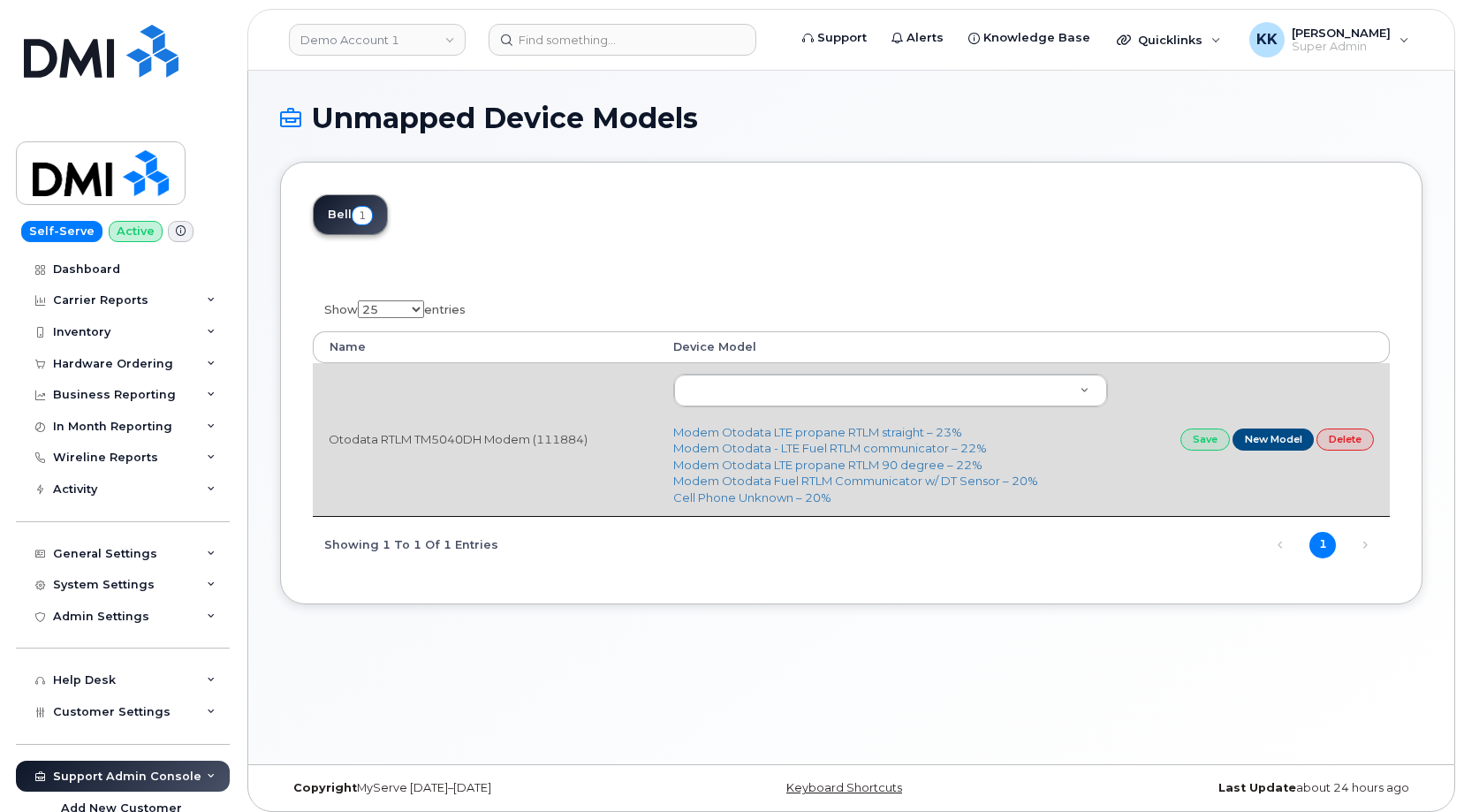
click at [400, 445] on td "Otodata RTLM TM5040DH Modem (111884)" at bounding box center [485, 439] width 345 height 153
click at [817, 373] on td "Modem Otodata LTE propane RTLM straight – 23% Modem Otodata - LTE Fuel RTLM com…" at bounding box center [890, 439] width 466 height 153
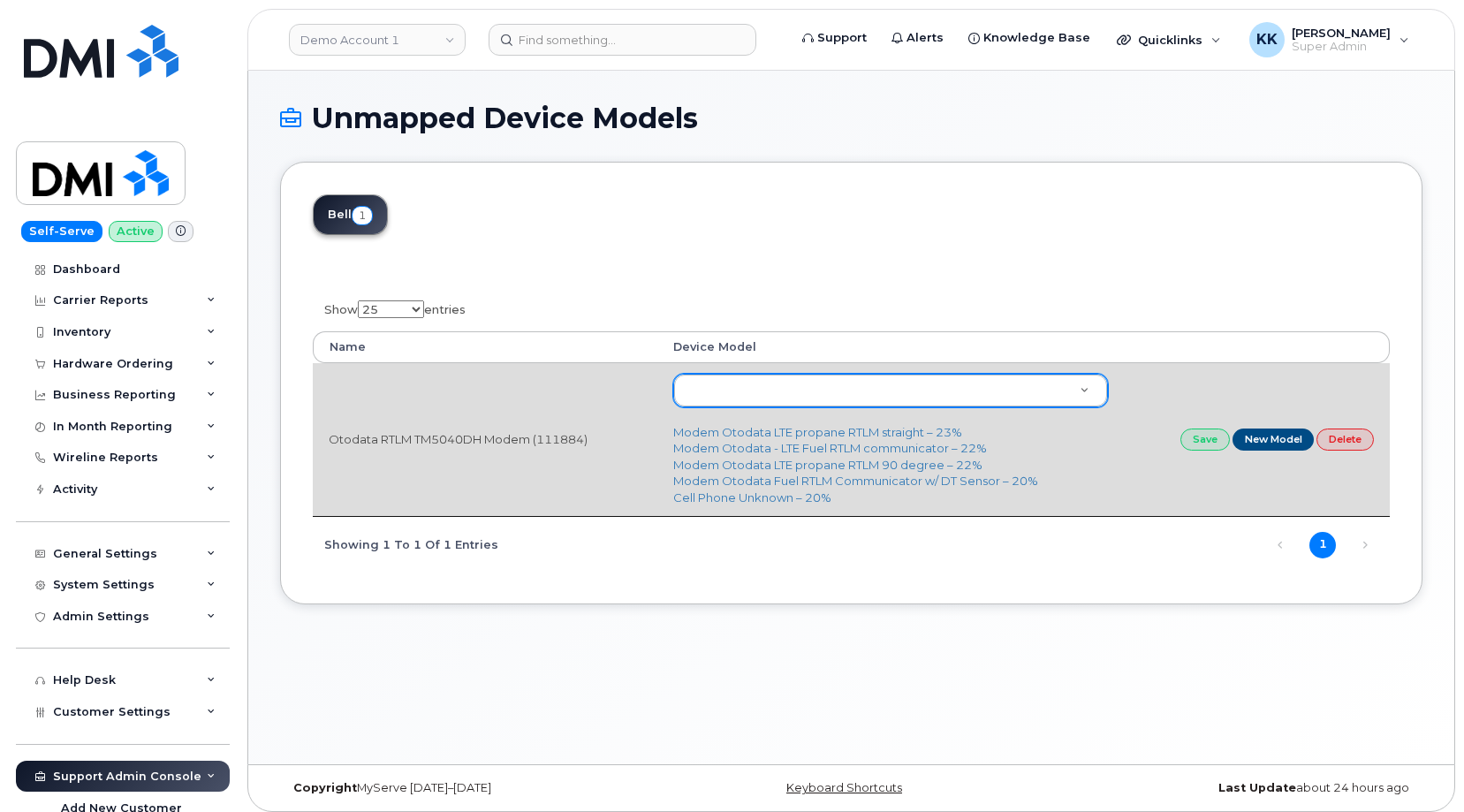
click at [806, 390] on body "Demo Account 1 Support Alerts Knowledge Base Quicklinks Suspend / Cancel Device…" at bounding box center [732, 410] width 1464 height 820
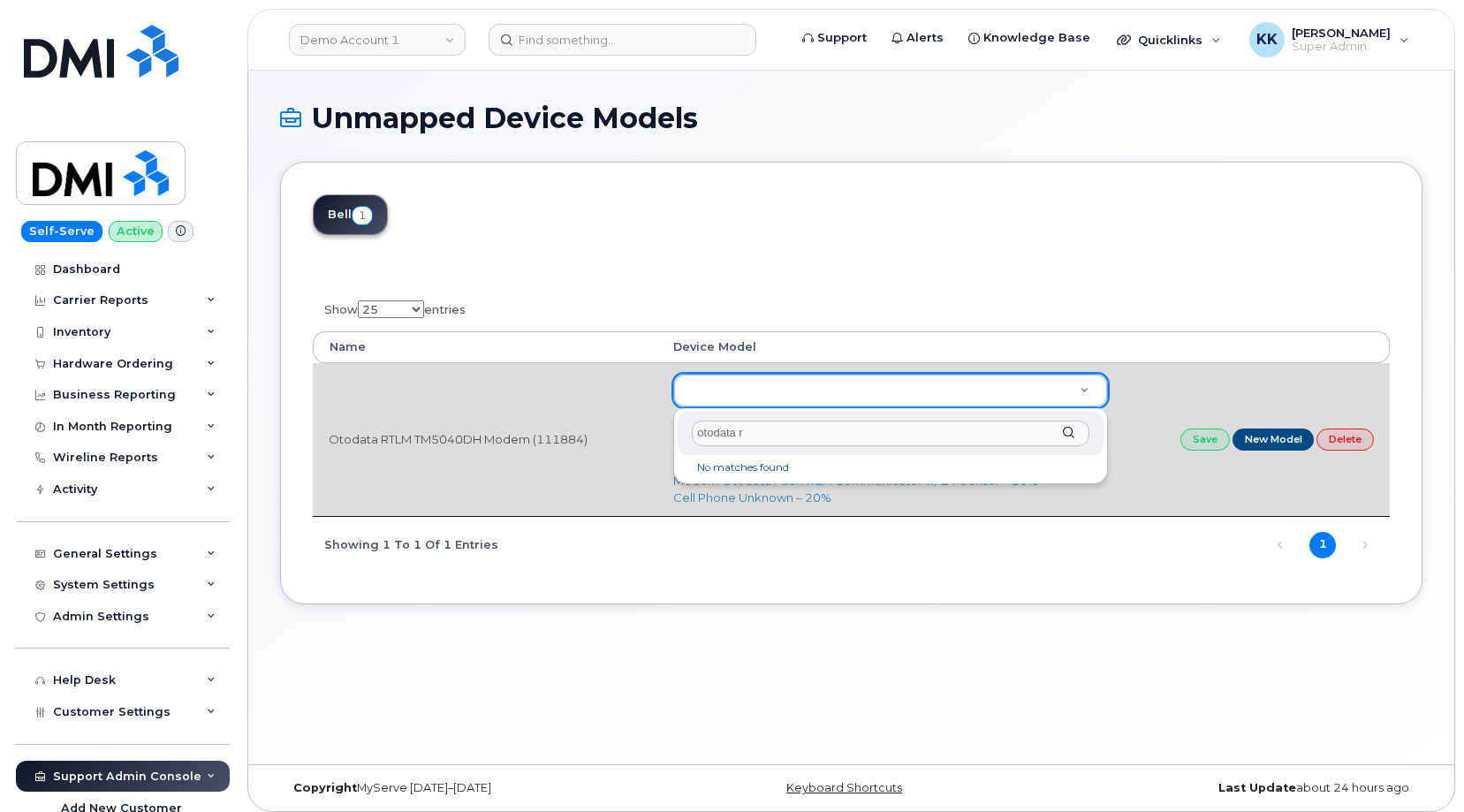
type input "otodata rt"
click at [1227, 502] on body "Demo Account 1 Support Alerts Knowledge Base Quicklinks Suspend / Cancel Device…" at bounding box center [732, 410] width 1464 height 820
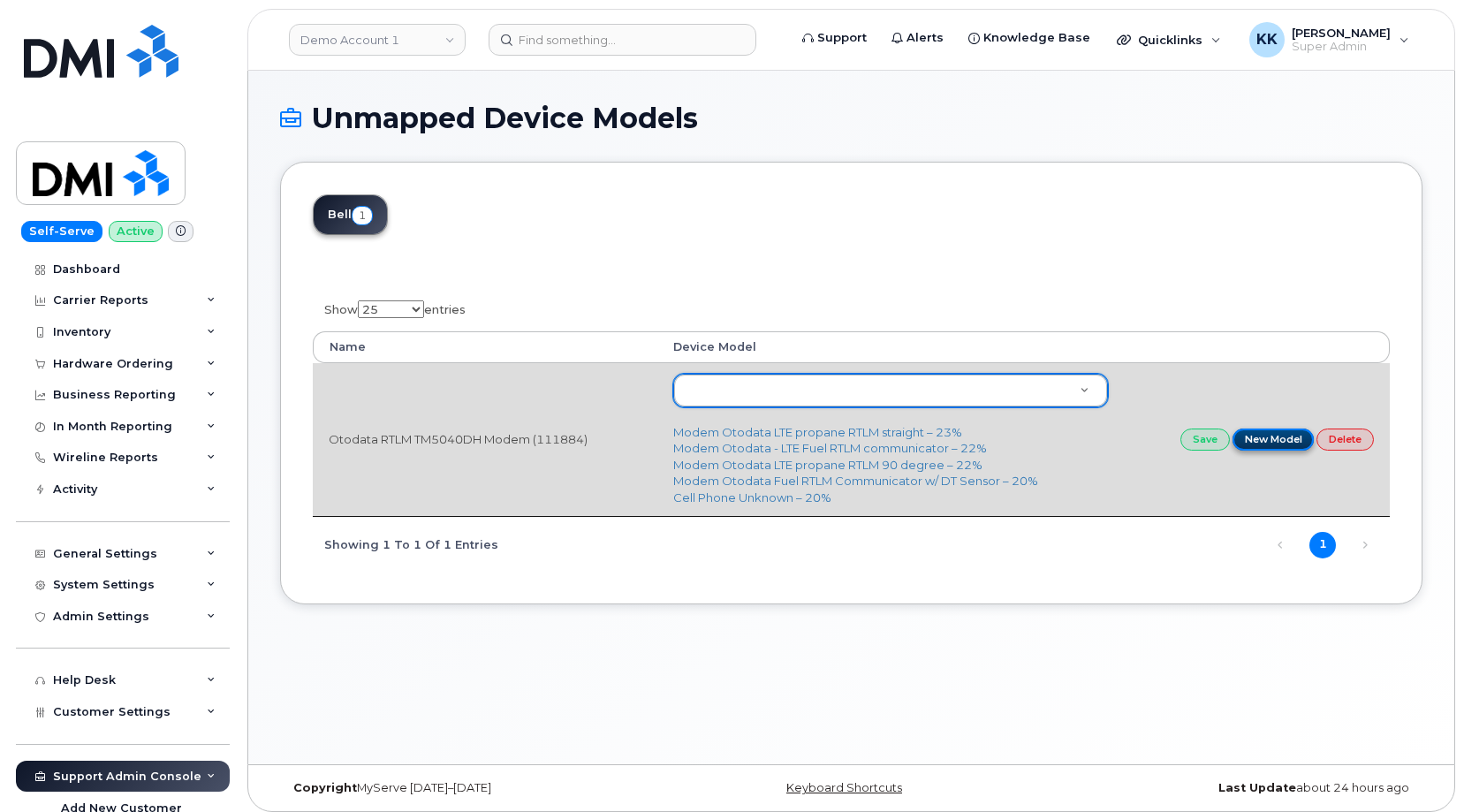
click at [1269, 439] on link "New Model" at bounding box center [1274, 439] width 83 height 22
type input "Otodata RTLM TM5040DH Modem (111884)"
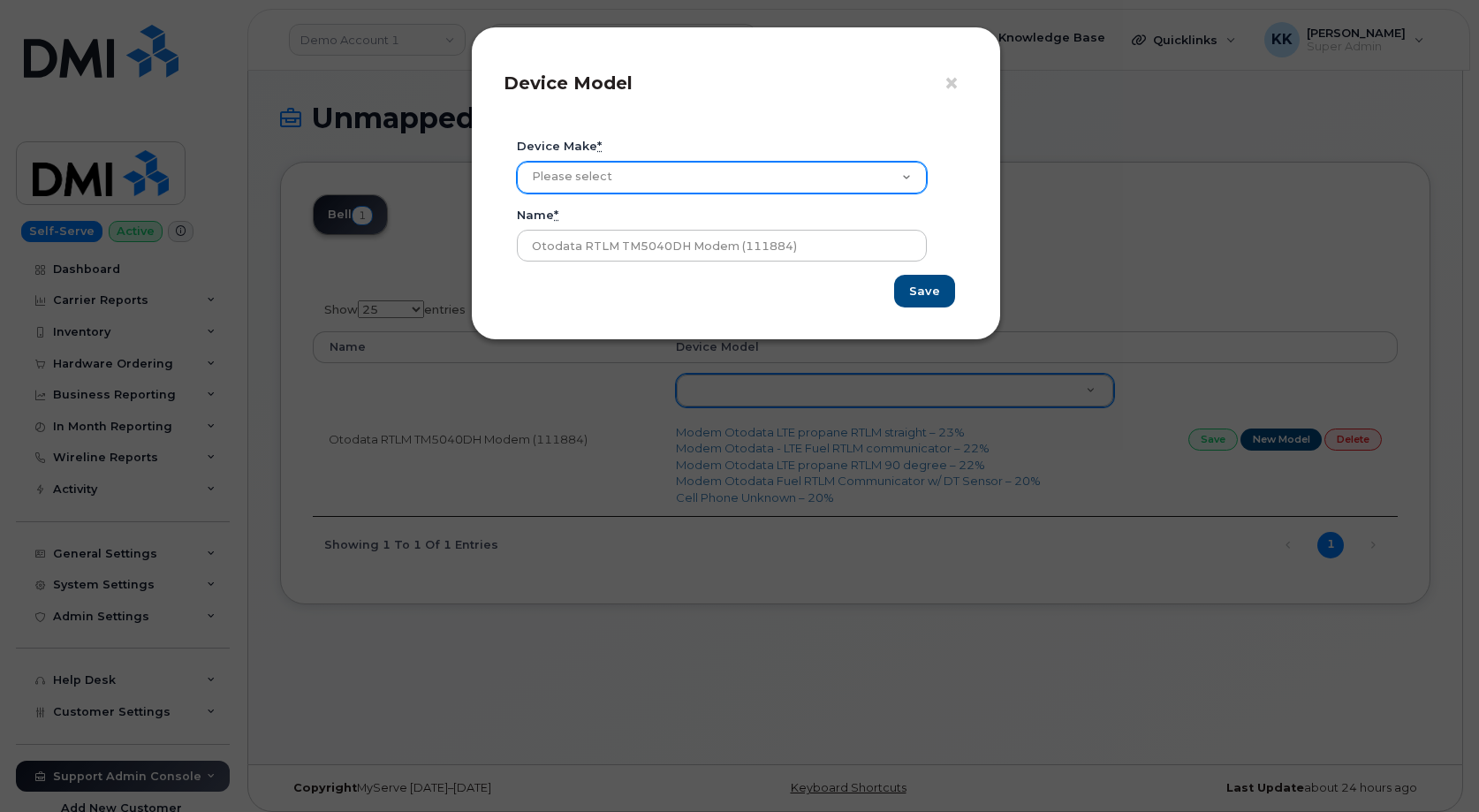
click at [517, 161] on select "Please select Aircard Android Blackberry Cell Phone GPS HUB iPhone Laptop [PERS…" at bounding box center [722, 177] width 410 height 32
select select "8"
click option "Modem" at bounding box center [0, 0] width 0 height 0
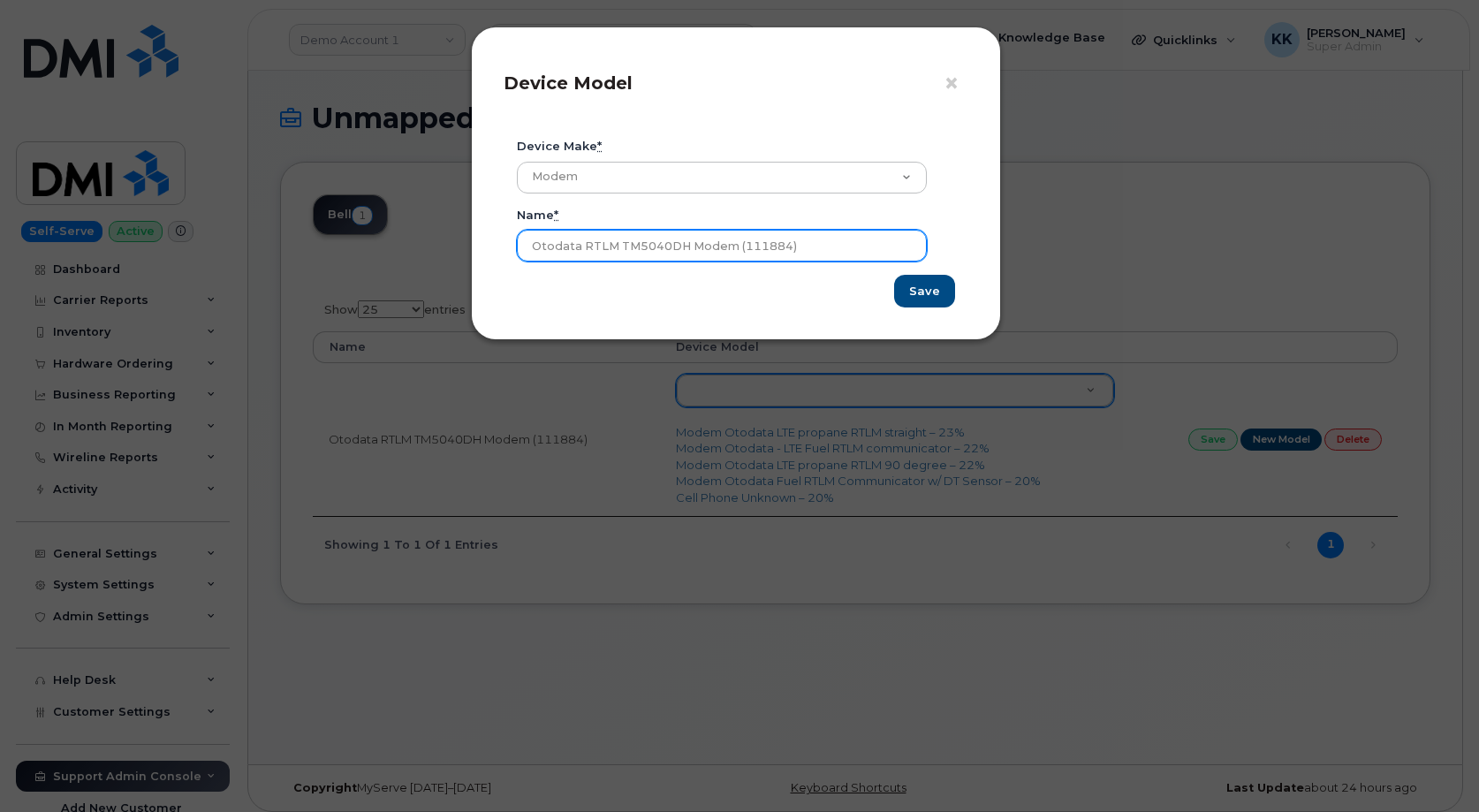
drag, startPoint x: 732, startPoint y: 241, endPoint x: 991, endPoint y: 273, distance: 261.0
click at [927, 261] on input "Otodata RTLM TM5040DH Modem (111884)" at bounding box center [722, 246] width 410 height 32
type input "Otodata RTLM TM5040DH Modem"
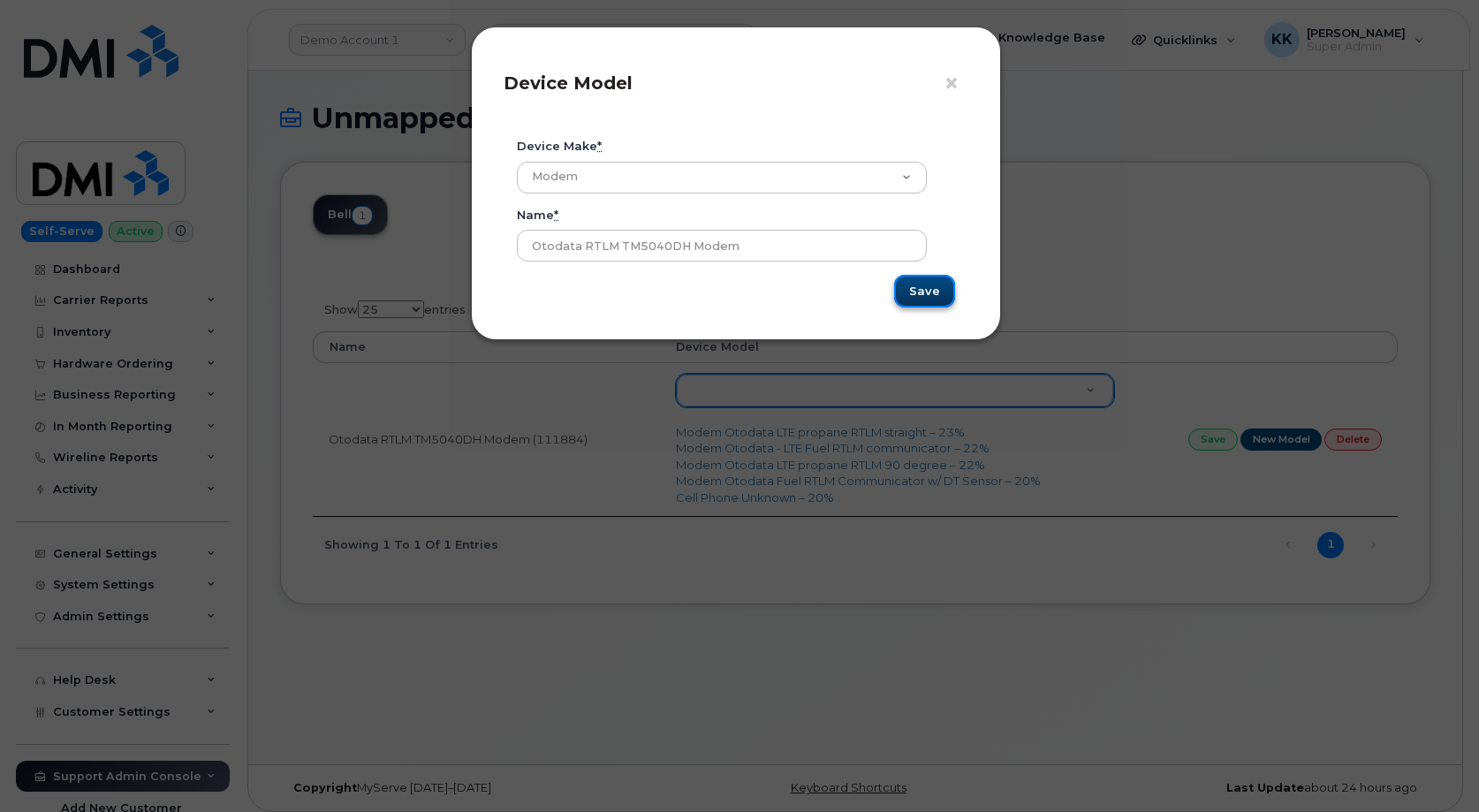
click at [920, 294] on input "Save" at bounding box center [924, 290] width 61 height 32
click at [956, 81] on span "×" at bounding box center [951, 82] width 16 height 32
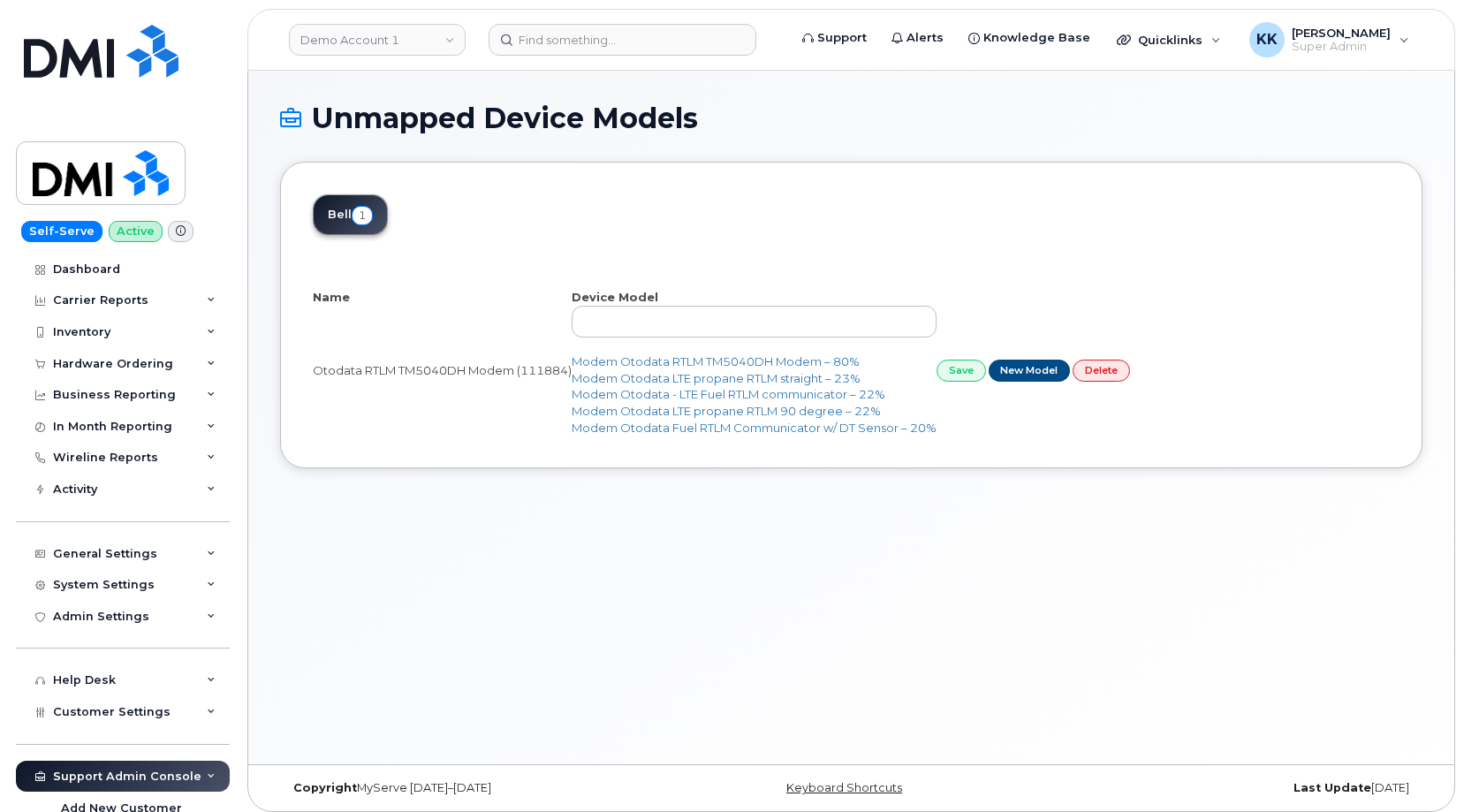
select select "25"
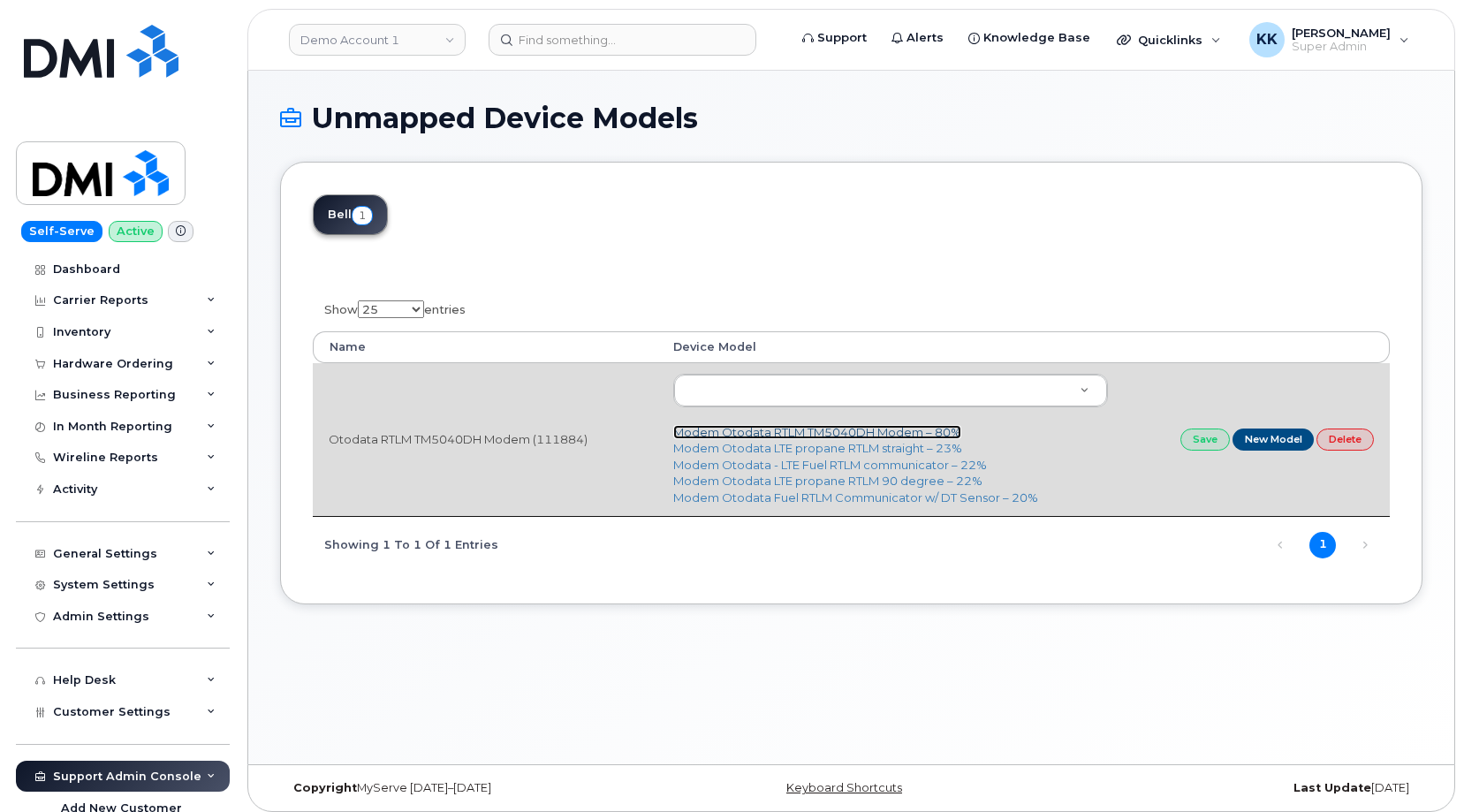
click at [819, 439] on link "Modem Otodata RTLM TM5040DH Modem – 80%" at bounding box center [817, 431] width 288 height 14
type input "3433"
click at [1195, 442] on link "Save" at bounding box center [1204, 439] width 49 height 22
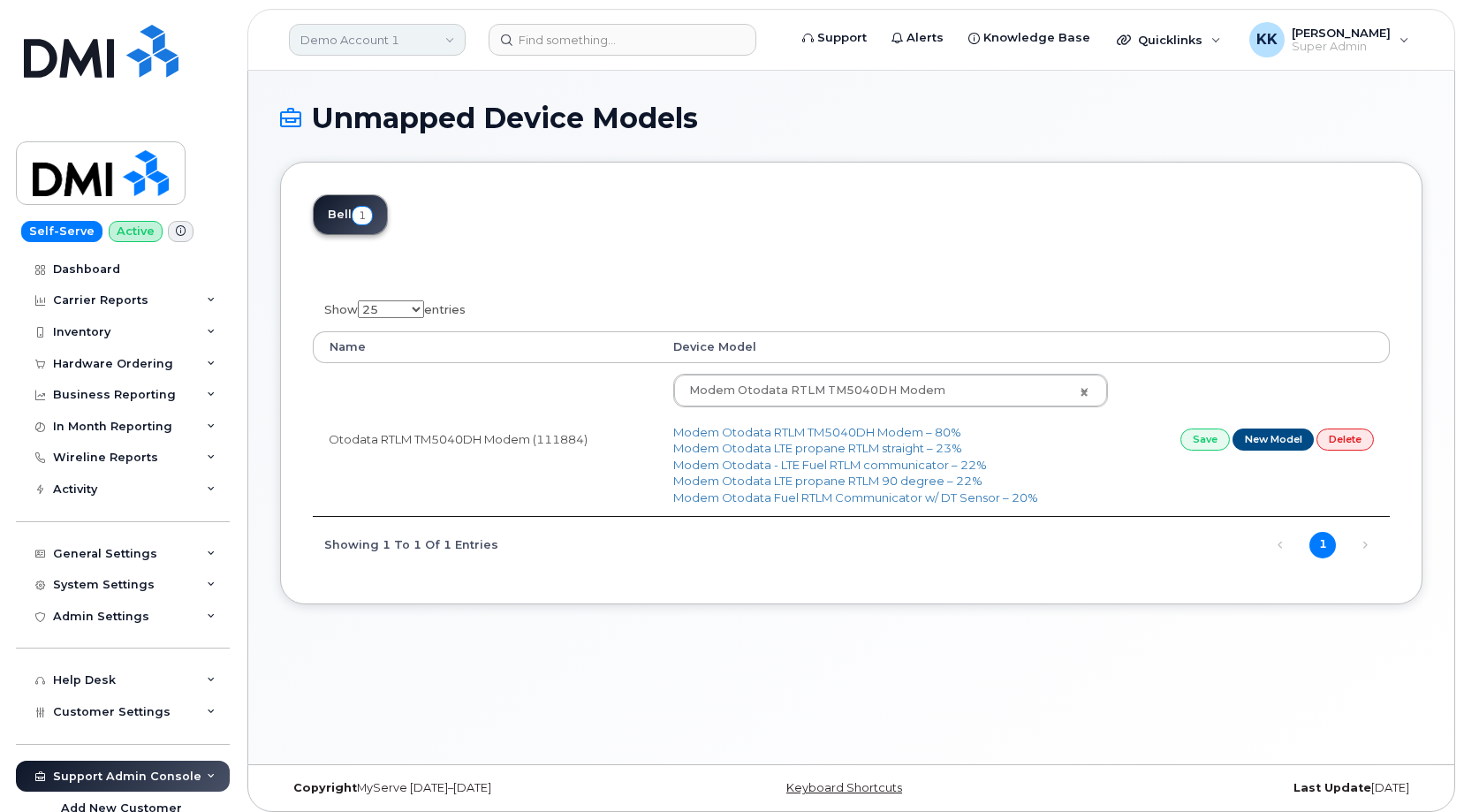
click at [337, 39] on link "Demo Account 1" at bounding box center [377, 40] width 177 height 32
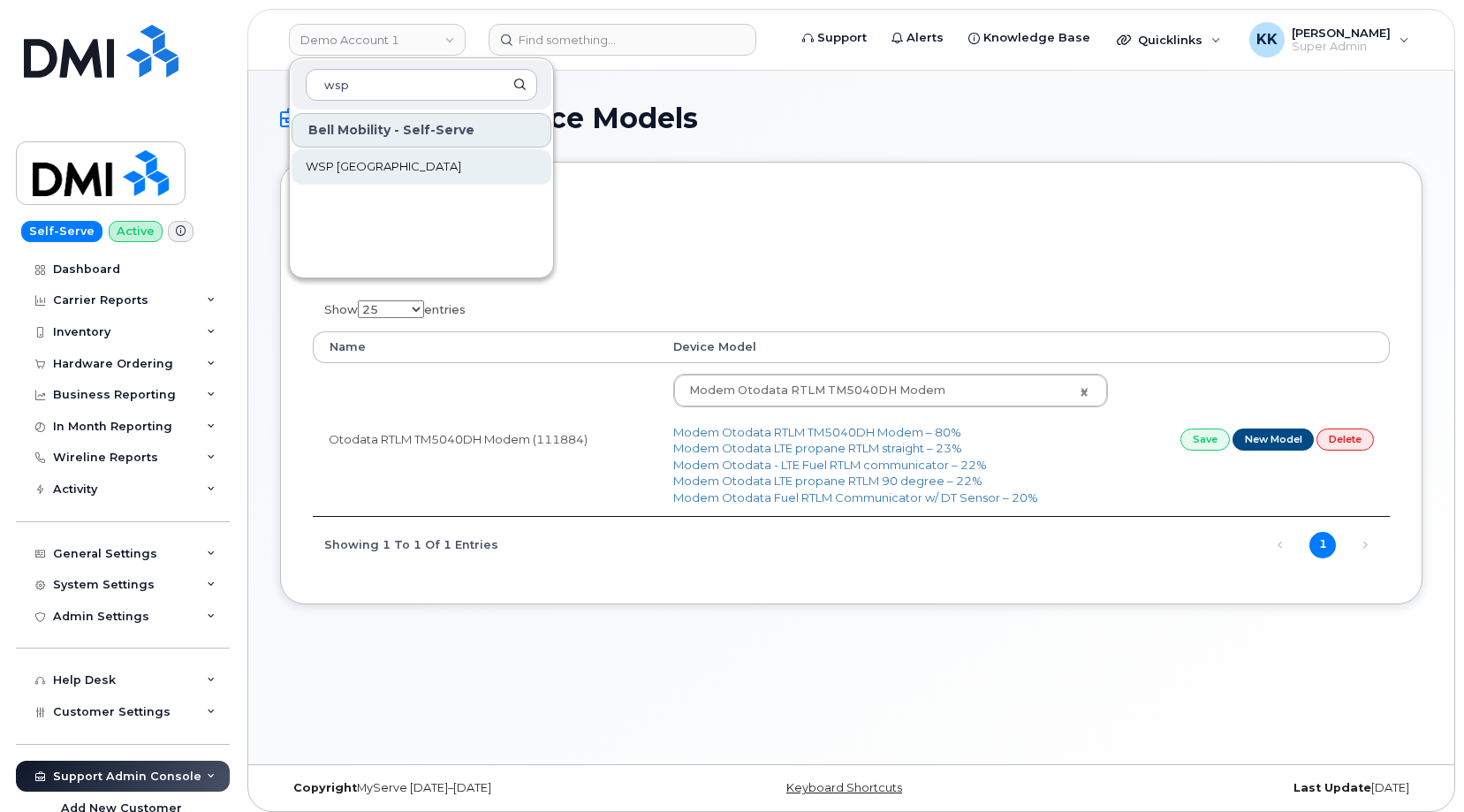
type input "wsp"
click at [358, 159] on link "WSP [GEOGRAPHIC_DATA]" at bounding box center [422, 167] width 260 height 35
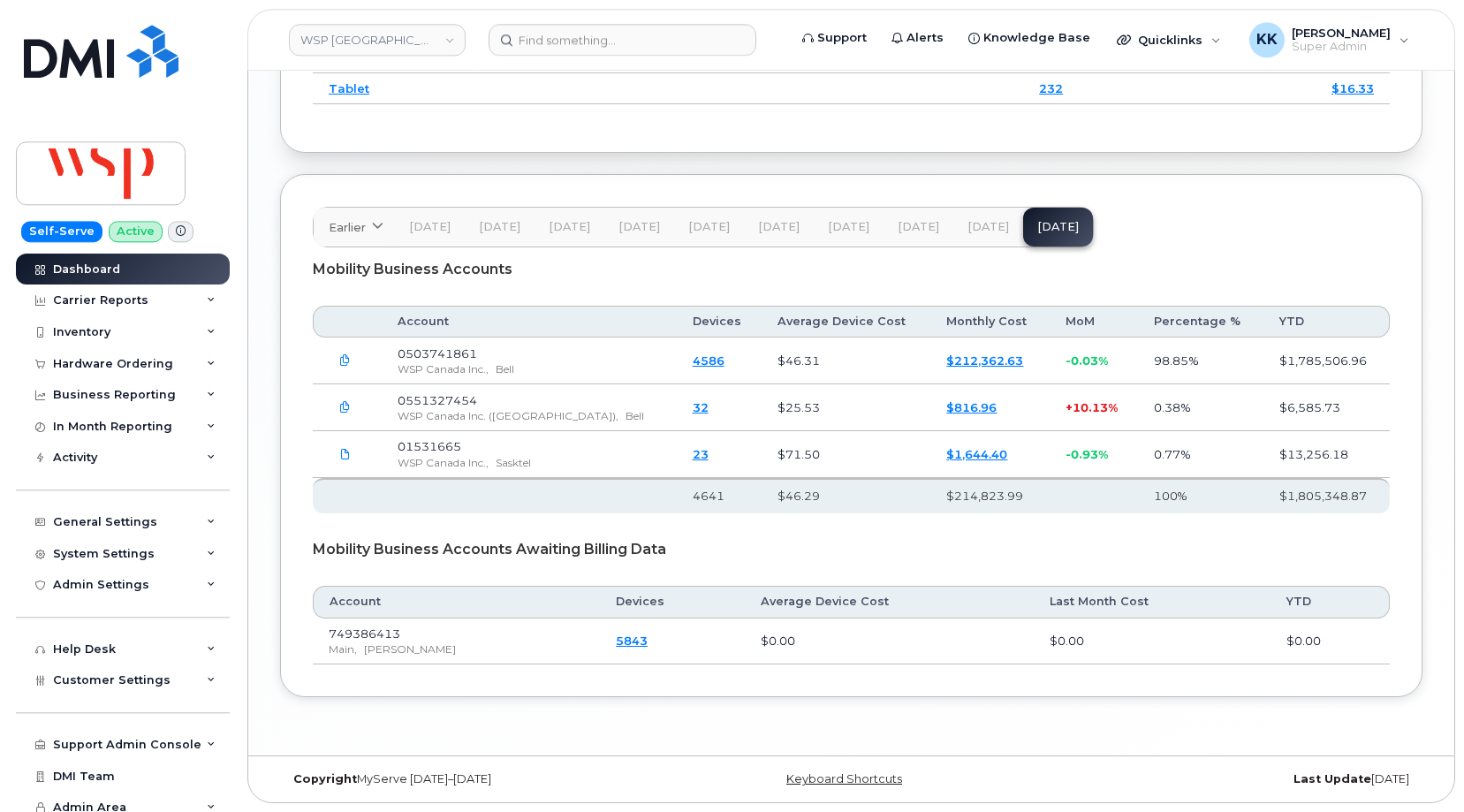
scroll to position [2624, 0]
click at [968, 223] on span "[DATE]" at bounding box center [988, 226] width 42 height 14
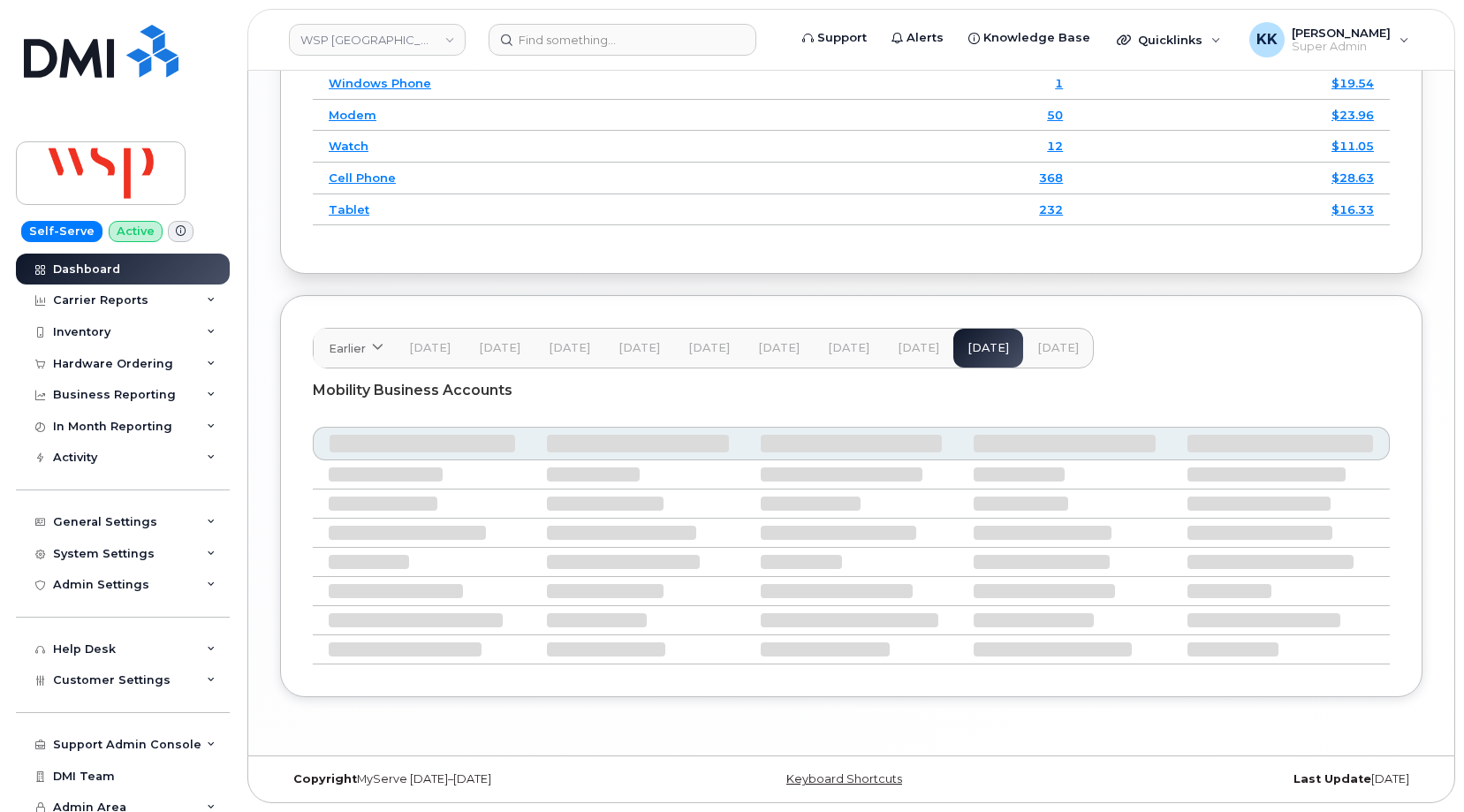
scroll to position [2473, 0]
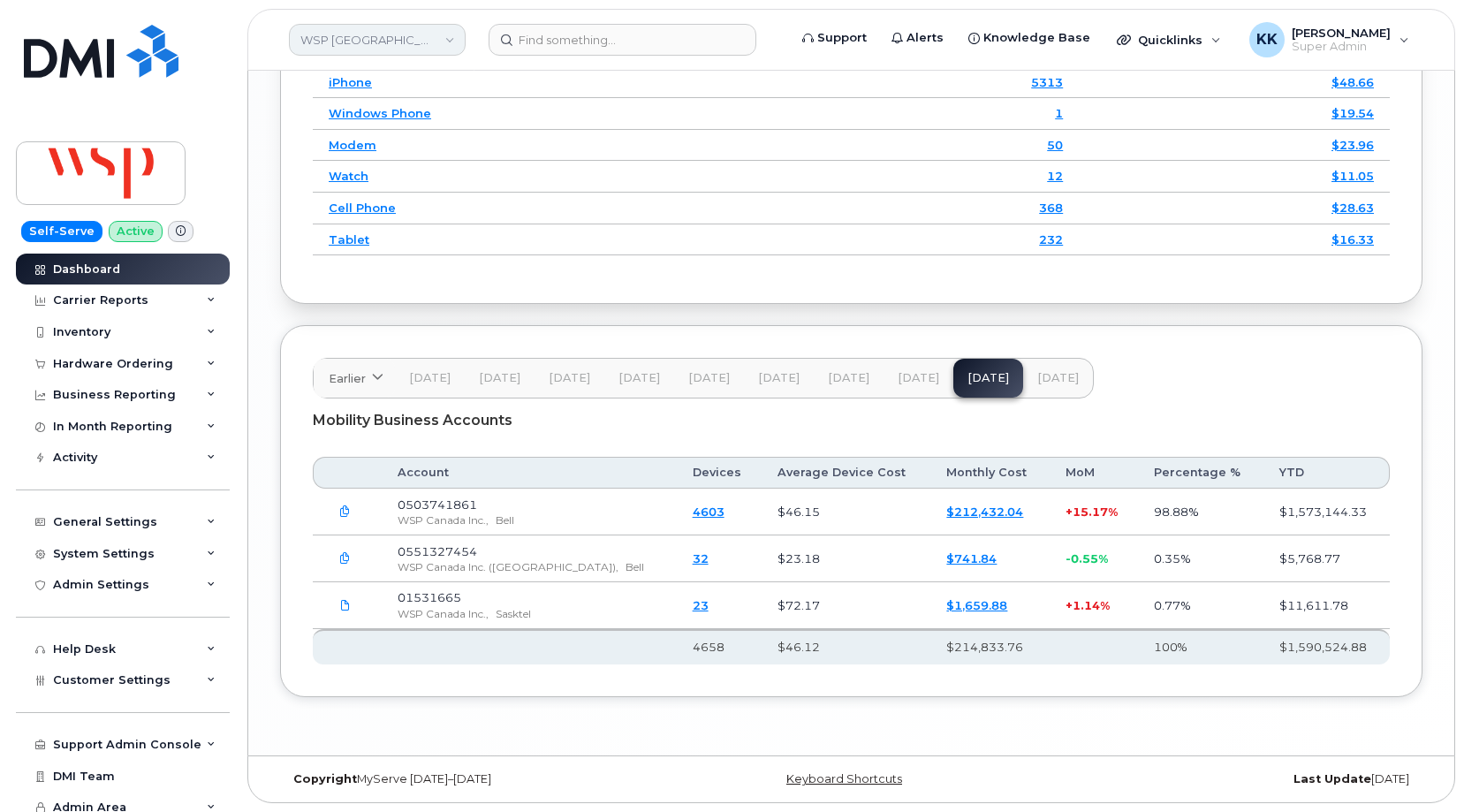
click at [405, 44] on link "WSP [GEOGRAPHIC_DATA]" at bounding box center [377, 40] width 177 height 32
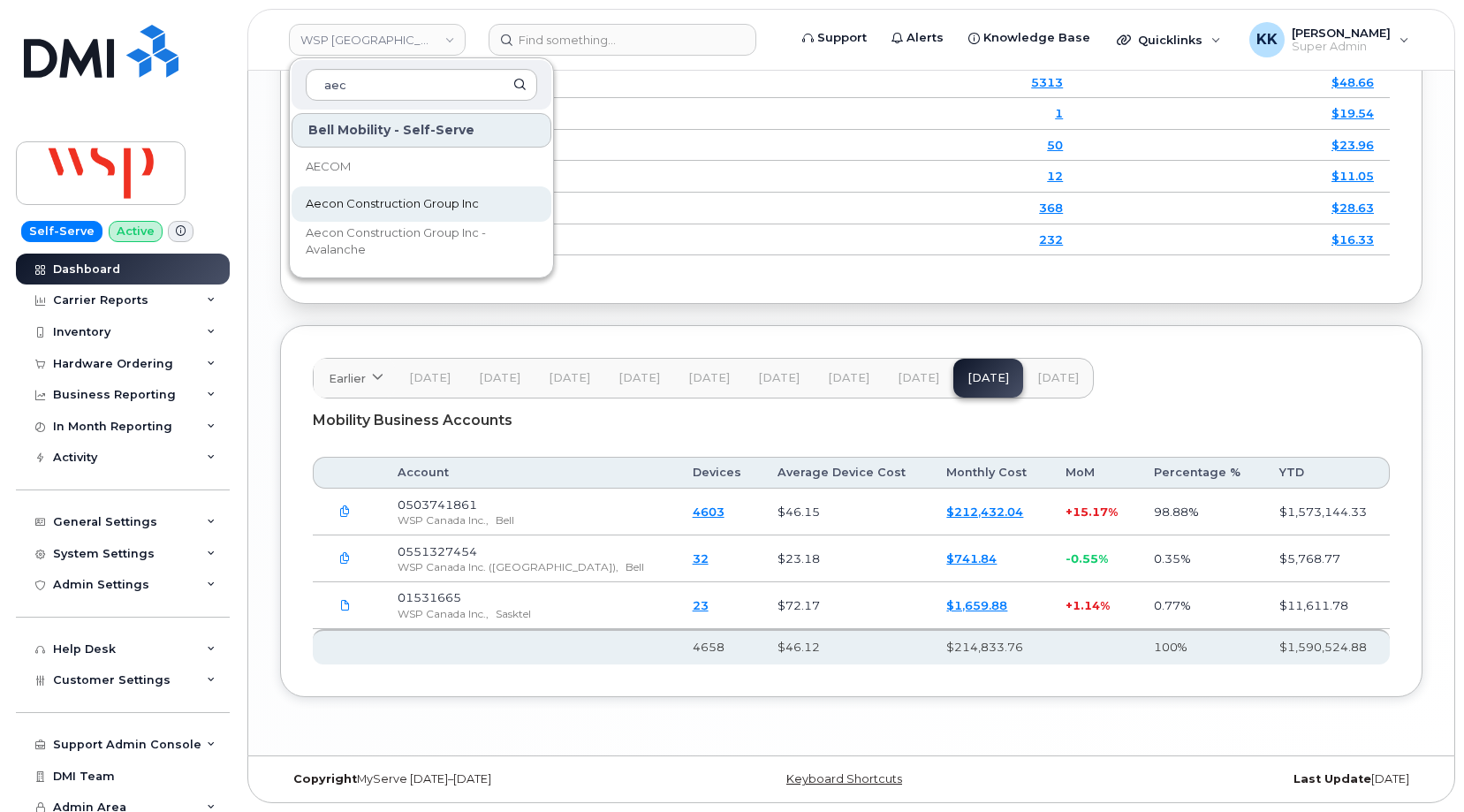
type input "aec"
click at [349, 205] on span "Aecon Construction Group Inc" at bounding box center [392, 204] width 173 height 18
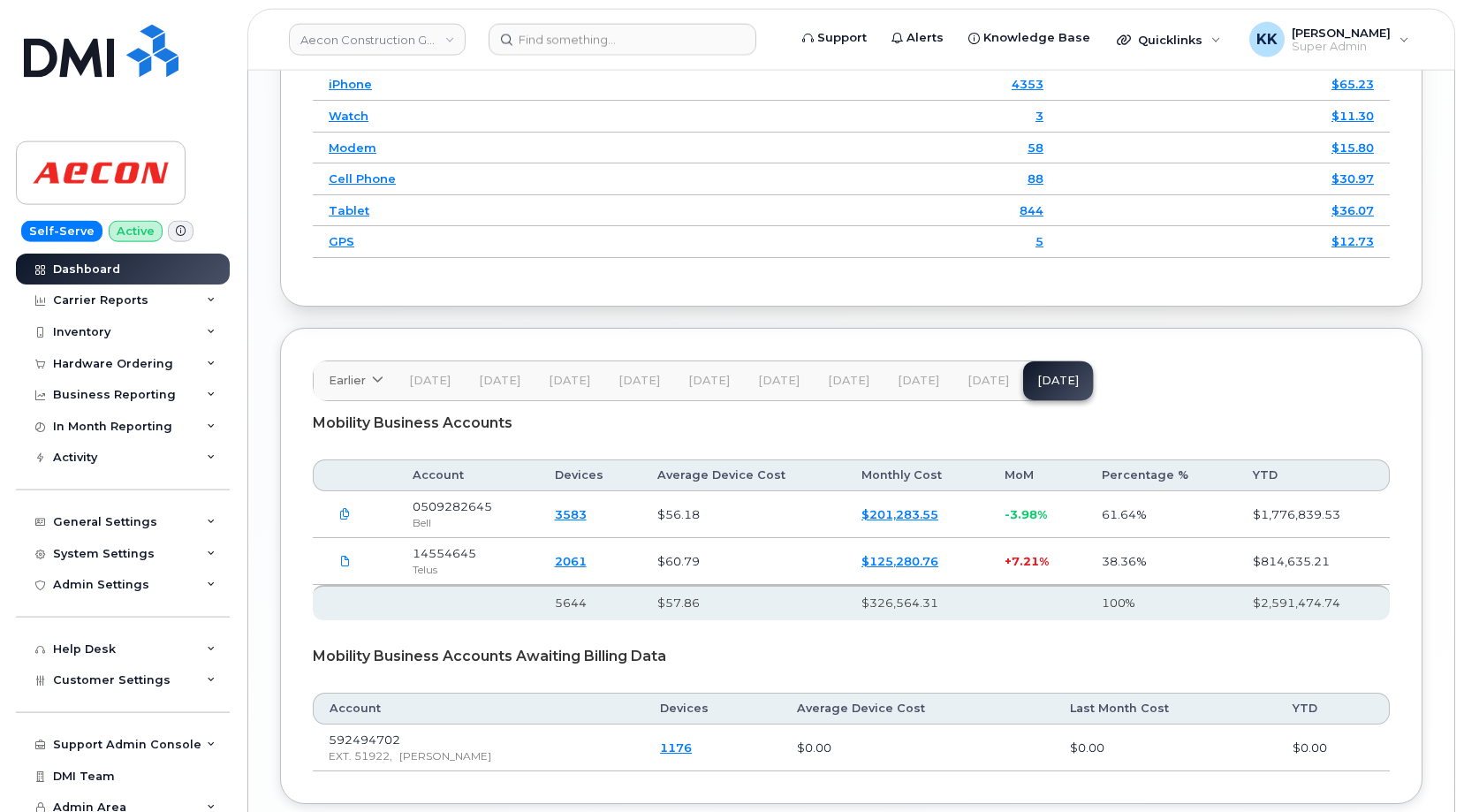
scroll to position [2562, 0]
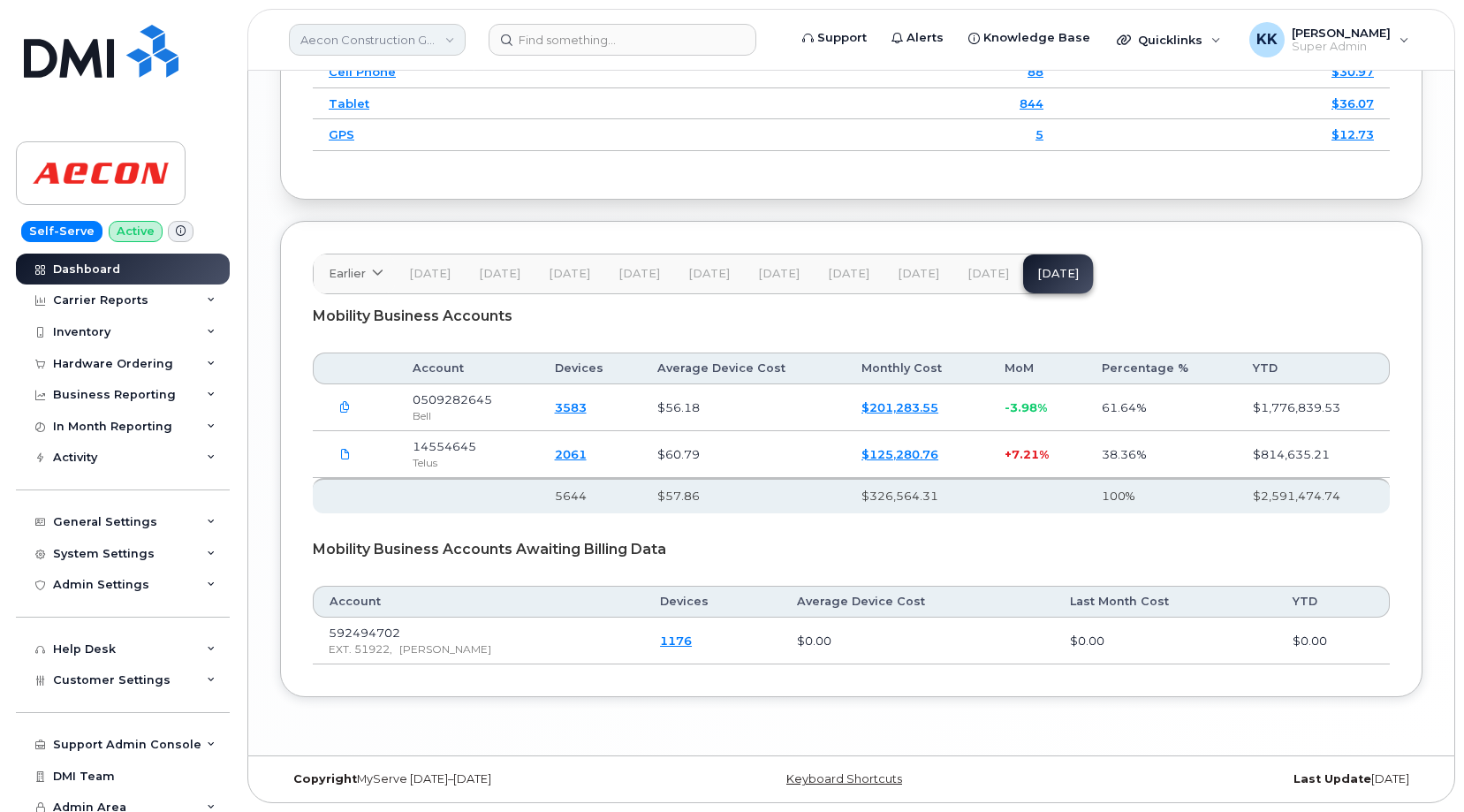
click at [348, 40] on link "Aecon Construction Group Inc" at bounding box center [377, 40] width 177 height 32
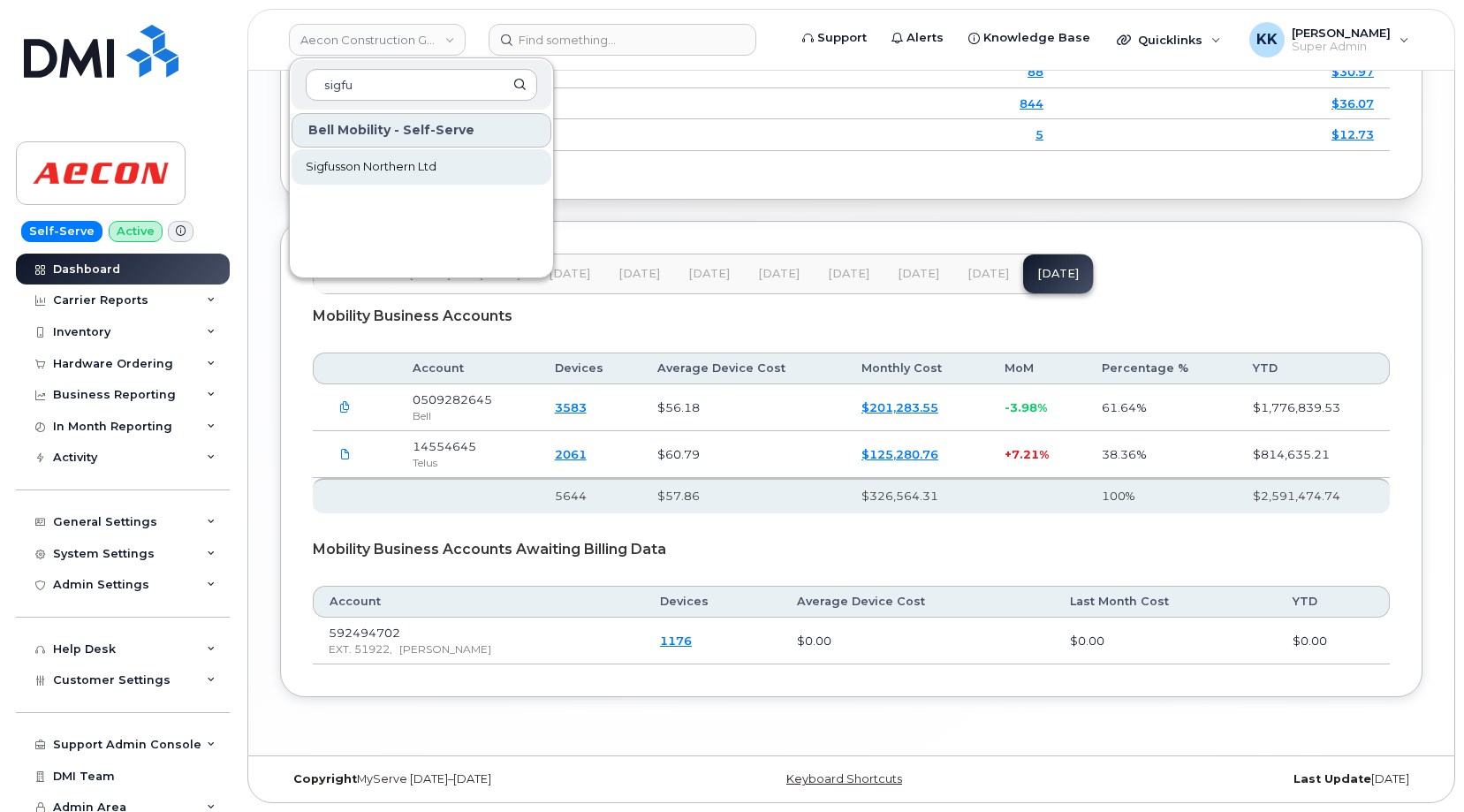
type input "sigfu"
click at [351, 171] on span "Sigfusson Northern Ltd" at bounding box center [371, 167] width 131 height 18
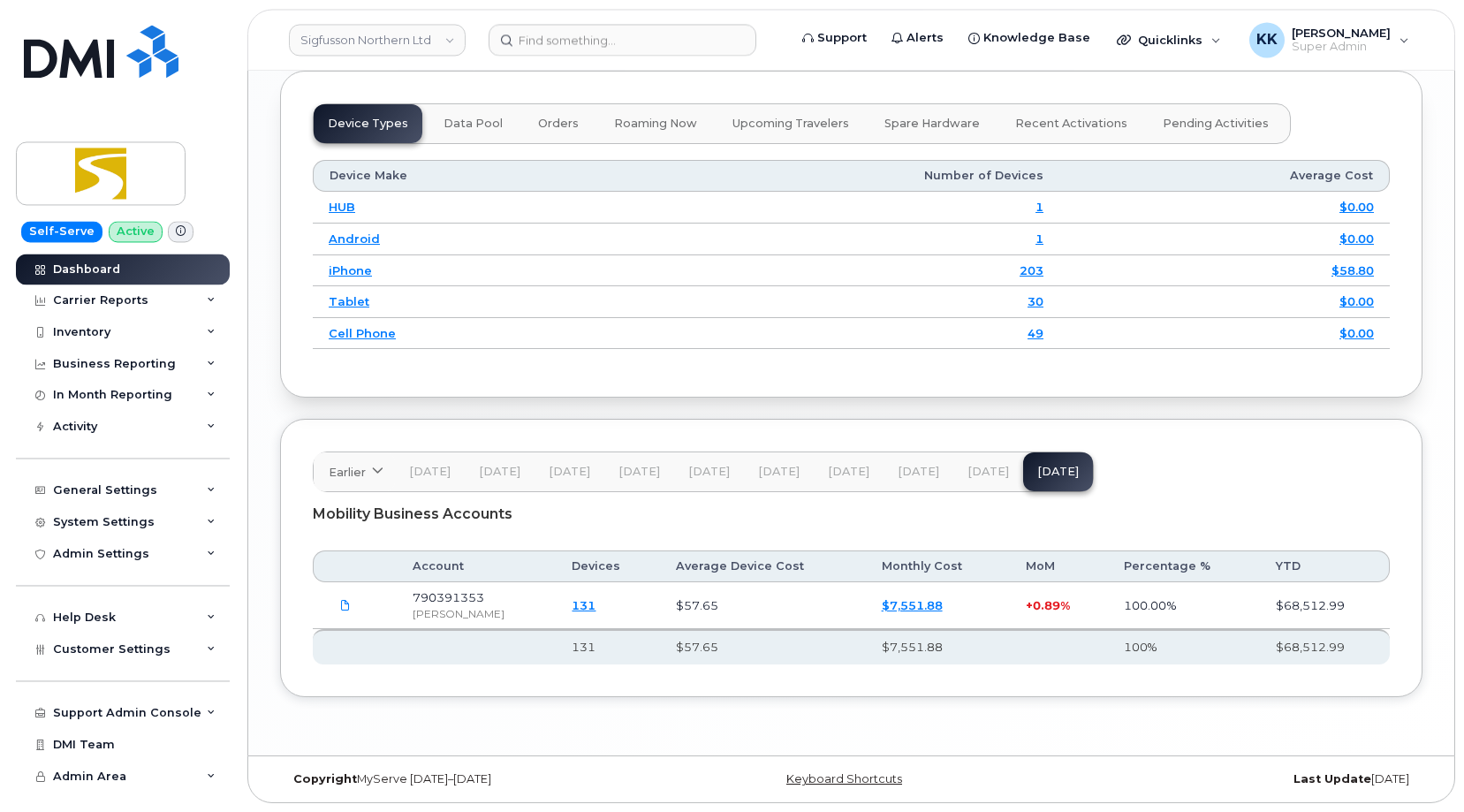
scroll to position [2127, 0]
click at [341, 611] on span at bounding box center [345, 604] width 16 height 16
click at [335, 28] on link "Sigfusson Northern Ltd" at bounding box center [377, 40] width 177 height 32
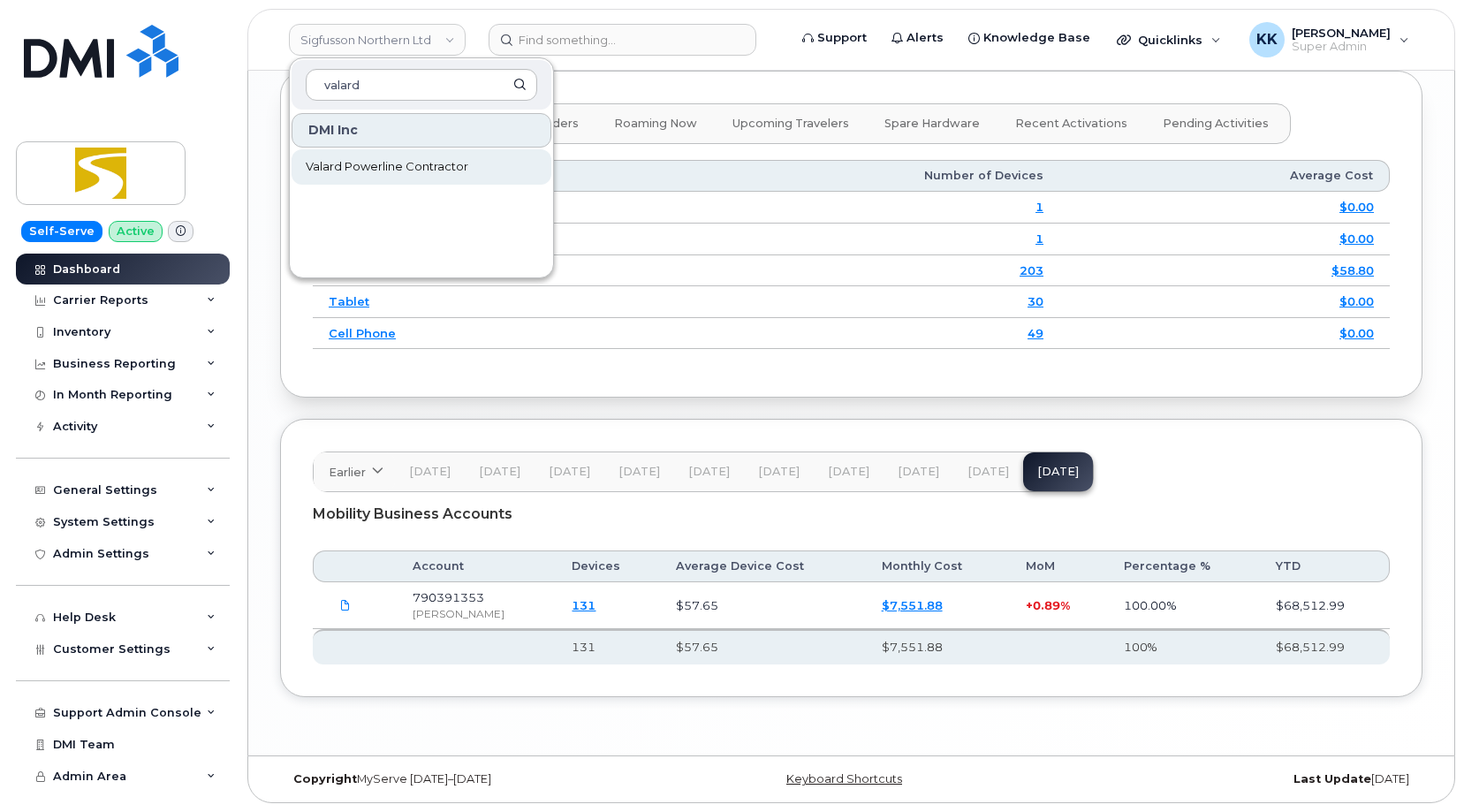
type input "valard"
click at [360, 169] on span "Valard Powerline Contractor" at bounding box center [387, 167] width 162 height 18
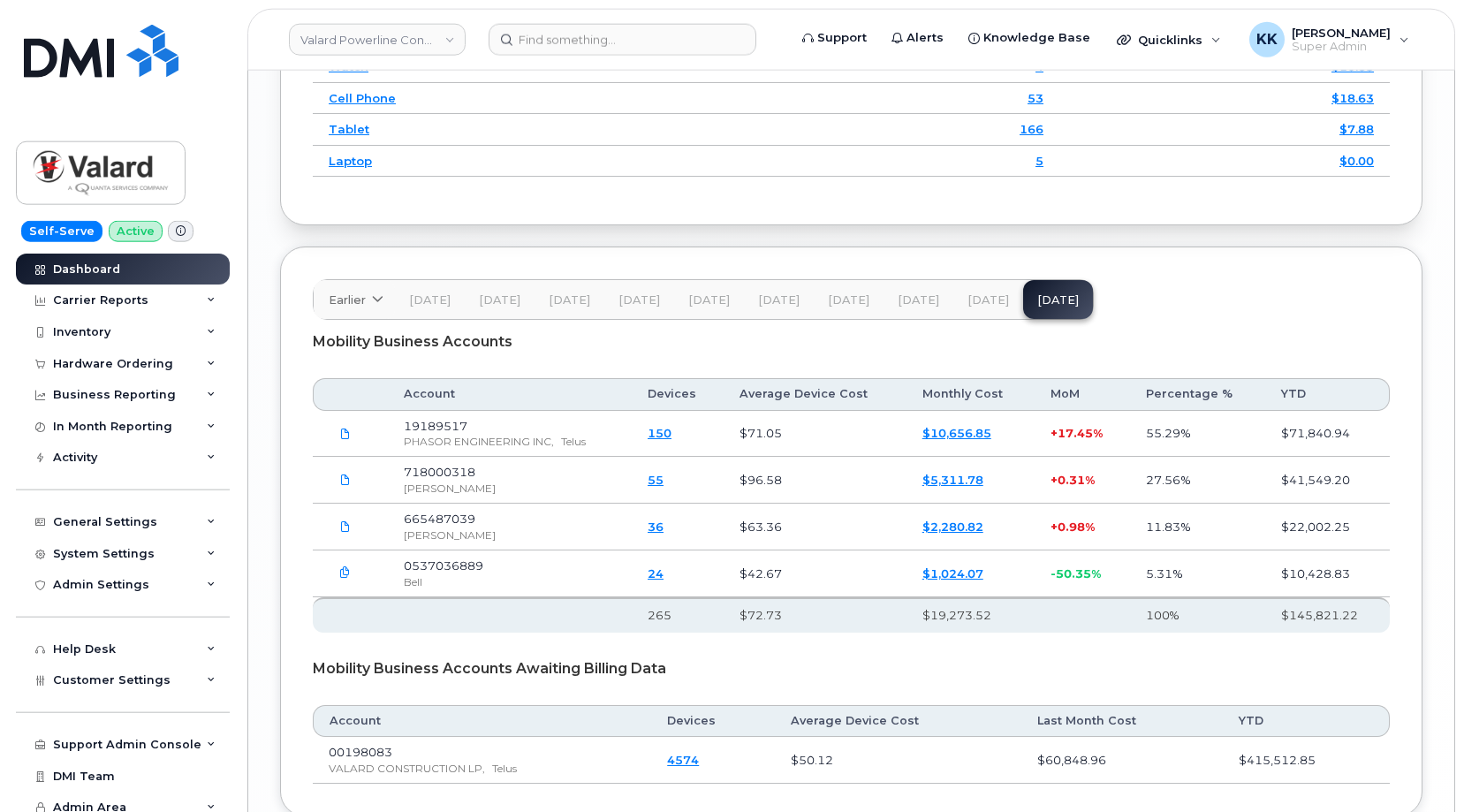
scroll to position [2396, 0]
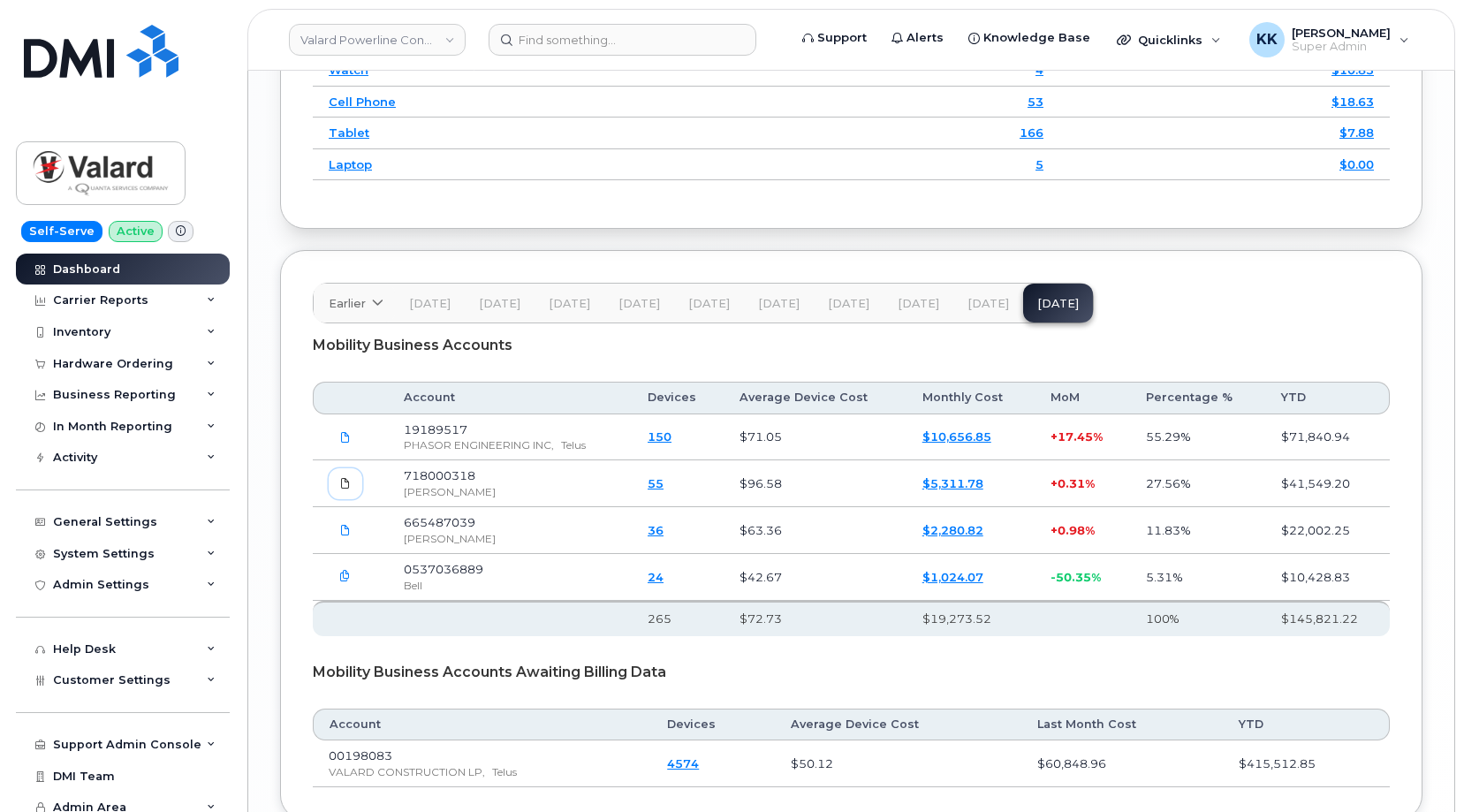
click at [343, 488] on icon at bounding box center [345, 483] width 10 height 10
click at [337, 538] on span at bounding box center [345, 529] width 16 height 16
click at [400, 26] on link "Valard Powerline Contractor" at bounding box center [377, 40] width 177 height 32
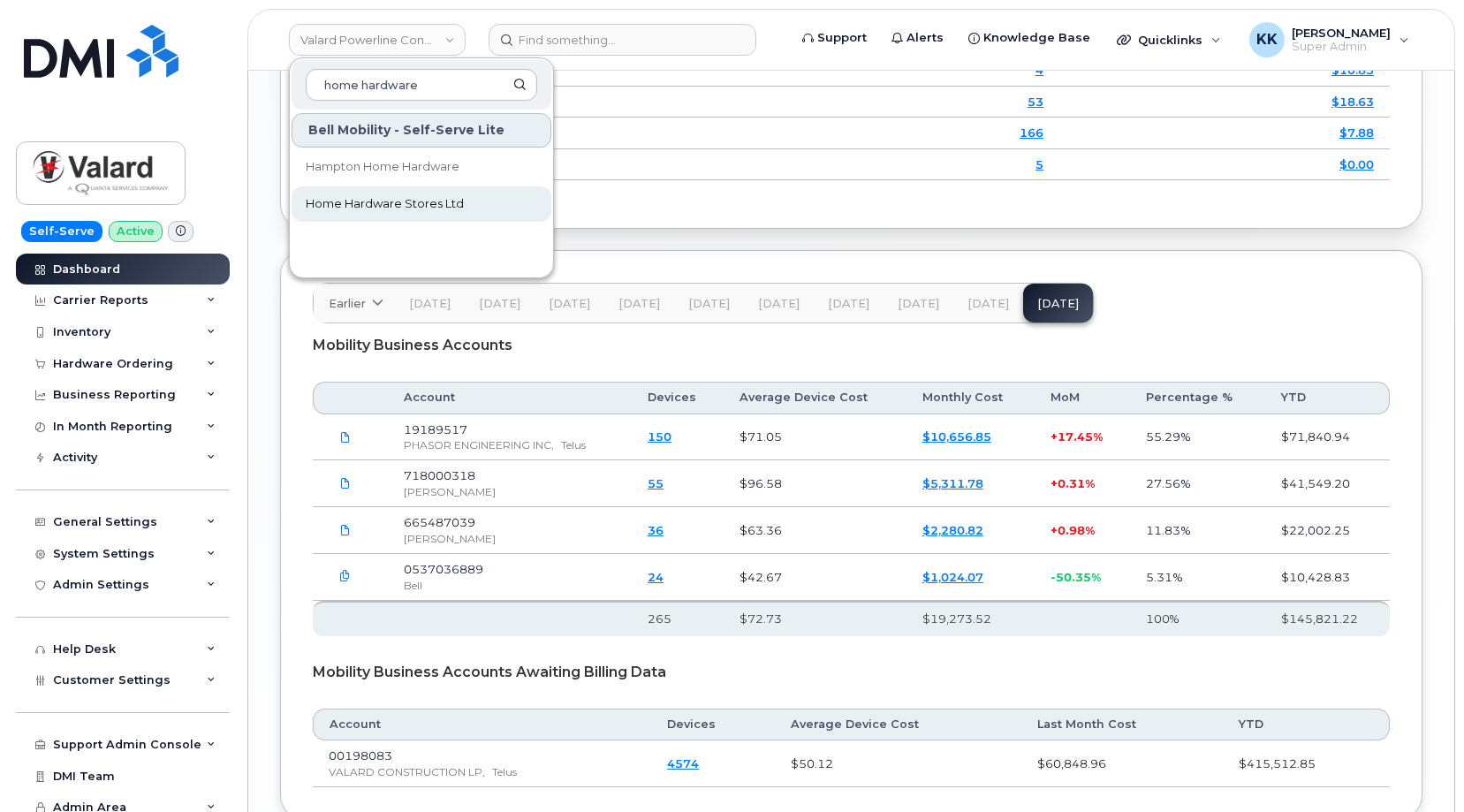
type input "home hardware"
click at [393, 201] on span "Home Hardware Stores Ltd" at bounding box center [385, 204] width 159 height 18
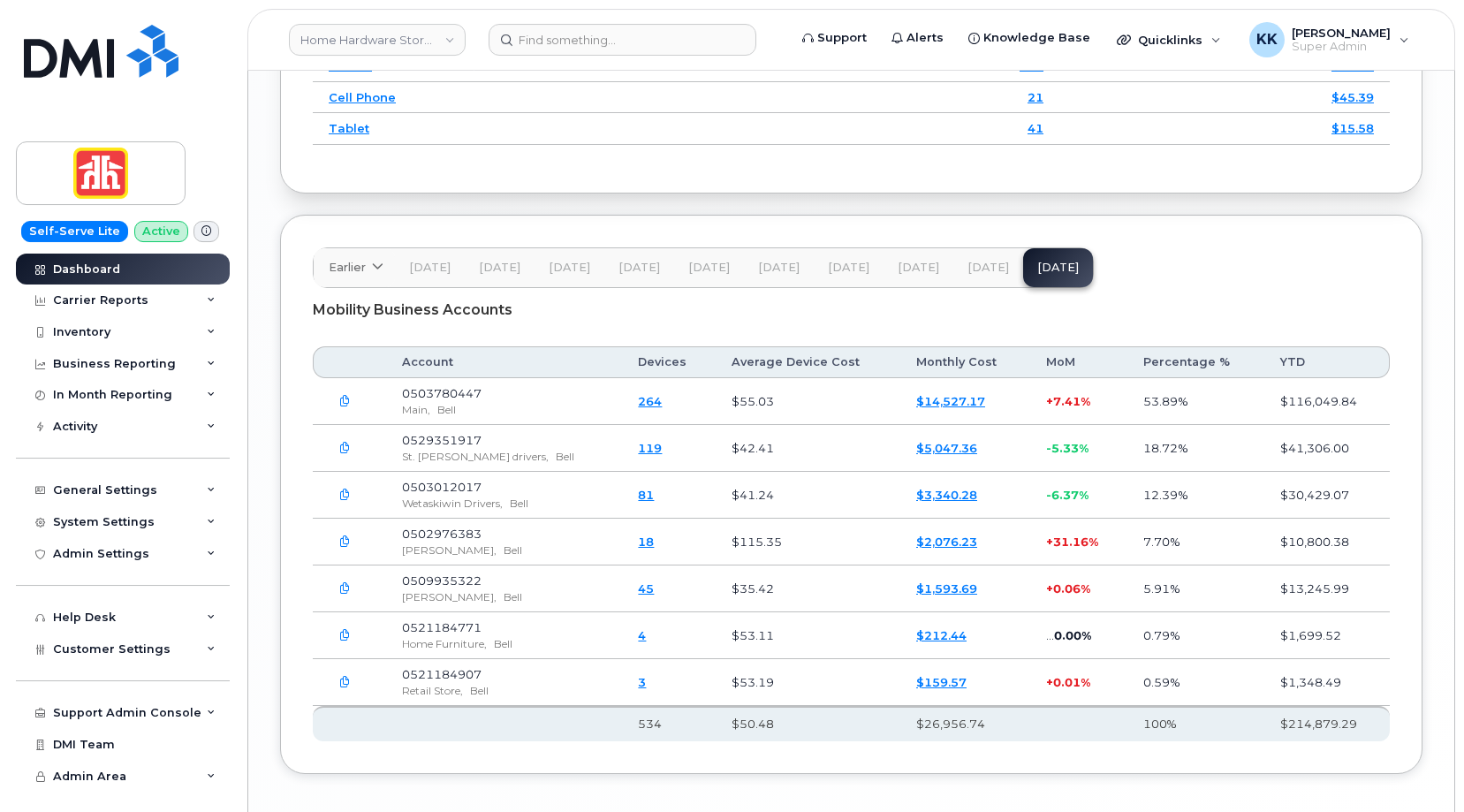
scroll to position [2343, 0]
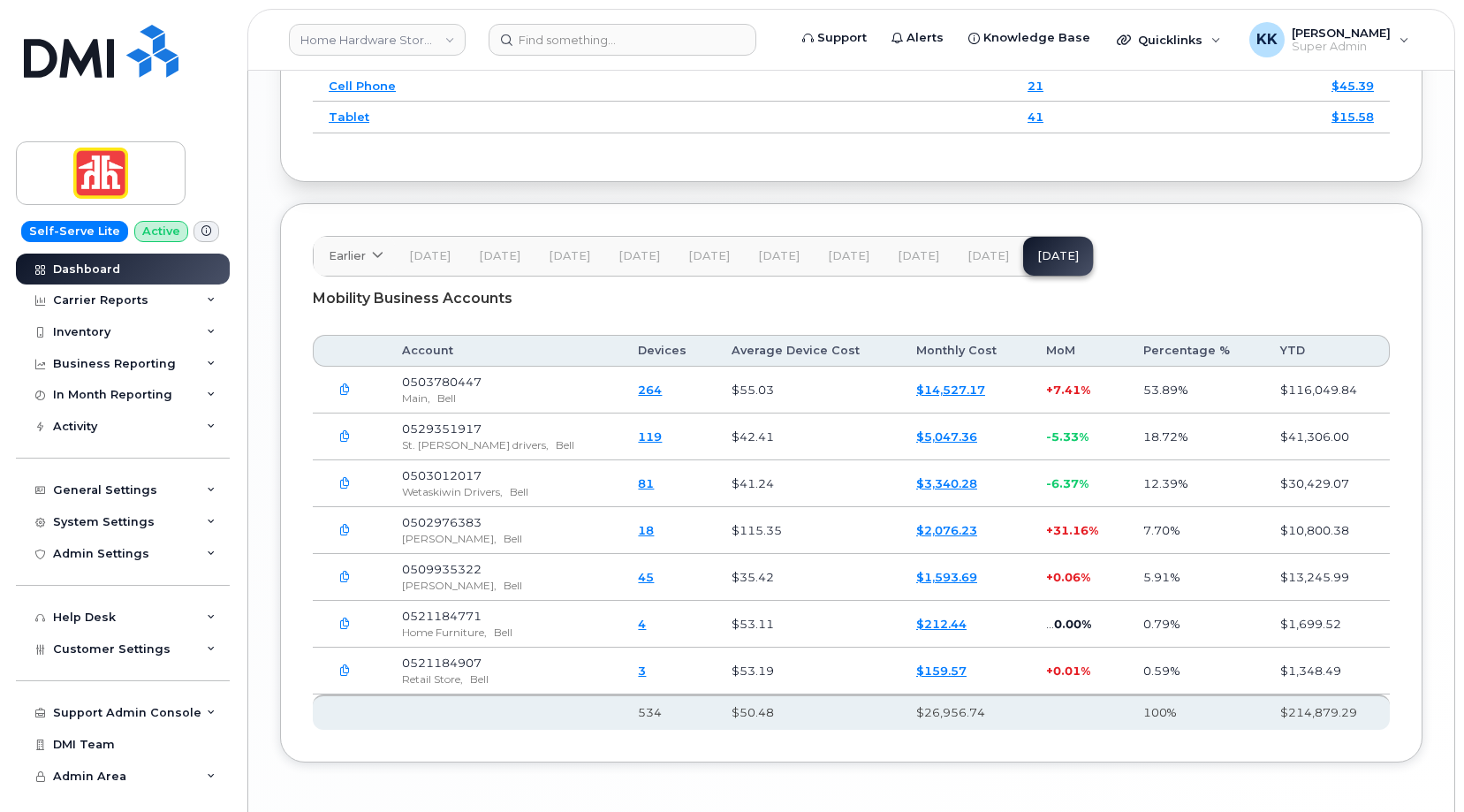
click at [979, 273] on button "[DATE]" at bounding box center [987, 256] width 70 height 39
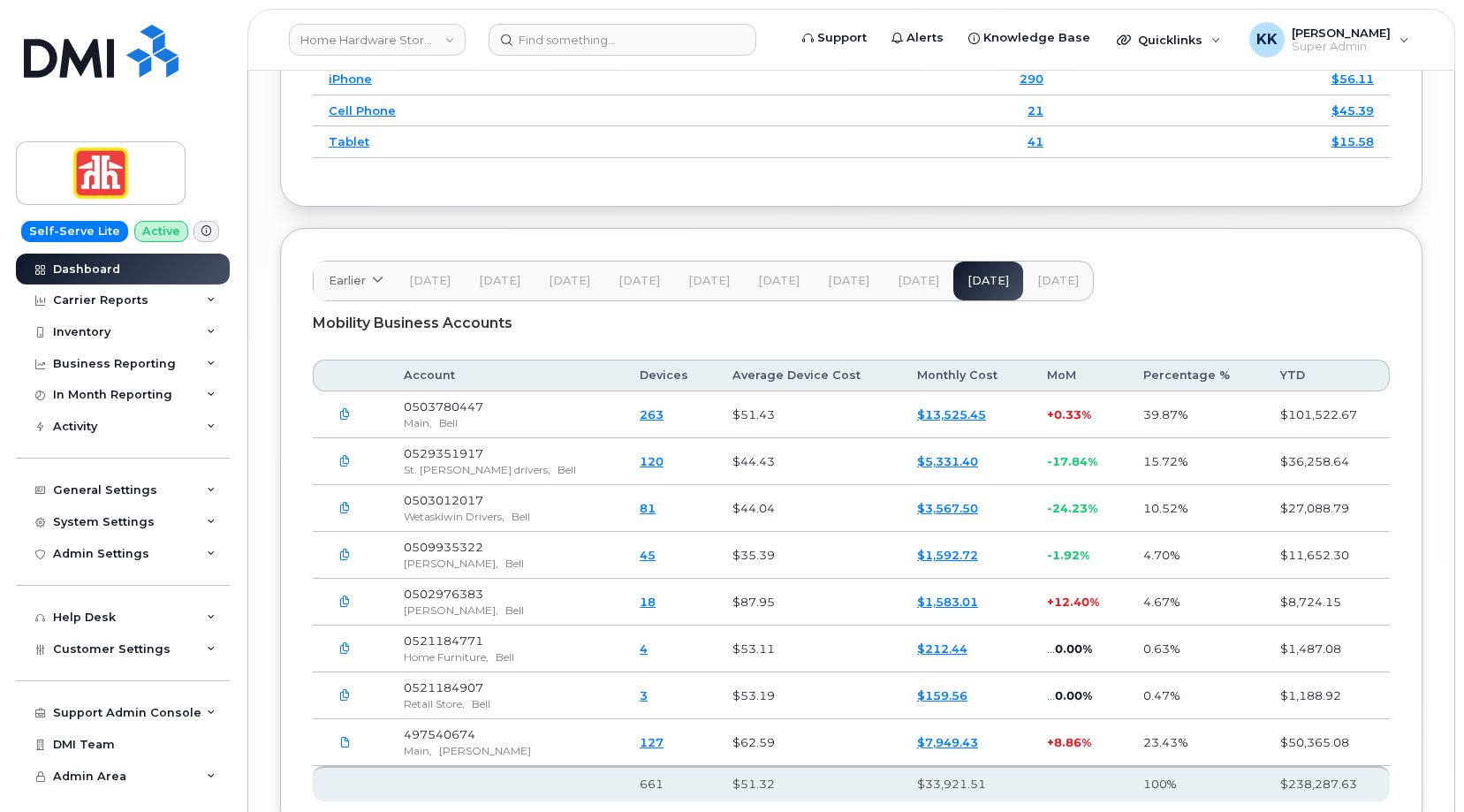
scroll to position [2366, 0]
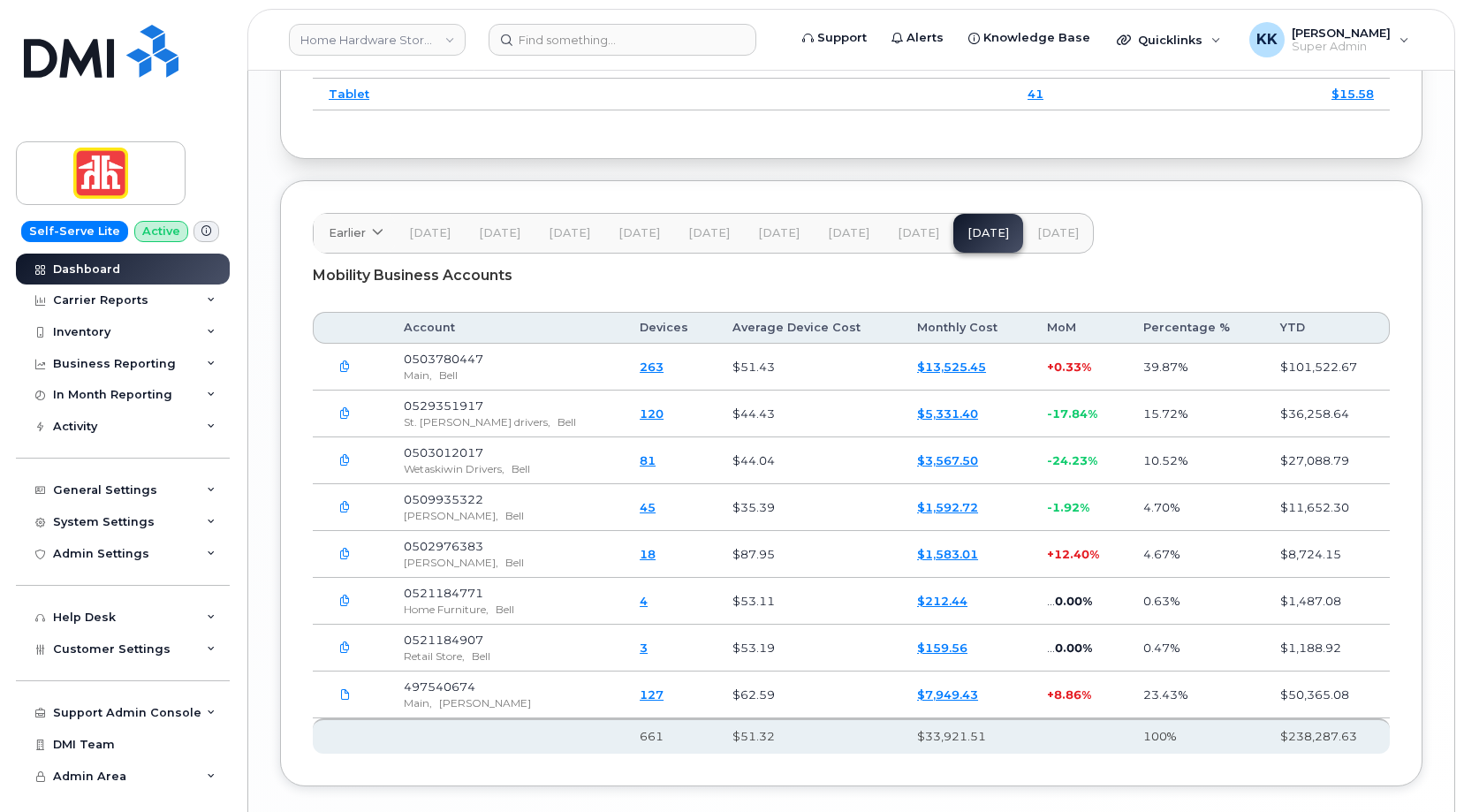
click at [1038, 241] on button "[DATE]" at bounding box center [1058, 234] width 70 height 39
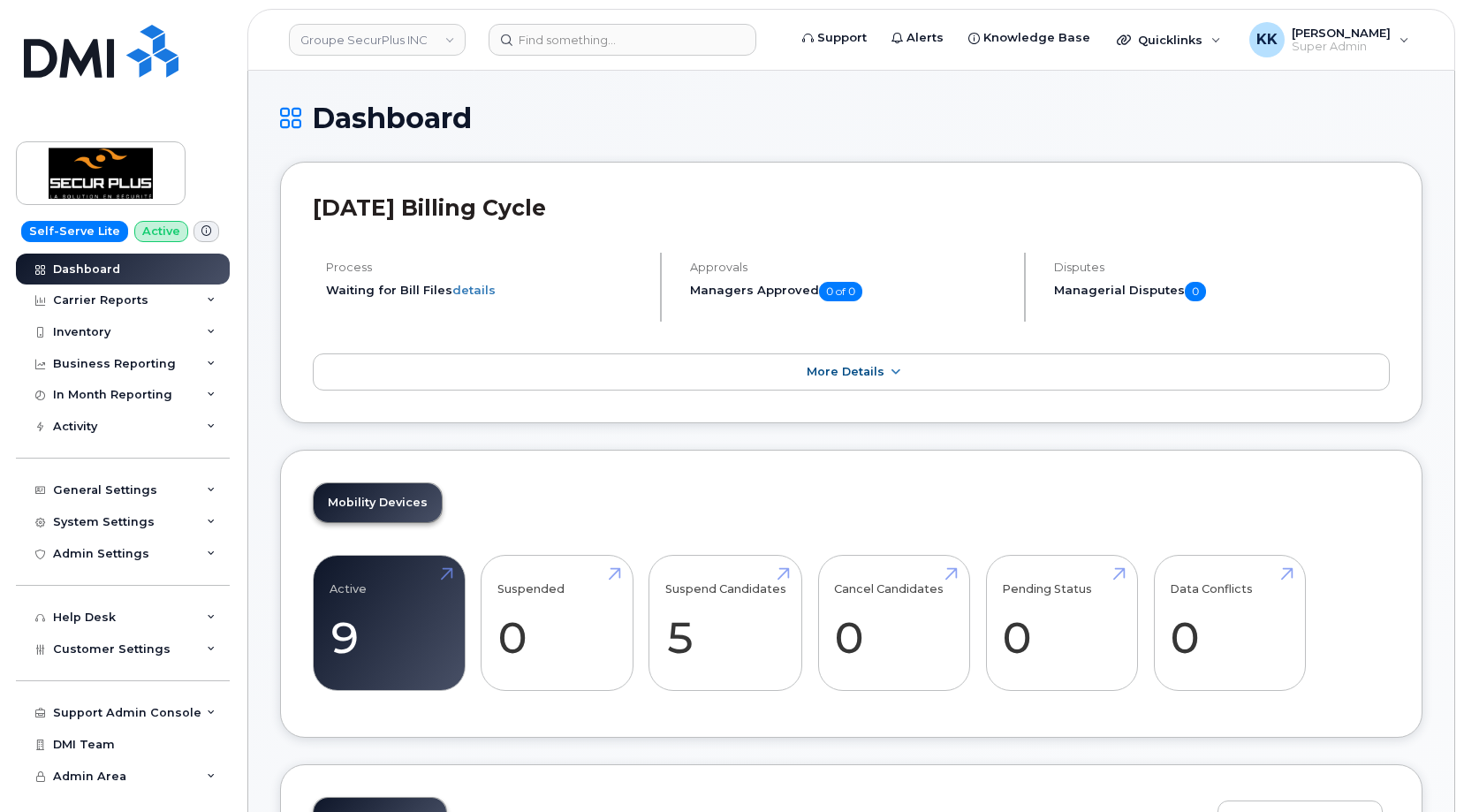
scroll to position [2166, 0]
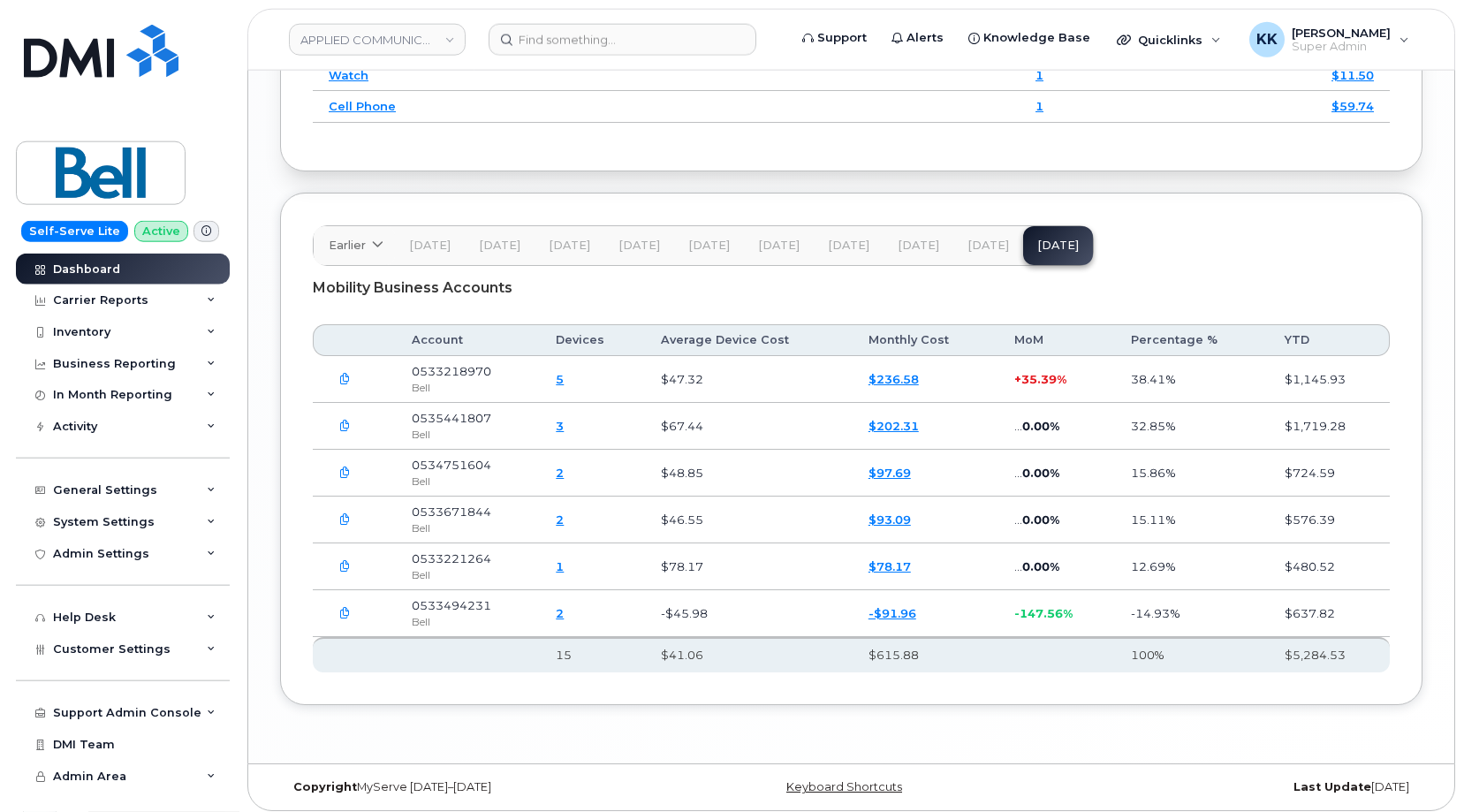
scroll to position [2346, 0]
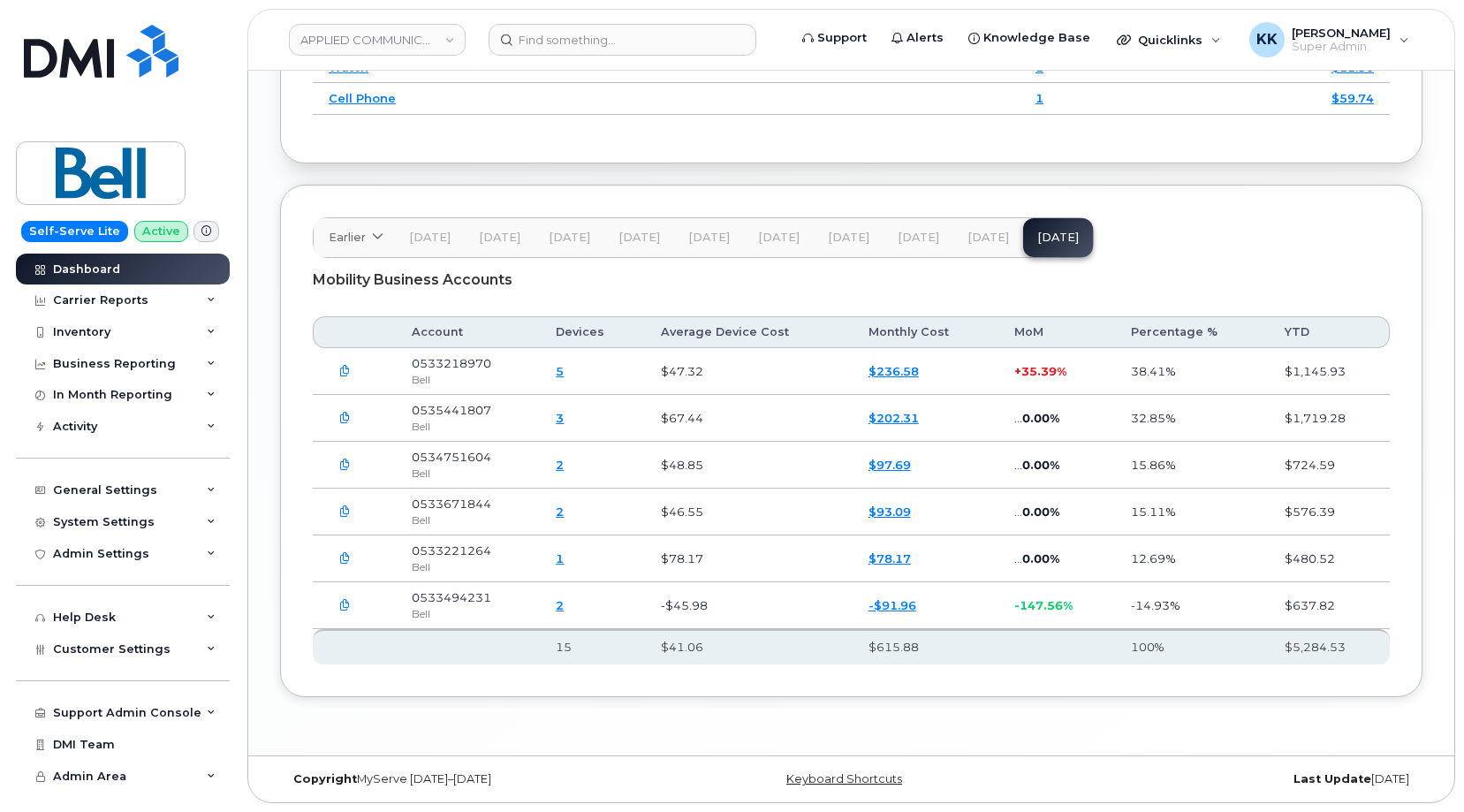
click at [341, 371] on icon "button" at bounding box center [345, 372] width 11 height 11
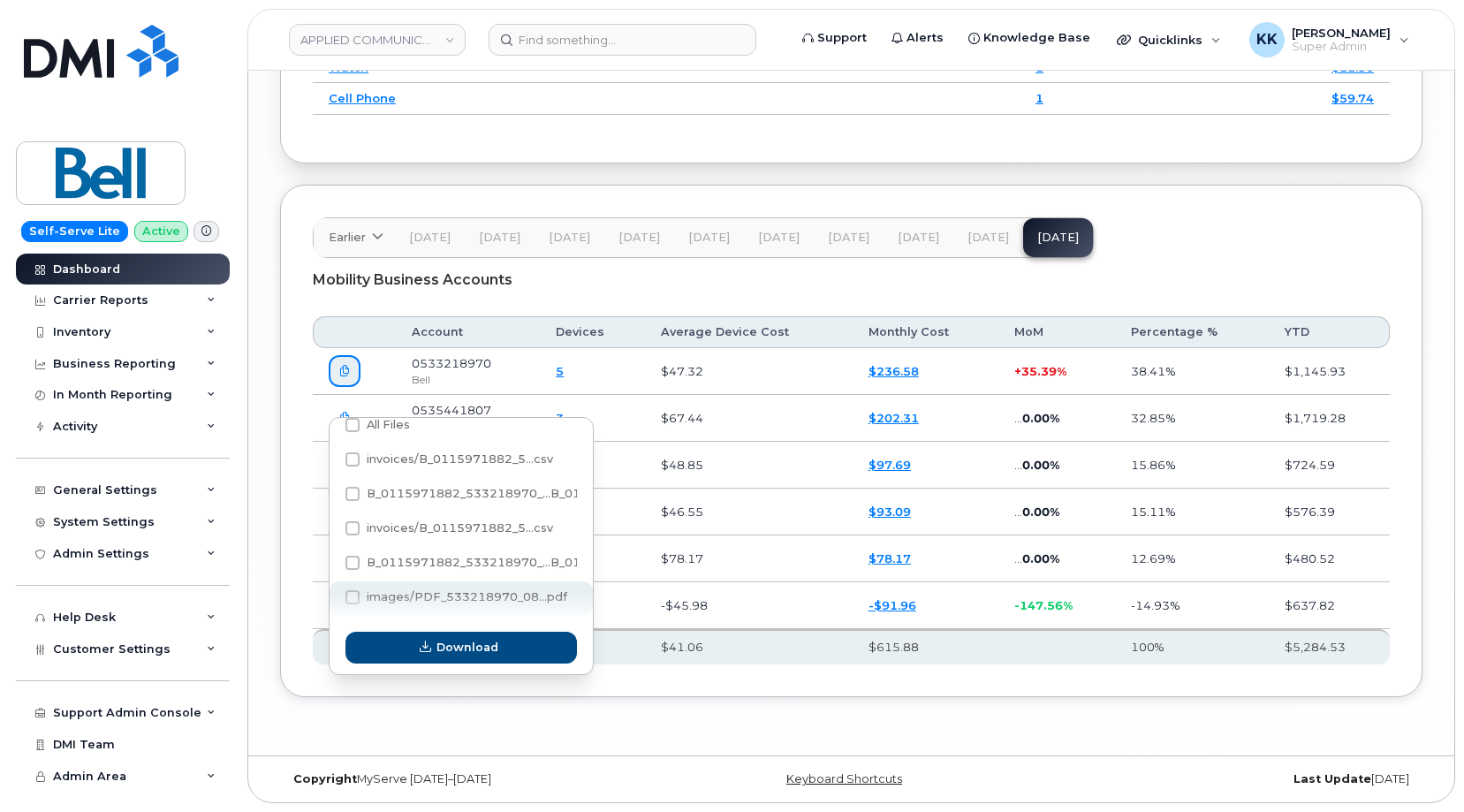
scroll to position [17, 0]
click at [355, 587] on span at bounding box center [352, 593] width 14 height 14
click at [333, 590] on input "images/PDF_533218970_08...pdf" at bounding box center [329, 595] width 9 height 9
checkbox input "true"
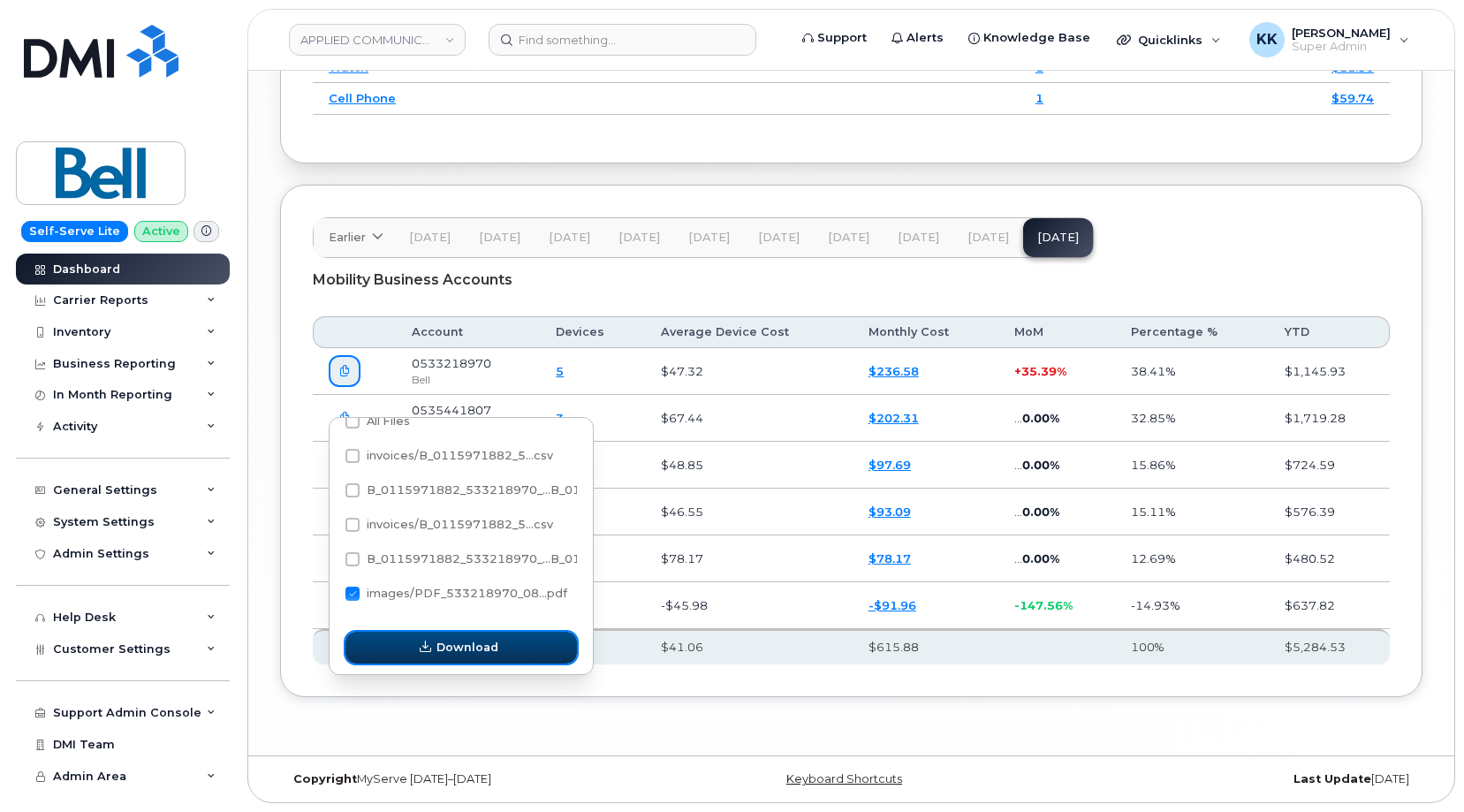
click at [393, 631] on button "Download" at bounding box center [462, 647] width 232 height 32
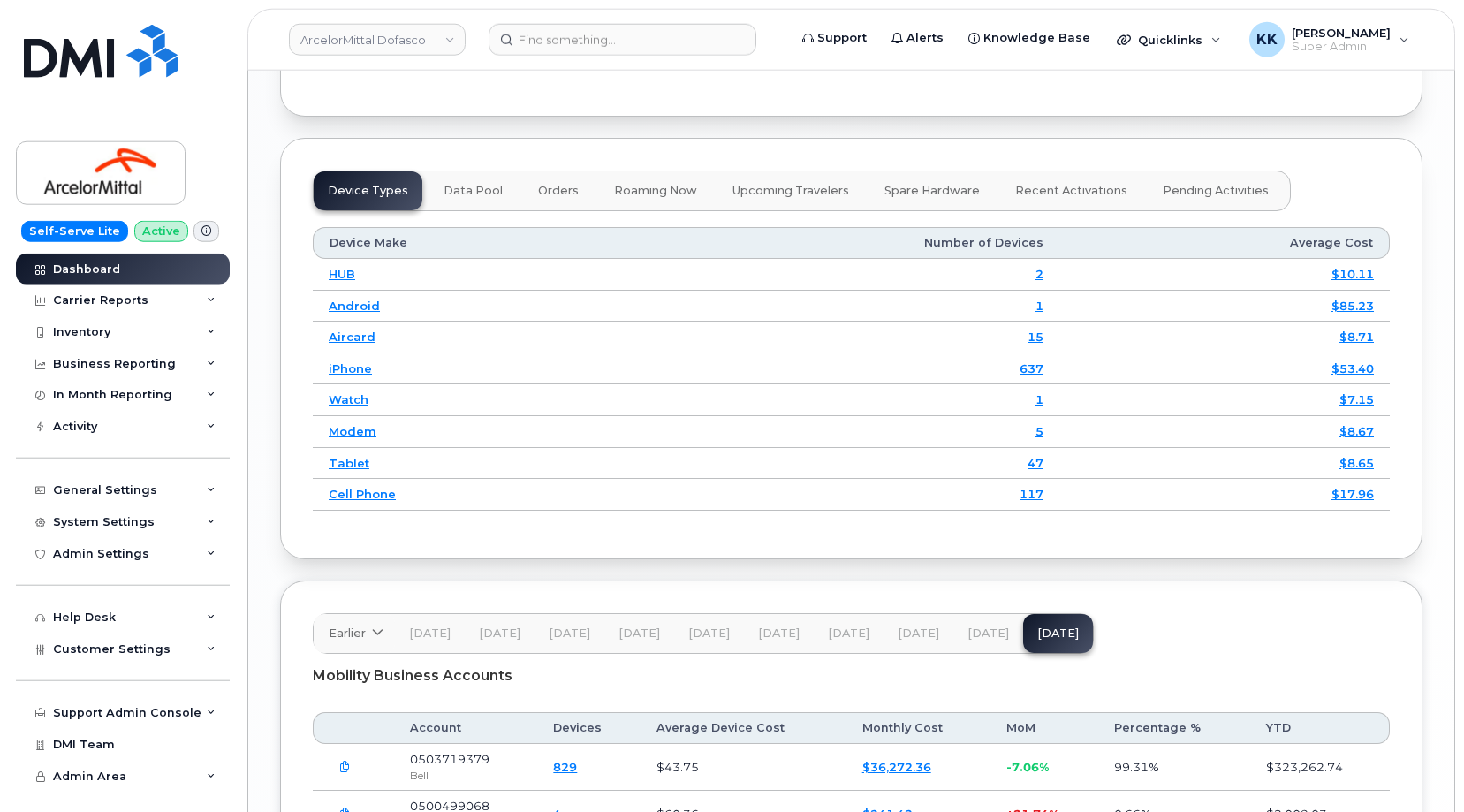
scroll to position [2341, 0]
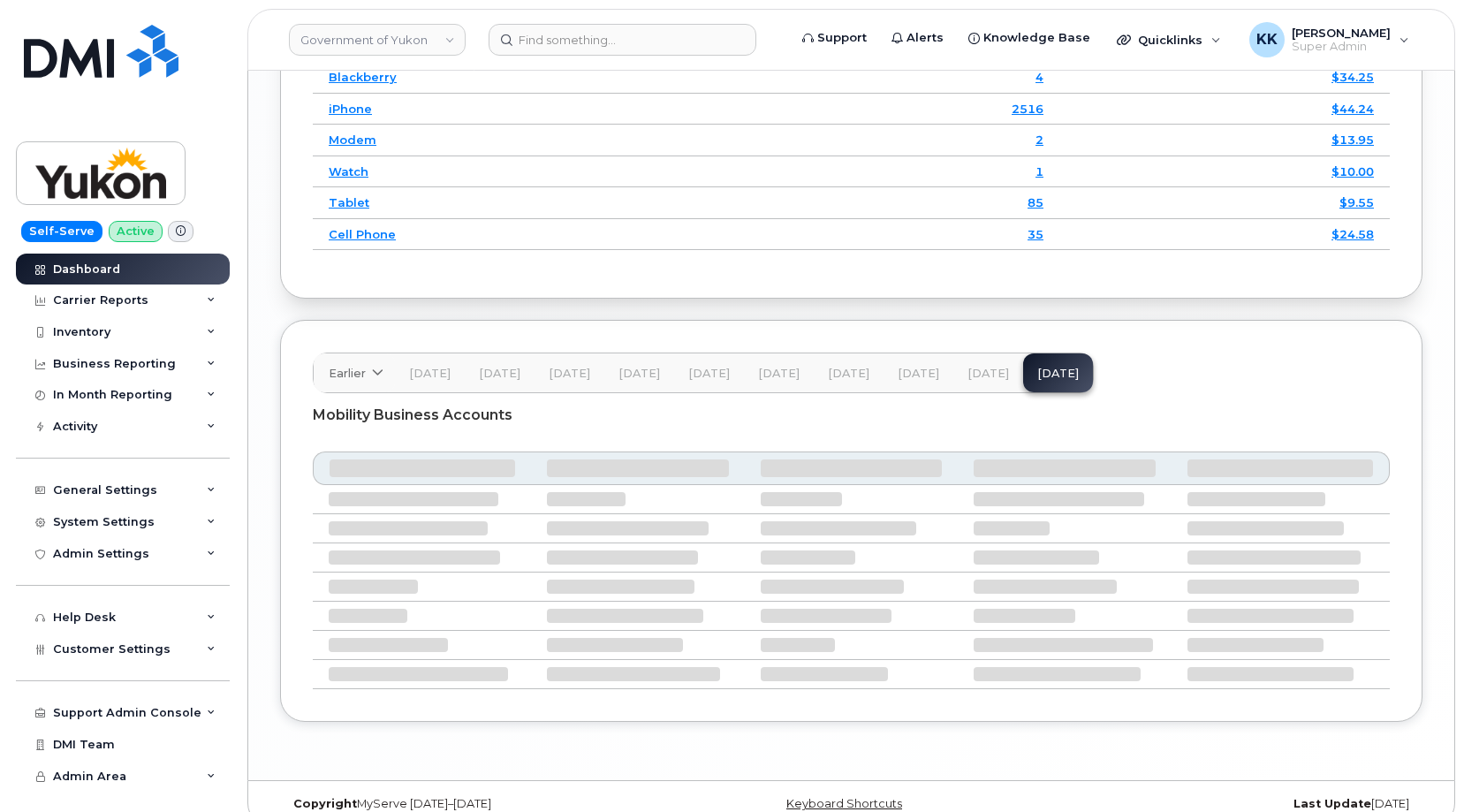
scroll to position [2326, 0]
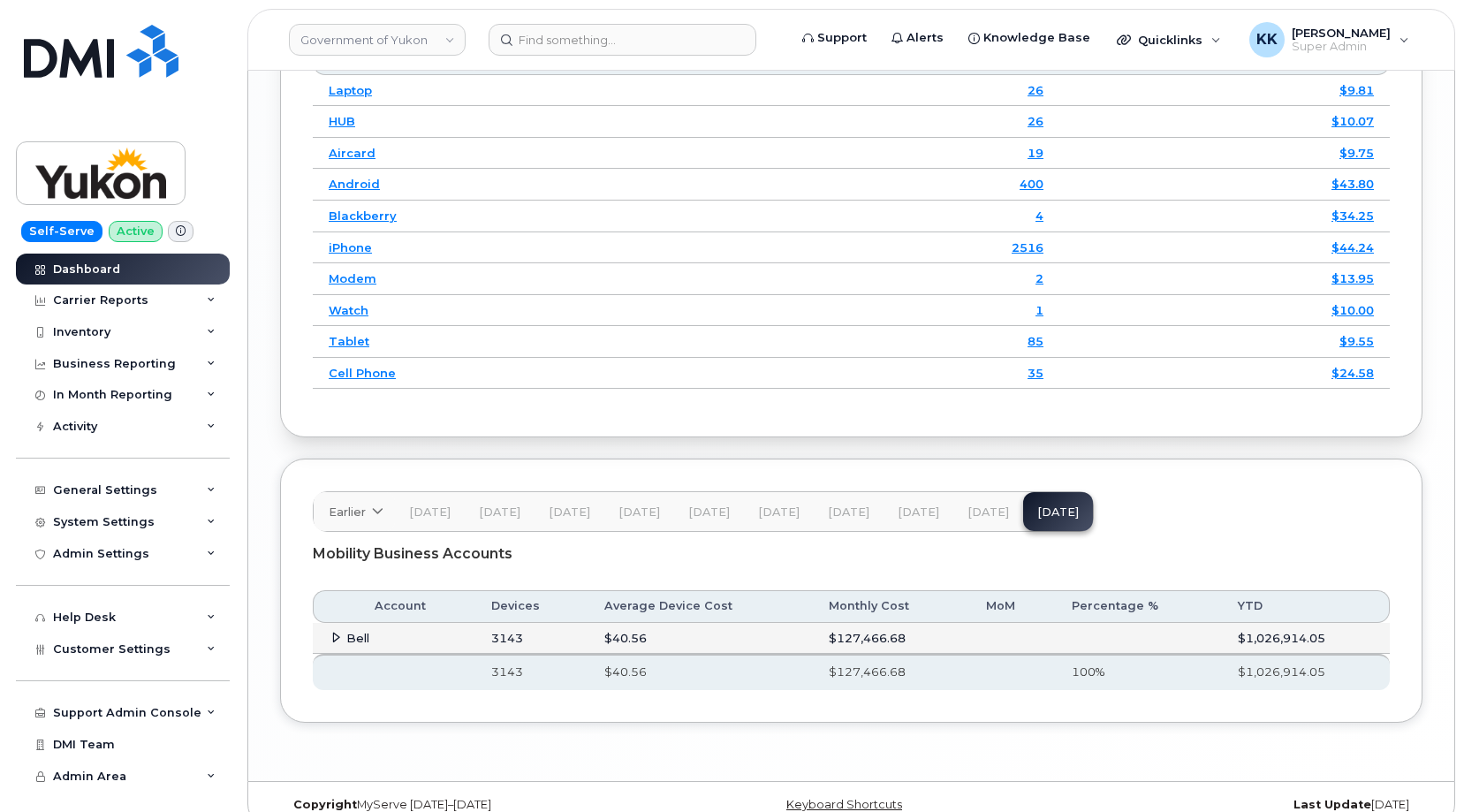
click at [343, 623] on td "Bell" at bounding box center [393, 639] width 162 height 32
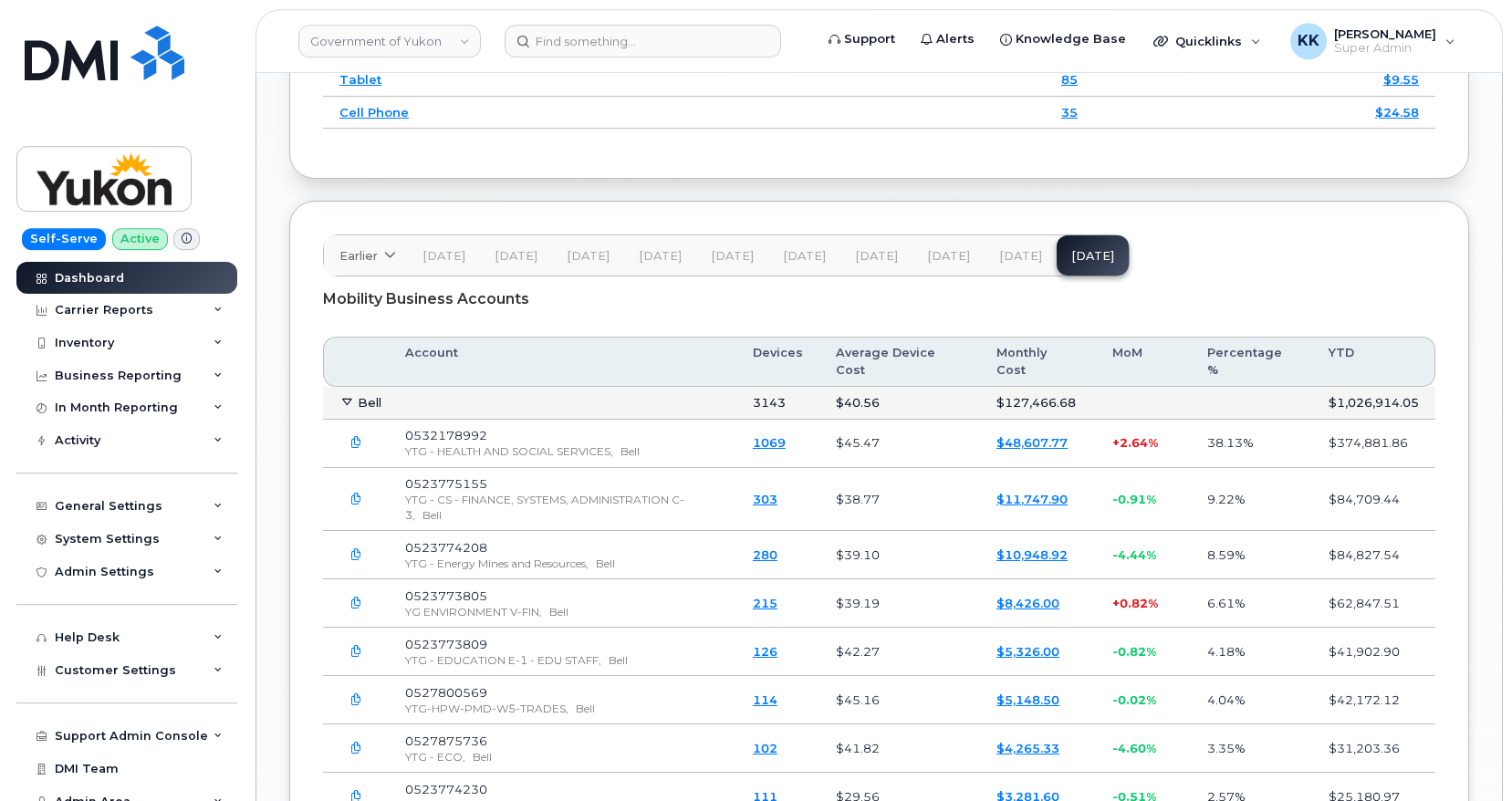
scroll to position [4745, 0]
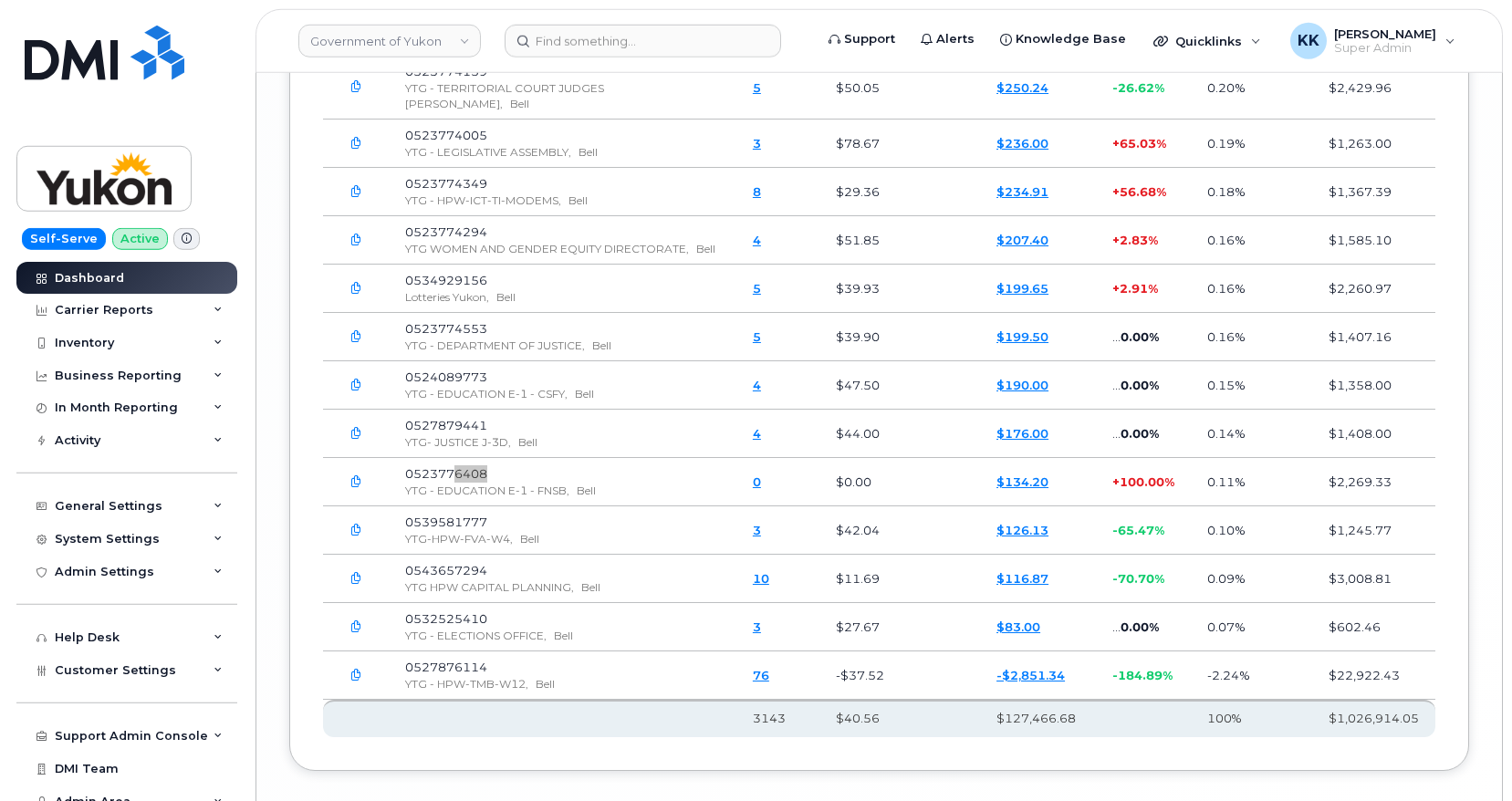
click at [357, 476] on icon "button" at bounding box center [356, 481] width 11 height 11
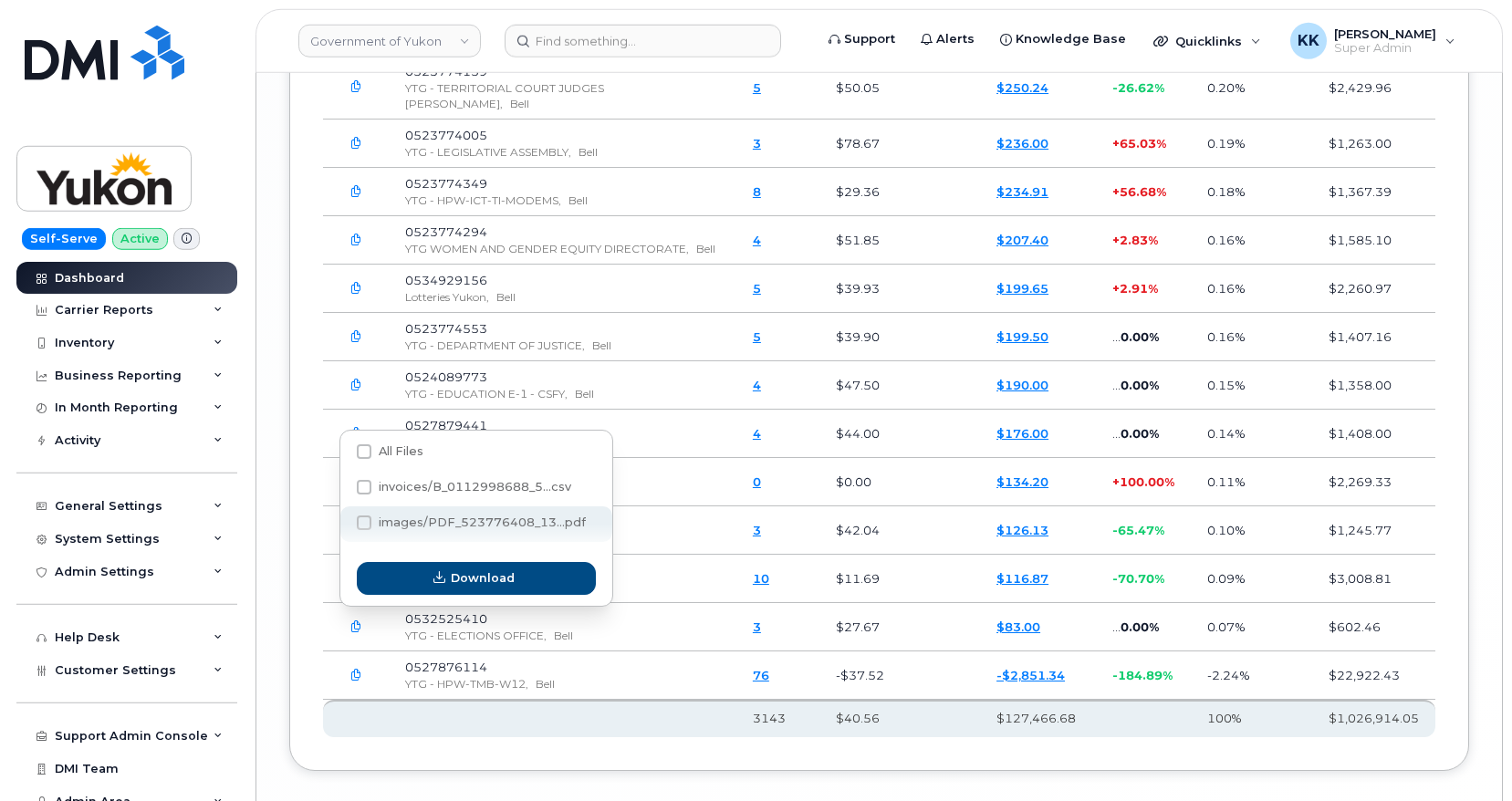
click at [406, 520] on span "images/PDF_523776408_13...pdf" at bounding box center [483, 522] width 207 height 13
click at [344, 520] on input "images/PDF_523776408_13...pdf" at bounding box center [340, 523] width 10 height 10
checkbox input "true"
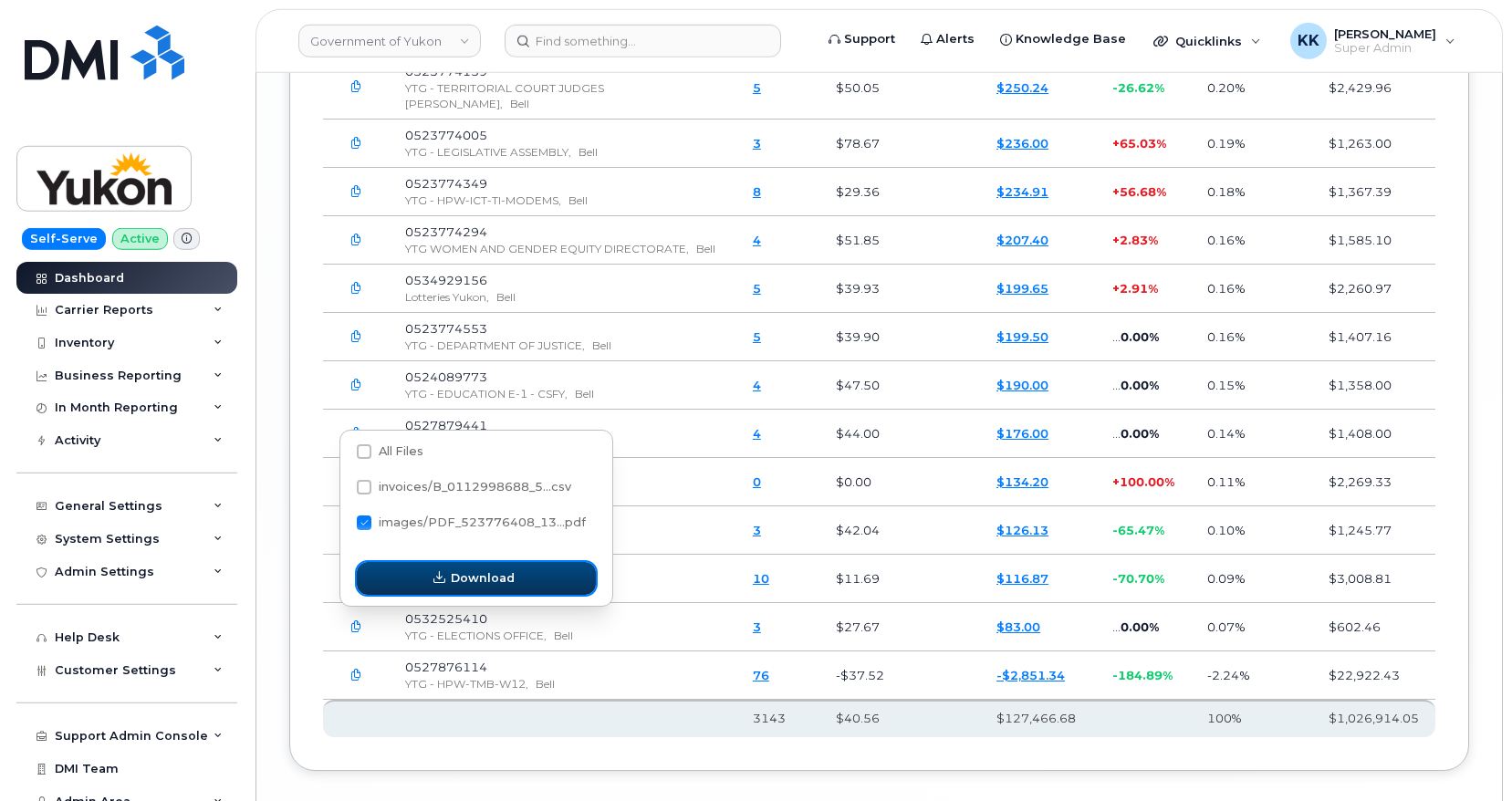
click at [437, 579] on icon "button" at bounding box center [440, 578] width 11 height 11
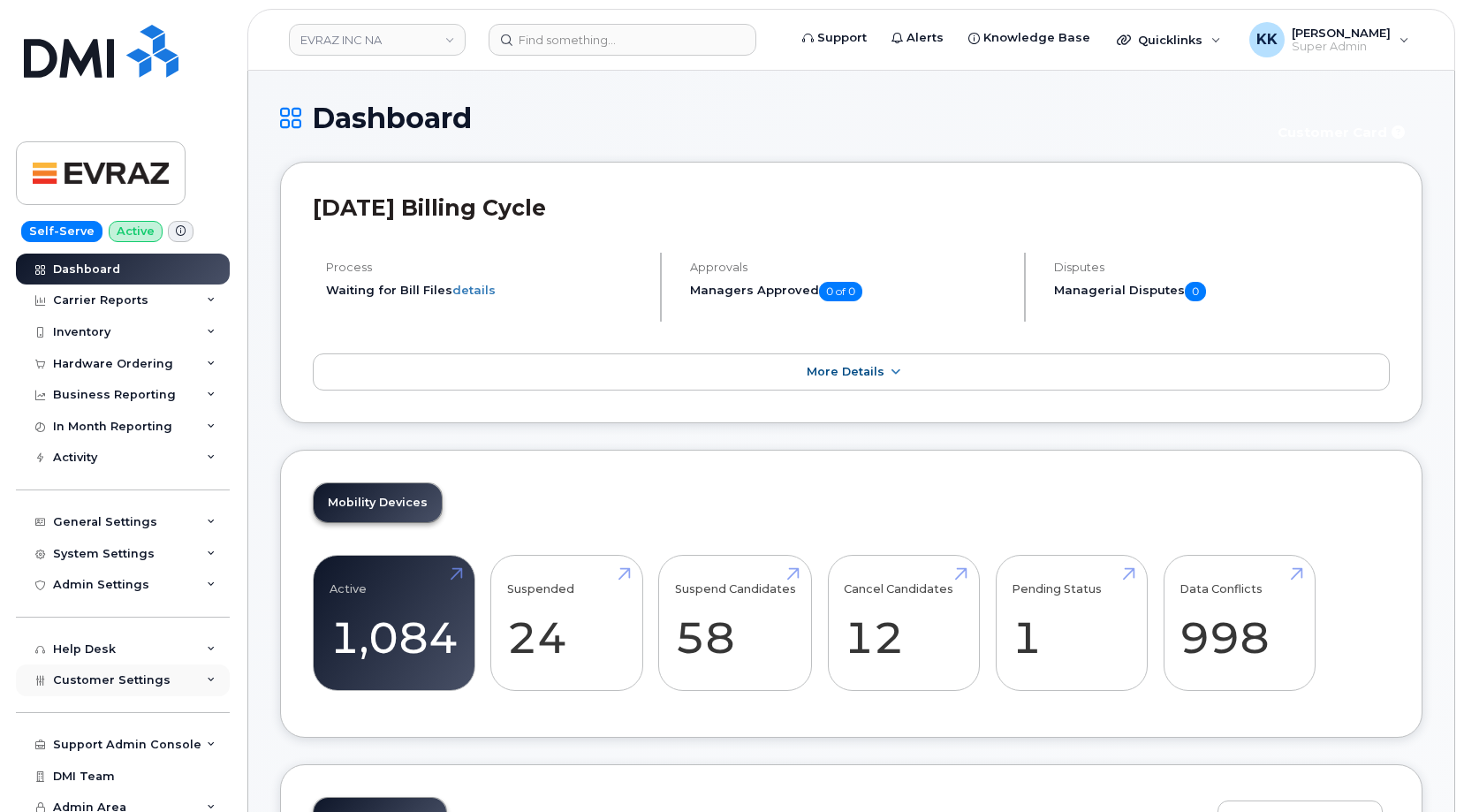
click at [146, 687] on span "Customer Settings" at bounding box center [111, 679] width 118 height 13
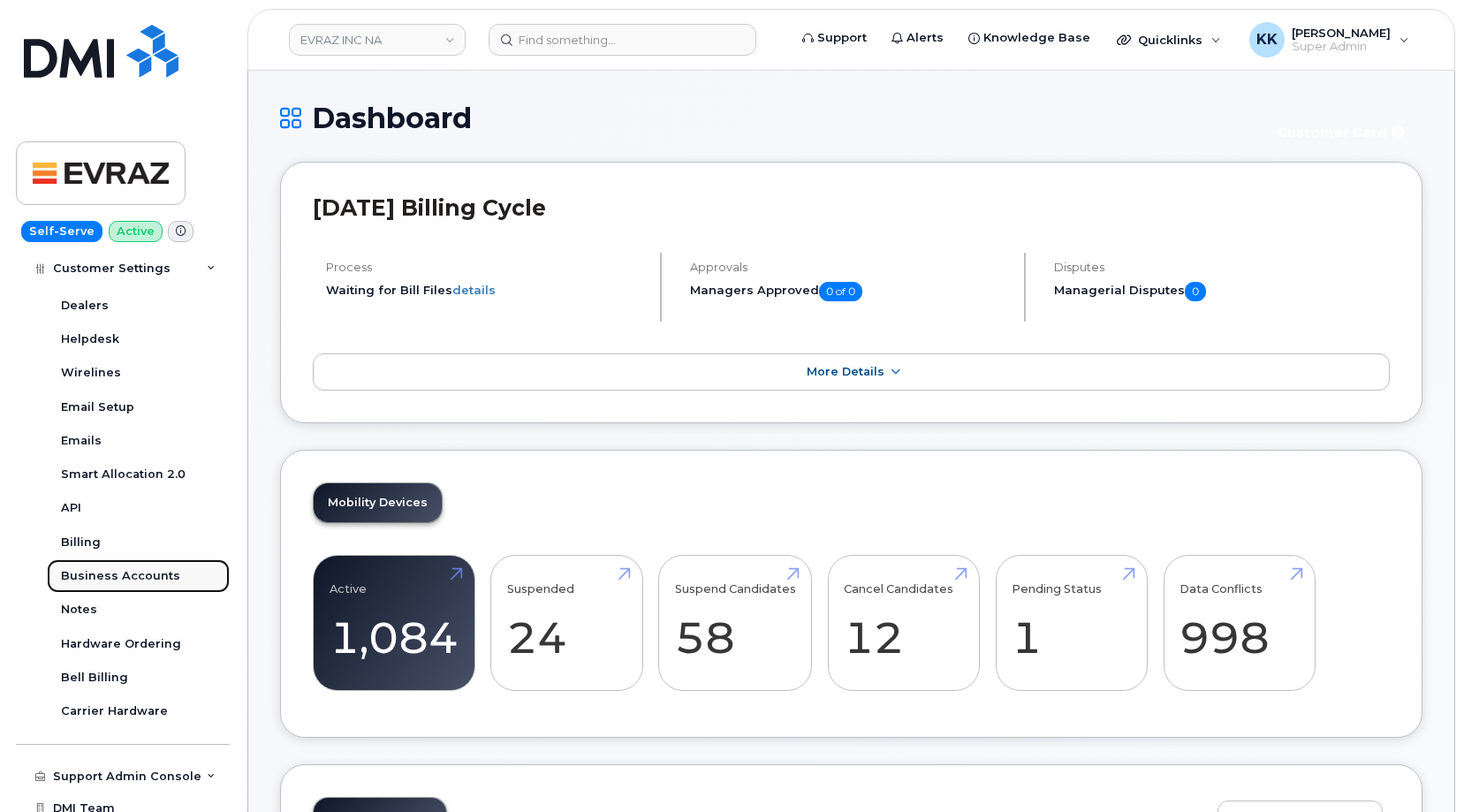
click at [128, 573] on div "Business Accounts" at bounding box center [121, 576] width 120 height 16
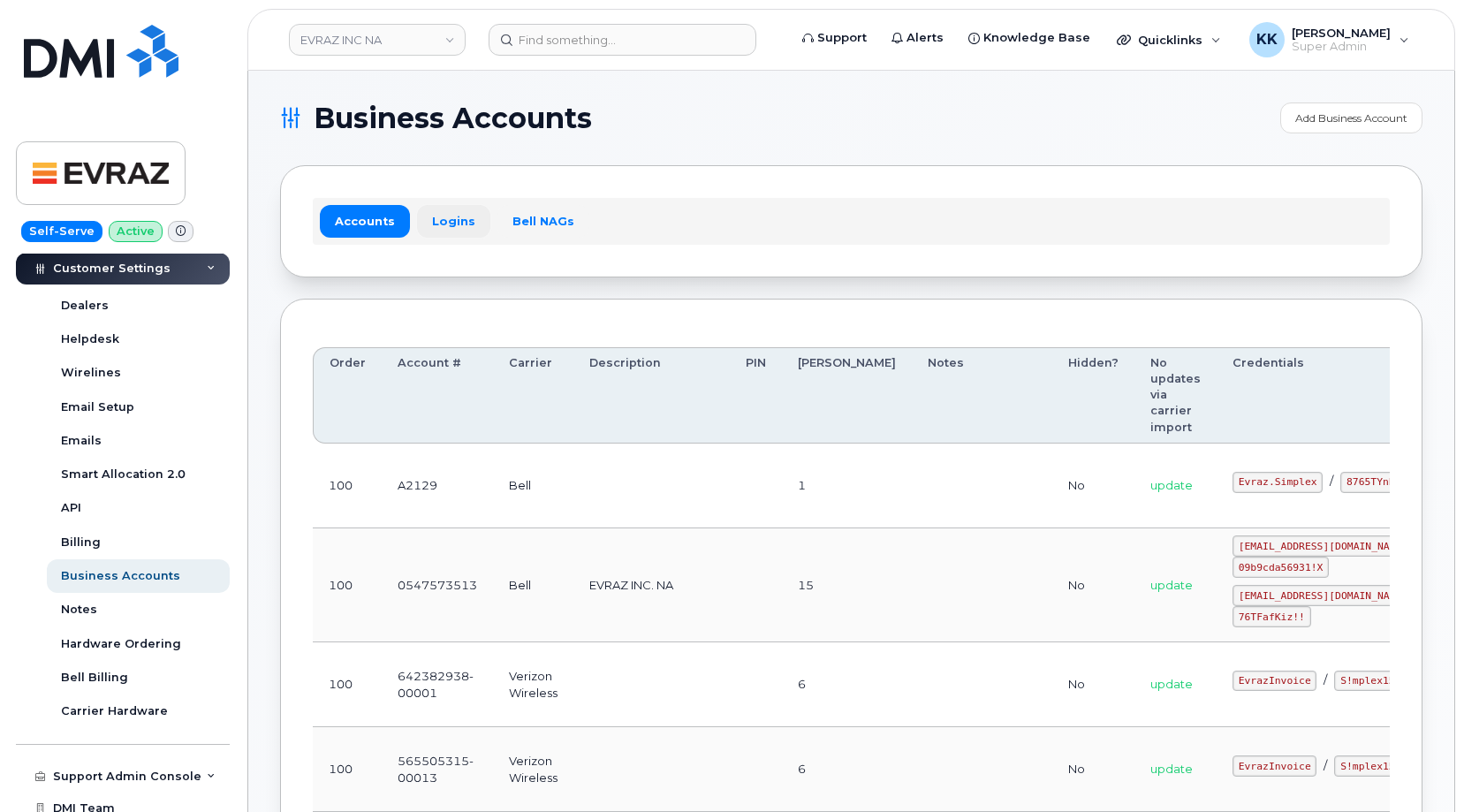
click at [421, 229] on link "Logins" at bounding box center [453, 221] width 73 height 32
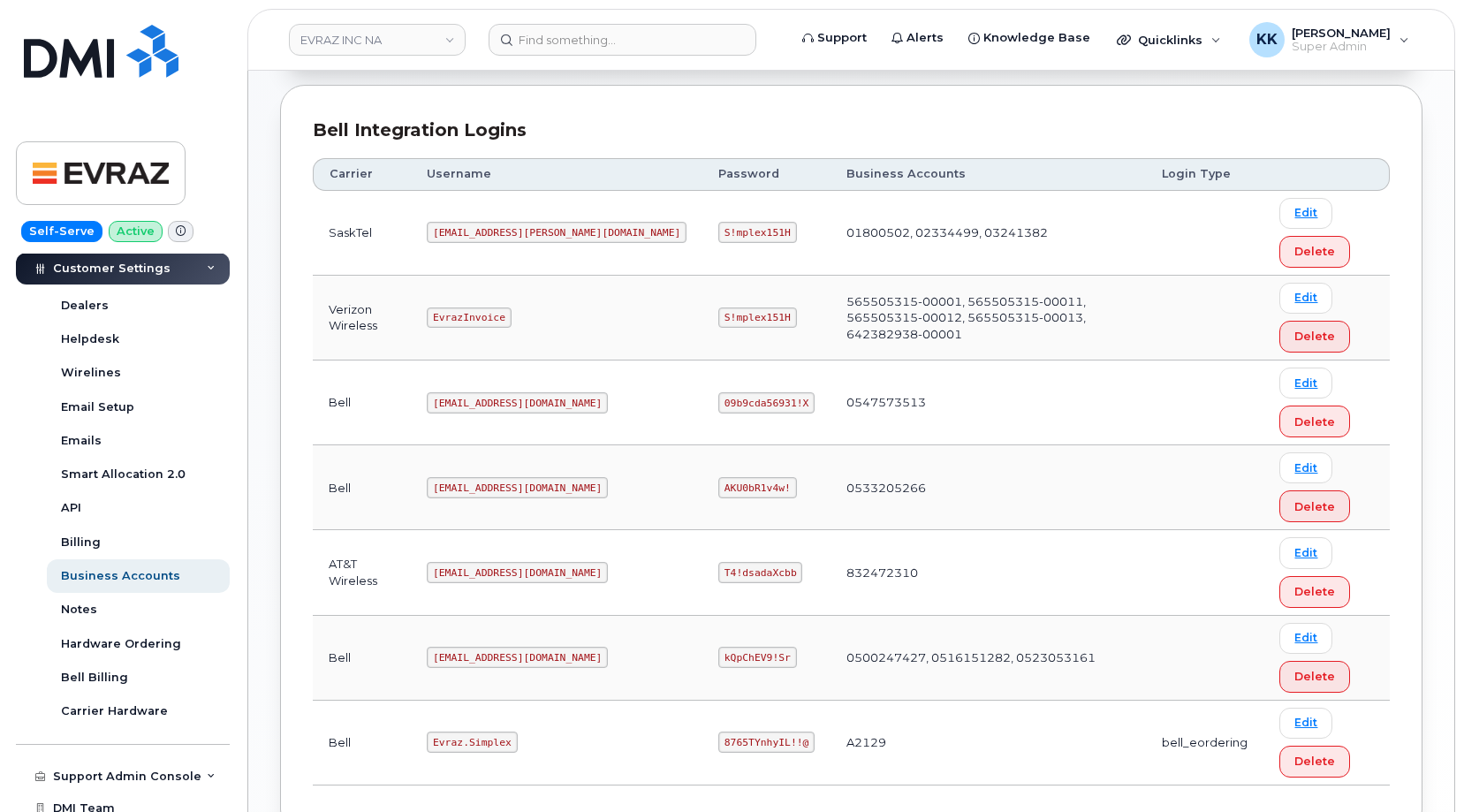
scroll to position [540, 0]
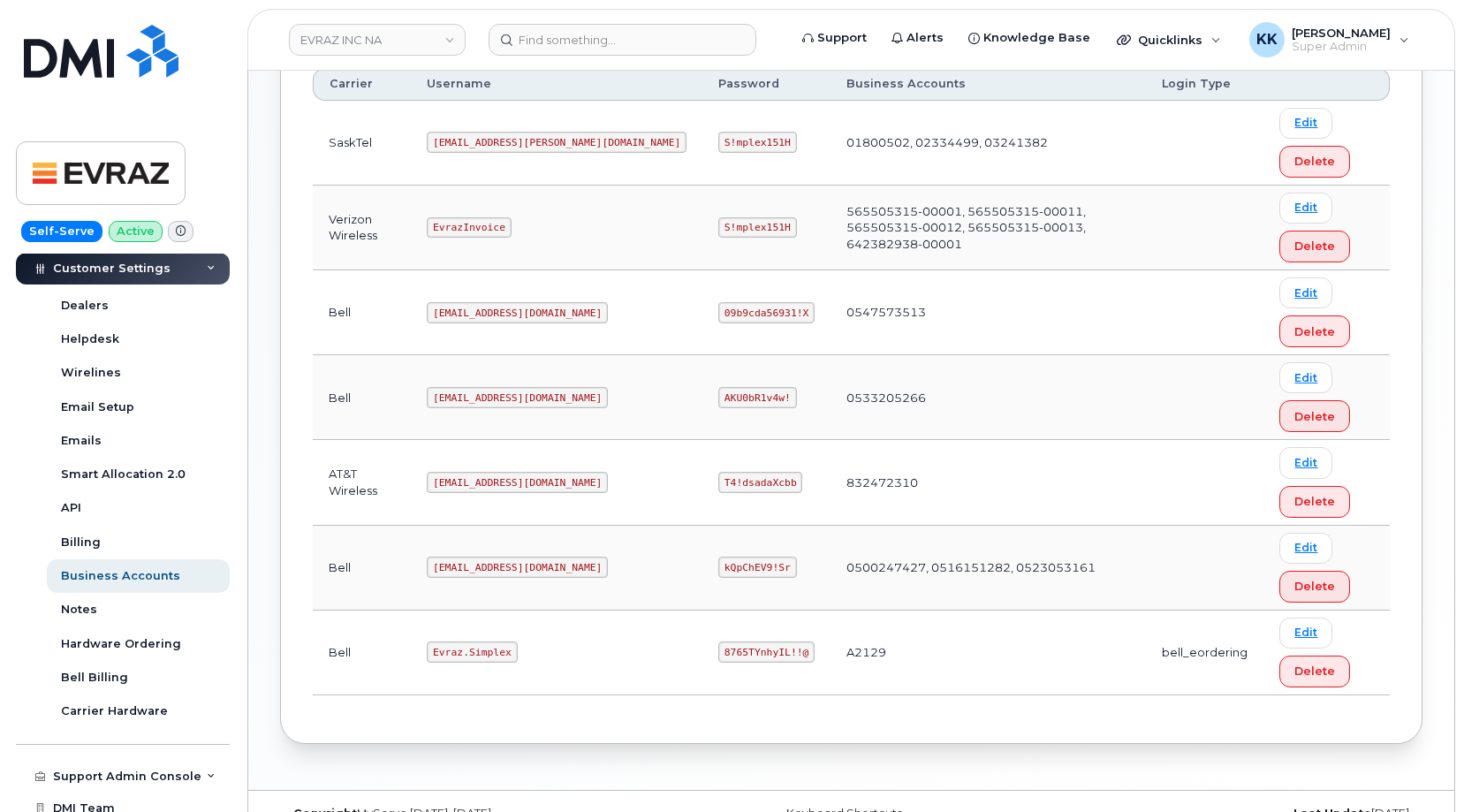
click at [477, 475] on code "plee@simplexmobility.com" at bounding box center [516, 482] width 181 height 21
click at [719, 478] on code "T4!dsadaXcbb" at bounding box center [760, 482] width 84 height 21
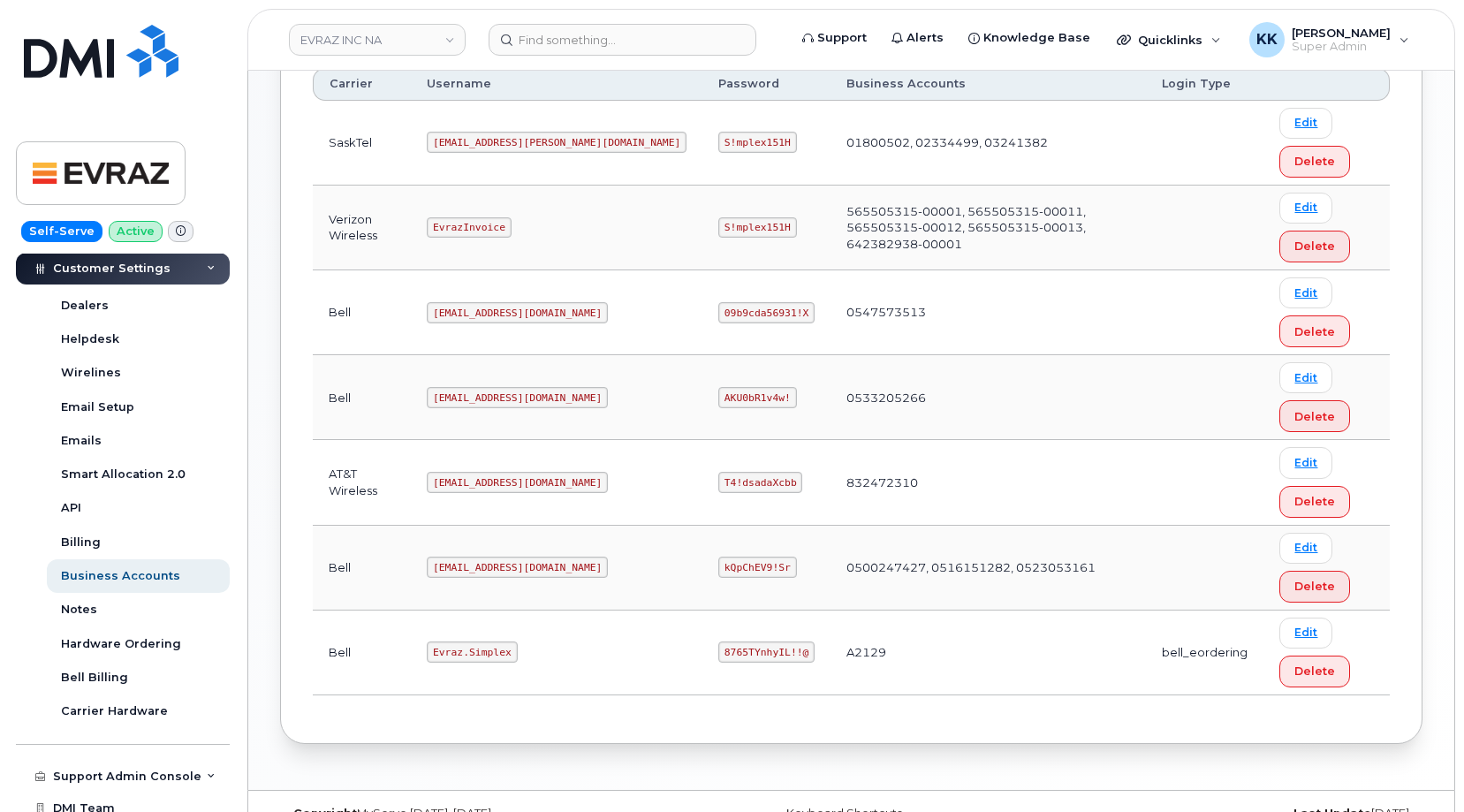
click at [719, 478] on code "T4!dsadaXcbb" at bounding box center [760, 482] width 84 height 21
click at [345, 48] on link "EVRAZ INC NA" at bounding box center [377, 40] width 177 height 32
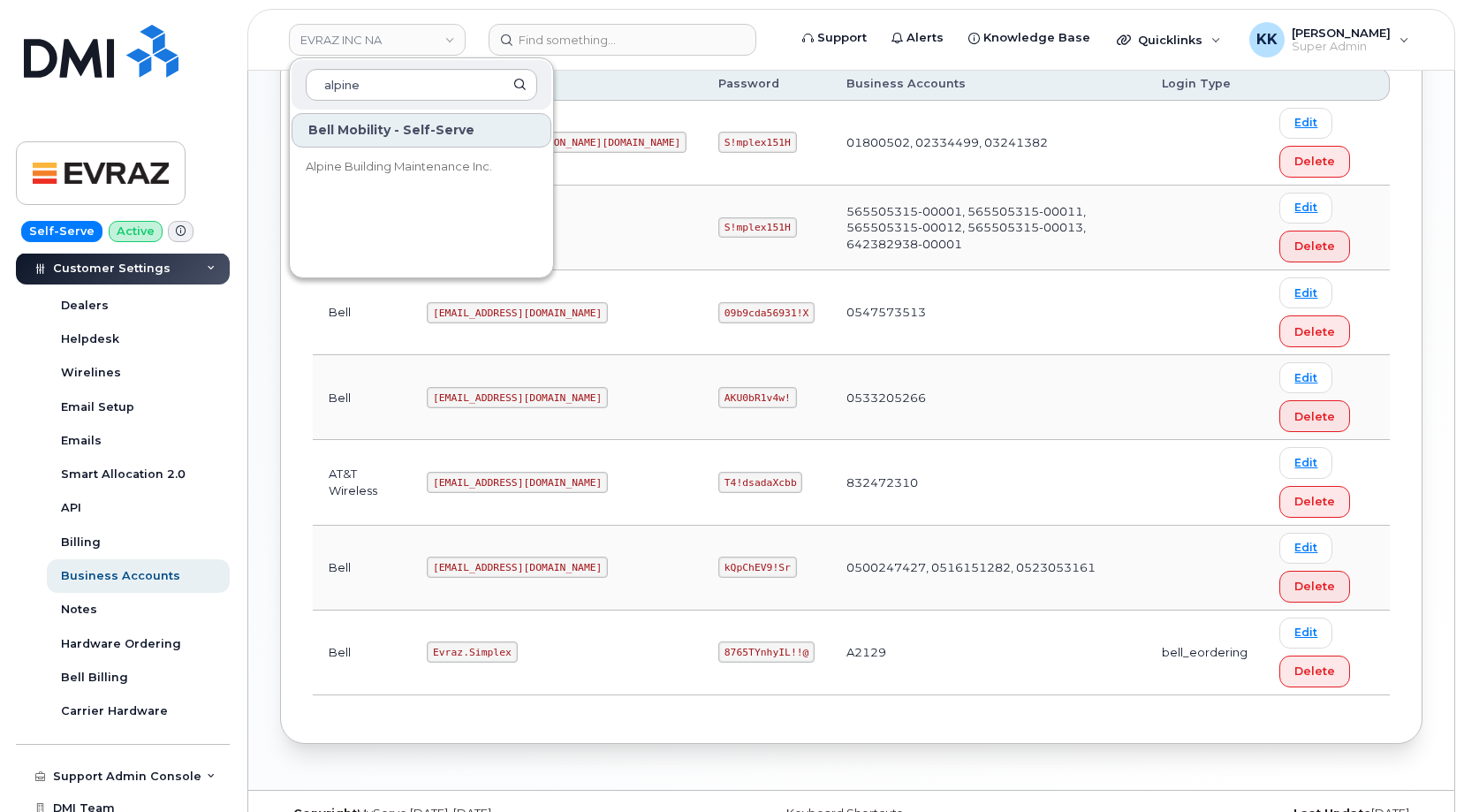
type input "alpine"
click at [360, 174] on span "Alpine Building Maintenance Inc." at bounding box center [399, 167] width 186 height 18
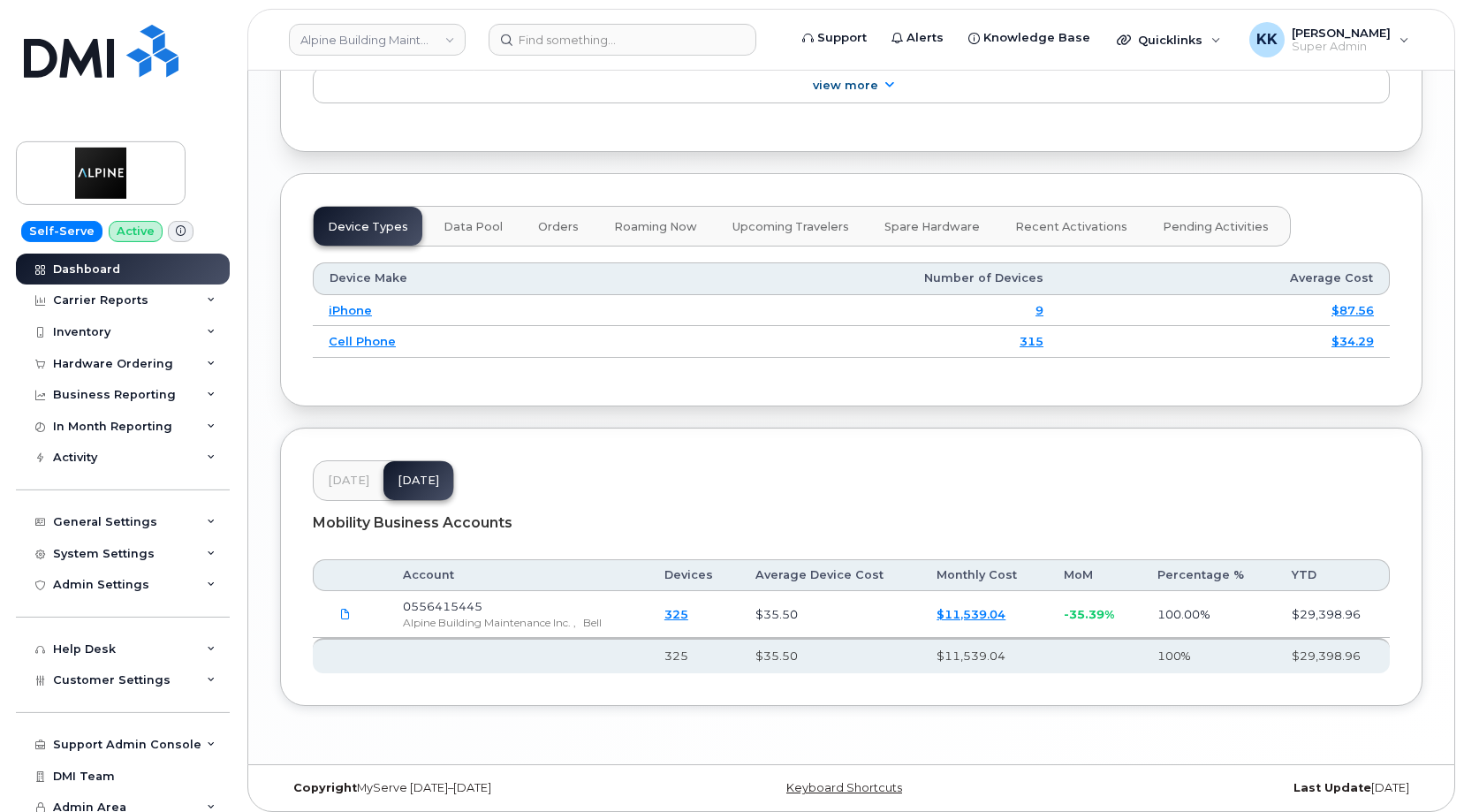
scroll to position [2059, 0]
click at [350, 482] on button "[DATE]" at bounding box center [348, 478] width 70 height 39
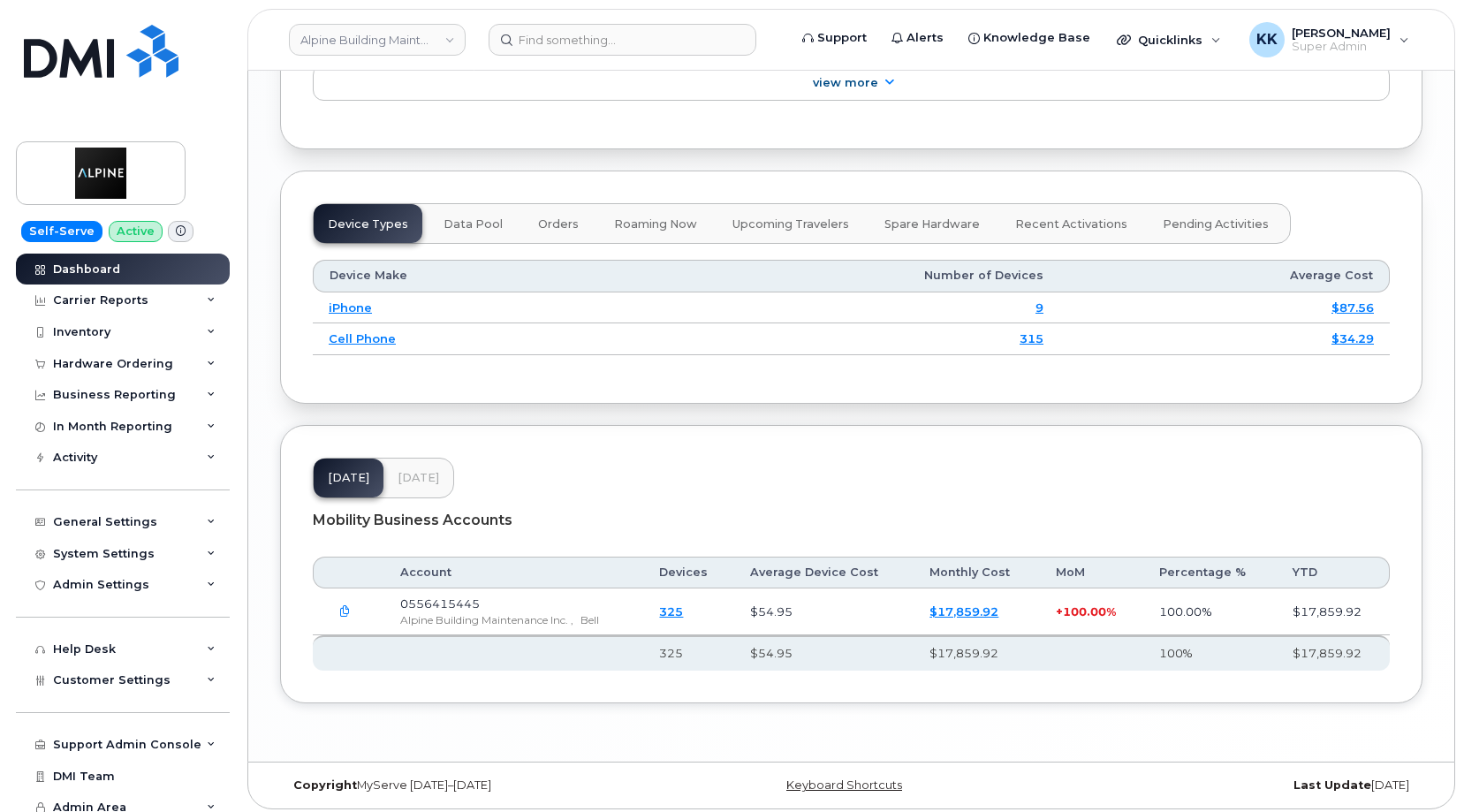
click at [422, 474] on span "Aug 25" at bounding box center [418, 477] width 42 height 14
click at [320, 470] on button "[DATE]" at bounding box center [348, 478] width 70 height 39
click at [398, 471] on span "Aug 25" at bounding box center [418, 477] width 42 height 14
click at [693, 514] on div "Mobility Business Accounts" at bounding box center [851, 521] width 1077 height 44
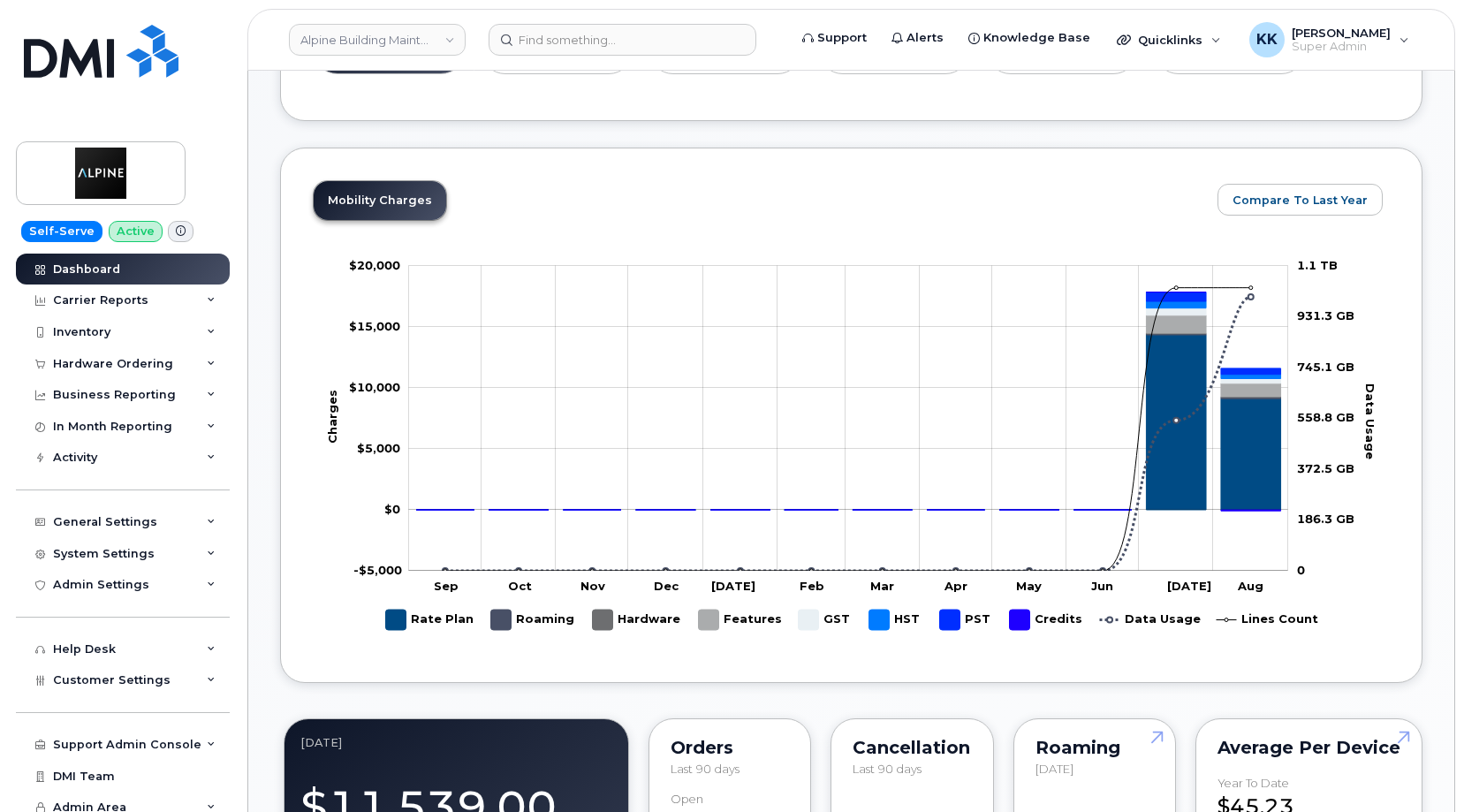
scroll to position [0, 0]
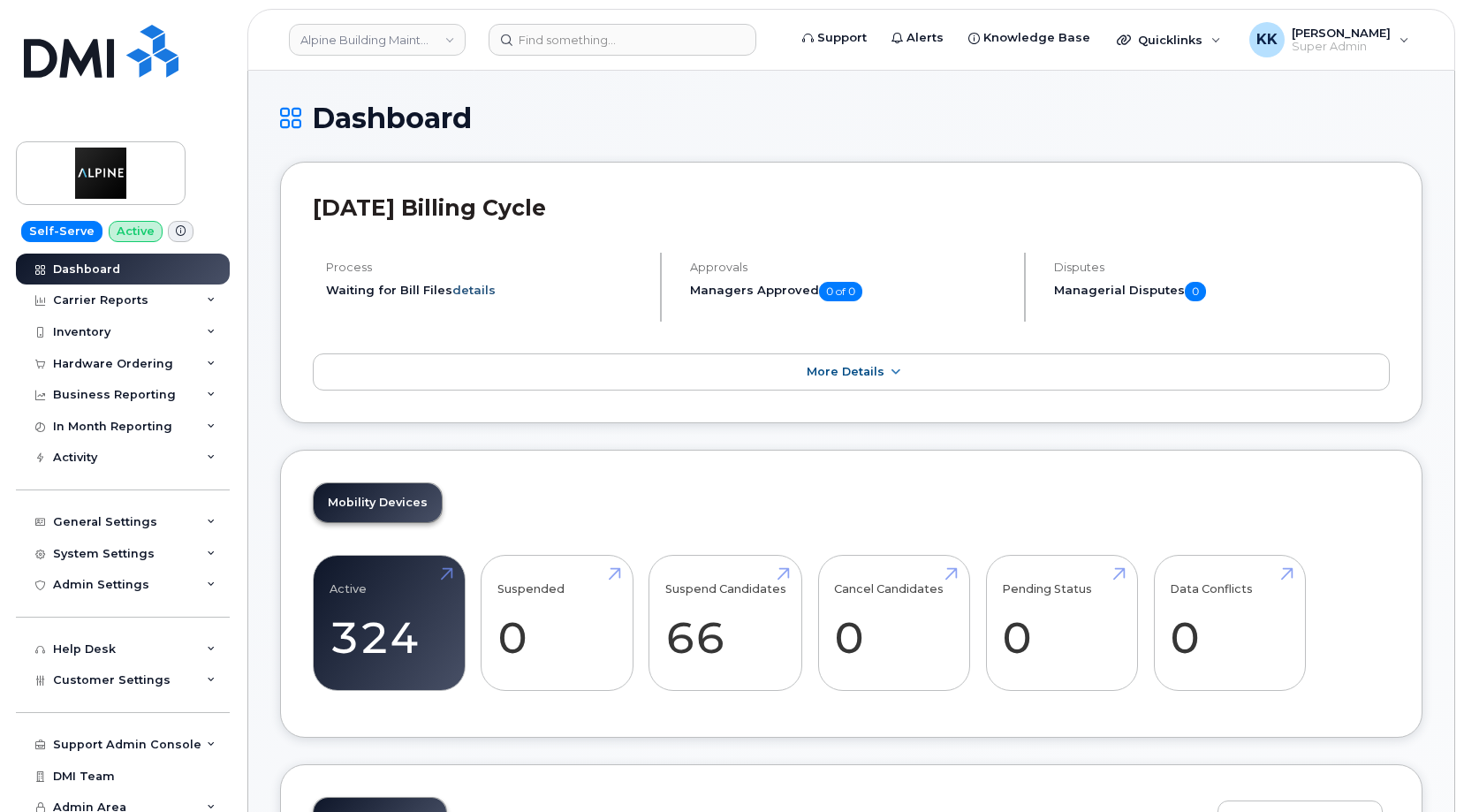
click at [477, 289] on link "details" at bounding box center [474, 289] width 44 height 14
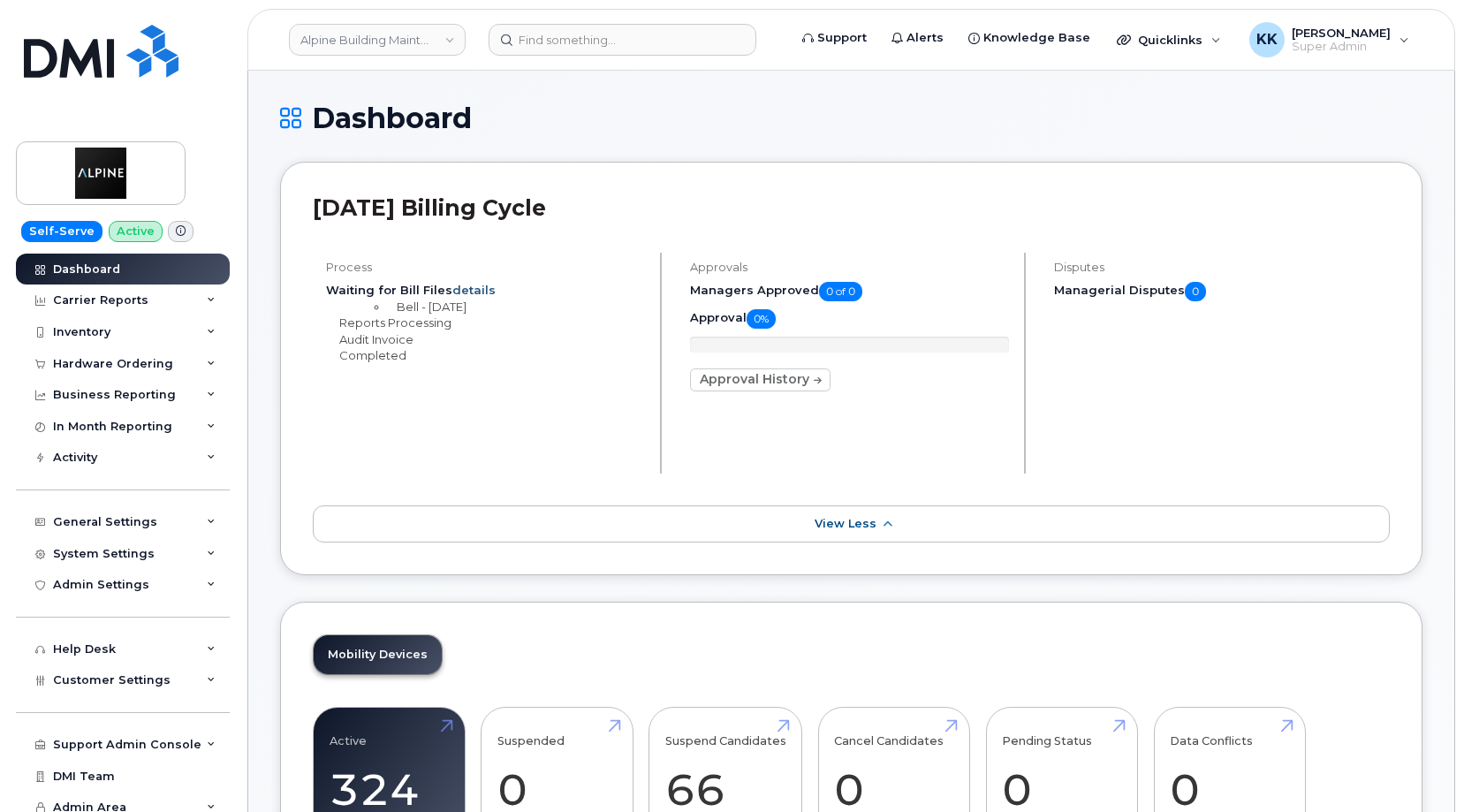
click at [477, 289] on link "details" at bounding box center [474, 289] width 44 height 14
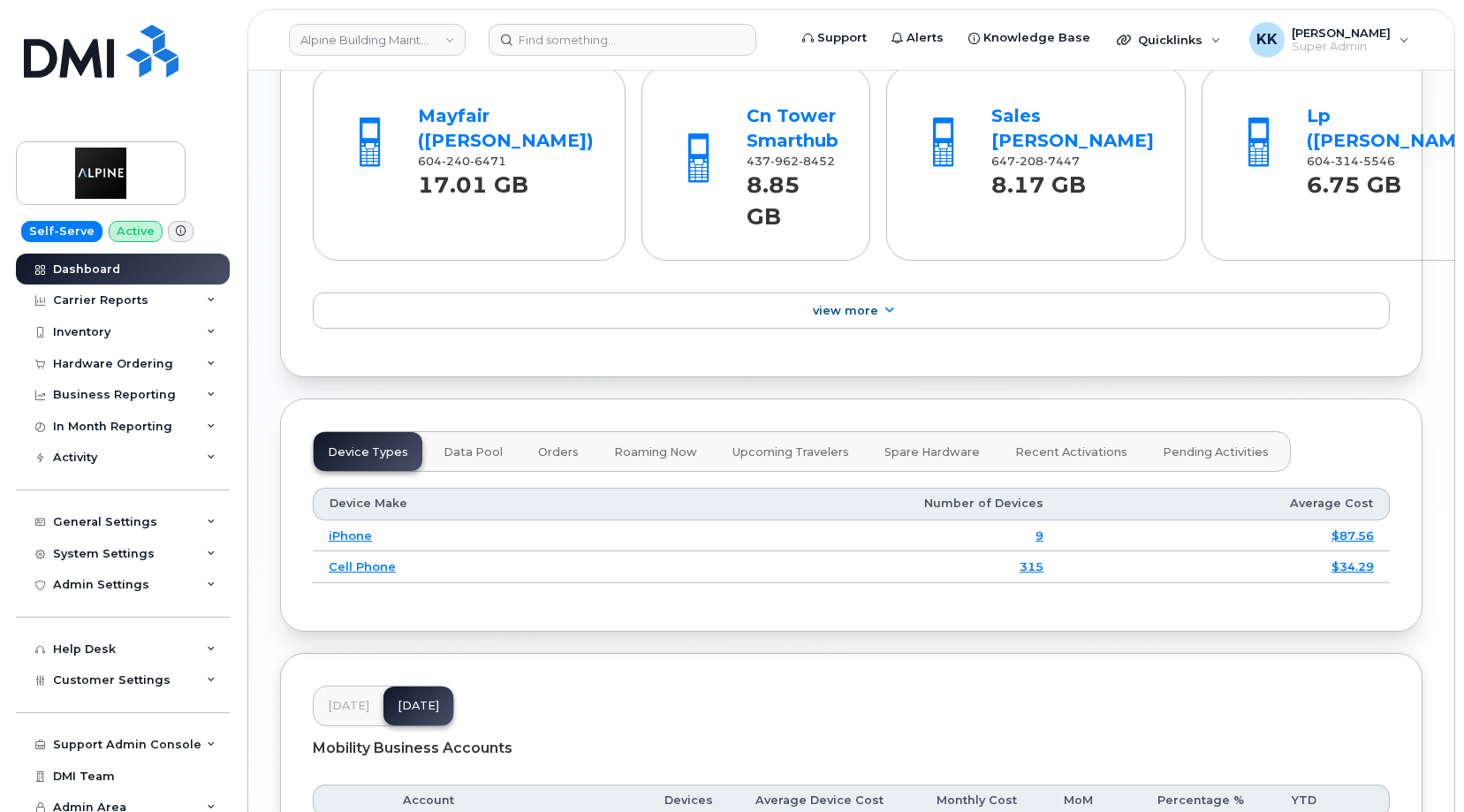
scroll to position [2211, 0]
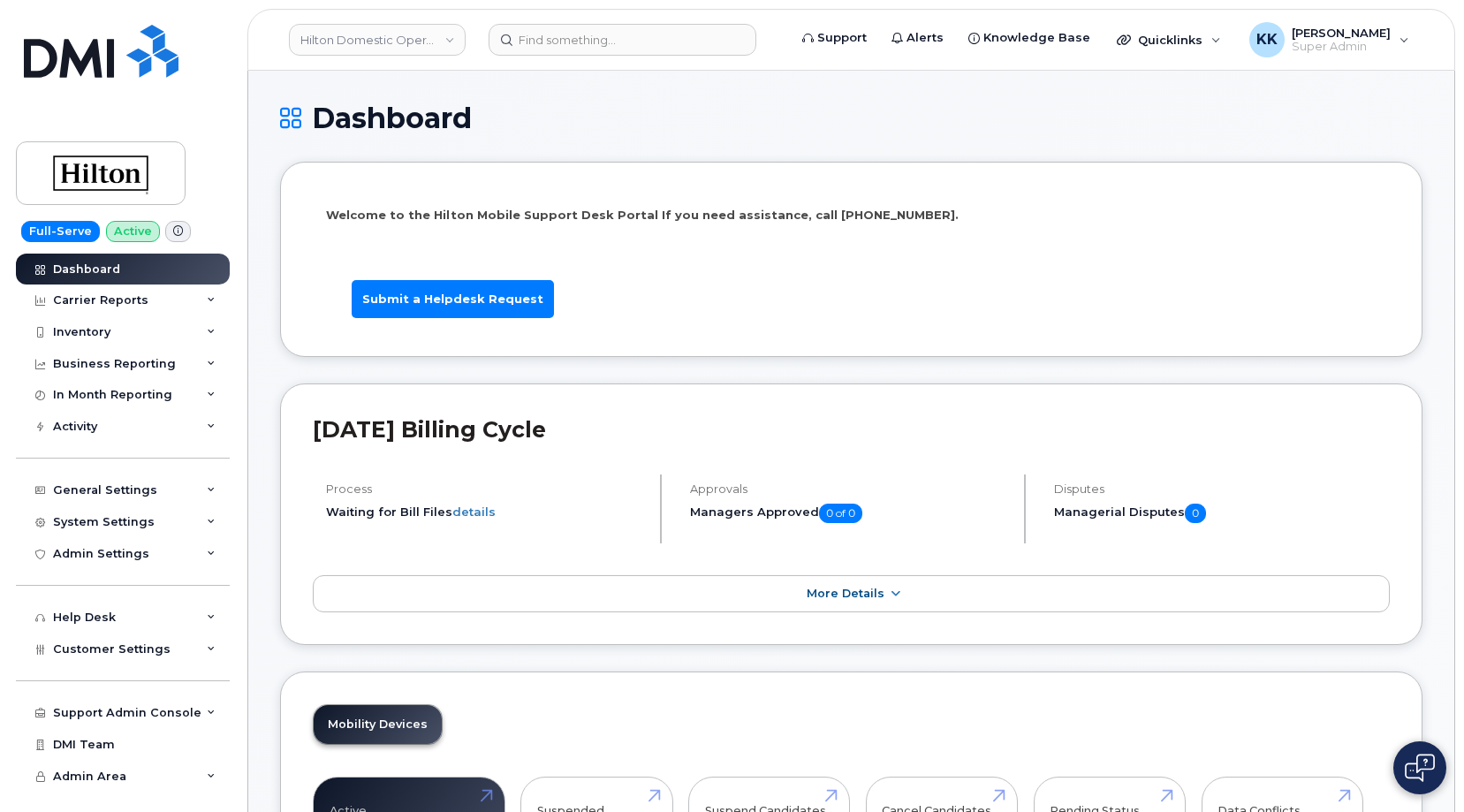
click at [341, 23] on div "Hilton Domestic Operating Company Inc" at bounding box center [377, 40] width 195 height 35
click at [344, 34] on link "Hilton Domestic Operating Company Inc" at bounding box center [377, 40] width 177 height 32
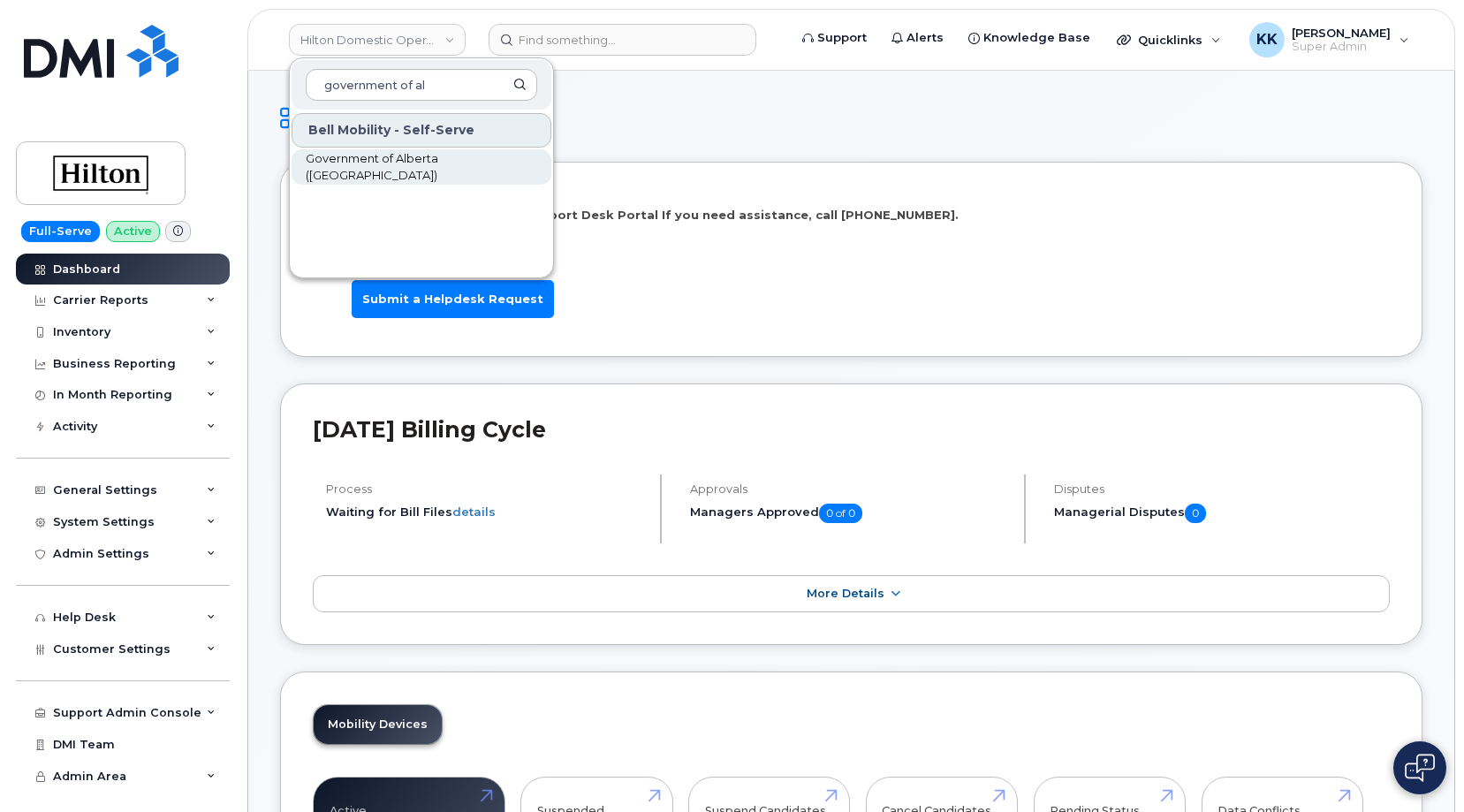
type input "government of al"
click at [343, 160] on span "Government of Alberta ([GEOGRAPHIC_DATA])" at bounding box center [407, 167] width 203 height 34
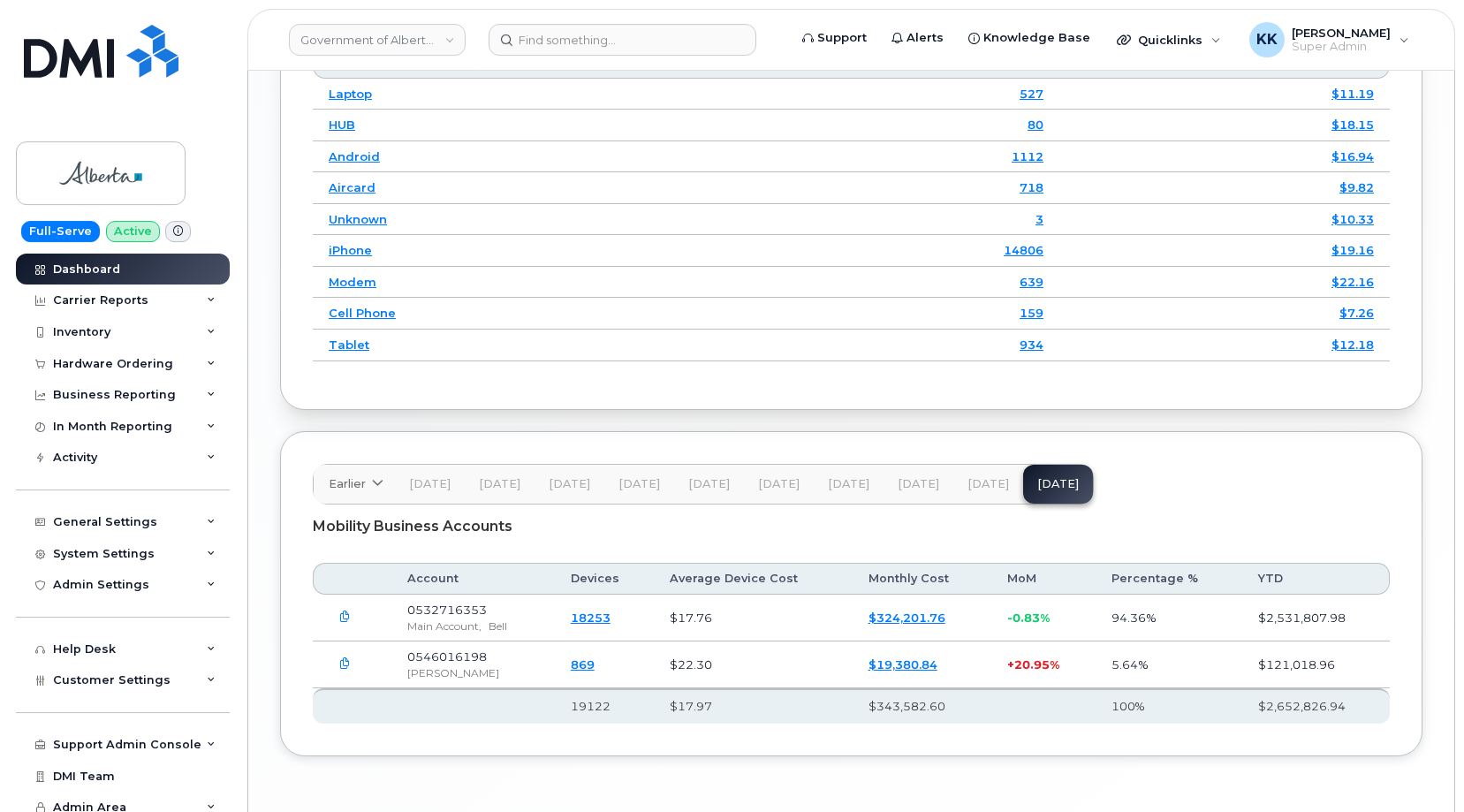
scroll to position [2373, 0]
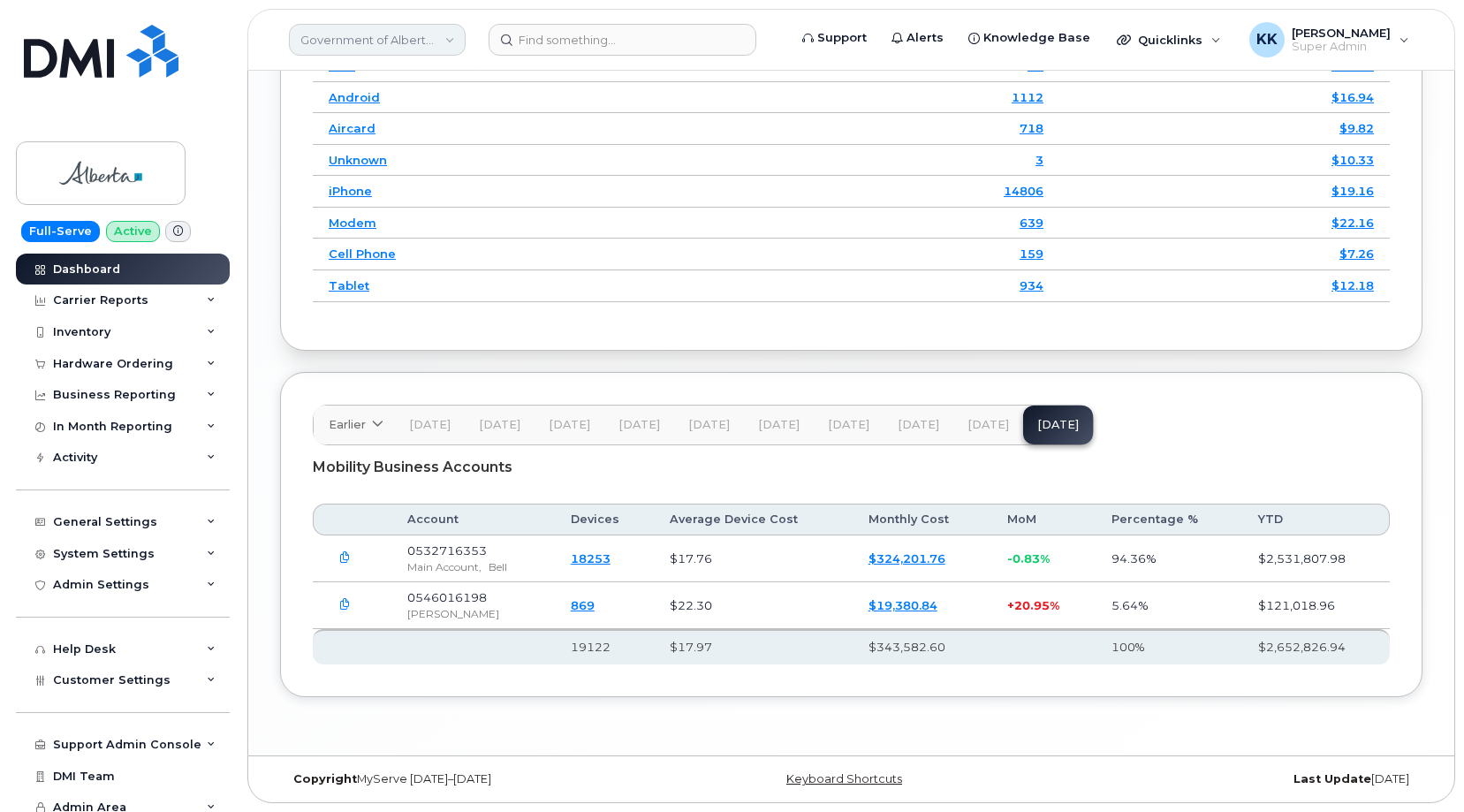
click at [385, 45] on link "Government of Alberta ([GEOGRAPHIC_DATA])" at bounding box center [377, 40] width 177 height 32
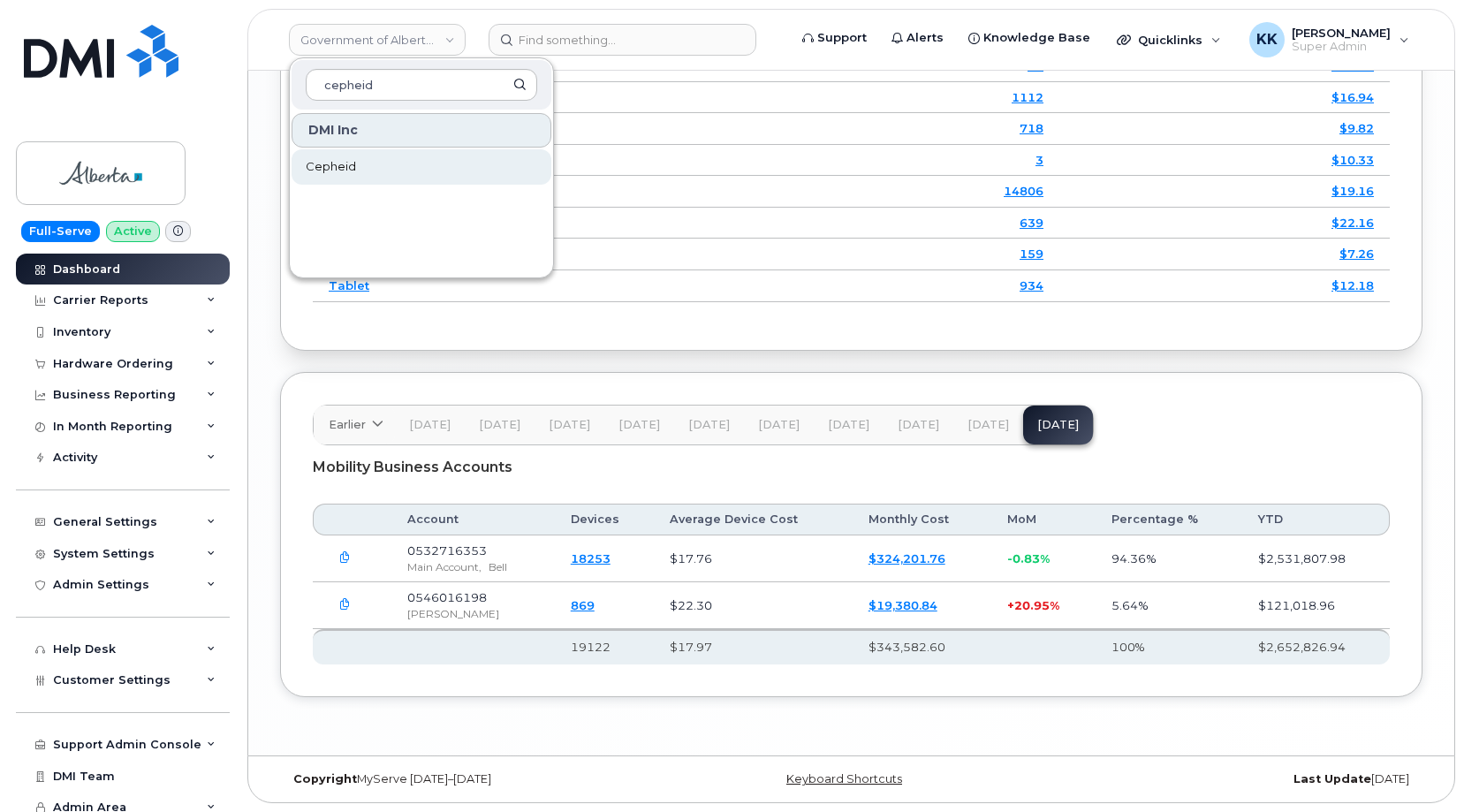
type input "cepheid"
click at [351, 172] on span "Cepheid" at bounding box center [331, 167] width 50 height 18
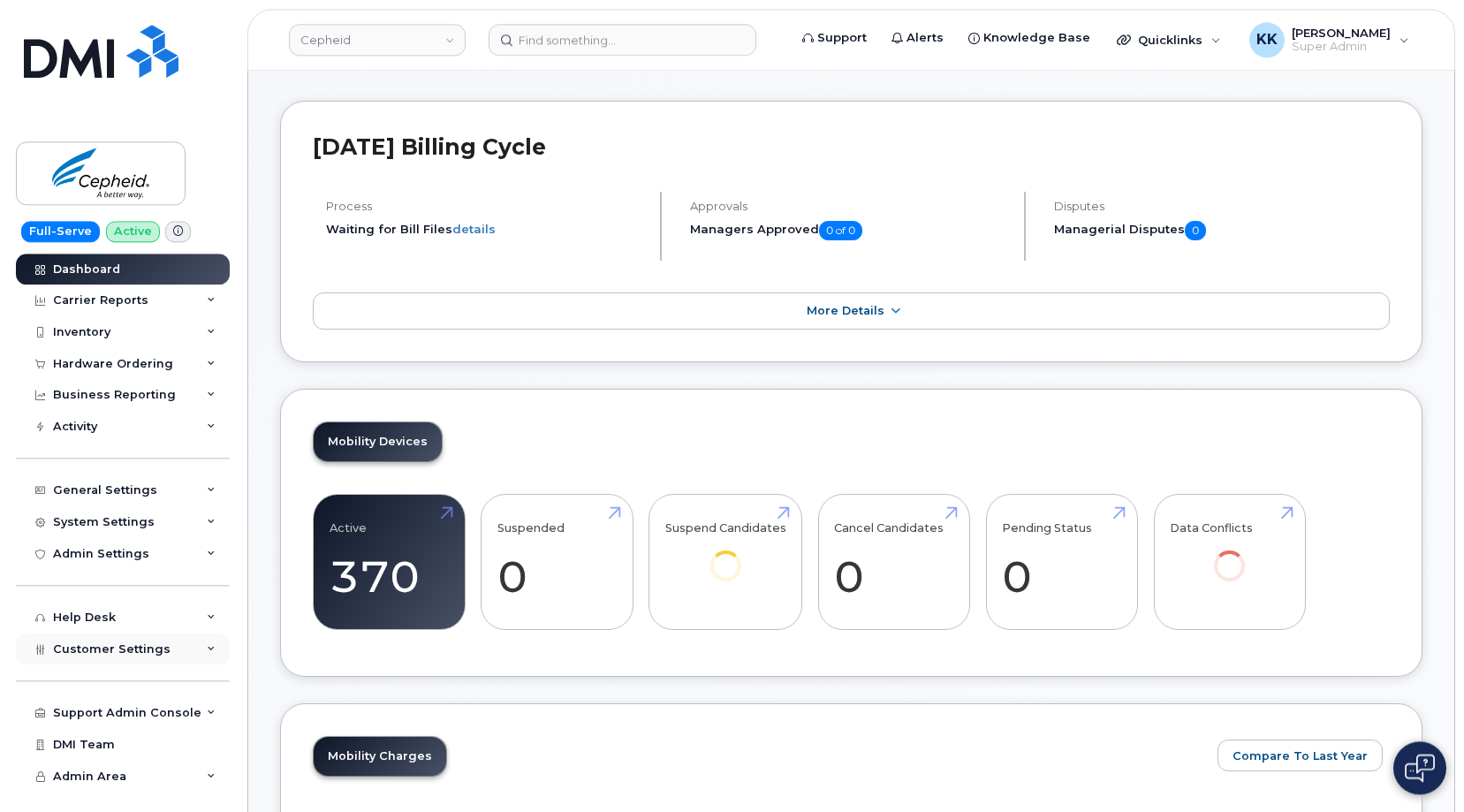
scroll to position [90, 0]
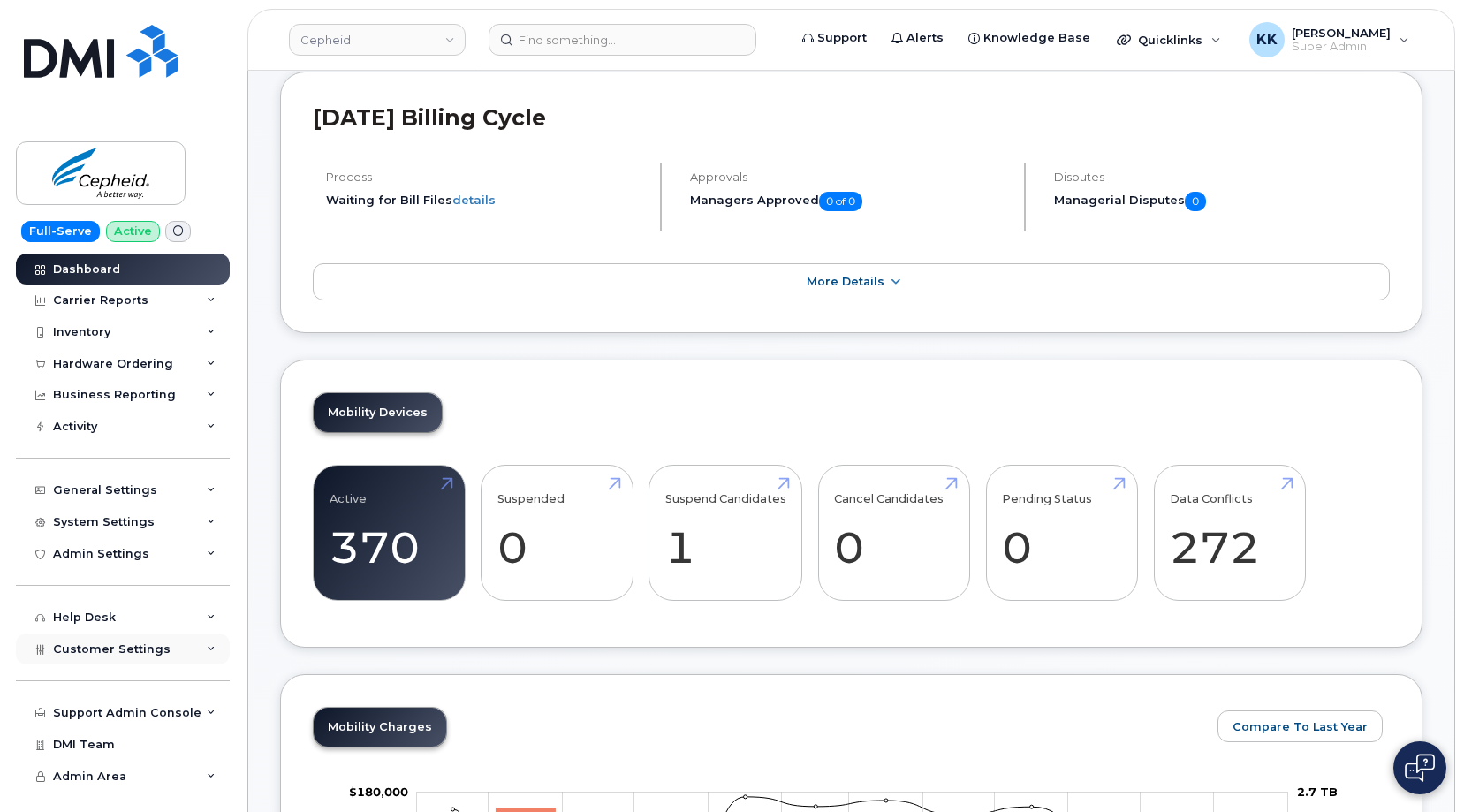
click at [126, 660] on div "Customer Settings" at bounding box center [122, 649] width 214 height 32
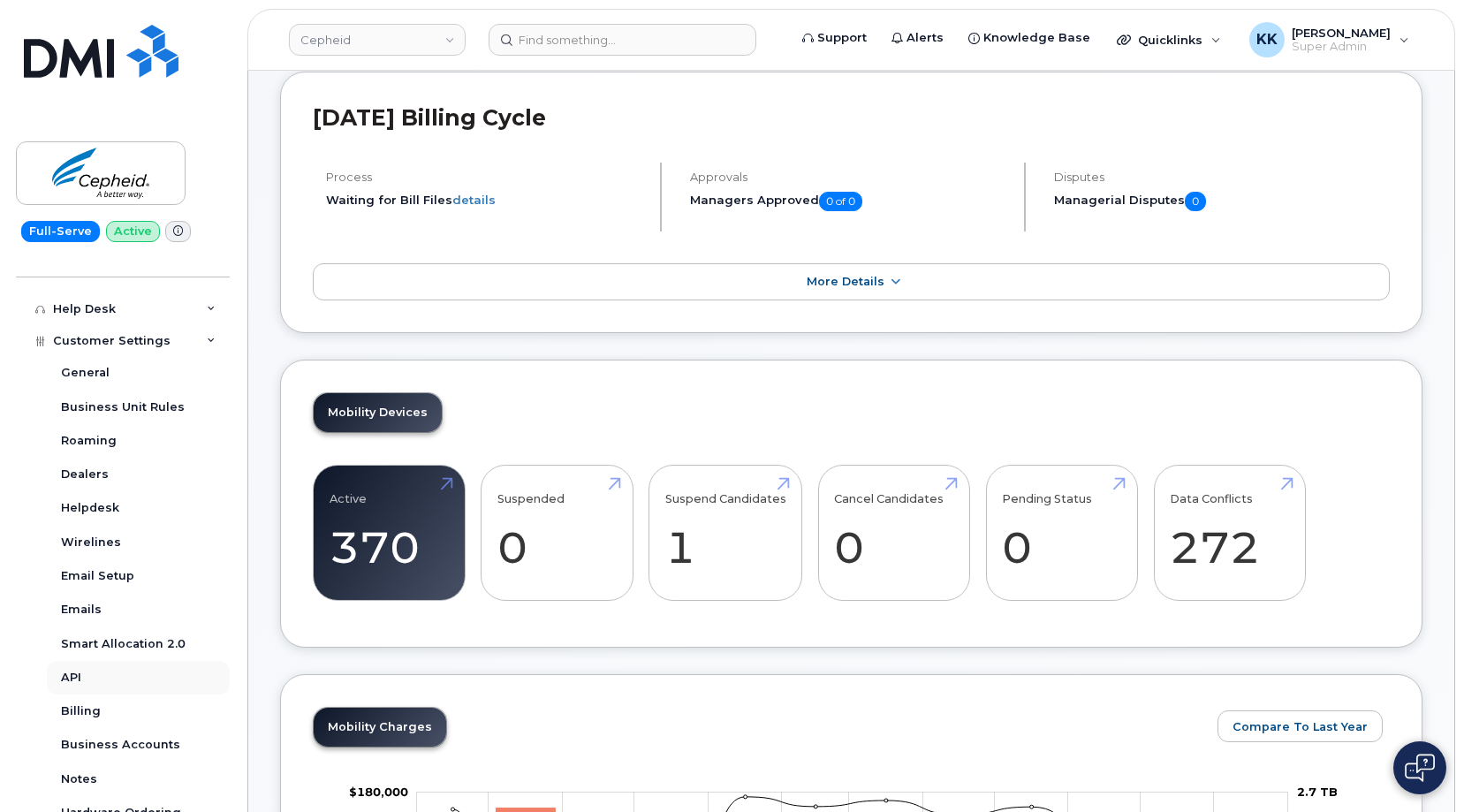
scroll to position [339, 0]
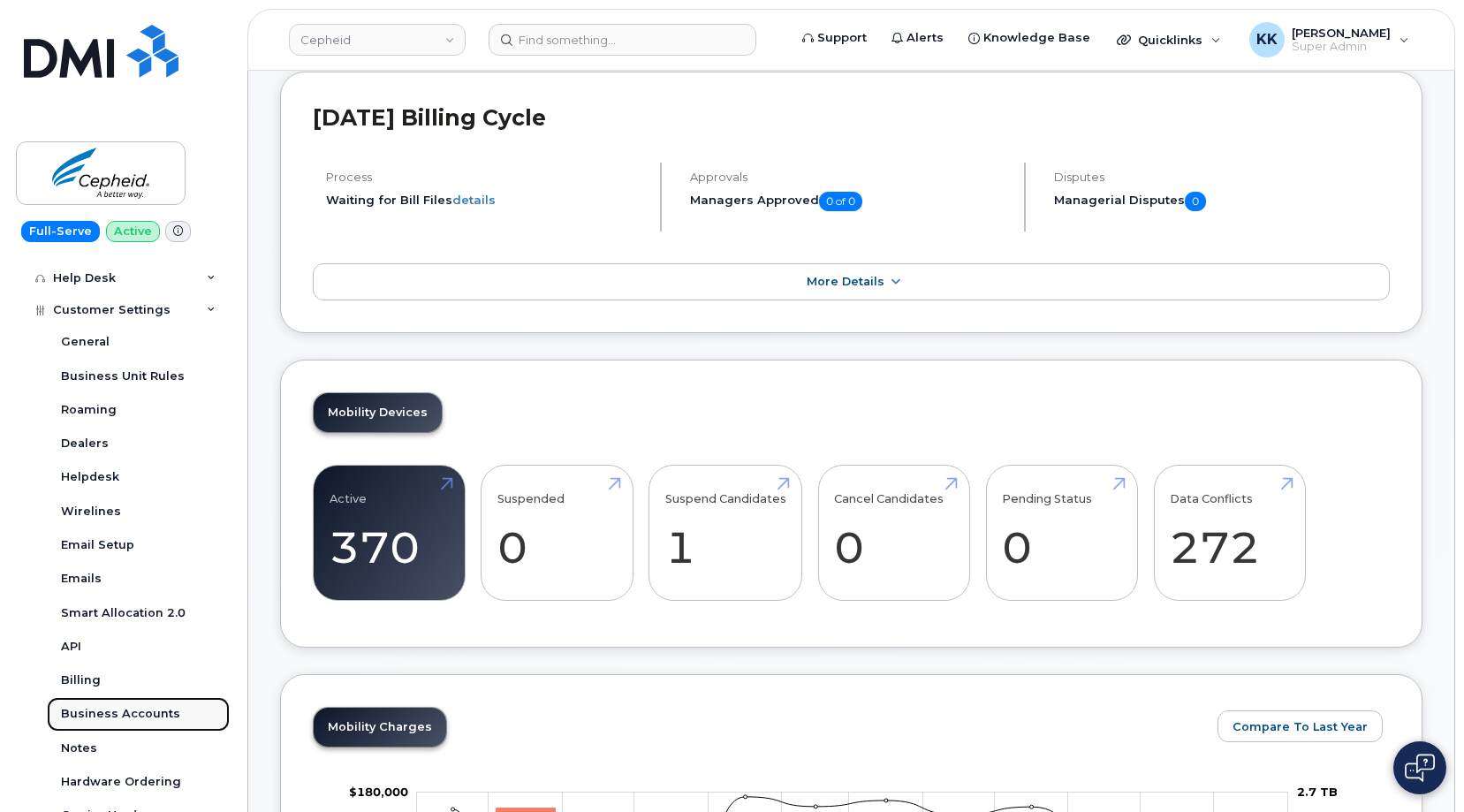
click at [123, 719] on div "Business Accounts" at bounding box center [121, 713] width 120 height 16
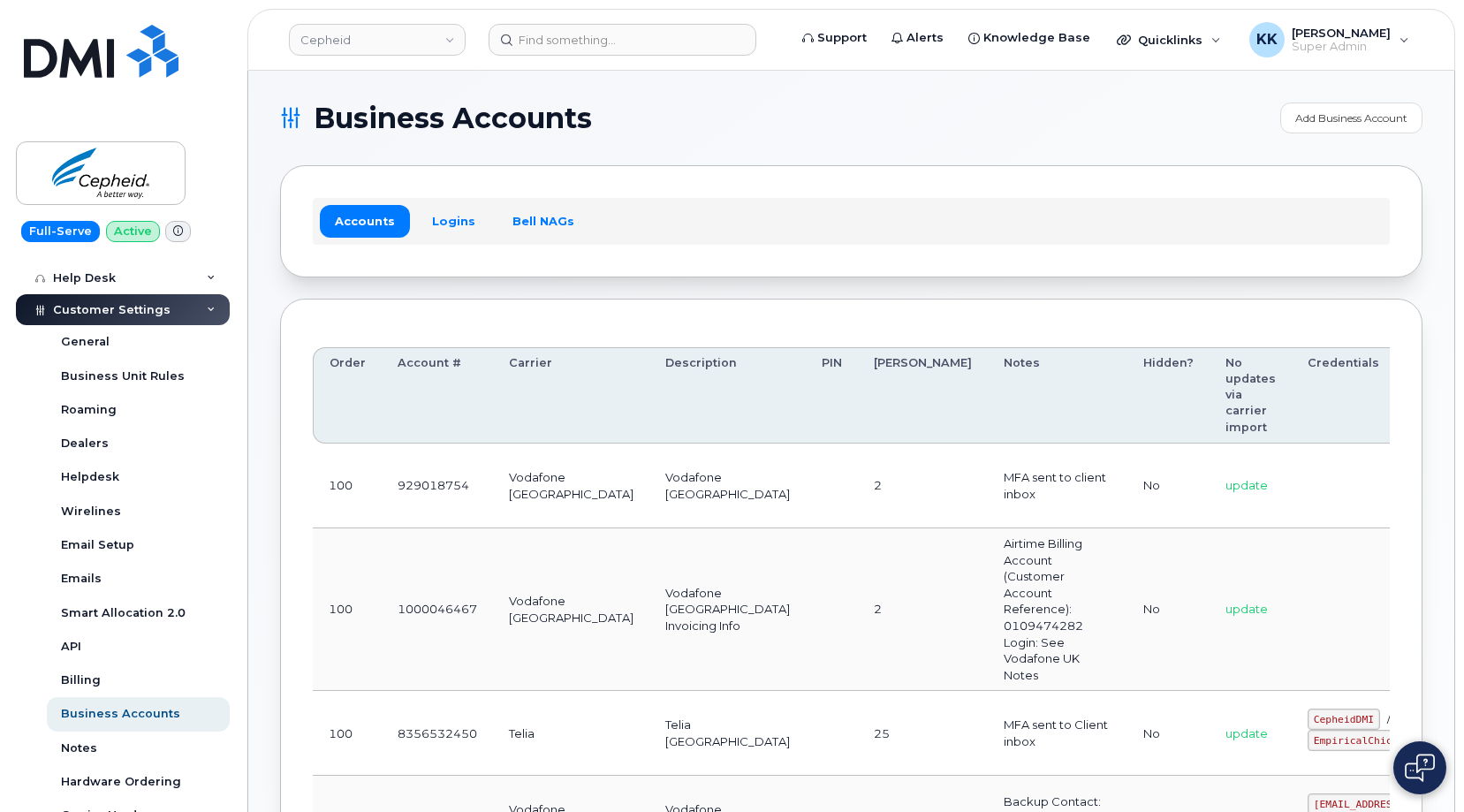
click at [462, 245] on div "Accounts Logins Bell NAGs" at bounding box center [851, 221] width 1142 height 111
click at [455, 216] on link "Logins" at bounding box center [453, 221] width 73 height 32
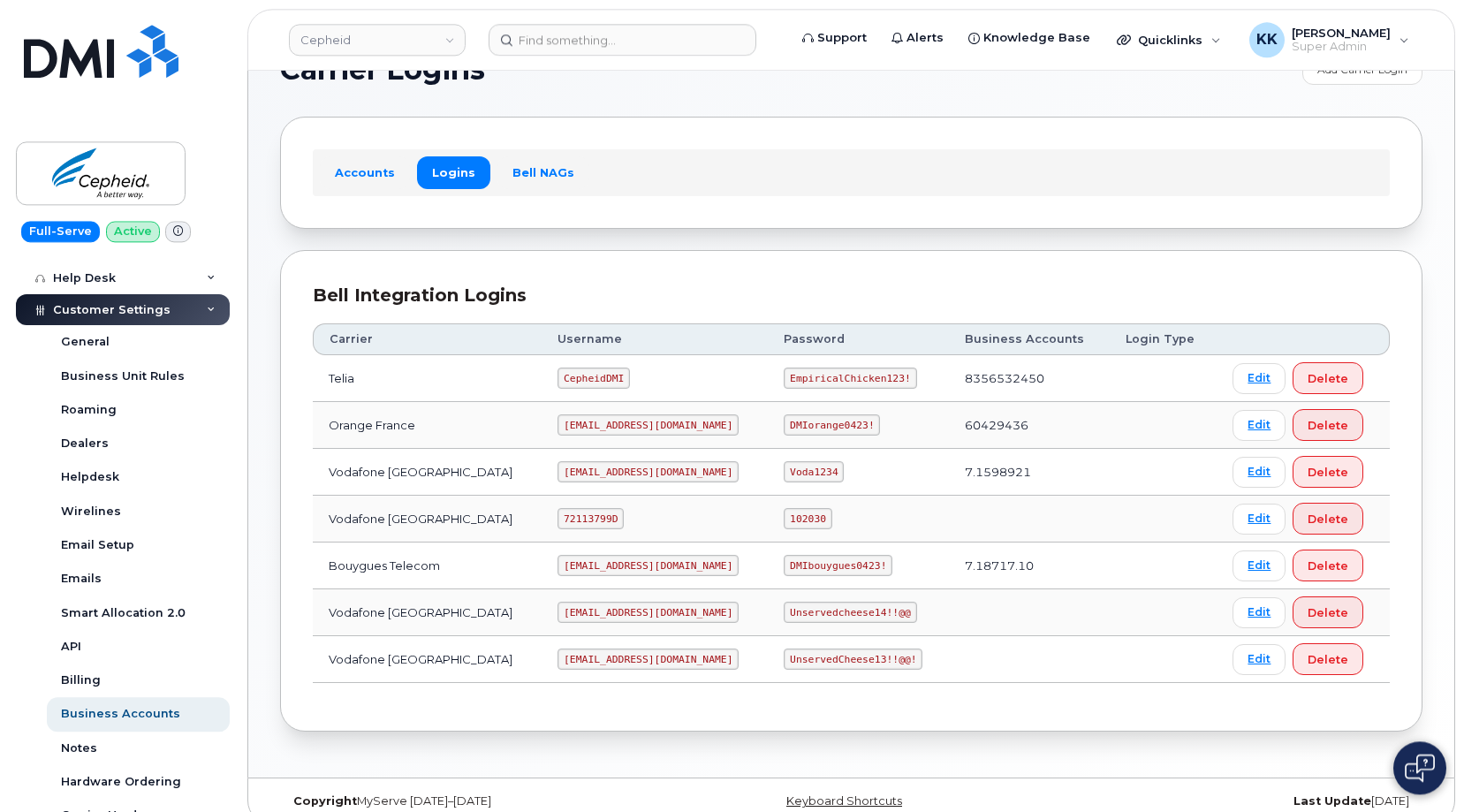
scroll to position [70, 0]
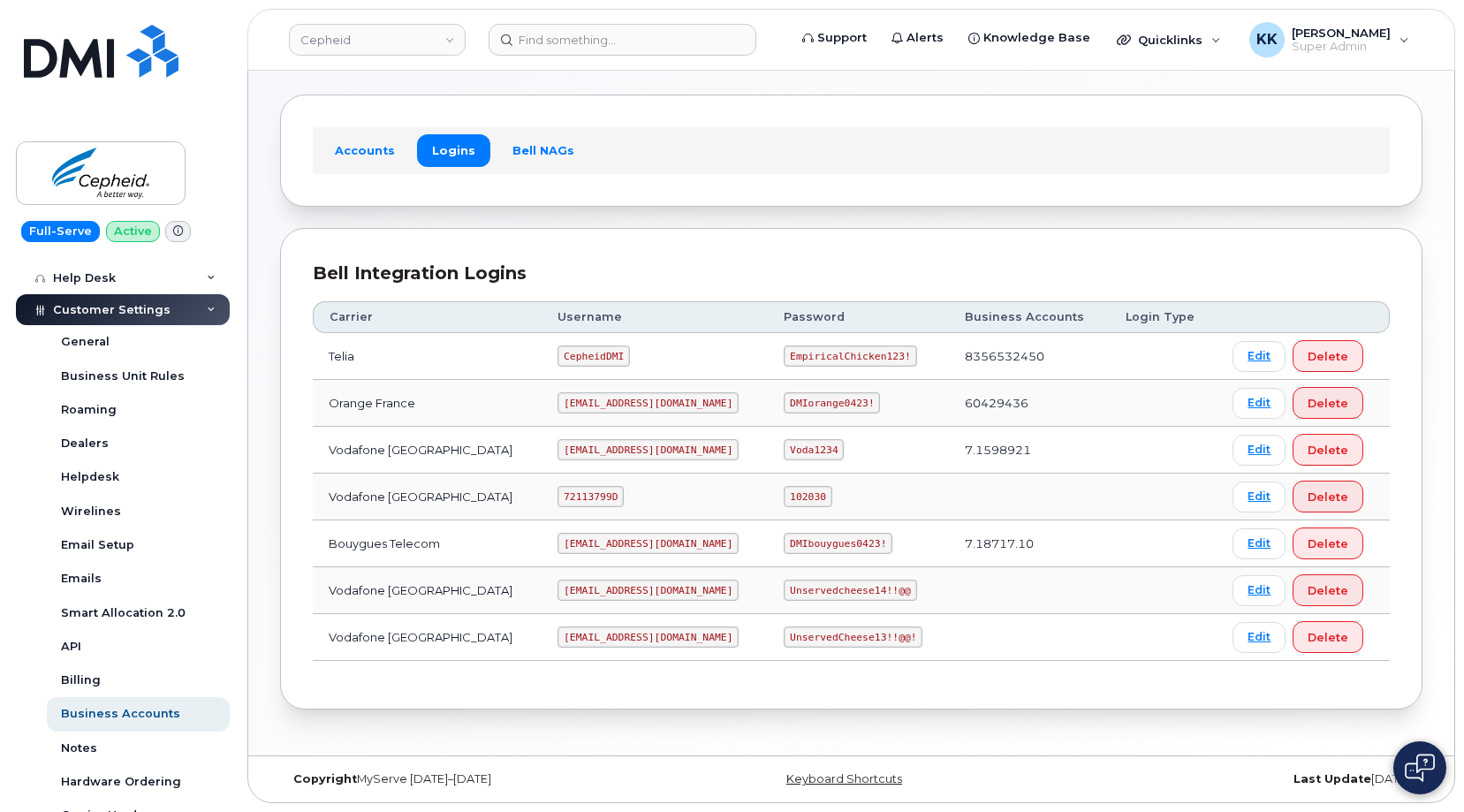
click at [605, 593] on code "cepheid@dminc.com" at bounding box center [647, 590] width 181 height 21
click at [787, 588] on code "Unservedcheese14!!@@" at bounding box center [849, 590] width 133 height 21
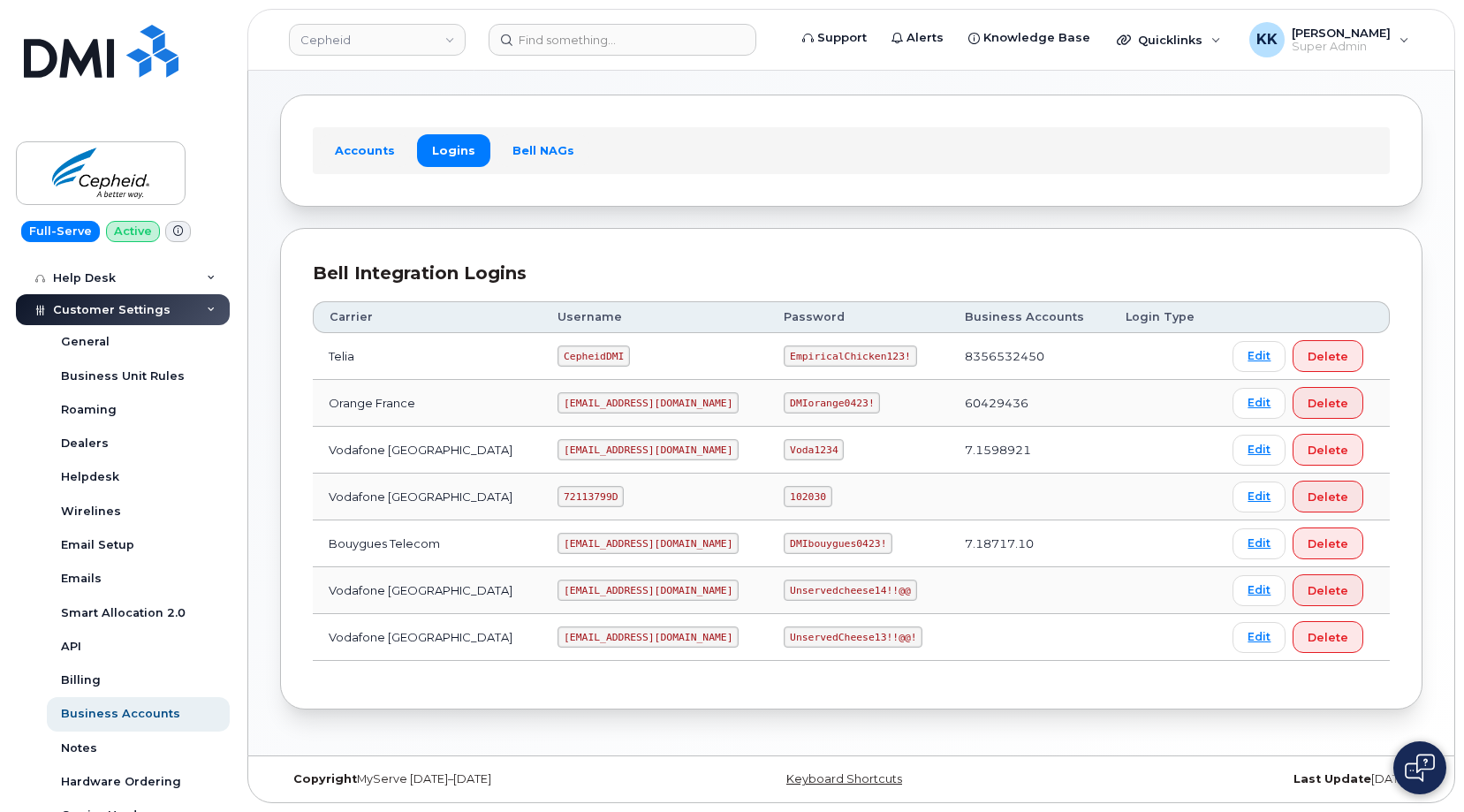
click at [787, 588] on code "Unservedcheese14!!@@" at bounding box center [849, 590] width 133 height 21
click at [611, 637] on code "cepheid@dminc.com" at bounding box center [647, 637] width 181 height 21
click at [612, 637] on code "cepheid@dminc.com" at bounding box center [647, 637] width 181 height 21
click at [810, 643] on code "UnservedCheese13!!@@!" at bounding box center [853, 637] width 139 height 21
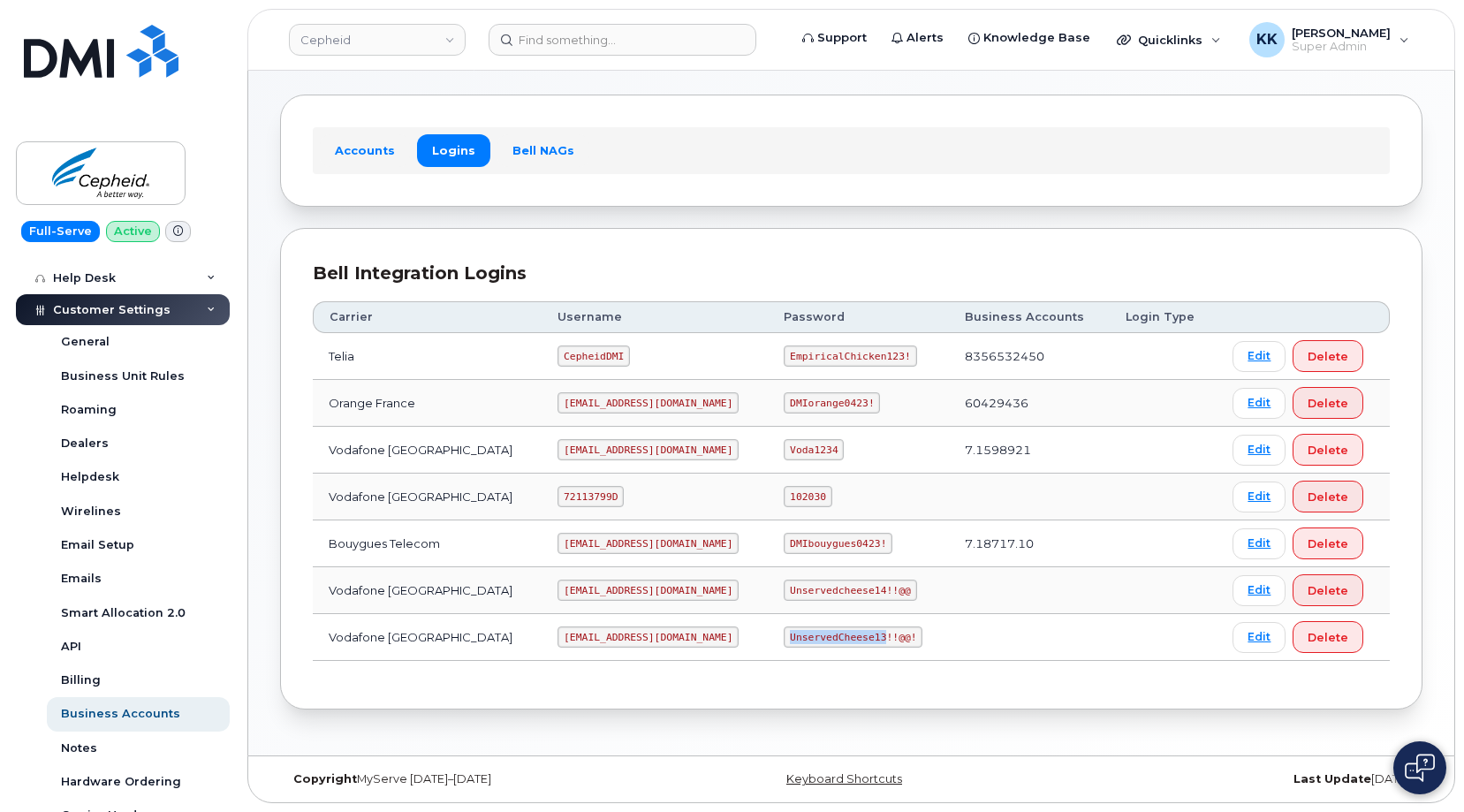
click at [810, 643] on code "UnservedCheese13!!@@!" at bounding box center [853, 637] width 139 height 21
click at [811, 643] on code "UnservedCheese13!!@@!" at bounding box center [853, 637] width 139 height 21
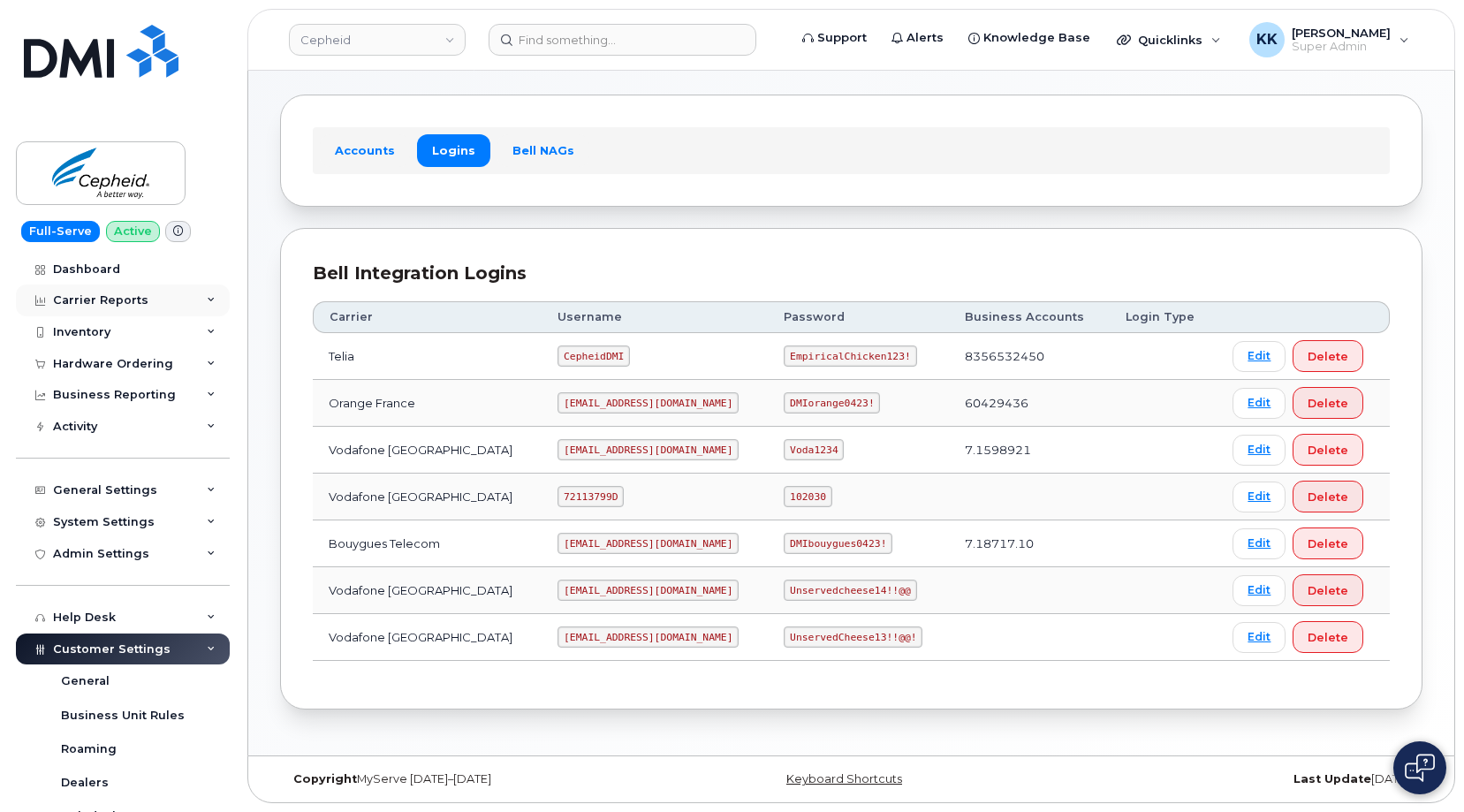
scroll to position [0, 0]
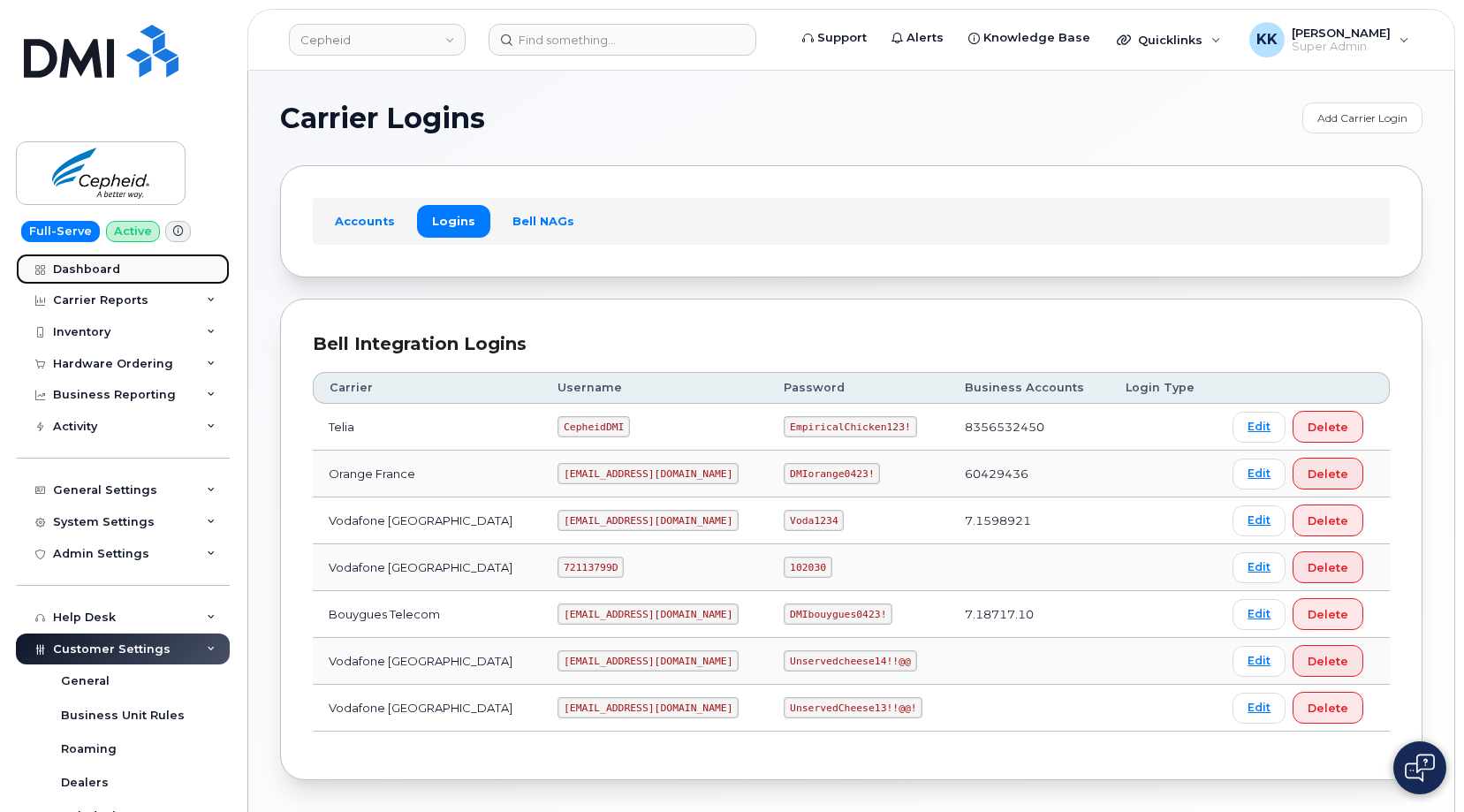
click at [116, 264] on div "Dashboard" at bounding box center [86, 269] width 67 height 14
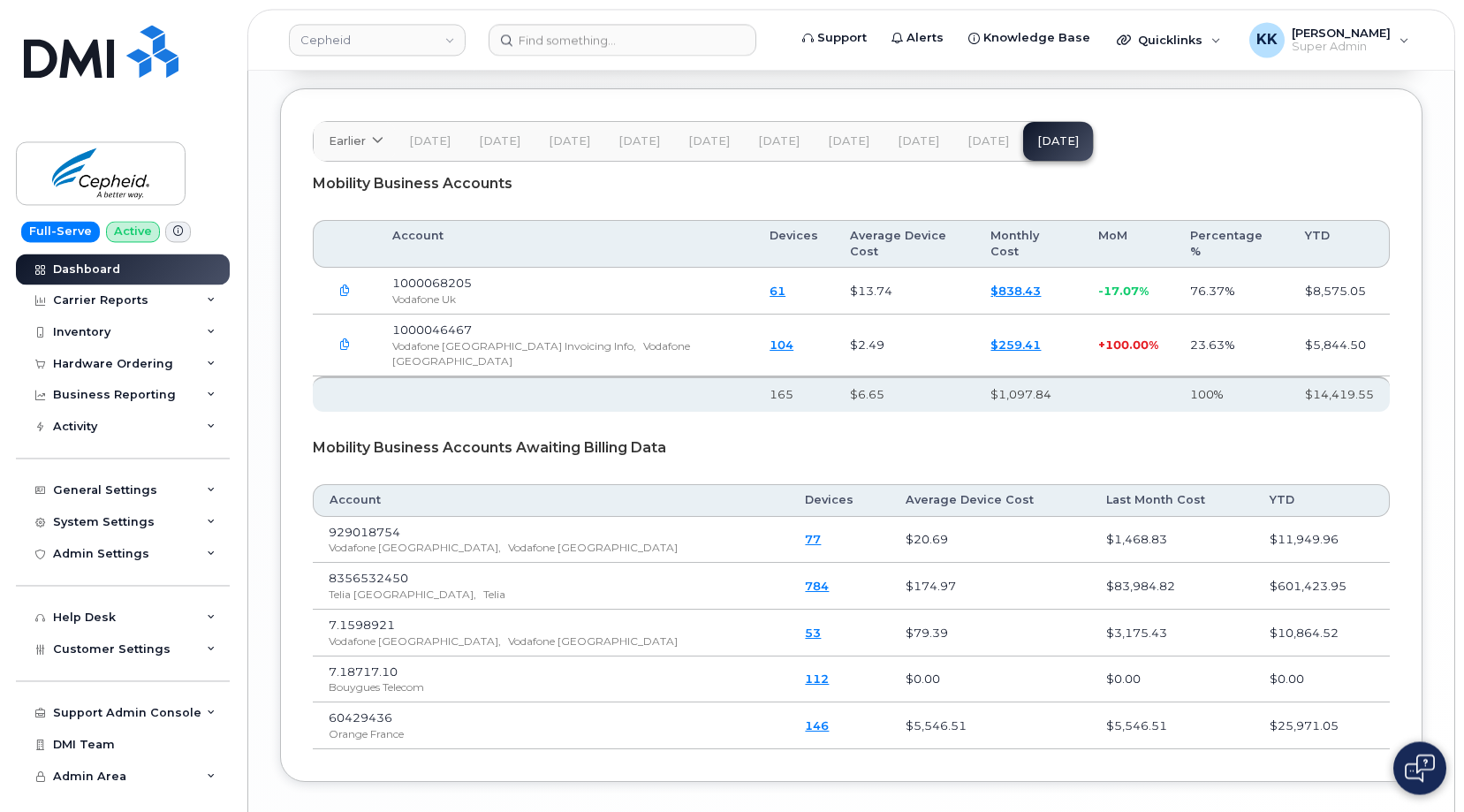
scroll to position [2496, 0]
